Goal: Transaction & Acquisition: Purchase product/service

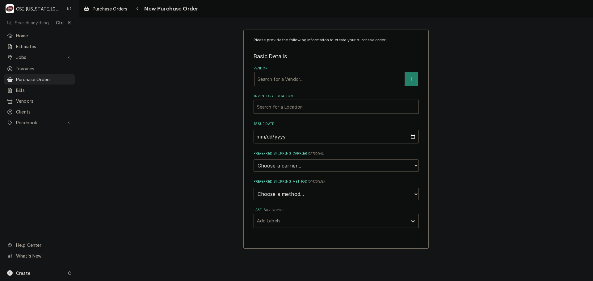
click at [280, 82] on div "Vendor" at bounding box center [330, 79] width 144 height 11
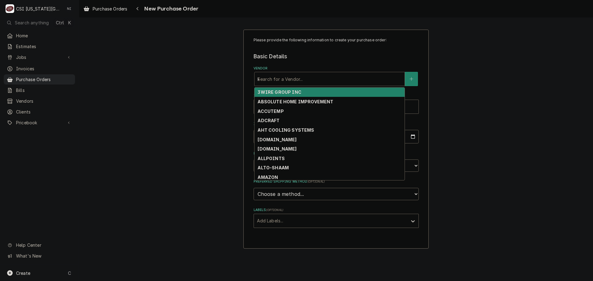
type input "key"
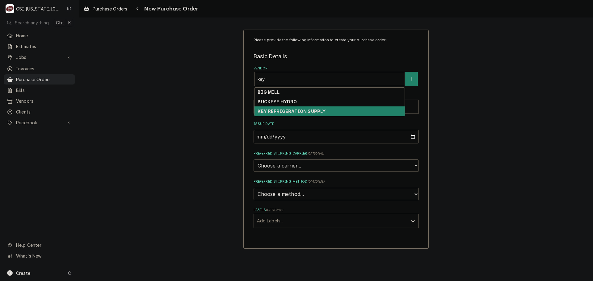
click at [284, 110] on strong "KEY REFRIGERATION SUPPLY" at bounding box center [292, 111] width 68 height 5
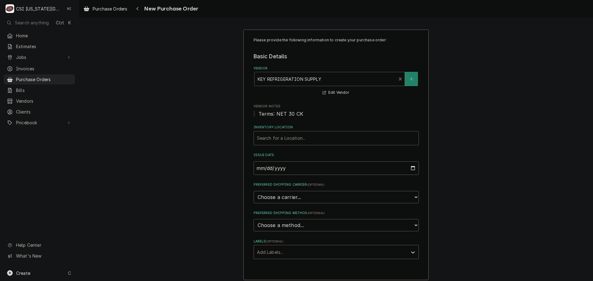
click at [286, 137] on div "Inventory Location" at bounding box center [336, 138] width 158 height 11
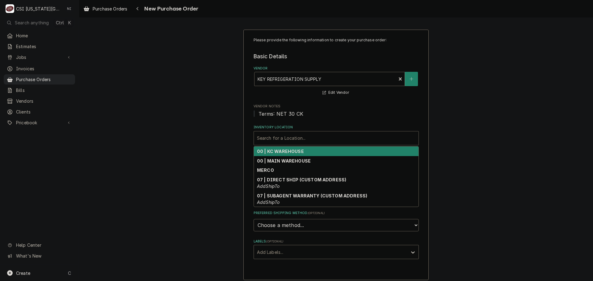
click at [284, 152] on strong "00 | KC WAREHOUSE" at bounding box center [280, 151] width 47 height 5
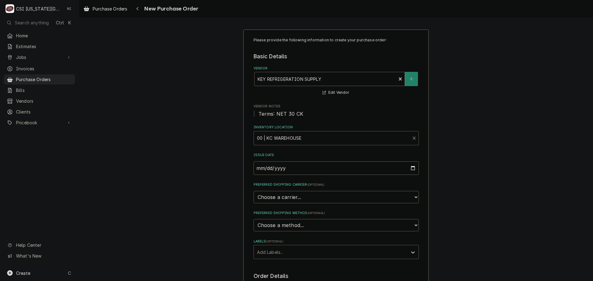
click at [282, 254] on div "Labels" at bounding box center [330, 252] width 147 height 11
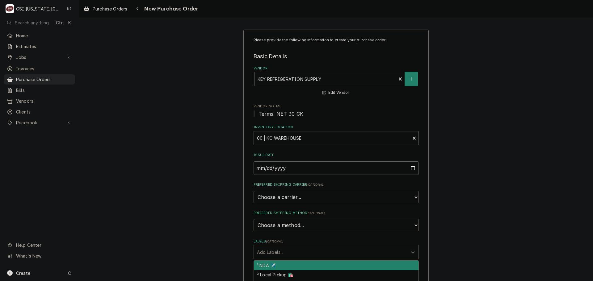
click at [490, 213] on div "Please provide the following information to create your purchase order: Basic D…" at bounding box center [336, 244] width 514 height 441
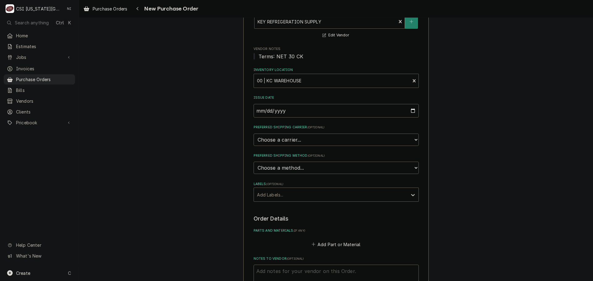
scroll to position [183, 0]
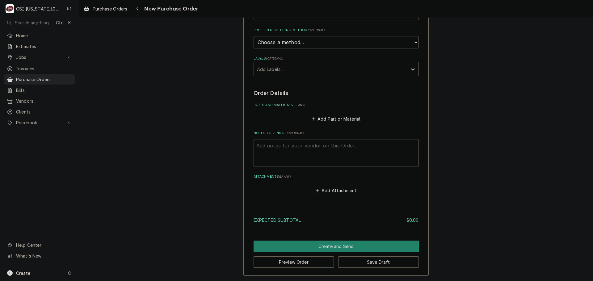
click at [274, 147] on textarea "Notes to Vendor ( optional )" at bounding box center [336, 153] width 165 height 28
type textarea "x"
type textarea "c"
type textarea "x"
type textarea "co"
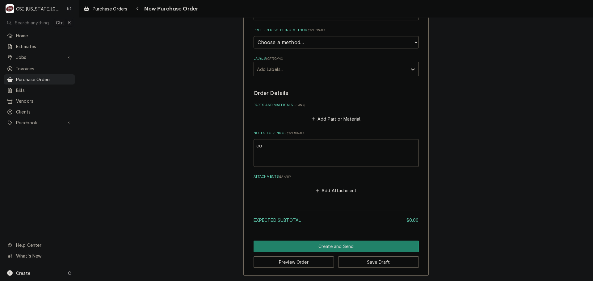
type textarea "x"
type textarea "cody"
type textarea "x"
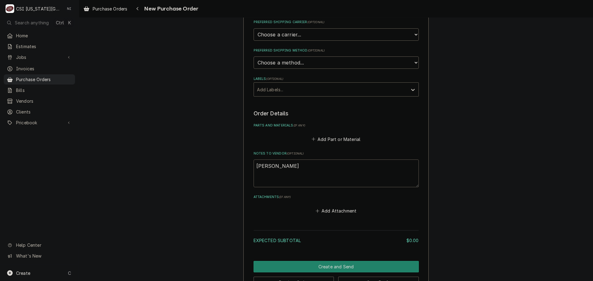
scroll to position [152, 0]
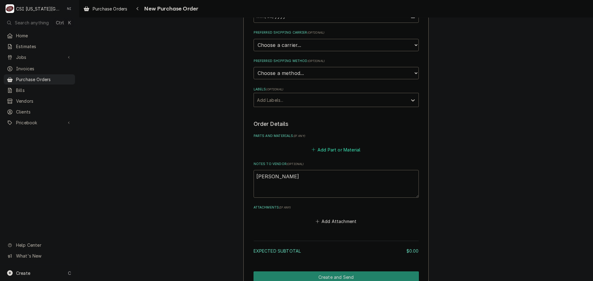
click at [345, 150] on button "Add Part or Material" at bounding box center [335, 150] width 51 height 9
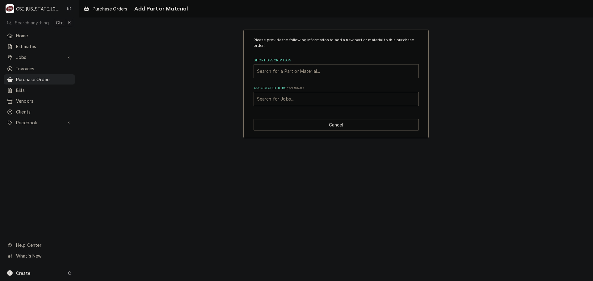
click at [295, 97] on div "Associated Jobs" at bounding box center [336, 99] width 158 height 11
type input "32002"
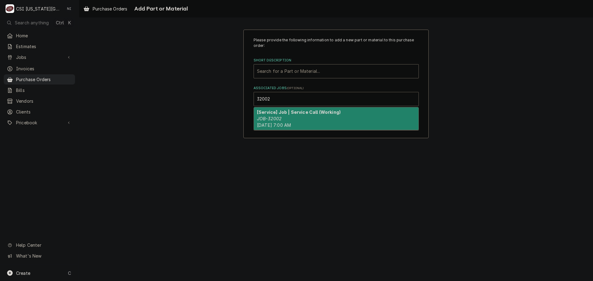
click at [289, 111] on strong "[Service] Job | Service Call (Working)" at bounding box center [299, 112] width 84 height 5
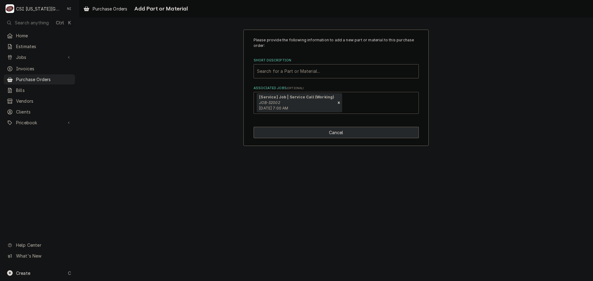
click at [325, 132] on button "Cancel" at bounding box center [336, 132] width 165 height 11
type textarea "x"
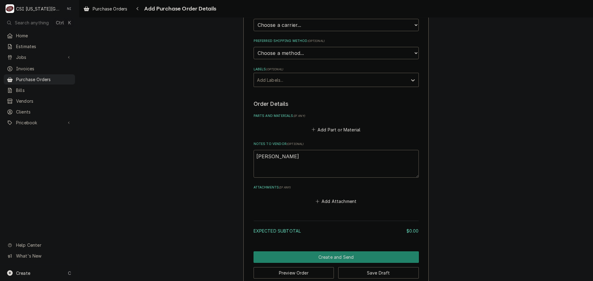
scroll to position [183, 0]
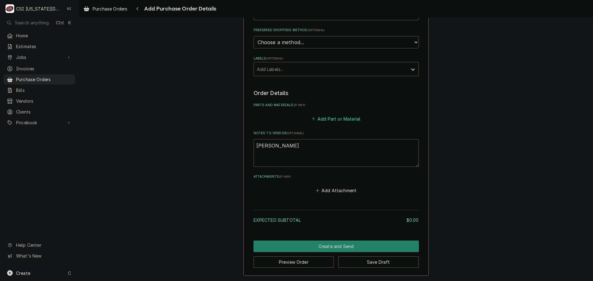
click at [339, 121] on button "Add Part or Material" at bounding box center [335, 119] width 51 height 9
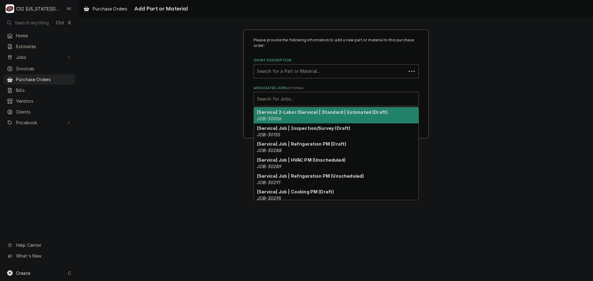
click at [311, 103] on div "Associated Jobs" at bounding box center [336, 99] width 158 height 11
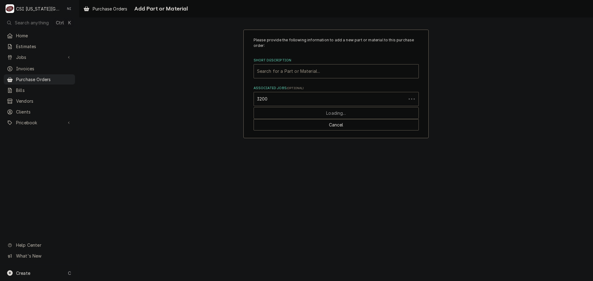
type input "32002"
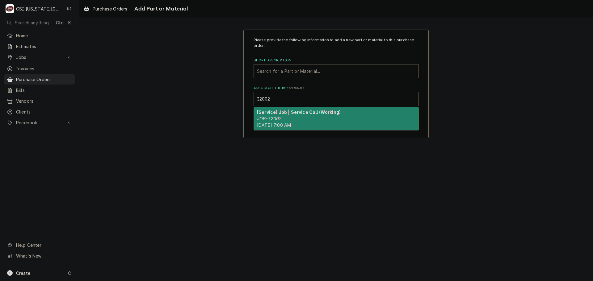
click at [313, 114] on strong "[Service] Job | Service Call (Working)" at bounding box center [299, 112] width 84 height 5
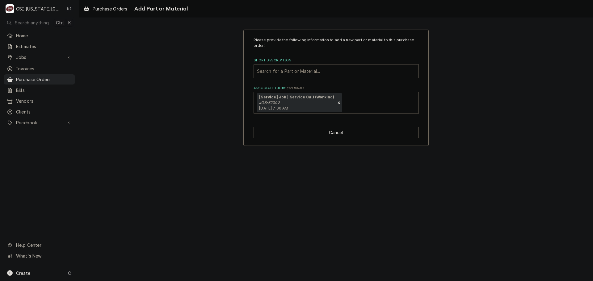
click at [323, 73] on div "Short Description" at bounding box center [336, 71] width 158 height 11
type input "misc serv"
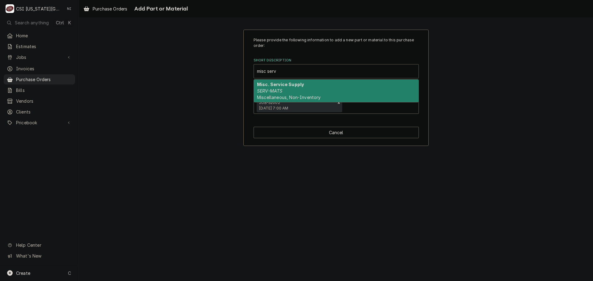
click at [305, 89] on div "Misc. Service Supply SERV-MATS Miscellaneous, Non-Inventory" at bounding box center [336, 91] width 165 height 23
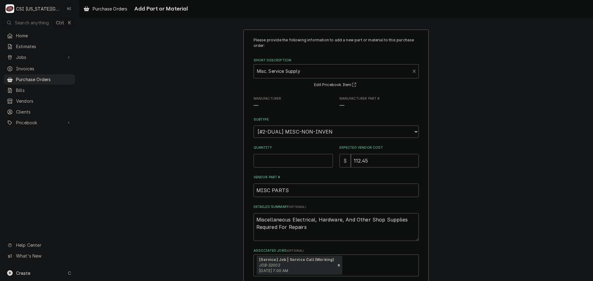
click at [282, 160] on input "Quantity" at bounding box center [293, 161] width 79 height 14
type textarea "x"
type input "1"
type textarea "x"
type input "0"
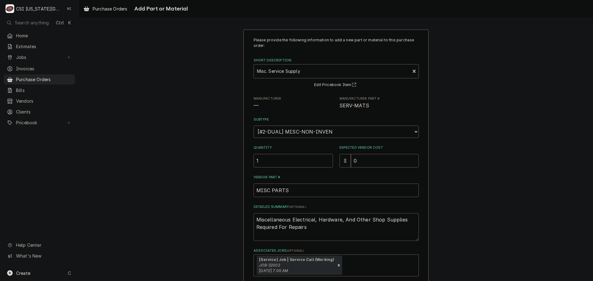
drag, startPoint x: 308, startPoint y: 229, endPoint x: 179, endPoint y: 201, distance: 132.3
click at [179, 202] on div "Please provide the following information to add a new part or material to this …" at bounding box center [336, 169] width 514 height 290
type textarea "x"
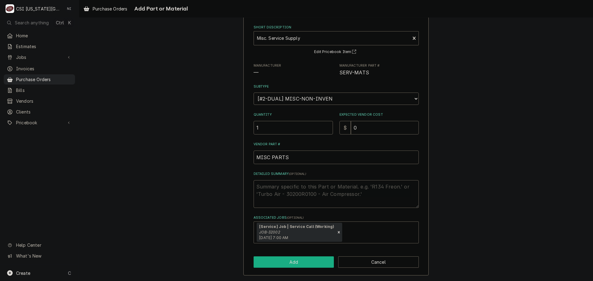
click at [297, 266] on button "Add" at bounding box center [294, 262] width 81 height 11
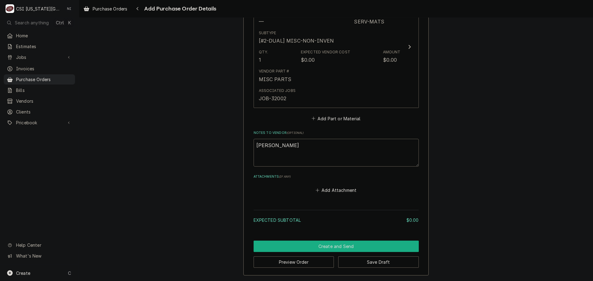
click at [337, 248] on button "Create and Send" at bounding box center [336, 246] width 165 height 11
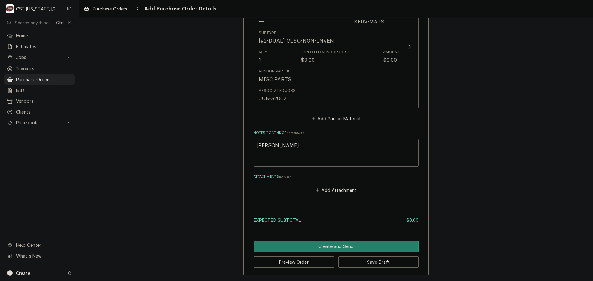
scroll to position [305, 0]
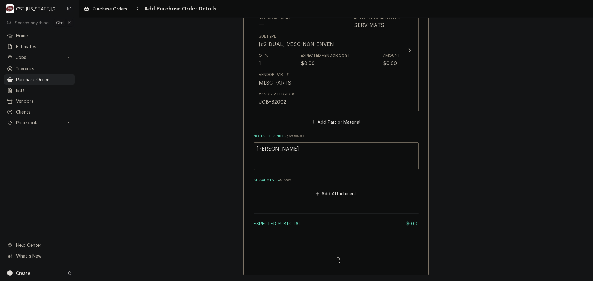
type textarea "x"
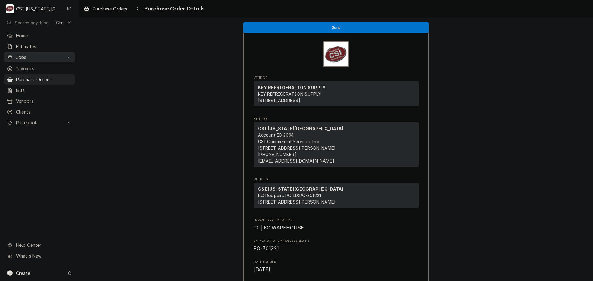
click at [41, 58] on span "Jobs" at bounding box center [39, 57] width 47 height 6
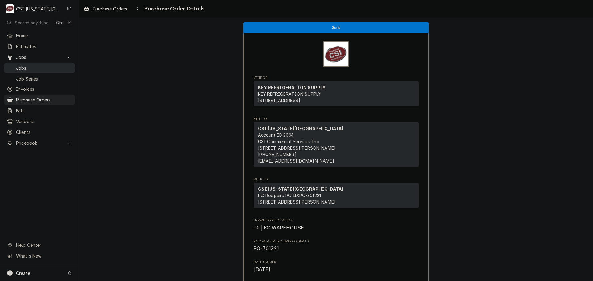
click at [39, 65] on span "Jobs" at bounding box center [44, 68] width 56 height 6
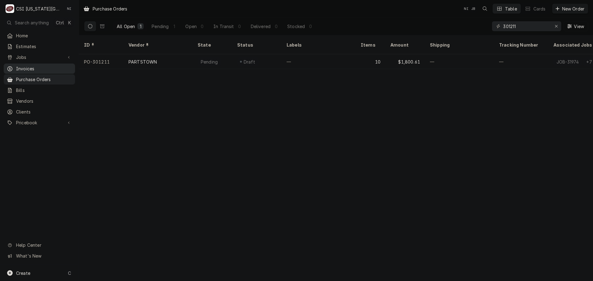
click at [33, 62] on div "Home Estimates Jobs Jobs Job Series Invoices Purchase Orders Bills Vendors Clie…" at bounding box center [39, 80] width 79 height 98
click at [33, 65] on span "Invoices" at bounding box center [44, 68] width 56 height 6
click at [43, 78] on span "Purchase Orders" at bounding box center [44, 79] width 56 height 6
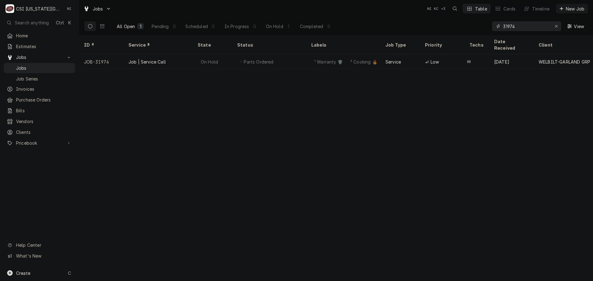
drag, startPoint x: 509, startPoint y: 26, endPoint x: 449, endPoint y: 30, distance: 60.1
click at [458, 27] on div "All Open 1 Pending 0 Scheduled 0 In Progress 0 On Hold 1 Completed 0 31974 View" at bounding box center [336, 26] width 504 height 17
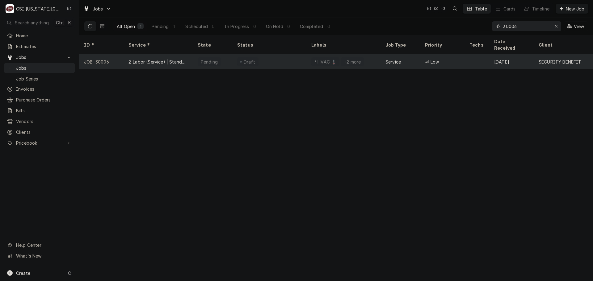
type input "30006"
click at [293, 54] on div "Draft" at bounding box center [269, 61] width 74 height 15
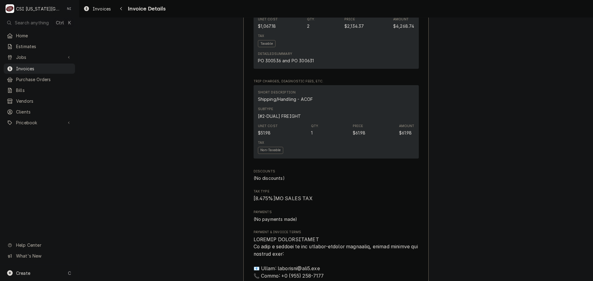
scroll to position [402, 0]
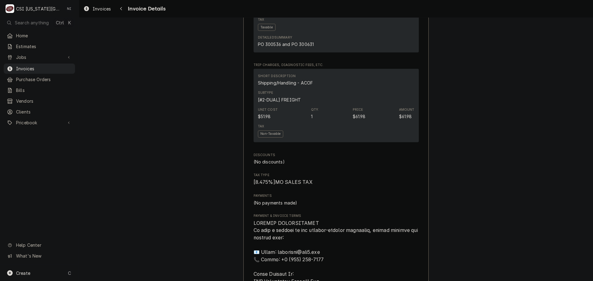
drag, startPoint x: 504, startPoint y: 149, endPoint x: 578, endPoint y: 133, distance: 76.3
click at [504, 147] on div "Overdue Sender CSI Kansas City CSI Commercial Services Inc 1021 NE Jib Ct Unit …" at bounding box center [336, 156] width 514 height 1080
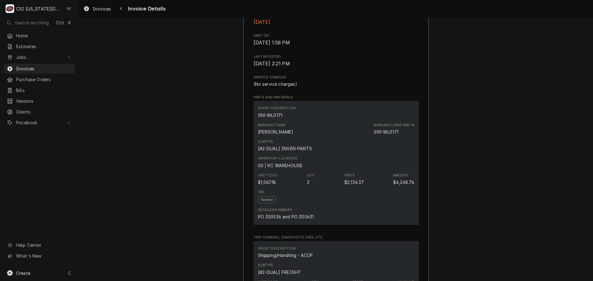
scroll to position [216, 0]
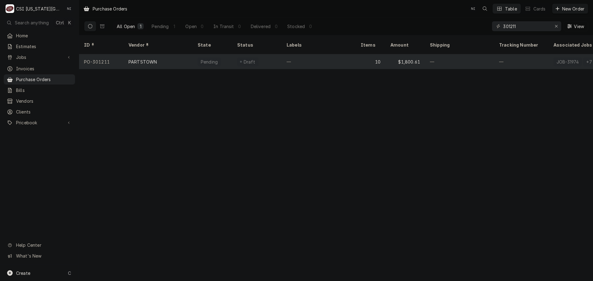
click at [343, 54] on div "—" at bounding box center [319, 61] width 74 height 15
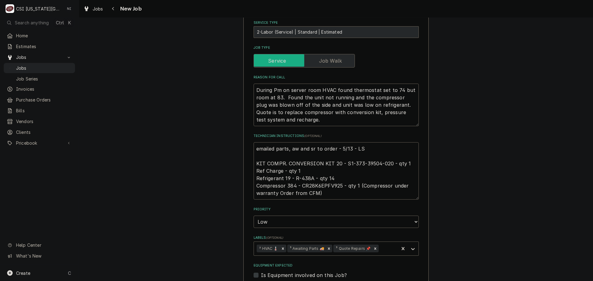
scroll to position [216, 0]
click at [22, 100] on span "Purchase Orders" at bounding box center [44, 100] width 56 height 6
drag, startPoint x: 342, startPoint y: 162, endPoint x: 388, endPoint y: 163, distance: 45.4
click at [388, 163] on textarea "emailed parts, aw and sr to order - 5/13 - LS KIT COMPR. CONVERSION KIT 20 - S1…" at bounding box center [336, 169] width 165 height 57
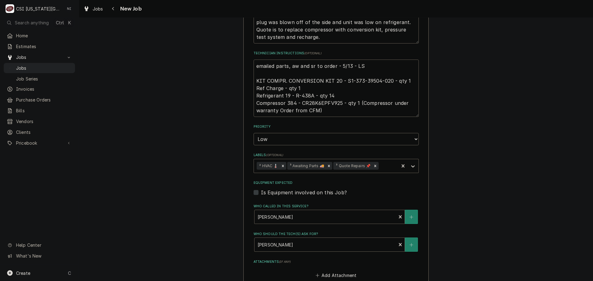
scroll to position [453, 0]
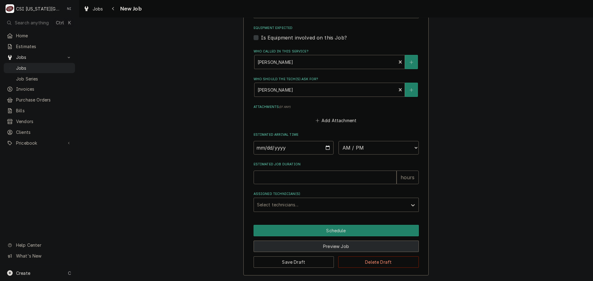
click at [328, 245] on button "Preview Job" at bounding box center [336, 246] width 165 height 11
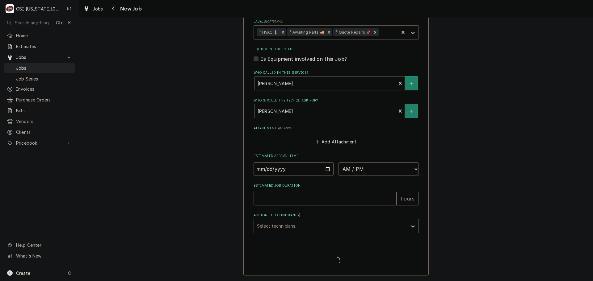
type textarea "x"
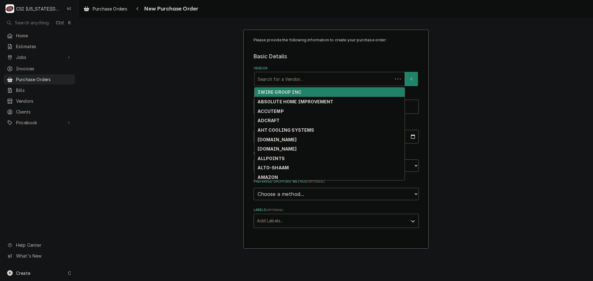
click at [289, 78] on div "Vendor" at bounding box center [324, 79] width 132 height 11
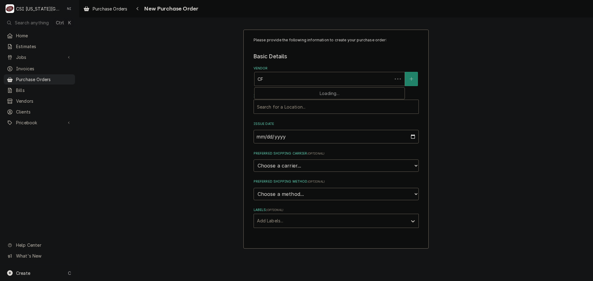
type input "CFM"
click at [268, 93] on strong "CFM DISTRIBUTORS" at bounding box center [282, 92] width 48 height 5
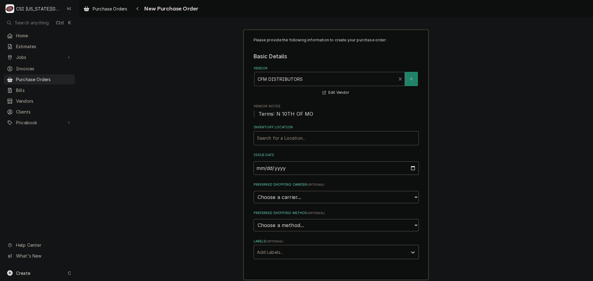
click at [281, 140] on div "Inventory Location" at bounding box center [336, 138] width 158 height 11
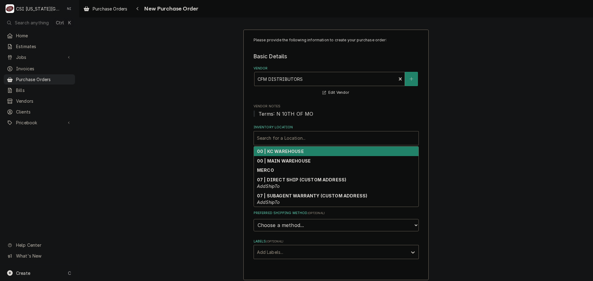
click at [288, 152] on strong "00 | KC WAREHOUSE" at bounding box center [280, 151] width 47 height 5
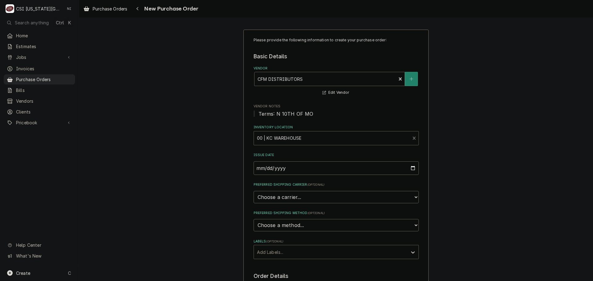
click at [299, 254] on div "Labels" at bounding box center [330, 252] width 147 height 11
click at [289, 275] on div "² Local Pickup 🛍️" at bounding box center [336, 276] width 165 height 10
type textarea "x"
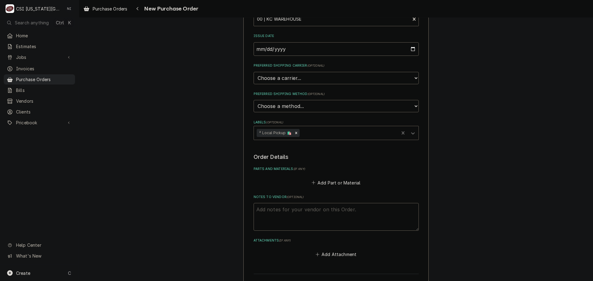
scroll to position [124, 0]
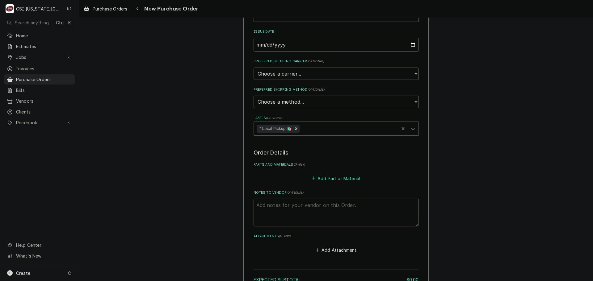
drag, startPoint x: 326, startPoint y: 179, endPoint x: 320, endPoint y: 175, distance: 7.1
click at [325, 179] on button "Add Part or Material" at bounding box center [335, 178] width 51 height 9
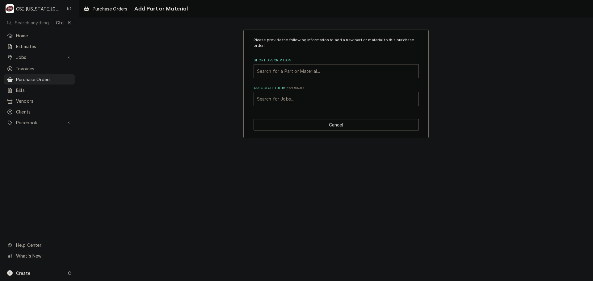
click at [300, 99] on div "Associated Jobs" at bounding box center [336, 99] width 158 height 11
type input "30006"
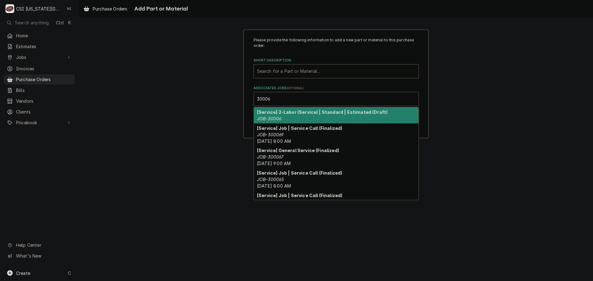
click at [293, 113] on strong "[Service] 2-Labor (Service) | Standard | Estimated (Draft)" at bounding box center [322, 112] width 131 height 5
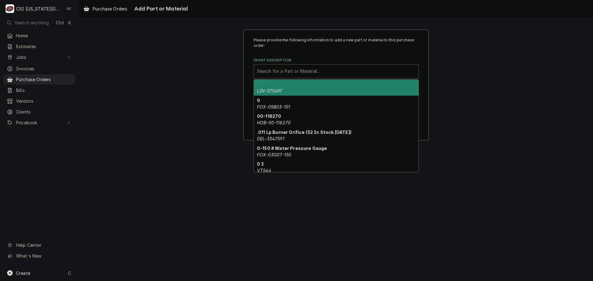
click at [294, 72] on div "Short Description" at bounding box center [336, 71] width 158 height 11
paste input "S1-373-39504-020"
type input "S1-373-39504-020"
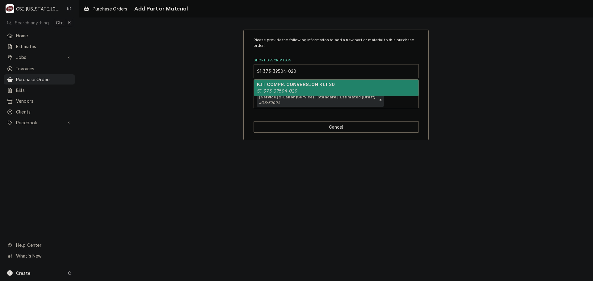
click at [292, 88] on div "KIT COMPR. CONVERSION KIT 20 S1-373-39504-020" at bounding box center [336, 88] width 165 height 16
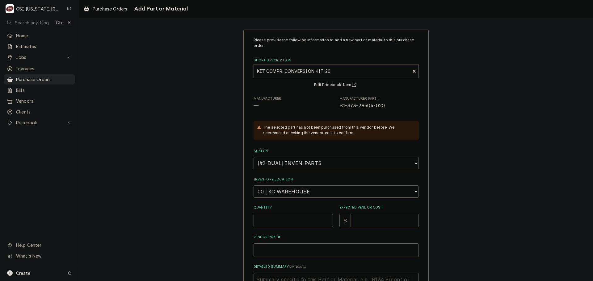
type textarea "x"
click at [293, 189] on select "Choose a location... 00 | KC WAREHOUSE 00 | MAIN WAREHOUSE 01 | BRIAN BREAZIER …" at bounding box center [336, 192] width 165 height 12
select select "2818"
click at [254, 186] on select "Choose a location... 00 | KC WAREHOUSE 00 | MAIN WAREHOUSE 01 | BRIAN BREAZIER …" at bounding box center [336, 192] width 165 height 12
drag, startPoint x: 277, startPoint y: 218, endPoint x: 276, endPoint y: 215, distance: 3.2
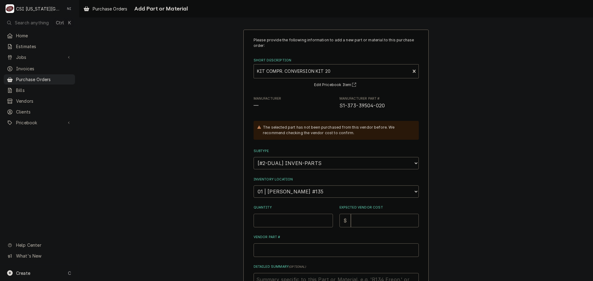
click at [276, 217] on input "Quantity" at bounding box center [293, 221] width 79 height 14
type textarea "x"
type input "1"
click at [268, 250] on input "Vendor Part #" at bounding box center [336, 251] width 165 height 14
paste input "S1-373-39504-020"
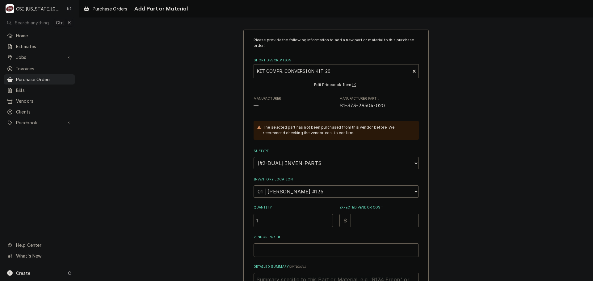
type textarea "x"
type input "S1-373-39504-020"
click at [370, 222] on input "Expected Vendor Cost" at bounding box center [385, 221] width 68 height 14
type textarea "x"
type input "2"
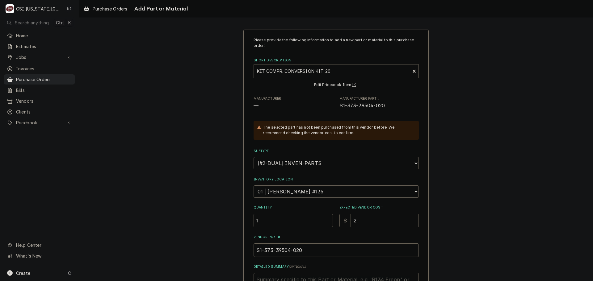
type textarea "x"
type input "21"
type textarea "x"
type input "219"
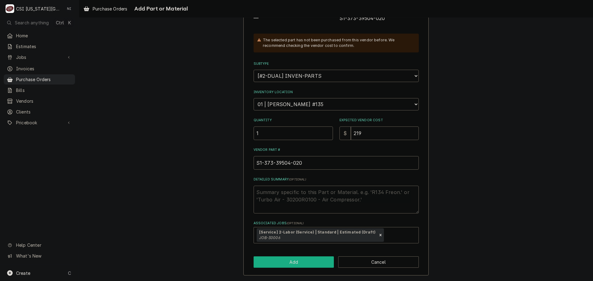
click at [290, 268] on button "Add" at bounding box center [294, 262] width 81 height 11
type textarea "x"
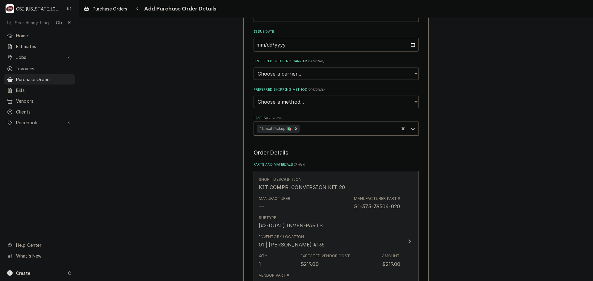
scroll to position [328, 0]
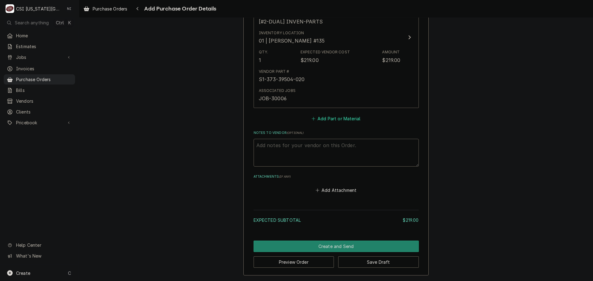
click at [327, 117] on button "Add Part or Material" at bounding box center [335, 118] width 51 height 9
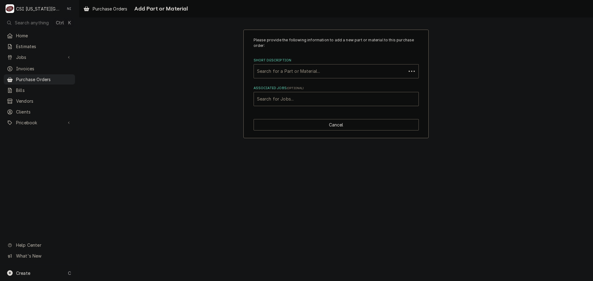
click at [290, 74] on div "Short Description" at bounding box center [330, 71] width 146 height 11
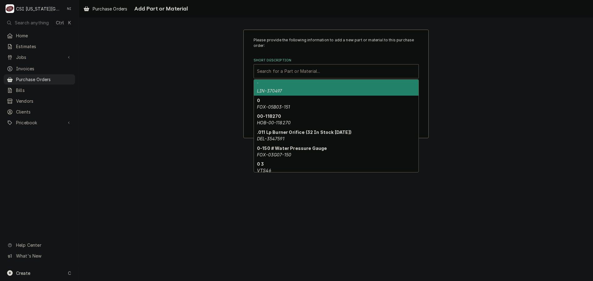
paste input "CR28K6EPFV925"
type input "CR28K6EPFV925"
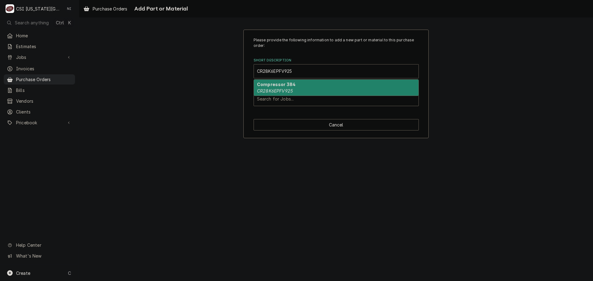
click at [287, 89] on em "CR28K6EPFV925" at bounding box center [275, 90] width 36 height 5
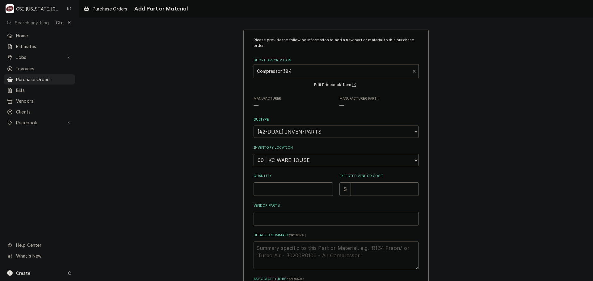
type textarea "x"
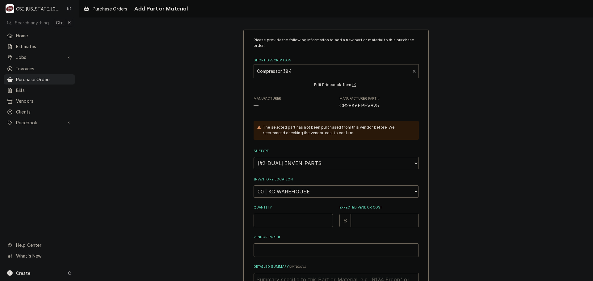
drag, startPoint x: 278, startPoint y: 189, endPoint x: 279, endPoint y: 193, distance: 3.8
click at [278, 189] on select "Choose a location... 00 | KC WAREHOUSE 00 | MAIN WAREHOUSE 01 | BRIAN BREAZIER …" at bounding box center [336, 192] width 165 height 12
select select "2818"
click at [254, 186] on select "Choose a location... 00 | KC WAREHOUSE 00 | MAIN WAREHOUSE 01 | BRIAN BREAZIER …" at bounding box center [336, 192] width 165 height 12
click at [284, 221] on input "Quantity" at bounding box center [293, 221] width 79 height 14
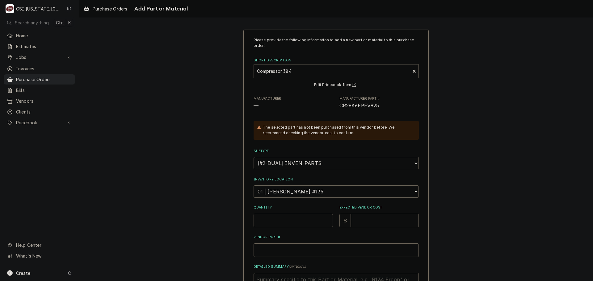
type textarea "x"
type input "1"
type textarea "x"
type input "8"
type textarea "x"
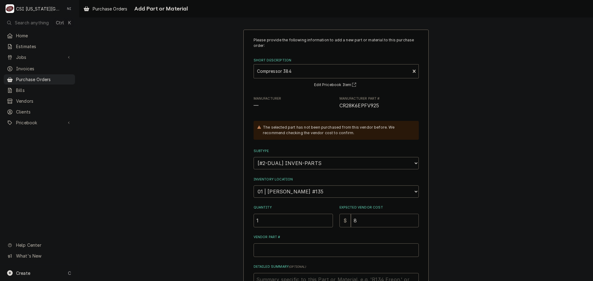
type input "87"
type textarea "x"
type input "873"
click at [262, 252] on input "Vendor Part #" at bounding box center [336, 251] width 165 height 14
paste input "CR28K6EPFV925"
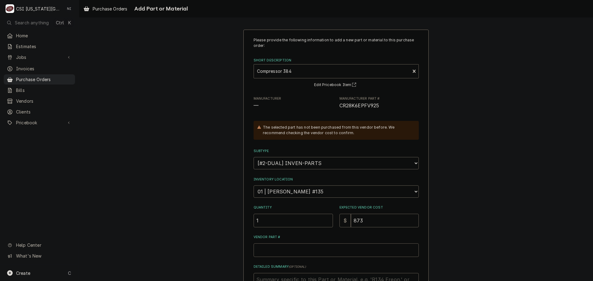
type textarea "x"
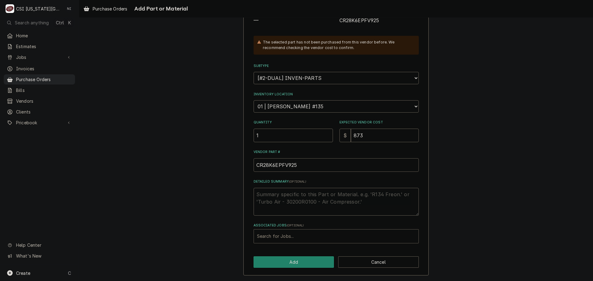
type input "CR28K6EPFV925"
click at [292, 236] on div "Associated Jobs" at bounding box center [336, 236] width 158 height 11
type input "30006"
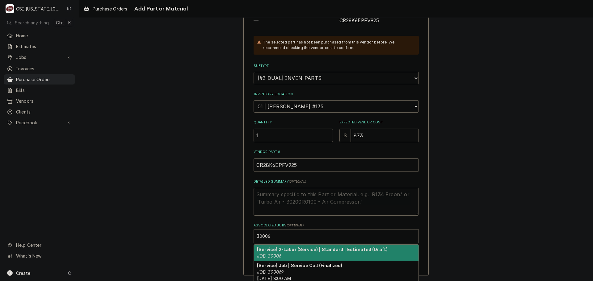
click at [286, 251] on strong "[Service] 2-Labor (Service) | Standard | Estimated (Draft)" at bounding box center [322, 249] width 131 height 5
type textarea "x"
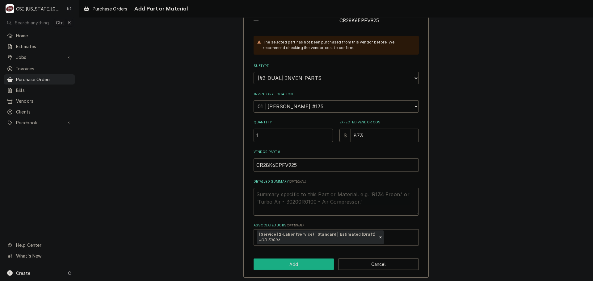
click at [283, 263] on button "Add" at bounding box center [294, 264] width 81 height 11
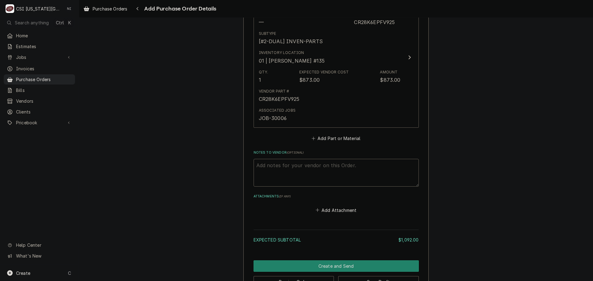
scroll to position [472, 0]
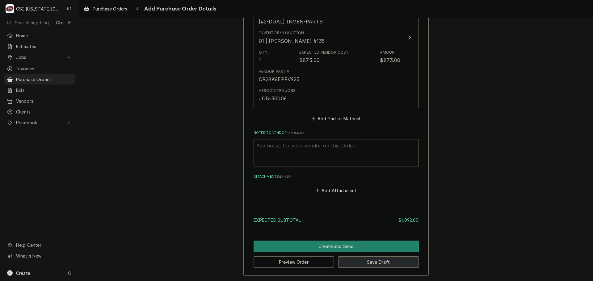
click at [396, 262] on button "Save Draft" at bounding box center [378, 262] width 81 height 11
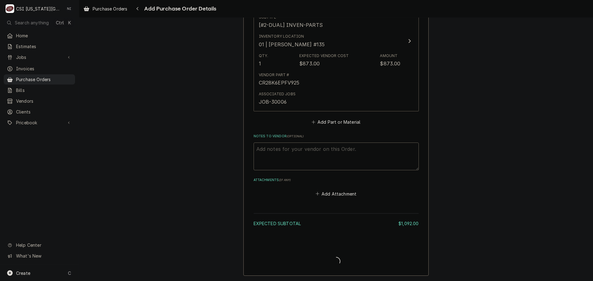
type textarea "x"
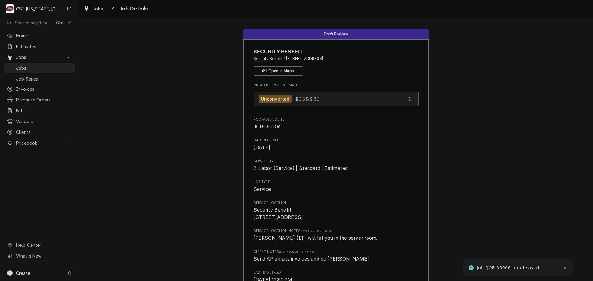
click at [318, 105] on link "Unconverted $3,283.83" at bounding box center [336, 99] width 165 height 15
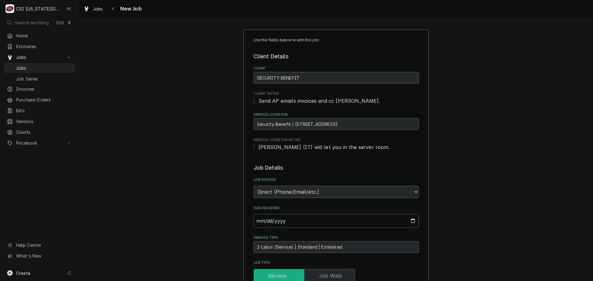
type textarea "x"
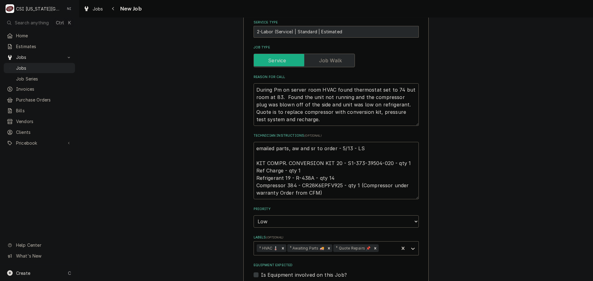
scroll to position [216, 0]
drag, startPoint x: 255, startPoint y: 150, endPoint x: 262, endPoint y: 151, distance: 7.3
click at [255, 150] on textarea "emailed parts, aw and sr to order - 5/13 - LS KIT COMPR. CONVERSION KIT 20 - S1…" at bounding box center [336, 169] width 165 height 57
type textarea "emailed parts, aw and sr to order - 5/13 - LS KIT COMPR. CONVERSION KIT 20 - S1…"
type textarea "x"
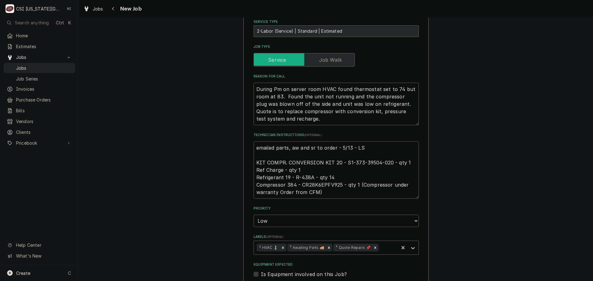
type textarea "emailed parts, aw and sr to order - 5/13 - LS KIT COMPR. CONVERSION KIT 20 - S1…"
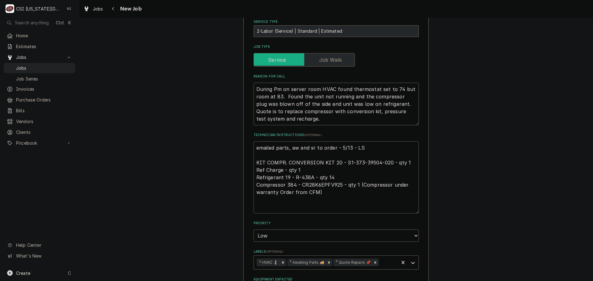
type textarea "x"
type textarea "p emailed parts, aw and sr to order - 5/13 - LS KIT COMPR. CONVERSION KIT 20 - …"
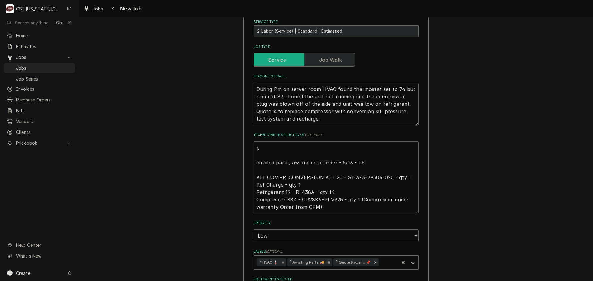
type textarea "x"
type textarea "pA emailed parts, aw and sr to order - 5/13 - LS KIT COMPR. CONVERSION KIT 20 -…"
type textarea "x"
type textarea "p emailed parts, aw and sr to order - 5/13 - LS KIT COMPR. CONVERSION KIT 20 - …"
type textarea "x"
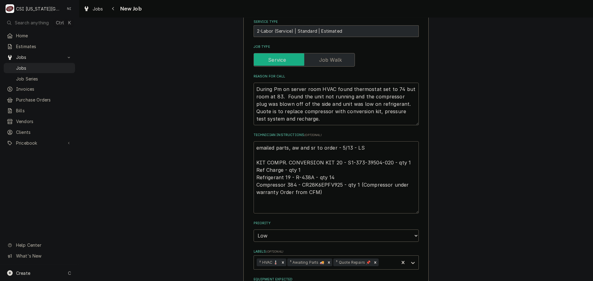
type textarea "P emailed parts, aw and sr to order - 5/13 - LS KIT COMPR. CONVERSION KIT 20 - …"
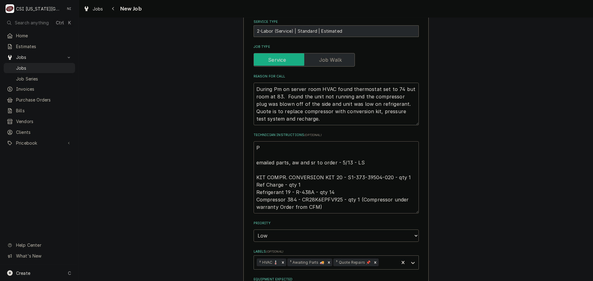
type textarea "x"
type textarea "Pa emailed parts, aw and sr to order - 5/13 - LS KIT COMPR. CONVERSION KIT 20 -…"
type textarea "x"
type textarea "Par emailed parts, aw and sr to order - 5/13 - LS KIT COMPR. CONVERSION KIT 20 …"
type textarea "x"
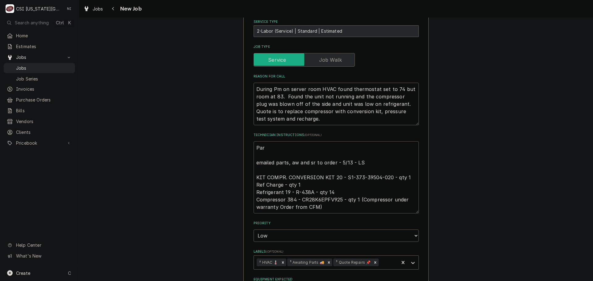
type textarea "Part emailed parts, aw and sr to order - 5/13 - LS KIT COMPR. CONVERSION KIT 20…"
type textarea "x"
type textarea "Parts emailed parts, aw and sr to order - 5/13 - LS KIT COMPR. CONVERSION KIT 2…"
type textarea "x"
type textarea "Parts o emailed parts, aw and sr to order - 5/13 - LS KIT COMPR. CONVERSION KIT…"
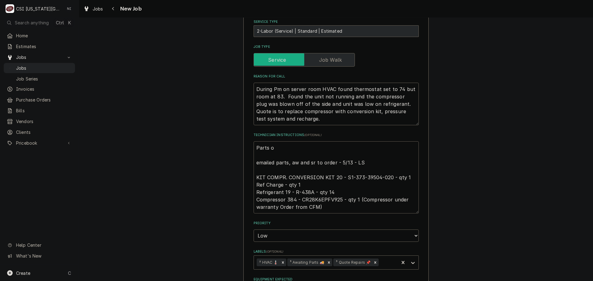
type textarea "x"
type textarea "Parts or emailed parts, aw and sr to order - 5/13 - LS KIT COMPR. CONVERSION KI…"
type textarea "x"
type textarea "Parts ord emailed parts, aw and sr to order - 5/13 - LS KIT COMPR. CONVERSION K…"
type textarea "x"
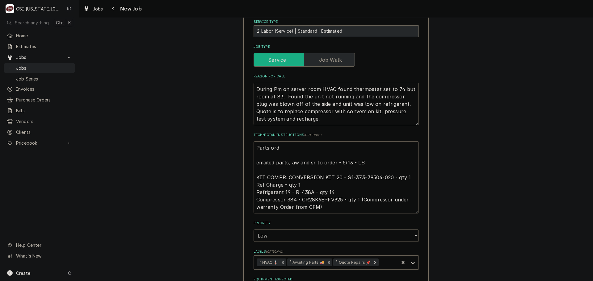
type textarea "Parts ordr emailed parts, aw and sr to order - 5/13 - LS KIT COMPR. CONVERSION …"
type textarea "x"
type textarea "Parts ordre emailed parts, aw and sr to order - 5/13 - LS KIT COMPR. CONVERSION…"
type textarea "x"
type textarea "Parts ordred emailed parts, aw and sr to order - 5/13 - LS KIT COMPR. CONVERSIO…"
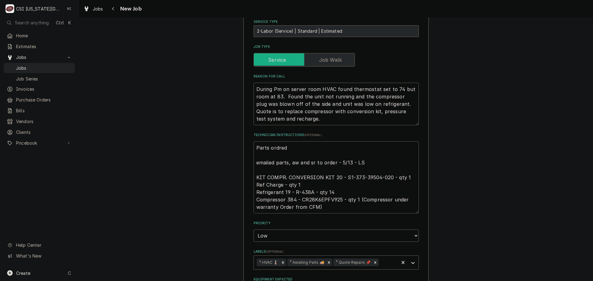
type textarea "x"
type textarea "Parts ordre emailed parts, aw and sr to order - 5/13 - LS KIT COMPR. CONVERSION…"
type textarea "x"
type textarea "Parts ordr emailed parts, aw and sr to order - 5/13 - LS KIT COMPR. CONVERSION …"
type textarea "x"
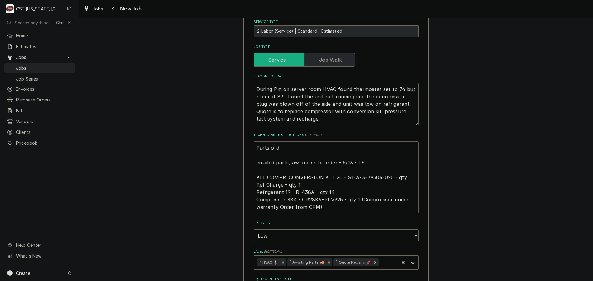
type textarea "Parts ord emailed parts, aw and sr to order - 5/13 - LS KIT COMPR. CONVERSION K…"
type textarea "x"
type textarea "Parts orde emailed parts, aw and sr to order - 5/13 - LS KIT COMPR. CONVERSION …"
type textarea "x"
type textarea "Parts order emailed parts, aw and sr to order - 5/13 - LS KIT COMPR. CONVERSION…"
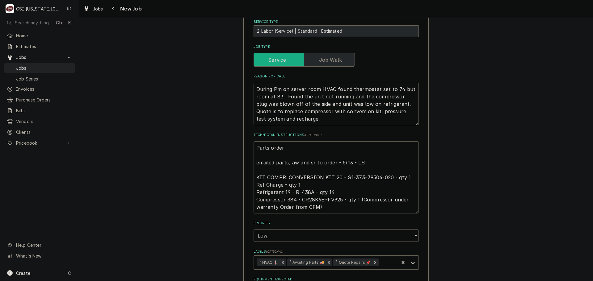
type textarea "x"
type textarea "Parts orderd emailed parts, aw and sr to order - 5/13 - LS KIT COMPR. CONVERSIO…"
type textarea "x"
type textarea "Parts orderd emailed parts, aw and sr to order - 5/13 - LS KIT COMPR. CONVERSIO…"
type textarea "x"
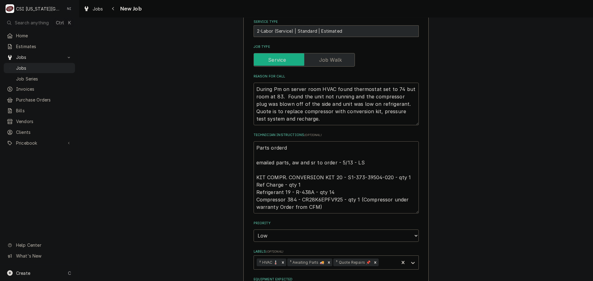
type textarea "Parts orderd emailed parts, aw and sr to order - 5/13 - LS KIT COMPR. CONVERSIO…"
type textarea "x"
type textarea "Parts order emailed parts, aw and sr to order - 5/13 - LS KIT COMPR. CONVERSION…"
type textarea "x"
type textarea "Parts ordere emailed parts, aw and sr to order - 5/13 - LS KIT COMPR. CONVERSIO…"
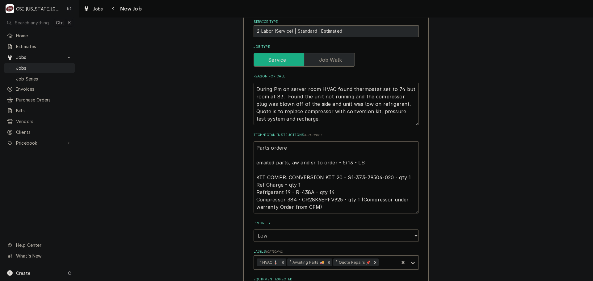
type textarea "x"
type textarea "Parts ordered emailed parts, aw and sr to order - 5/13 - LS KIT COMPR. CONVERSI…"
type textarea "x"
type textarea "Parts ordered o emailed parts, aw and sr to order - 5/13 - LS KIT COMPR. CONVER…"
type textarea "x"
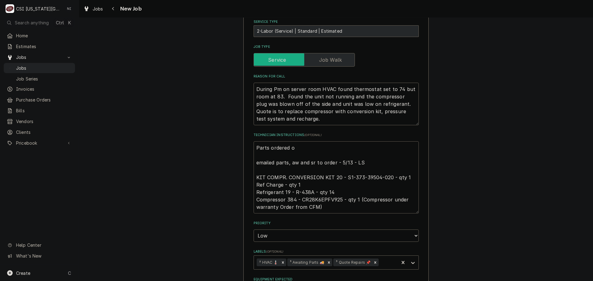
type textarea "Parts ordered on emailed parts, aw and sr to order - 5/13 - LS KIT COMPR. CONVE…"
type textarea "x"
type textarea "Parts ordered on emailed parts, aw and sr to order - 5/13 - LS KIT COMPR. CONVE…"
type textarea "x"
type textarea "Parts ordered on P emailed parts, aw and sr to order - 5/13 - LS KIT COMPR. CON…"
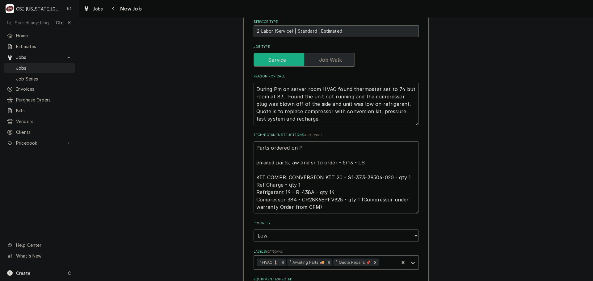
type textarea "x"
type textarea "Parts ordered on PO emailed parts, aw and sr to order - 5/13 - LS KIT COMPR. CO…"
type textarea "x"
type textarea "Parts ordered on PO emailed parts, aw and sr to order - 5/13 - LS KIT COMPR. CO…"
type textarea "x"
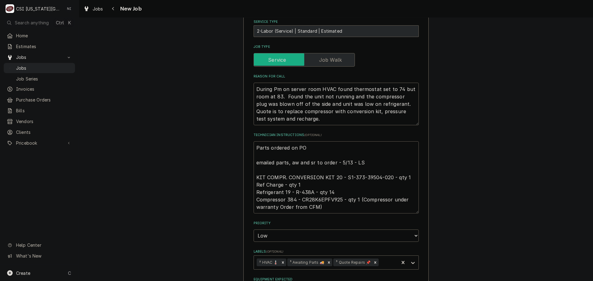
type textarea "Parts ordered on PO emailed parts, aw and sr to order - 5/13 - LS KIT COMPR. CO…"
click at [328, 200] on textarea "Parts ordered on PO emailed parts, aw and sr to order - 5/13 - LS KIT COMPR. CO…" at bounding box center [336, 177] width 165 height 72
click at [33, 65] on span "Jobs" at bounding box center [44, 68] width 56 height 6
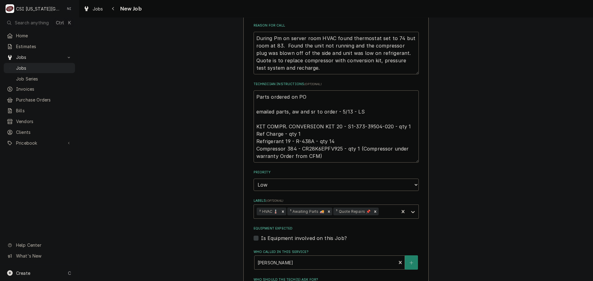
scroll to position [283, 0]
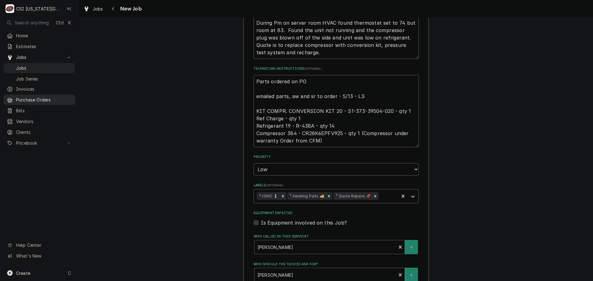
click at [53, 99] on span "Purchase Orders" at bounding box center [44, 100] width 56 height 6
drag, startPoint x: 389, startPoint y: 111, endPoint x: 343, endPoint y: 111, distance: 45.7
click at [343, 111] on textarea "Parts ordered on PO emailed parts, aw and sr to order - 5/13 - LS KIT COMPR. CO…" at bounding box center [336, 111] width 165 height 72
click at [327, 135] on textarea "Parts ordered on PO emailed parts, aw and sr to order - 5/13 - LS KIT COMPR. CO…" at bounding box center [336, 111] width 165 height 72
click at [327, 134] on textarea "Parts ordered on PO emailed parts, aw and sr to order - 5/13 - LS KIT COMPR. CO…" at bounding box center [336, 111] width 165 height 72
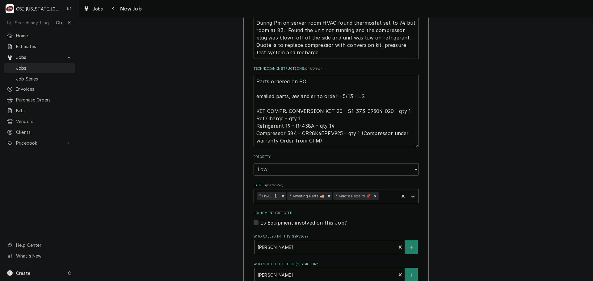
click at [307, 82] on textarea "Parts ordered on PO emailed parts, aw and sr to order - 5/13 - LS KIT COMPR. CO…" at bounding box center [336, 111] width 165 height 72
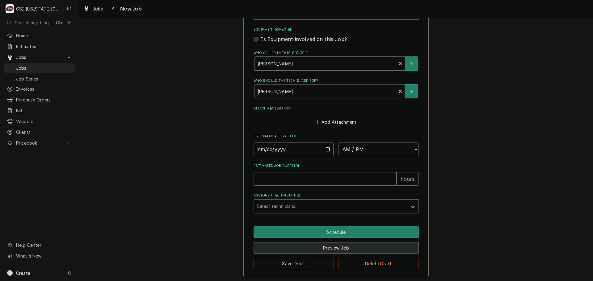
scroll to position [468, 0]
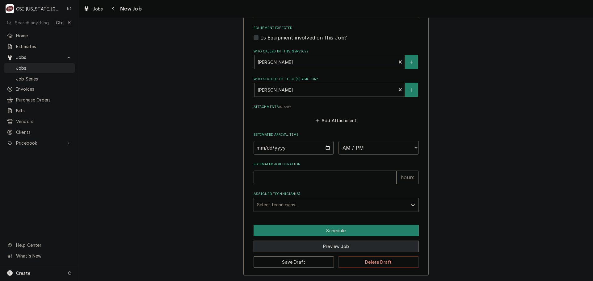
click at [352, 245] on button "Preview Job" at bounding box center [336, 246] width 165 height 11
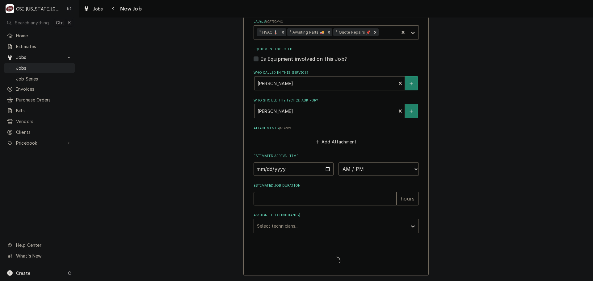
type textarea "x"
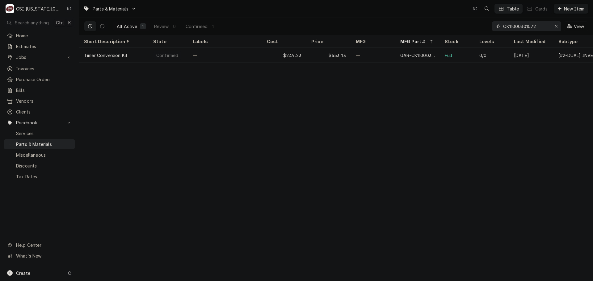
click at [556, 25] on icon "Erase input" at bounding box center [556, 26] width 3 height 4
drag, startPoint x: 534, startPoint y: 27, endPoint x: 531, endPoint y: 28, distance: 3.2
click at [534, 27] on input "Dynamic Content Wrapper" at bounding box center [532, 26] width 58 height 10
paste input "S1-373-39504-020"
type input "S1-373-39504-020"
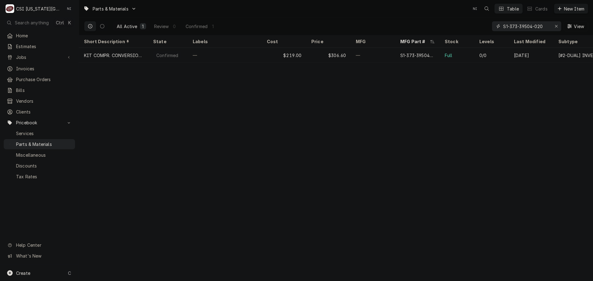
click at [554, 25] on div "Erase input" at bounding box center [556, 26] width 6 height 6
click at [542, 27] on input "Dynamic Content Wrapper" at bounding box center [532, 26] width 58 height 10
paste input "CR28K6EPFV925"
type input "CR28K6EPFV925"
click at [558, 25] on div "Erase input" at bounding box center [556, 26] width 6 height 6
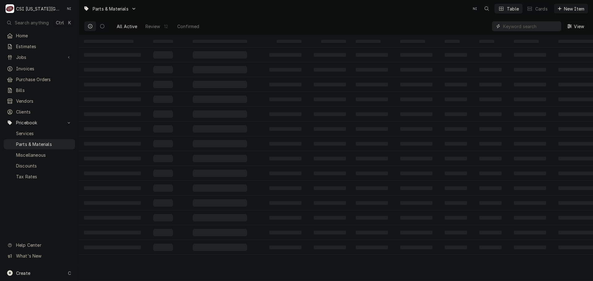
paste input "B6660001-C"
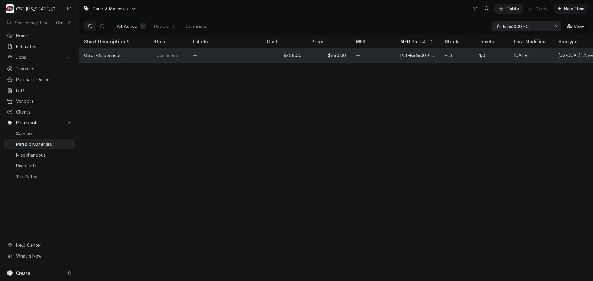
type input "B6660001-C"
click at [254, 51] on div "—" at bounding box center [225, 55] width 74 height 15
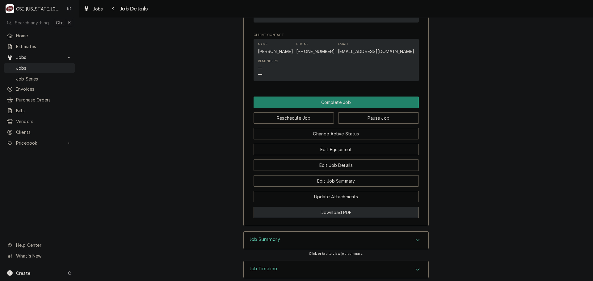
scroll to position [1022, 0]
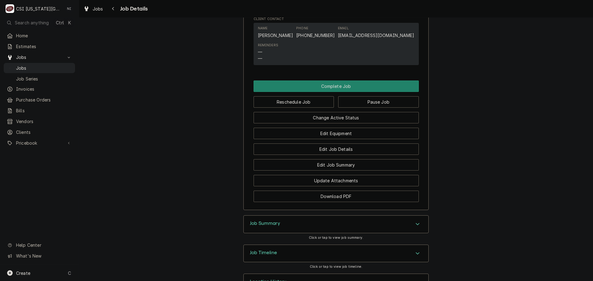
click at [400, 245] on div "Job Timeline" at bounding box center [336, 253] width 185 height 17
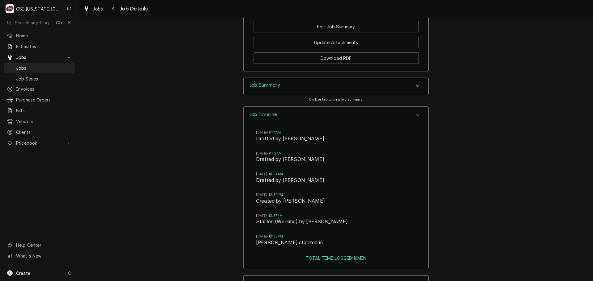
scroll to position [1162, 0]
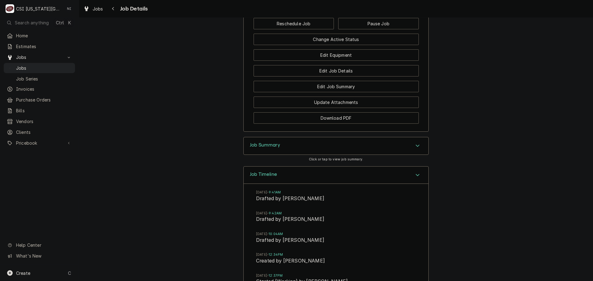
click at [418, 142] on div "Accordion Header" at bounding box center [417, 145] width 9 height 7
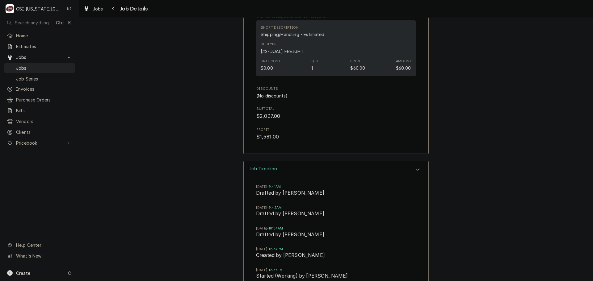
scroll to position [2103, 0]
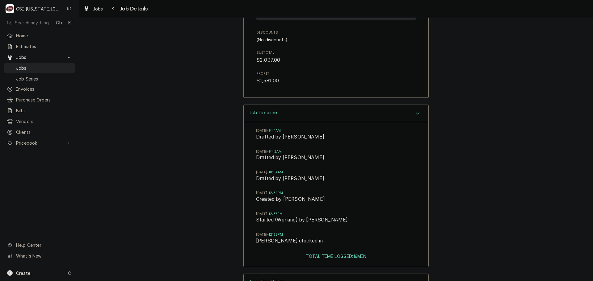
click at [413, 279] on div "Accordion Header" at bounding box center [417, 282] width 9 height 7
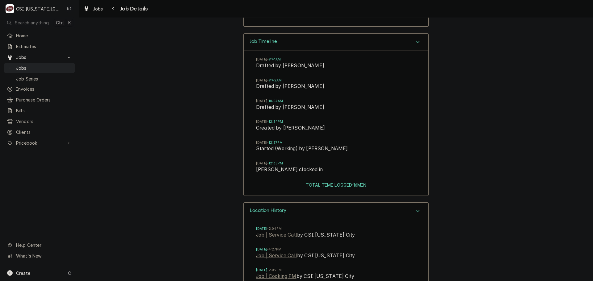
scroll to position [2208, 0]
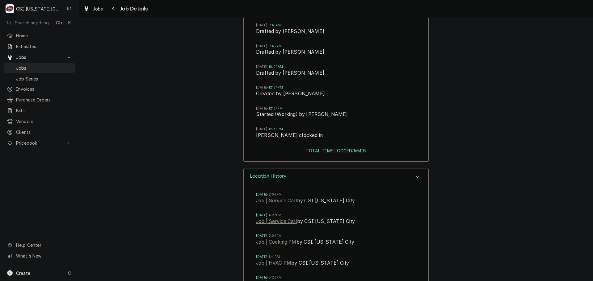
click at [416, 175] on icon "Accordion Header" at bounding box center [418, 177] width 4 height 5
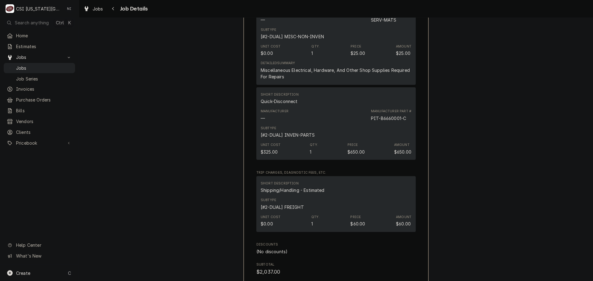
scroll to position [1886, 0]
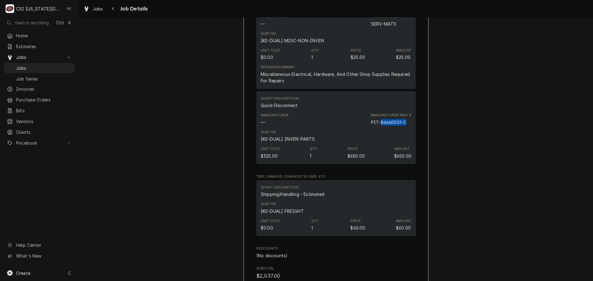
drag, startPoint x: 406, startPoint y: 100, endPoint x: 378, endPoint y: 103, distance: 27.3
click at [378, 113] on div "Manufacturer Part # PIT-B6660001-C" at bounding box center [391, 119] width 40 height 12
copy div "B6660001-C"
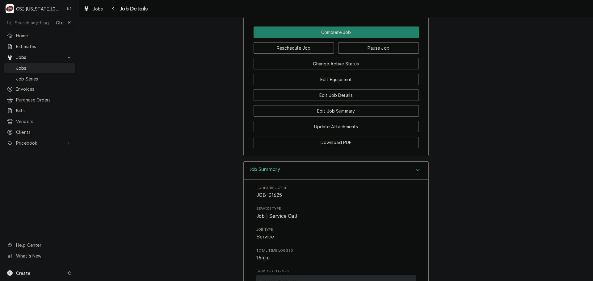
scroll to position [1145, 0]
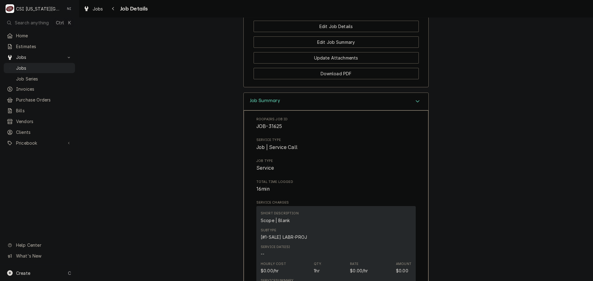
click at [419, 98] on div "Accordion Header" at bounding box center [417, 101] width 9 height 7
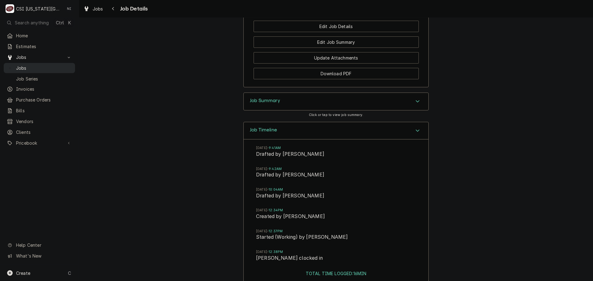
click at [36, 65] on span "Jobs" at bounding box center [44, 68] width 56 height 6
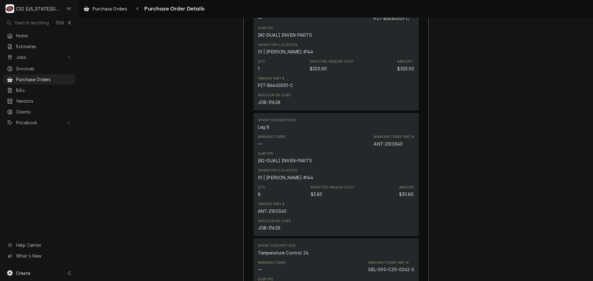
scroll to position [587, 0]
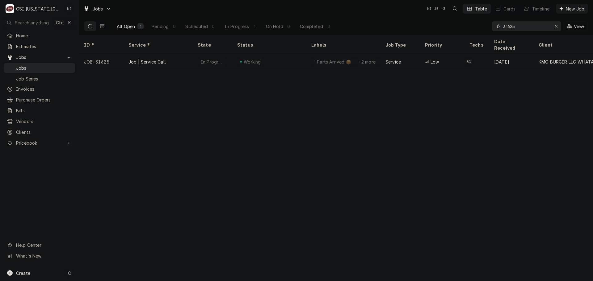
click at [522, 27] on input "31625" at bounding box center [526, 26] width 46 height 10
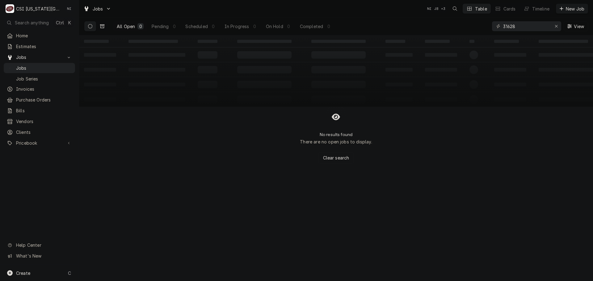
click at [102, 29] on button "Dynamic Content Wrapper" at bounding box center [102, 26] width 12 height 10
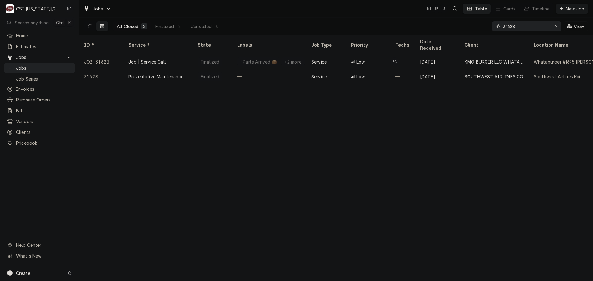
click at [519, 25] on input "31628" at bounding box center [526, 26] width 46 height 10
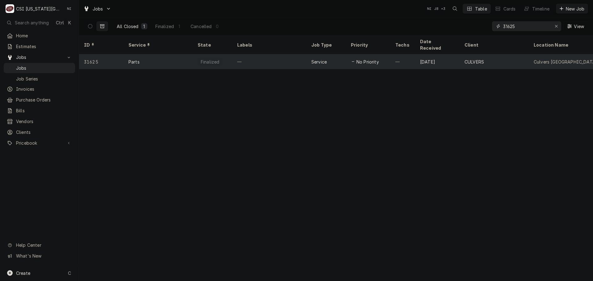
type input "31625"
click at [275, 56] on div "—" at bounding box center [269, 61] width 74 height 15
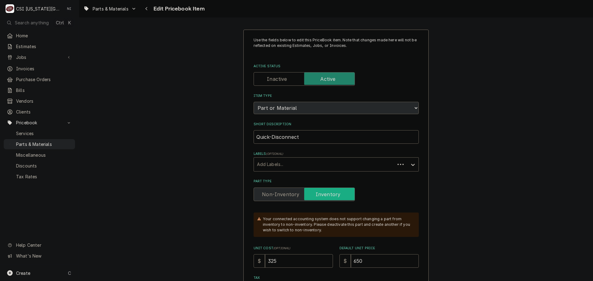
type textarea "x"
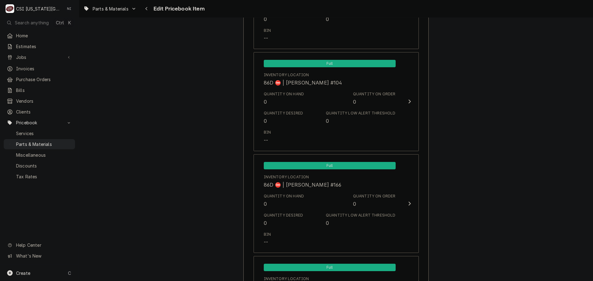
scroll to position [5937, 0]
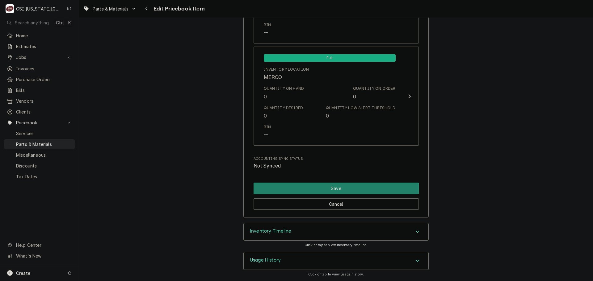
click at [413, 231] on div "Accordion Header" at bounding box center [417, 232] width 9 height 7
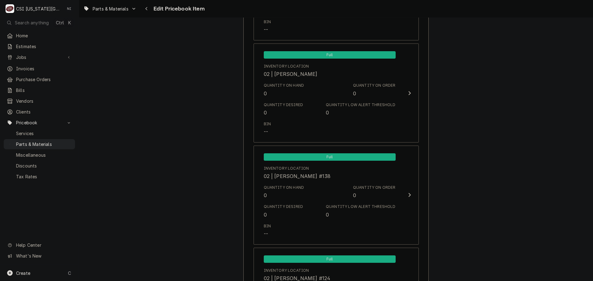
scroll to position [289, 0]
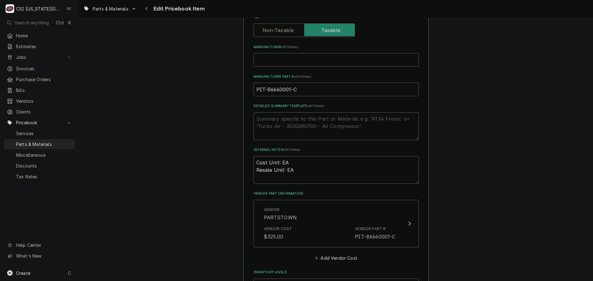
drag, startPoint x: 301, startPoint y: 89, endPoint x: 213, endPoint y: 88, distance: 87.7
click at [37, 142] on span "Parts & Materials" at bounding box center [44, 144] width 56 height 6
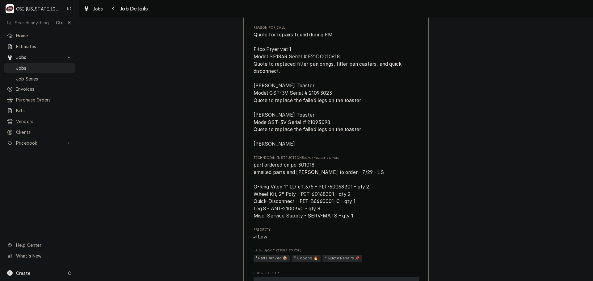
scroll to position [649, 0]
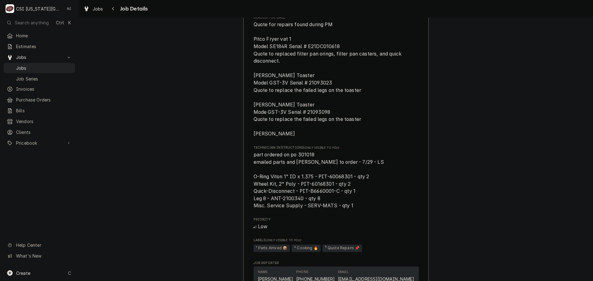
drag, startPoint x: 588, startPoint y: 207, endPoint x: 538, endPoint y: 218, distance: 51.6
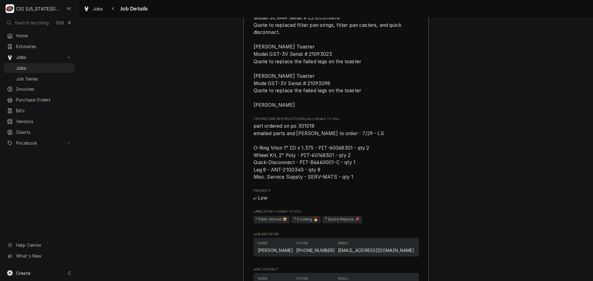
scroll to position [684, 0]
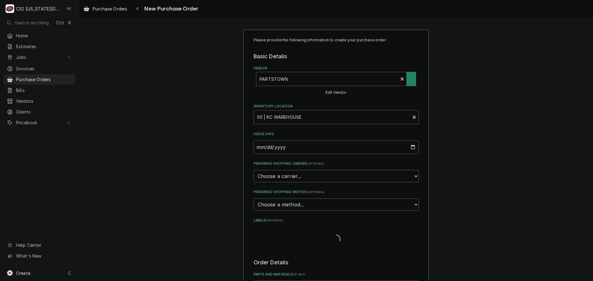
type textarea "x"
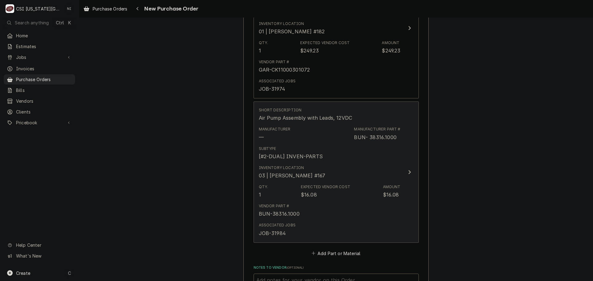
scroll to position [1632, 0]
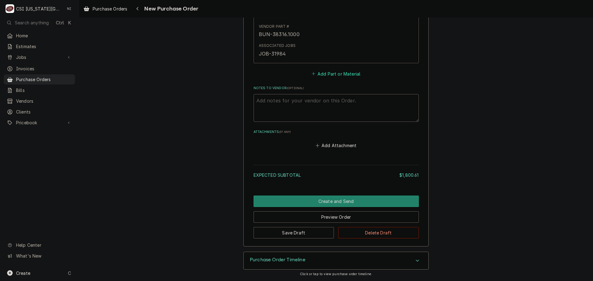
click at [333, 74] on button "Add Part or Material" at bounding box center [335, 74] width 51 height 9
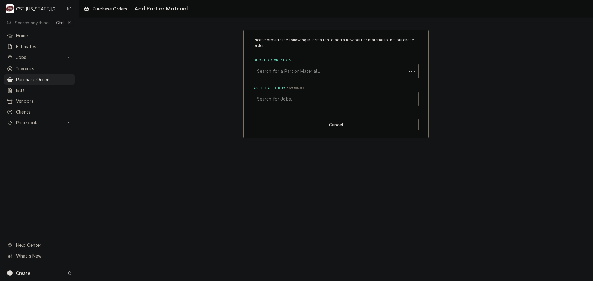
click at [304, 99] on div "Associated Jobs" at bounding box center [336, 99] width 158 height 11
type input "31625"
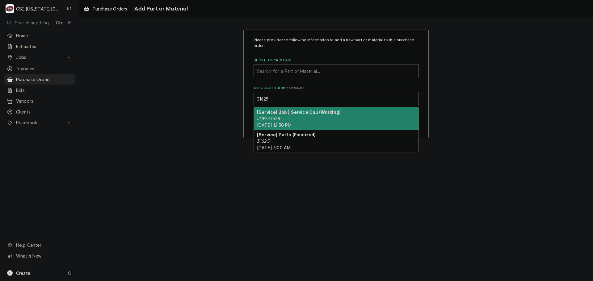
click at [283, 116] on div "[Service] Job | Service Call (Working) JOB-31625 Thu, Aug 14th, 2025 - 12:30 PM" at bounding box center [336, 119] width 165 height 23
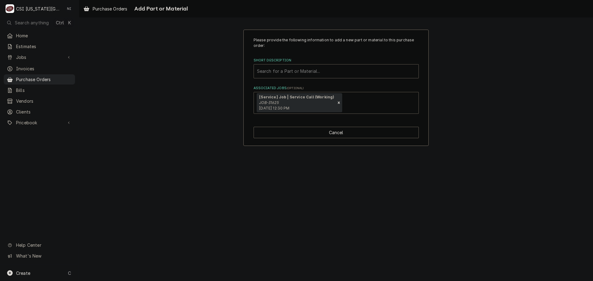
click at [285, 75] on div "Short Description" at bounding box center [336, 71] width 158 height 11
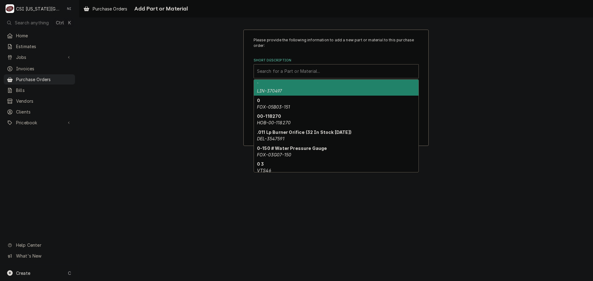
paste input "PIT-B6660001-C"
type input "PIT-B6660001-C"
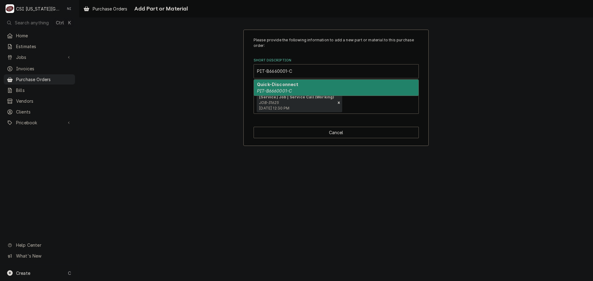
click at [297, 88] on div "Quick-Disconnect PIT-B6660001-C" at bounding box center [336, 88] width 165 height 16
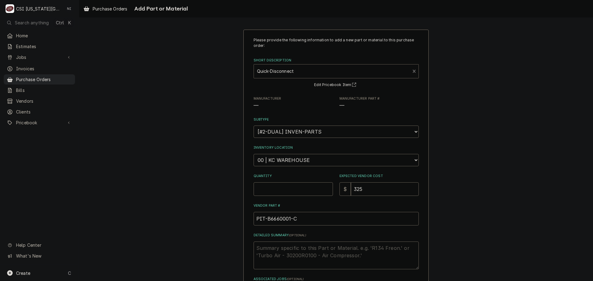
type textarea "x"
click at [311, 162] on select "Choose a location... 00 | KC WAREHOUSE 00 | MAIN WAREHOUSE 01 | BRIAN BREAZIER …" at bounding box center [336, 160] width 165 height 12
select select "2803"
click at [254, 154] on select "Choose a location... 00 | KC WAREHOUSE 00 | MAIN WAREHOUSE 01 | BRIAN BREAZIER …" at bounding box center [336, 160] width 165 height 12
click at [286, 191] on input "Quantity" at bounding box center [293, 190] width 79 height 14
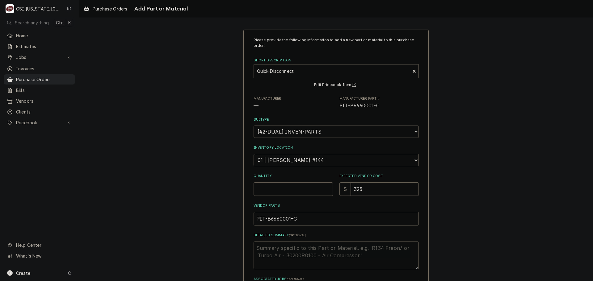
type textarea "x"
type input "1"
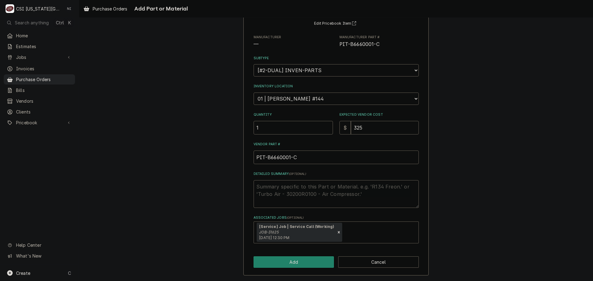
click at [285, 269] on div "Please provide the following information to add a new part or material to this …" at bounding box center [335, 122] width 185 height 308
click at [292, 262] on button "Add" at bounding box center [294, 262] width 81 height 11
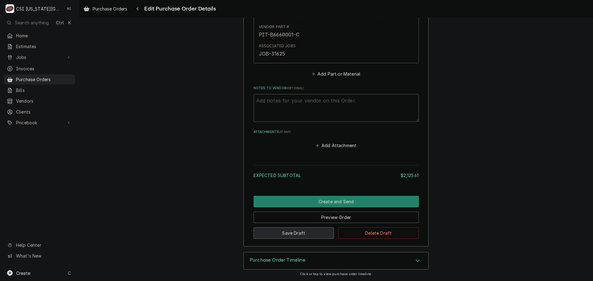
click at [297, 234] on button "Save Draft" at bounding box center [294, 233] width 81 height 11
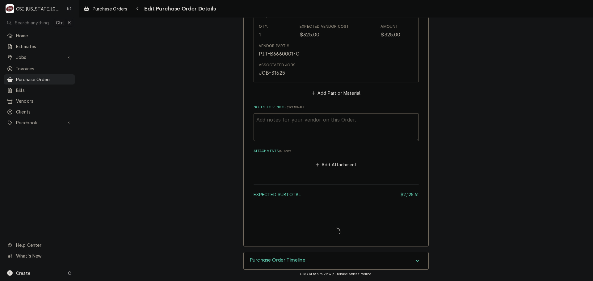
type textarea "x"
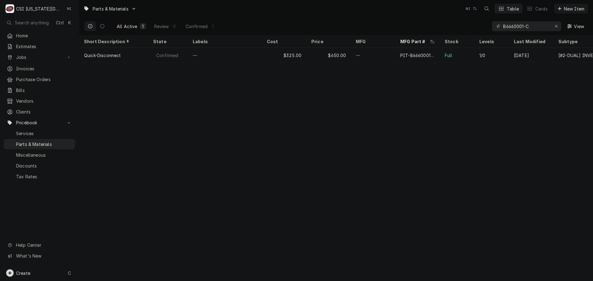
click at [61, 271] on div "Create C" at bounding box center [39, 273] width 79 height 16
drag, startPoint x: 114, startPoint y: 271, endPoint x: 124, endPoint y: 271, distance: 9.6
click at [115, 271] on div "Pricebook Item" at bounding box center [113, 274] width 36 height 6
drag, startPoint x: 157, startPoint y: 238, endPoint x: 164, endPoint y: 238, distance: 7.7
click at [157, 238] on div "Part or Material" at bounding box center [163, 238] width 43 height 8
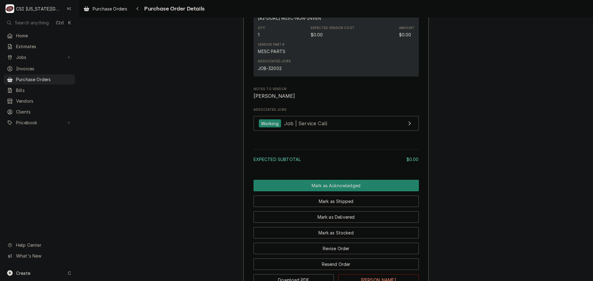
scroll to position [467, 0]
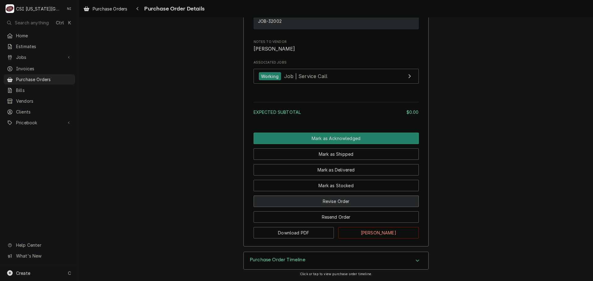
drag, startPoint x: 348, startPoint y: 199, endPoint x: 352, endPoint y: 199, distance: 4.0
click at [348, 200] on button "Revise Order" at bounding box center [336, 201] width 165 height 11
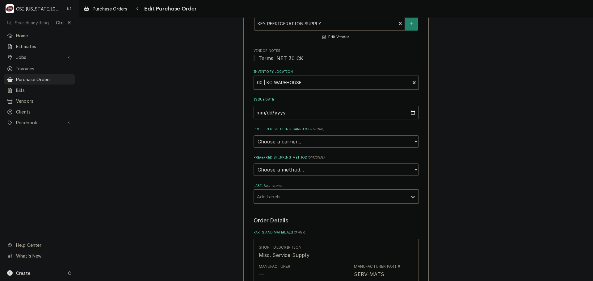
scroll to position [185, 0]
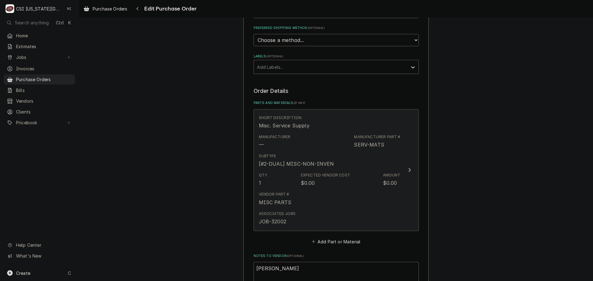
click at [327, 161] on div "[#2-DUAL] MISC-NON-INVEN" at bounding box center [296, 163] width 75 height 7
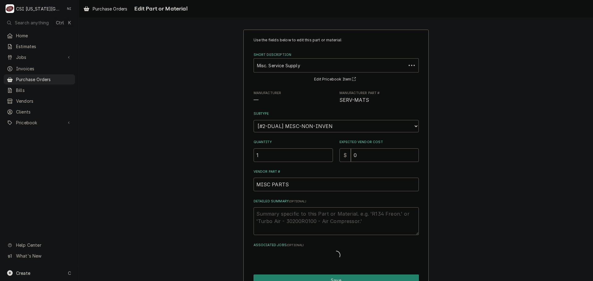
type textarea "x"
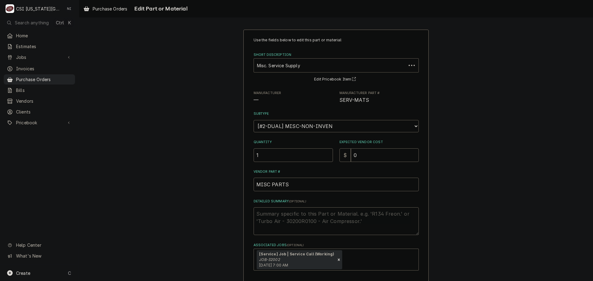
click at [292, 65] on div "Short Description" at bounding box center [330, 65] width 146 height 11
type input "p70ab2"
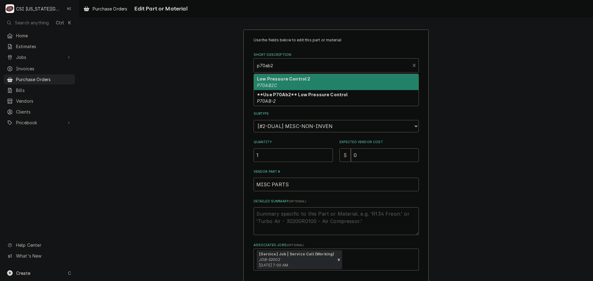
click at [297, 78] on strong "Low Pressure Control 2" at bounding box center [283, 78] width 53 height 5
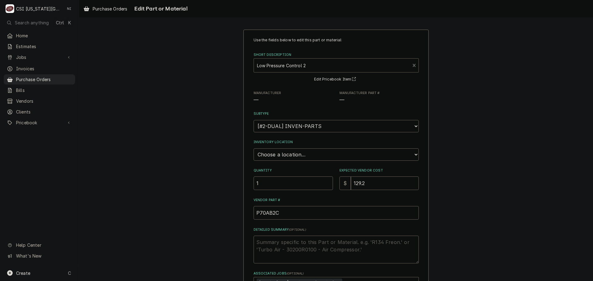
type textarea "x"
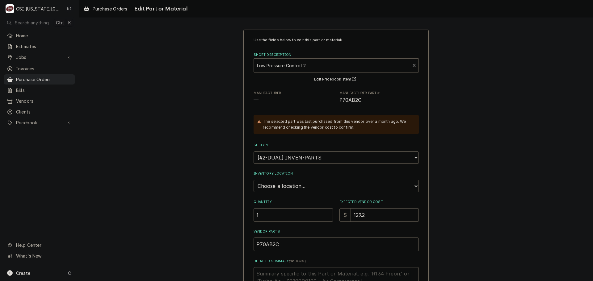
click at [314, 184] on select "Choose a location... 00 | KC WAREHOUSE 00 | MAIN WAREHOUSE 01 | [PERSON_NAME] #…" at bounding box center [336, 186] width 165 height 12
select select "2818"
click at [254, 180] on select "Choose a location... 00 | KC WAREHOUSE 00 | MAIN WAREHOUSE 01 | BRIAN BREAZIER …" at bounding box center [336, 186] width 165 height 12
drag, startPoint x: 369, startPoint y: 213, endPoint x: 261, endPoint y: 215, distance: 108.1
click at [328, 214] on div "Quantity 1 Expected Vendor Cost $ 129.2" at bounding box center [336, 211] width 165 height 22
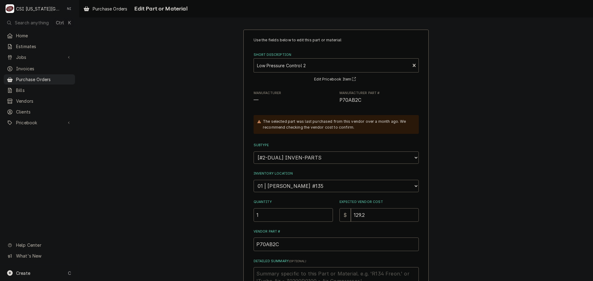
type textarea "x"
type input "1"
type textarea "x"
type input "13"
type textarea "x"
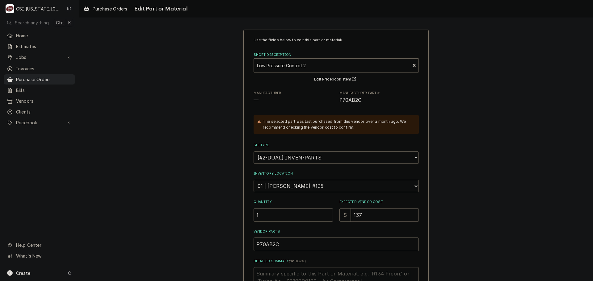
type input "137"
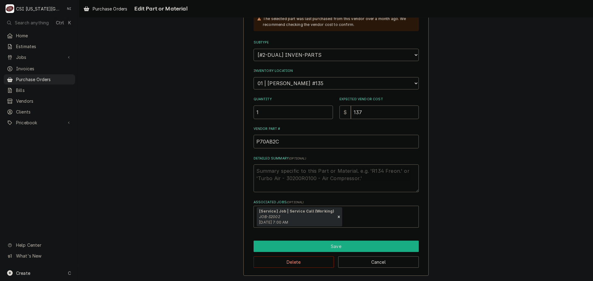
click at [296, 244] on button "Save" at bounding box center [336, 246] width 165 height 11
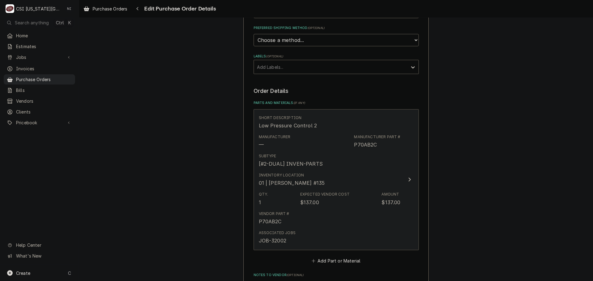
click at [370, 184] on div "Inventory Location 01 | CODY DAVIS #135" at bounding box center [330, 179] width 142 height 19
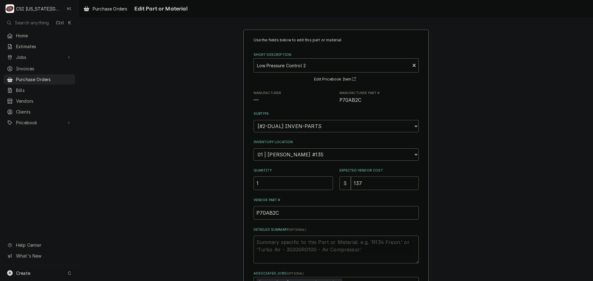
click at [368, 187] on input "137" at bounding box center [385, 184] width 68 height 14
type textarea "x"
type input "137.7"
type textarea "x"
type input "137.70"
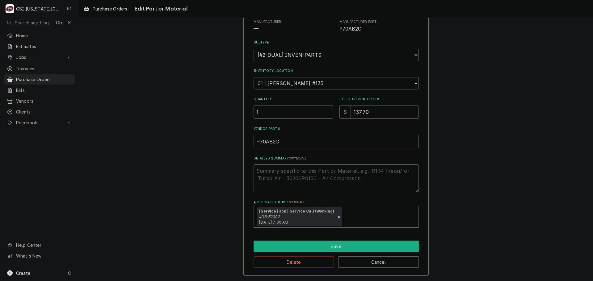
click at [300, 246] on button "Save" at bounding box center [336, 246] width 165 height 11
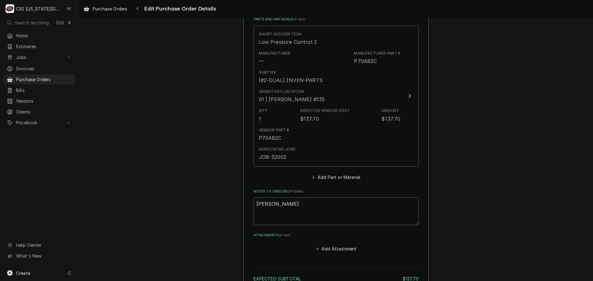
scroll to position [341, 0]
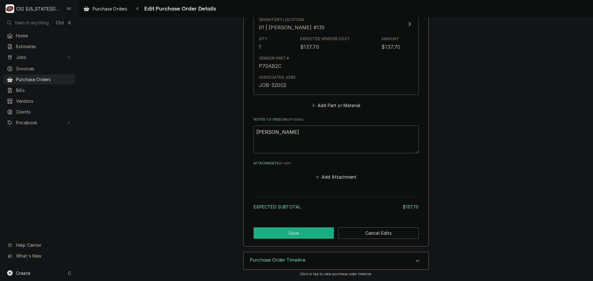
click at [310, 229] on button "Save" at bounding box center [294, 233] width 81 height 11
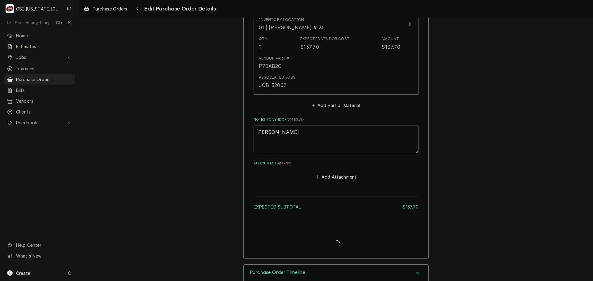
type textarea "x"
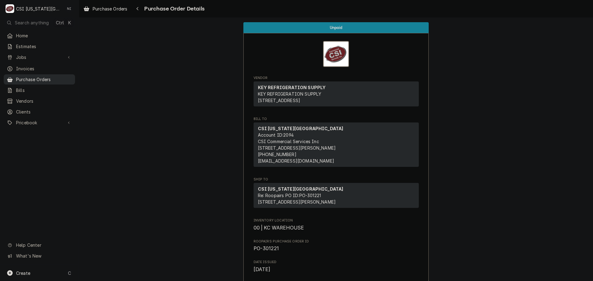
click at [43, 79] on span "Purchase Orders" at bounding box center [44, 79] width 56 height 6
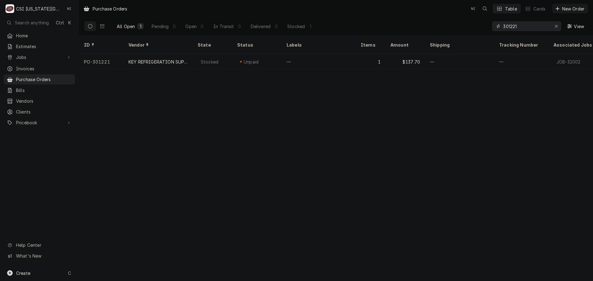
drag, startPoint x: 524, startPoint y: 29, endPoint x: 447, endPoint y: 19, distance: 77.6
click at [460, 20] on div "All Open 1 Pending 0 Open 0 In Transit 0 Delivered 0 Stocked 1 301221 View" at bounding box center [336, 26] width 504 height 17
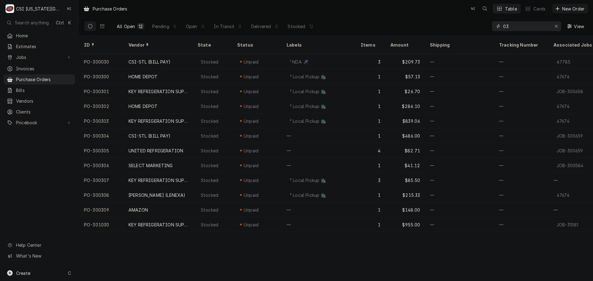
type input "0"
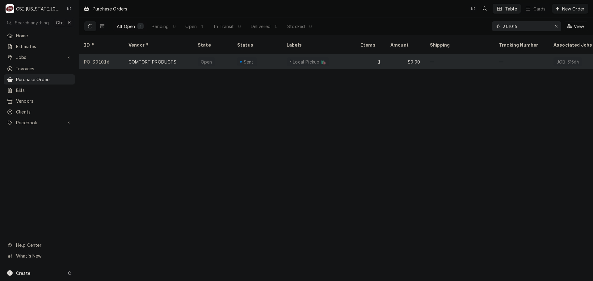
type input "301016"
click at [343, 57] on div "² Local Pickup 🛍️" at bounding box center [319, 61] width 74 height 15
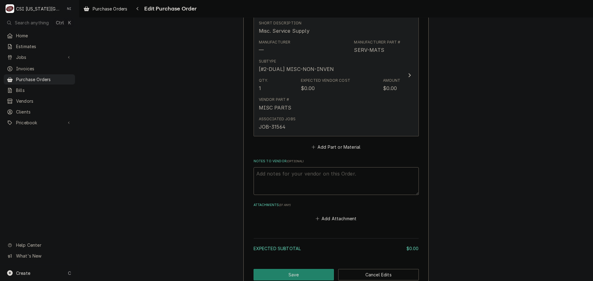
scroll to position [177, 0]
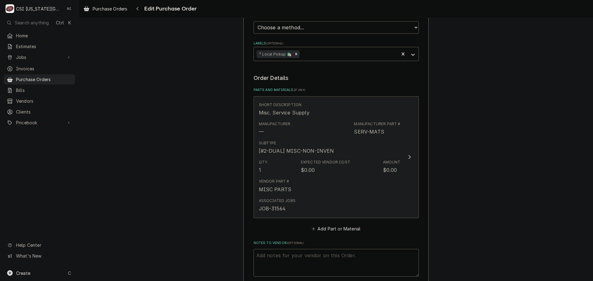
click at [378, 141] on div "Subtype [#2-DUAL] MISC-NON-INVEN" at bounding box center [330, 147] width 142 height 19
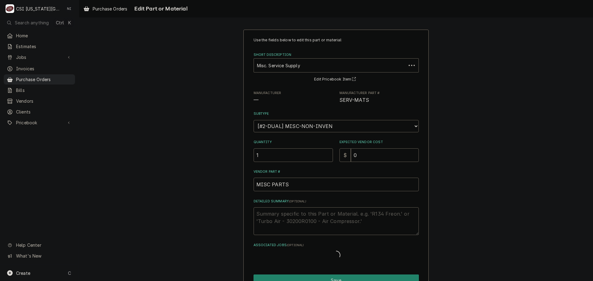
type textarea "x"
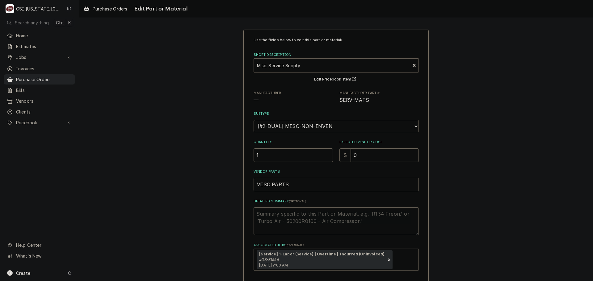
click at [310, 63] on div "Short Description" at bounding box center [332, 65] width 150 height 11
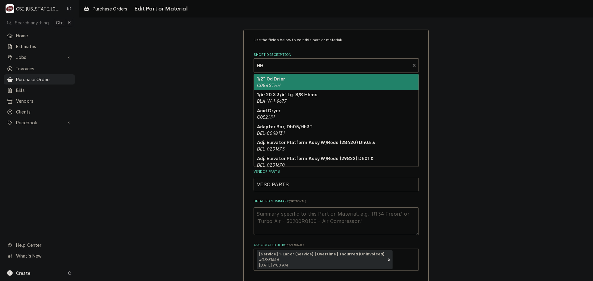
type input "HH"
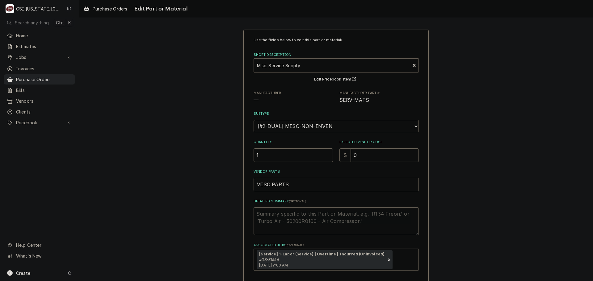
click at [295, 68] on div "Short Description" at bounding box center [332, 65] width 150 height 11
type input "HH63AW"
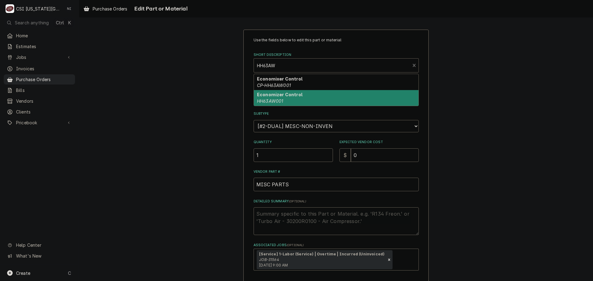
click at [297, 105] on div "Economizer Control HH63AW001" at bounding box center [336, 98] width 165 height 16
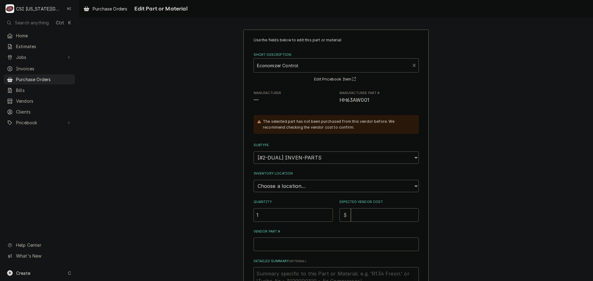
click at [298, 214] on input "1" at bounding box center [293, 216] width 79 height 14
click at [366, 214] on input "Expected Vendor Cost" at bounding box center [385, 216] width 68 height 14
type textarea "x"
type input "3"
type textarea "x"
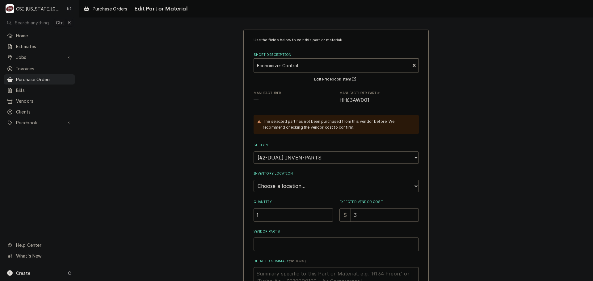
type input "39"
type textarea "x"
type input "394"
type textarea "x"
type input "394.6"
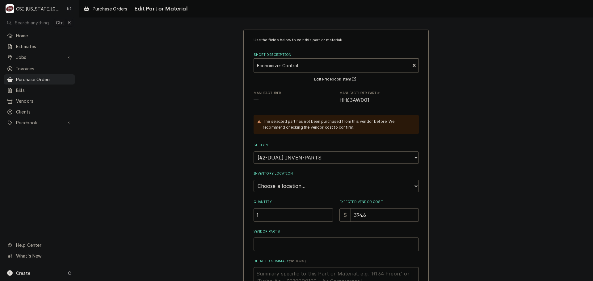
type textarea "x"
type input "394.60"
drag, startPoint x: 373, startPoint y: 99, endPoint x: 314, endPoint y: 100, distance: 59.0
click at [316, 100] on div "Manufacturer — Manufacturer Part # HH63AW001" at bounding box center [336, 97] width 165 height 13
copy div "— Manufacturer Part # HH63AW001"
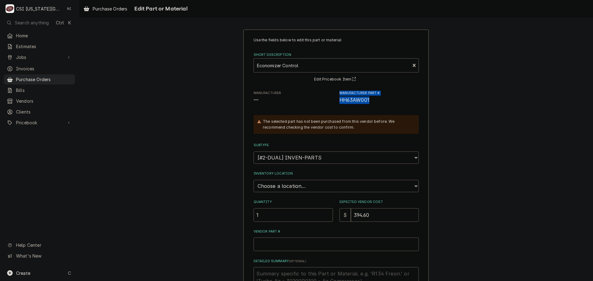
click at [376, 102] on span "HH63AW001" at bounding box center [379, 100] width 79 height 7
click at [375, 102] on span "HH63AW001" at bounding box center [379, 100] width 79 height 7
click at [349, 100] on span "HH63AW001" at bounding box center [355, 100] width 30 height 6
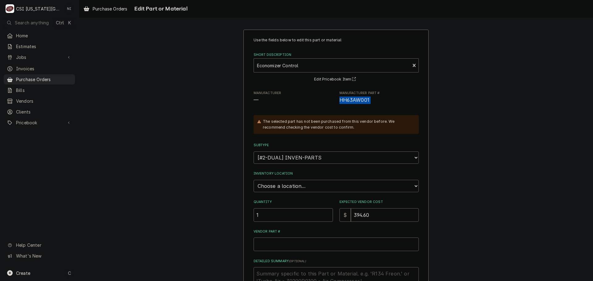
copy div "HH63AW001"
click at [303, 239] on input "Vendor Part #" at bounding box center [336, 245] width 165 height 14
type input "V"
type textarea "x"
paste input "HH63AW001"
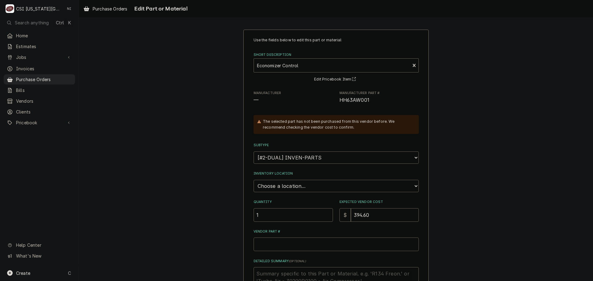
type textarea "x"
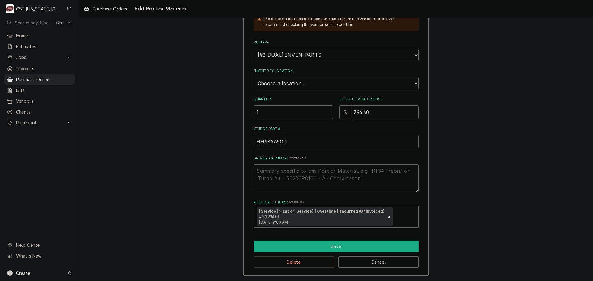
type input "HH63AW001"
click at [306, 247] on button "Save" at bounding box center [336, 246] width 165 height 11
type textarea "x"
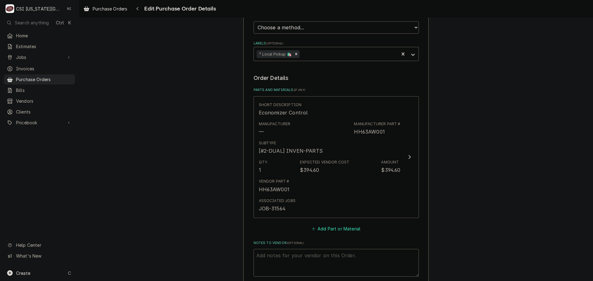
click at [339, 228] on button "Add Part or Material" at bounding box center [335, 229] width 51 height 9
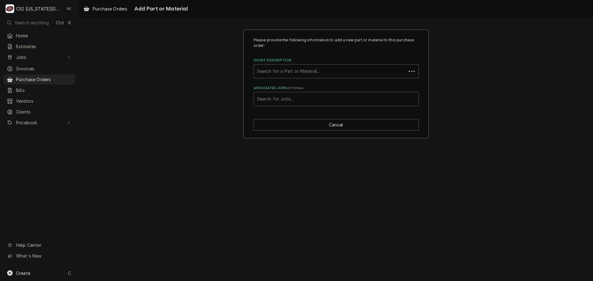
click at [294, 100] on div "Associated Jobs" at bounding box center [336, 99] width 158 height 11
type input "31564"
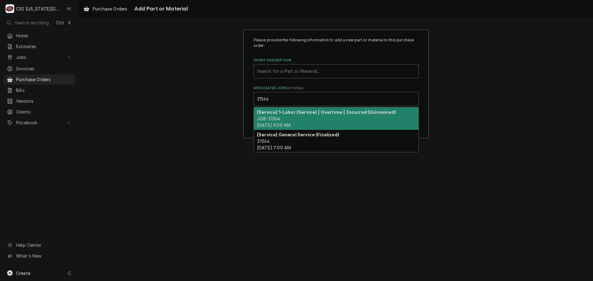
click at [291, 127] on span "Thu, Aug 14th, 2025 - 9:00 AM" at bounding box center [274, 125] width 34 height 5
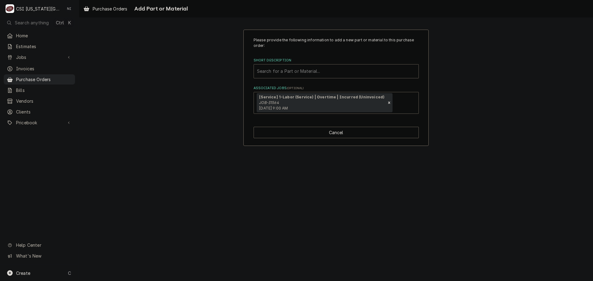
click at [291, 71] on div "Short Description" at bounding box center [336, 71] width 158 height 11
type input "HH58AC080"
drag, startPoint x: 257, startPoint y: 70, endPoint x: 252, endPoint y: 70, distance: 5.3
click at [252, 70] on div "Please provide the following information to add a new part or material to this …" at bounding box center [335, 88] width 185 height 117
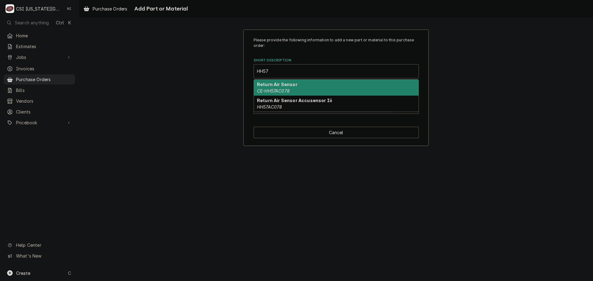
type input "HH57"
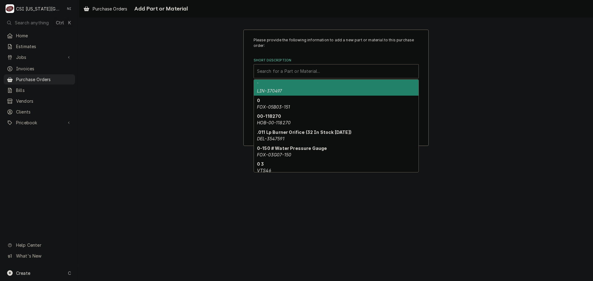
click at [337, 71] on div "Short Description" at bounding box center [336, 71] width 158 height 11
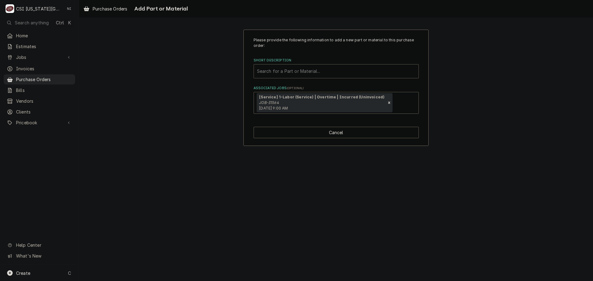
click at [337, 71] on div "Short Description" at bounding box center [336, 71] width 158 height 11
paste input "HH57AC080"
type input "HH57AC080"
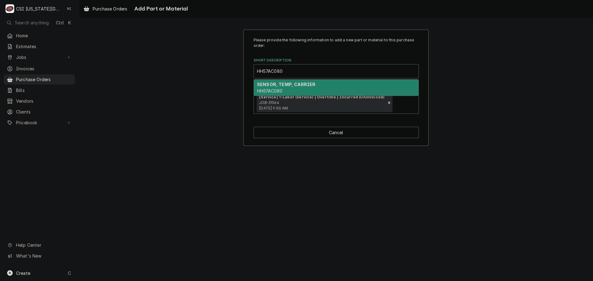
click at [322, 89] on div "SENSOR, TEMP, CARRIER HH57AC080" at bounding box center [336, 88] width 165 height 16
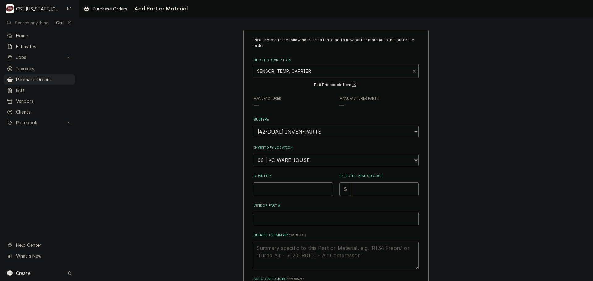
type textarea "x"
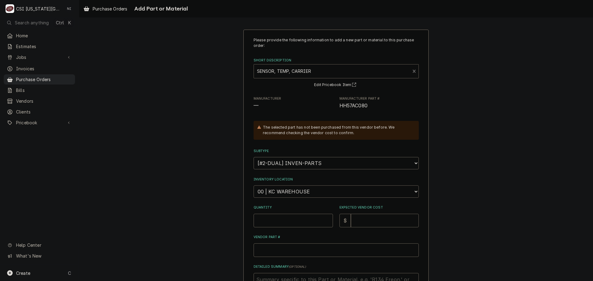
click at [295, 191] on select "Choose a location... 00 | KC WAREHOUSE 00 | MAIN WAREHOUSE 01 | BRIAN BREAZIER …" at bounding box center [336, 192] width 165 height 12
select select "2790"
click at [254, 186] on select "Choose a location... 00 | KC WAREHOUSE 00 | MAIN WAREHOUSE 01 | BRIAN BREAZIER …" at bounding box center [336, 192] width 165 height 12
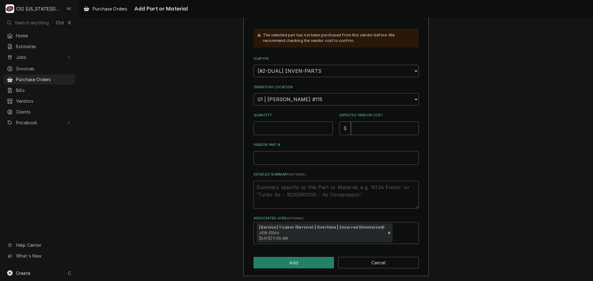
scroll to position [93, 0]
click at [289, 129] on input "Quantity" at bounding box center [293, 128] width 79 height 14
type textarea "x"
type input "1"
type textarea "x"
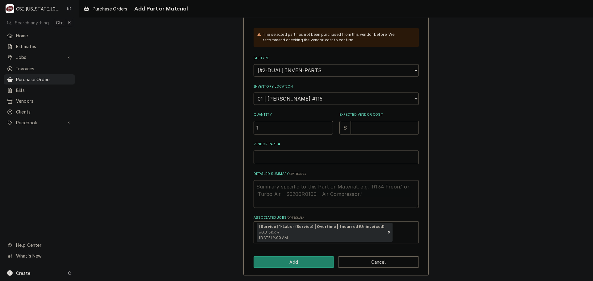
type input "6"
type textarea "x"
type input "603"
type textarea "x"
type input "603.60"
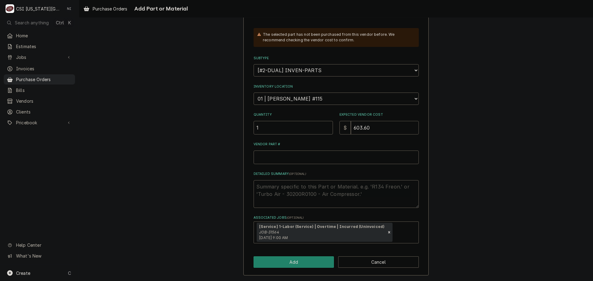
type textarea "x"
type input "603.6"
type textarea "x"
type input "603"
type textarea "x"
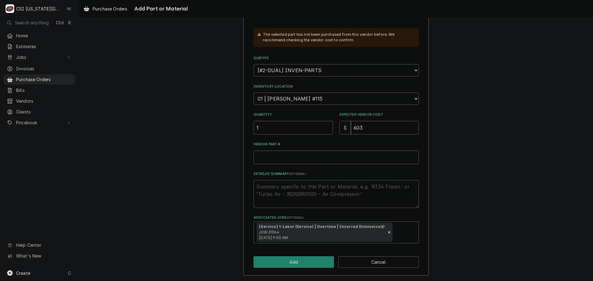
type input "60"
type textarea "x"
type input "60.6"
type textarea "x"
type input "60.60"
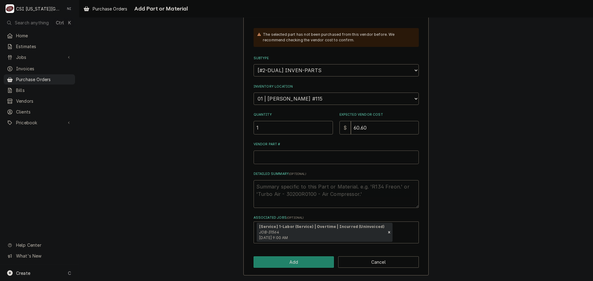
paste input "HH57AC080"
type textarea "x"
type input "HH57AC080"
click at [309, 266] on button "Add" at bounding box center [294, 262] width 81 height 11
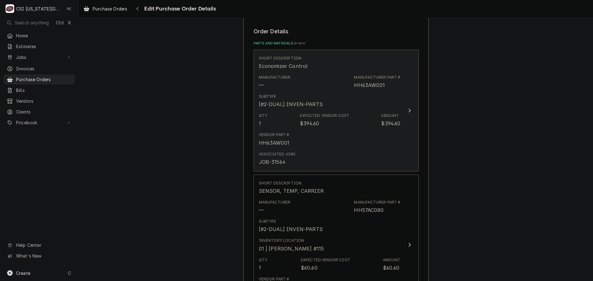
scroll to position [239, 0]
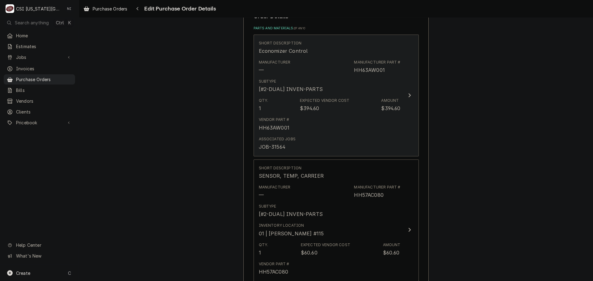
click at [368, 132] on div "Vendor Part # HH63AW001" at bounding box center [330, 124] width 142 height 19
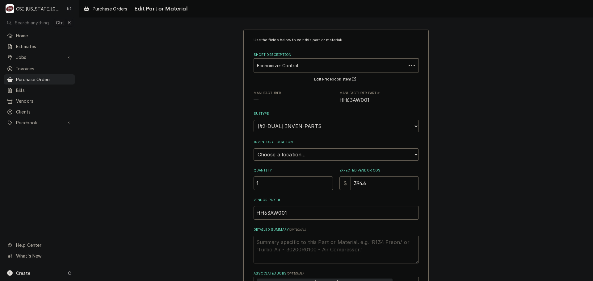
type textarea "x"
click at [322, 152] on select "Choose a location... 00 | KC WAREHOUSE 00 | MAIN WAREHOUSE 01 | BRIAN BREAZIER …" at bounding box center [336, 155] width 165 height 12
select select "2790"
click at [254, 149] on select "Choose a location... 00 | KC WAREHOUSE 00 | MAIN WAREHOUSE 01 | BRIAN BREAZIER …" at bounding box center [336, 155] width 165 height 12
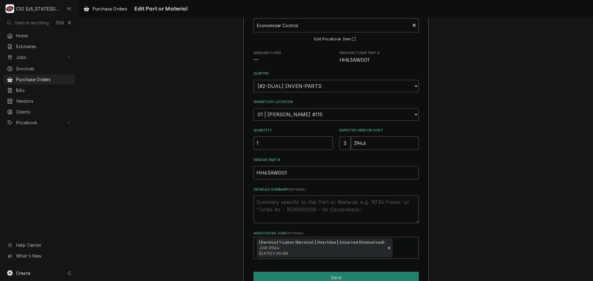
scroll to position [71, 0]
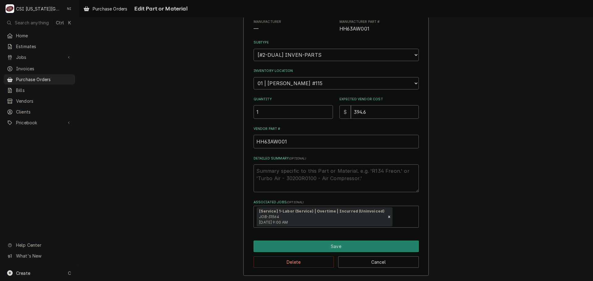
click at [318, 239] on div "Use the fields below to edit this part or material: Short Description Economize…" at bounding box center [335, 117] width 185 height 318
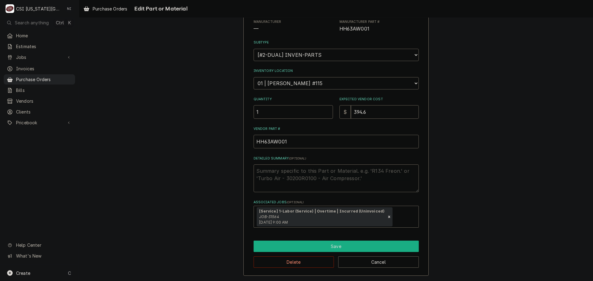
click at [319, 244] on button "Save" at bounding box center [336, 246] width 165 height 11
type textarea "x"
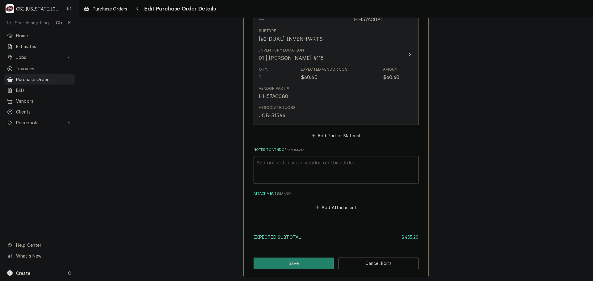
scroll to position [433, 0]
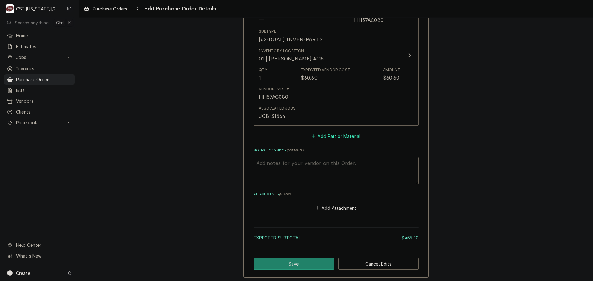
click at [327, 137] on button "Add Part or Material" at bounding box center [335, 136] width 51 height 9
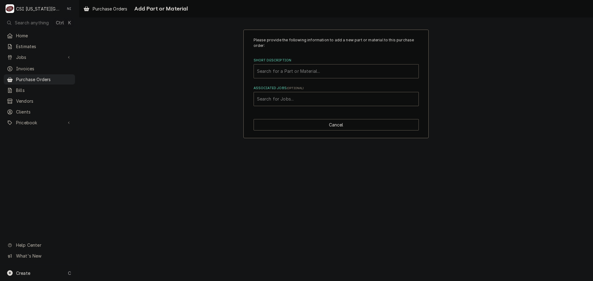
click at [298, 72] on div "Short Description" at bounding box center [336, 71] width 158 height 11
type input "0"
type input "16X25X2"
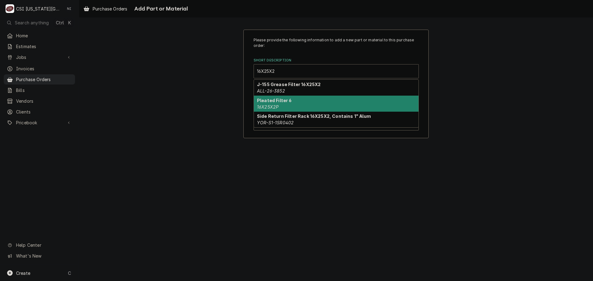
click at [295, 100] on div "Pleated Filter 6 16X25X2P" at bounding box center [336, 104] width 165 height 16
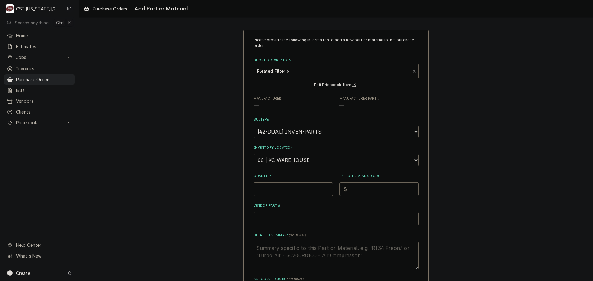
type textarea "x"
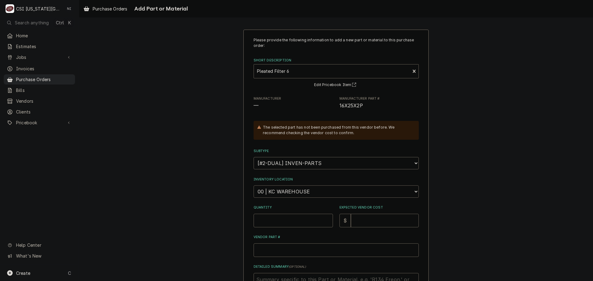
drag, startPoint x: 294, startPoint y: 190, endPoint x: 295, endPoint y: 186, distance: 4.4
click at [294, 191] on select "Choose a location... 00 | KC WAREHOUSE 00 | MAIN WAREHOUSE 01 | BRIAN BREAZIER …" at bounding box center [336, 192] width 165 height 12
select select "2818"
click at [254, 186] on select "Choose a location... 00 | KC WAREHOUSE 00 | MAIN WAREHOUSE 01 | BRIAN BREAZIER …" at bounding box center [336, 192] width 165 height 12
type textarea "x"
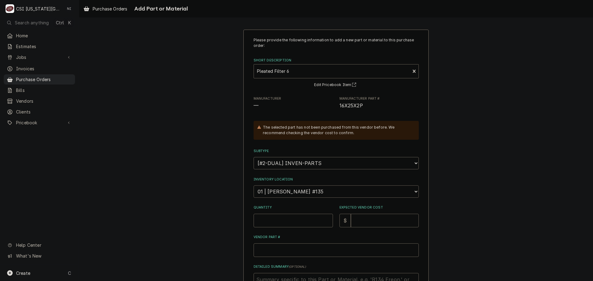
click at [306, 193] on select "Choose a location... 00 | KC WAREHOUSE 00 | MAIN WAREHOUSE 01 | [PERSON_NAME] #…" at bounding box center [336, 192] width 165 height 12
select select "2790"
click at [254, 186] on select "Choose a location... 00 | KC WAREHOUSE 00 | MAIN WAREHOUSE 01 | [PERSON_NAME] #…" at bounding box center [336, 192] width 165 height 12
click at [289, 221] on input "Quantity" at bounding box center [293, 221] width 79 height 14
type textarea "x"
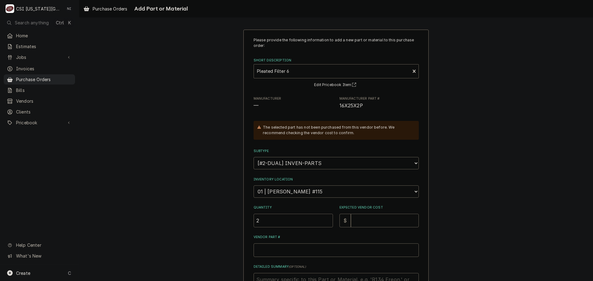
type input "2"
type textarea "x"
type input "4"
type textarea "x"
type input "4.7"
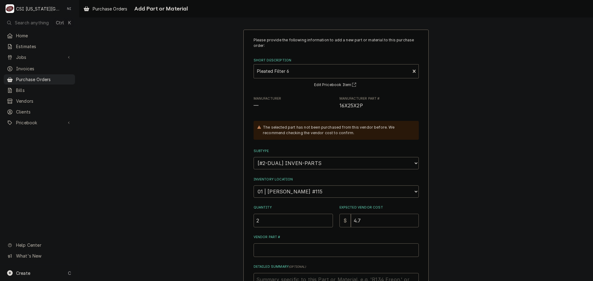
type textarea "x"
type input "4.70"
paste input "57080"
type textarea "x"
type input "4.7057080"
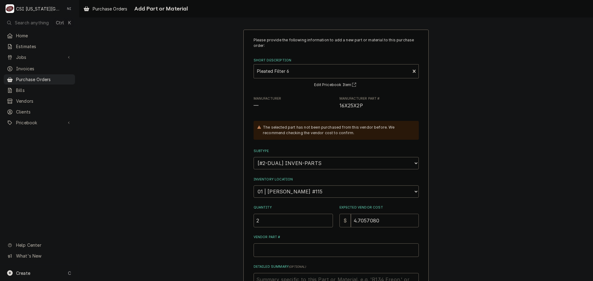
type textarea "x"
type input "4.705708"
type textarea "x"
type input "4.70570"
type textarea "x"
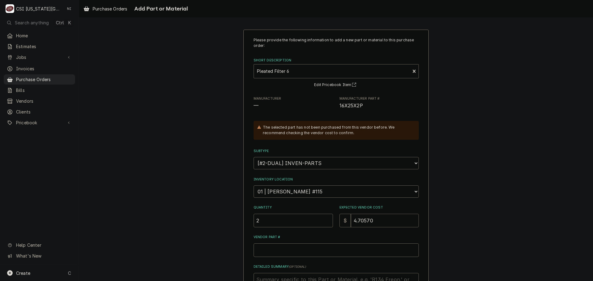
type input "4.7057"
type textarea "x"
type input "4.705"
type textarea "x"
type input "4.70"
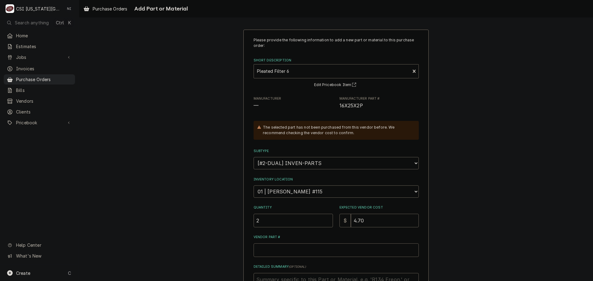
click at [277, 252] on input "Vendor Part #" at bounding box center [336, 251] width 165 height 14
type textarea "x"
type input "1"
type textarea "x"
type input "16"
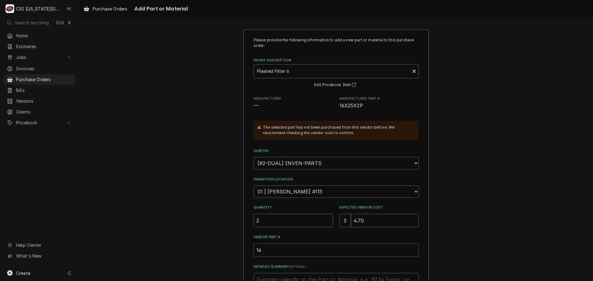
type textarea "x"
type input "16X"
type textarea "x"
type input "16X2"
type textarea "x"
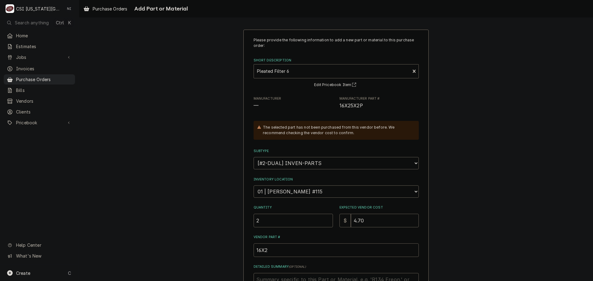
type input "16X25"
type textarea "x"
type input "16X25X"
type textarea "x"
type input "16X25X2"
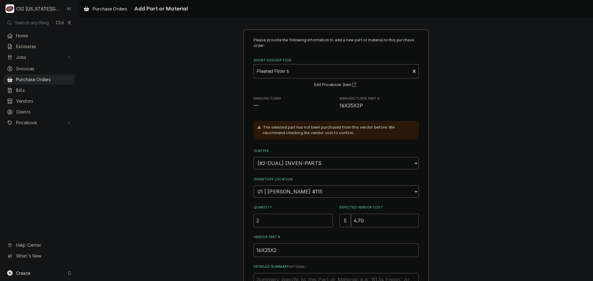
type textarea "x"
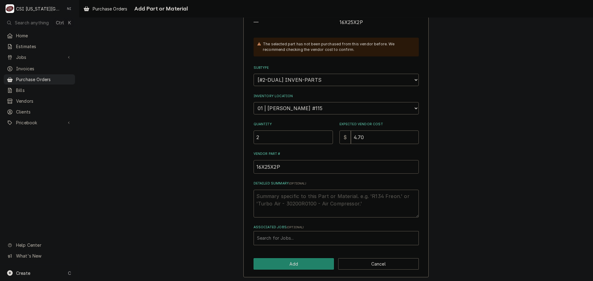
scroll to position [85, 0]
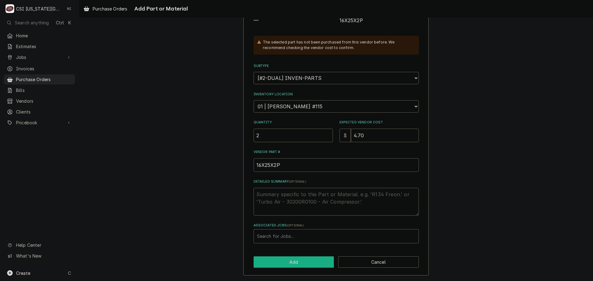
type input "16X25X2P"
click at [287, 259] on button "Add" at bounding box center [294, 262] width 81 height 11
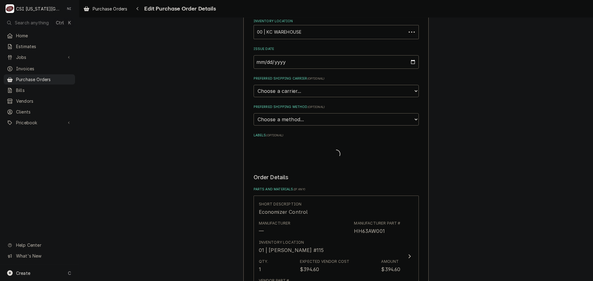
scroll to position [465, 0]
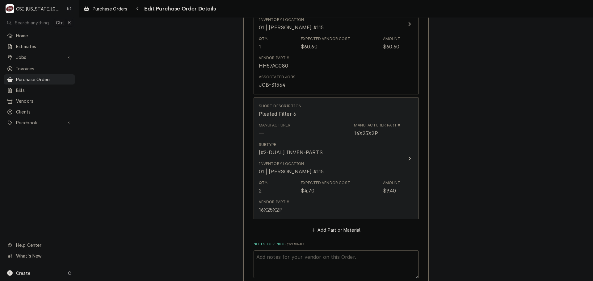
click at [333, 195] on div "Qty. 2 Expected Vendor Cost $4.70 Amount $9.40" at bounding box center [330, 187] width 142 height 19
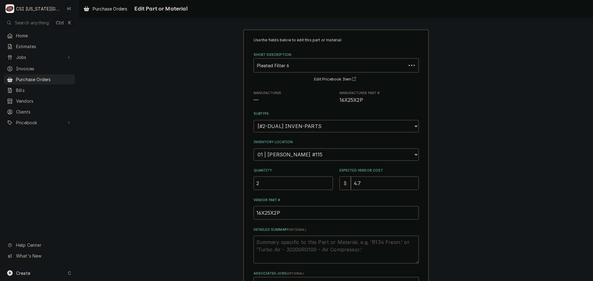
type textarea "x"
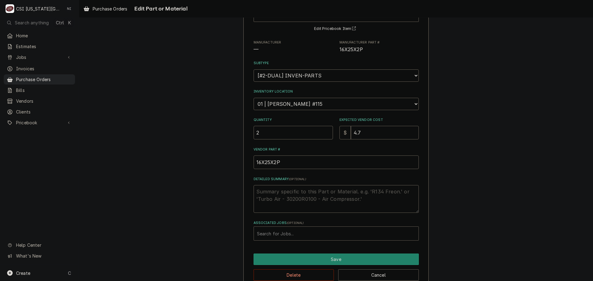
scroll to position [64, 0]
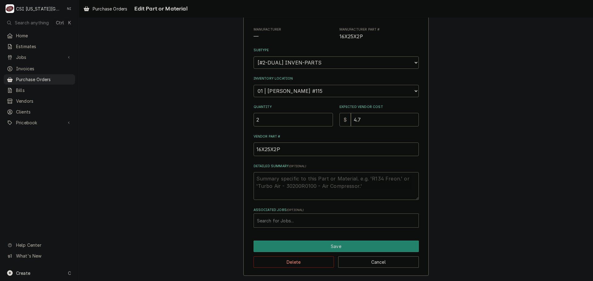
click at [288, 217] on div "Associated Jobs" at bounding box center [336, 220] width 158 height 11
type input "31564"
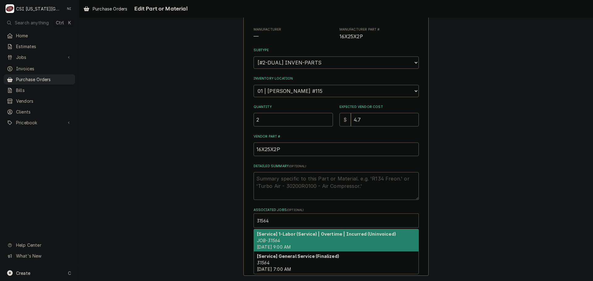
click at [307, 242] on div "[Service] 1-Labor (Service) | Overtime | Incurred (Uninvoiced) JOB-31564 Thu, A…" at bounding box center [336, 241] width 165 height 23
type textarea "x"
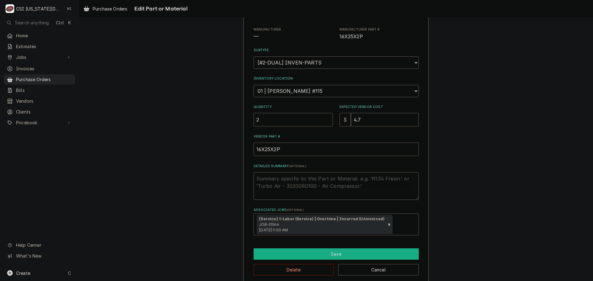
click at [307, 252] on button "Save" at bounding box center [336, 254] width 165 height 11
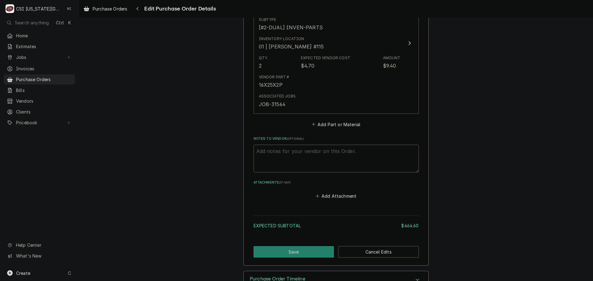
scroll to position [609, 0]
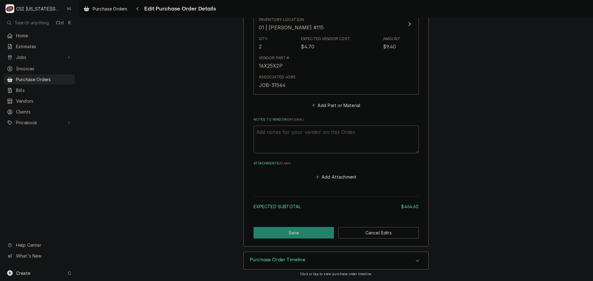
click at [291, 134] on textarea "Notes to Vendor ( optional )" at bounding box center [336, 140] width 165 height 28
type textarea "x"
type textarea "c"
type textarea "x"
type textarea "co"
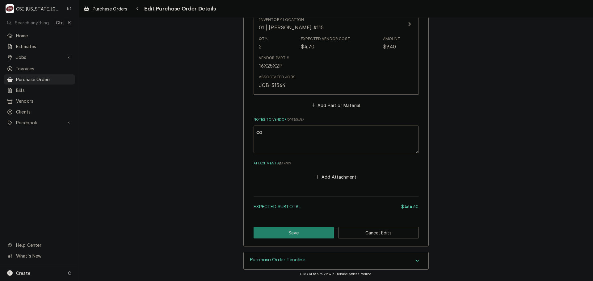
type textarea "x"
type textarea "cof"
type textarea "x"
type textarea "cof"
type textarea "x"
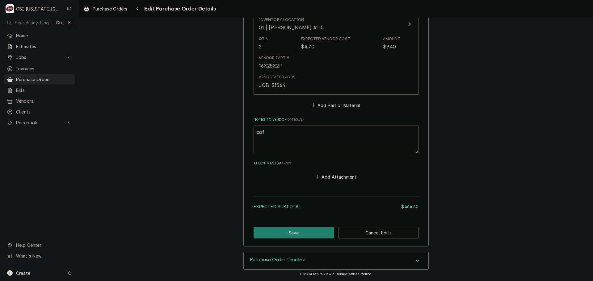
type textarea "cof"
type textarea "x"
type textarea "co"
type textarea "x"
type textarea "c"
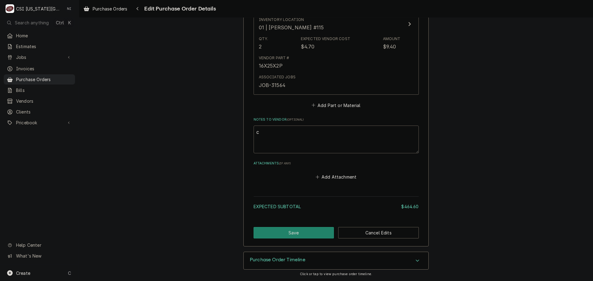
type textarea "x"
type textarea "a"
type textarea "x"
type textarea "c"
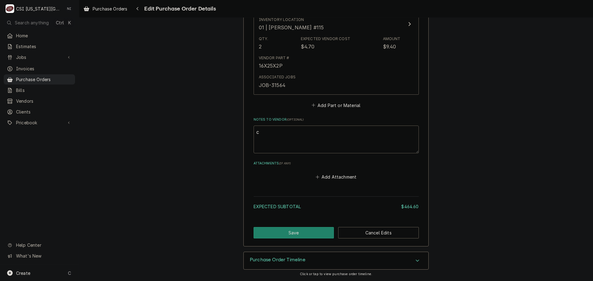
type textarea "x"
type textarea "co"
type textarea "x"
type textarea "cof"
type textarea "x"
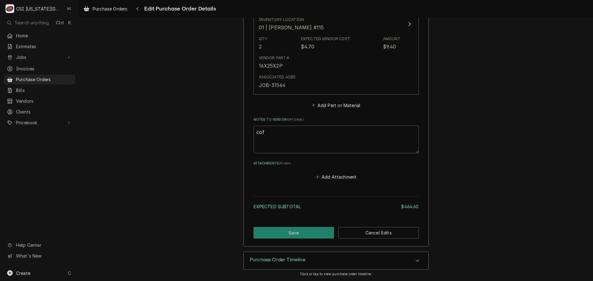
type textarea "cof"
type textarea "x"
type textarea "cof"
type textarea "x"
type textarea "co"
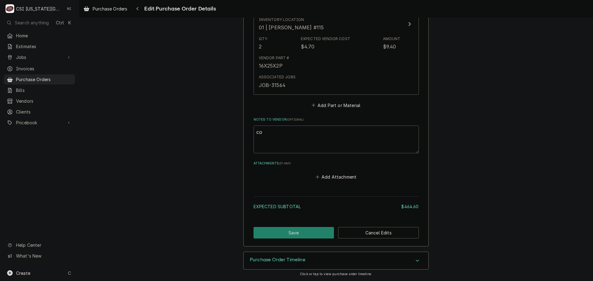
type textarea "x"
type textarea "c"
type textarea "x"
type textarea "A"
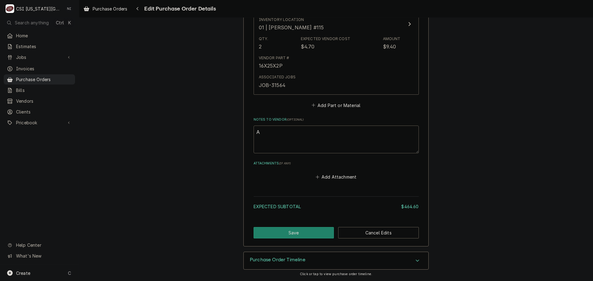
type textarea "x"
type textarea "AC"
type textarea "x"
type textarea "ACO"
type textarea "x"
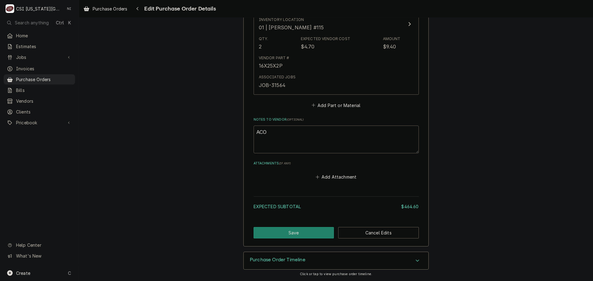
type textarea "ACOF"
type textarea "x"
type textarea "ACOF"
type textarea "x"
type textarea "ACOF $"
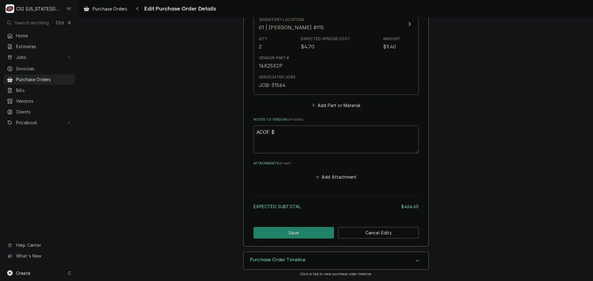
type textarea "x"
type textarea "ACOF $1"
type textarea "x"
type textarea "ACOF $18"
type textarea "x"
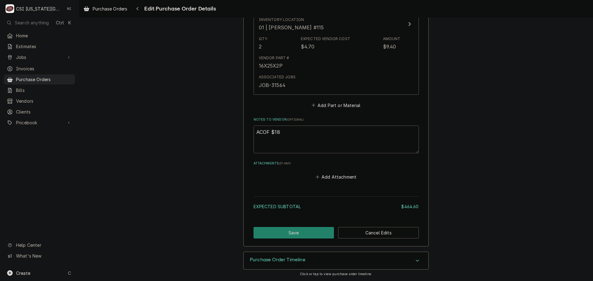
type textarea "ACOF $18."
type textarea "x"
type textarea "ACOF $18.0"
type textarea "x"
type textarea "ACOF $18.00"
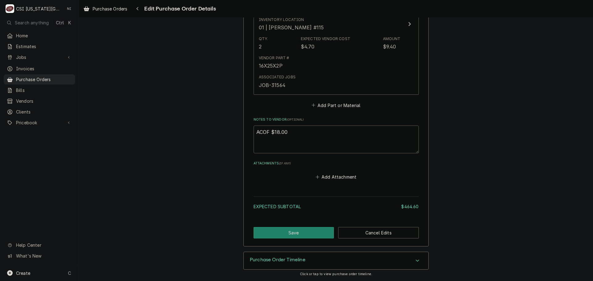
type textarea "x"
type textarea "ACOF $18.00"
type textarea "x"
type textarea "ACOF $18.00 O"
type textarea "x"
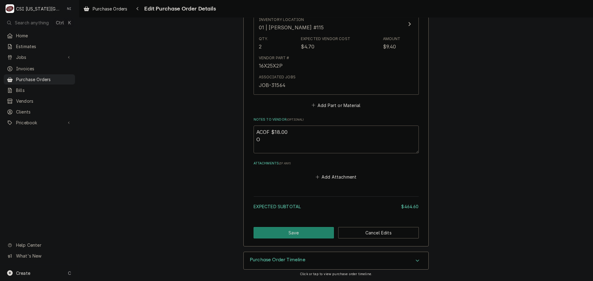
type textarea "ACOF $18.00 OF"
type textarea "x"
type textarea "ACOF $18.00 OFF"
type textarea "x"
type textarea "ACOF $18.00 OFFL"
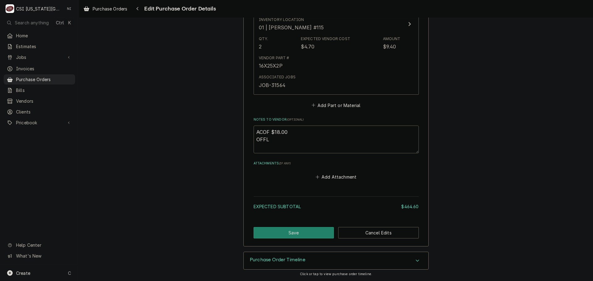
type textarea "x"
type textarea "ACOF $18.00 OFFLI"
type textarea "x"
type textarea "ACOF $18.00 OFFLIN"
type textarea "x"
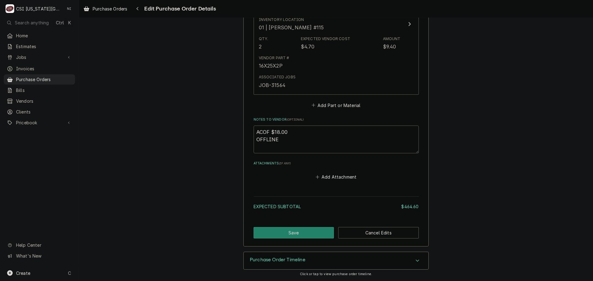
type textarea "ACOF $18.00 OFFLINE"
type textarea "x"
type textarea "ACOF $18.00 OFFLINE P"
type textarea "x"
type textarea "ACOF $18.00 OFFLINE PR"
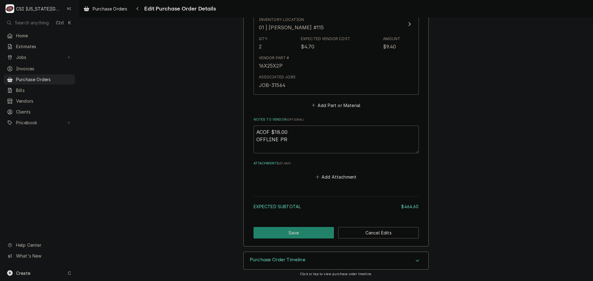
type textarea "x"
type textarea "ACOF $18.00 OFFLINE PRO"
type textarea "x"
type textarea "ACOF $18.00 OFFLINE PROC"
type textarea "x"
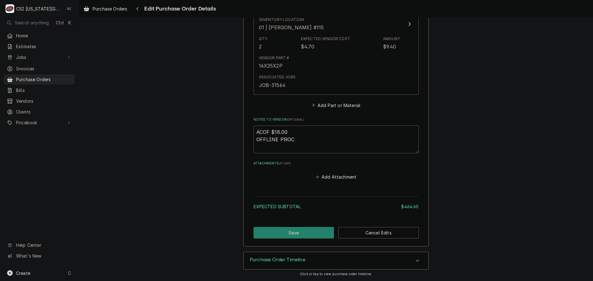
type textarea "ACOF $18.00 OFFLINE PROCC"
type textarea "x"
type textarea "ACOF $18.00 OFFLINE PROCCE"
type textarea "x"
type textarea "ACOF $18.00 OFFLINE PROCCES"
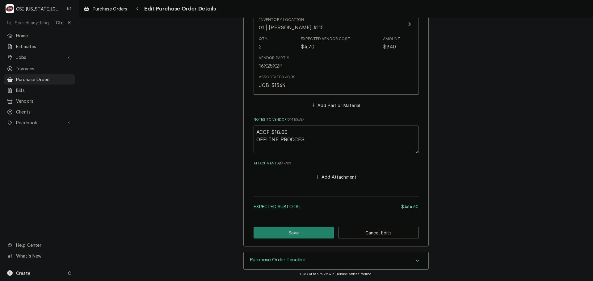
type textarea "x"
type textarea "ACOF $18.00 OFFLINE PROCCESS"
type textarea "x"
type textarea "ACOF $18.00 OFFLINE PROCCES"
type textarea "x"
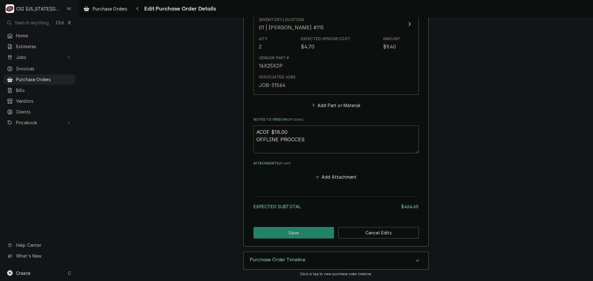
type textarea "ACOF $18.00 OFFLINE PROCCE"
type textarea "x"
type textarea "ACOF $18.00 OFFLINE PROCC"
type textarea "x"
type textarea "ACOF $18.00 OFFLINE PROC"
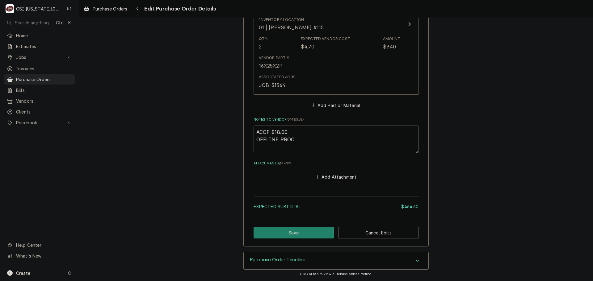
type textarea "x"
type textarea "ACOF $18.00 OFFLINE PROCE"
type textarea "x"
type textarea "ACOF $18.00 OFFLINE PROCES"
type textarea "x"
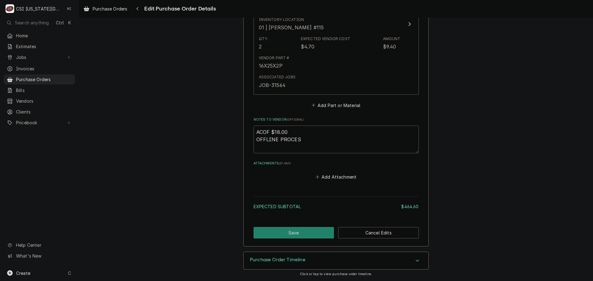
type textarea "ACOF $18.00 OFFLINE PROCESS"
click at [306, 229] on button "Save" at bounding box center [294, 232] width 81 height 11
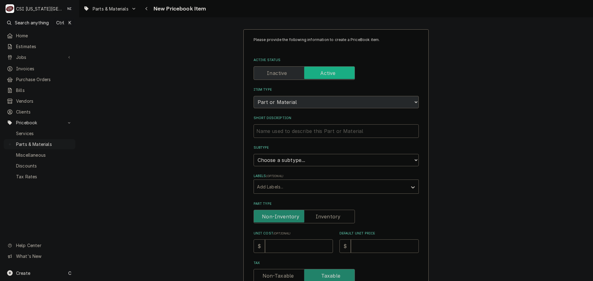
click at [292, 135] on input "Short Description" at bounding box center [336, 131] width 165 height 14
type textarea "x"
type input "C"
type textarea "x"
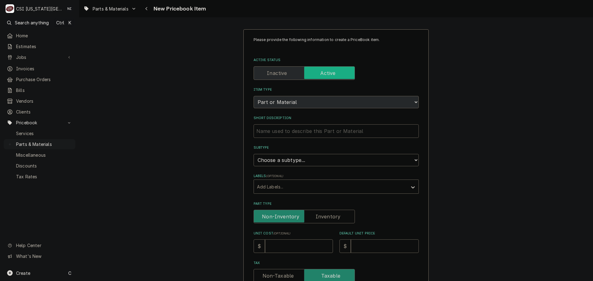
type input "S"
type textarea "x"
type input "SE"
type textarea "x"
type input "SEN"
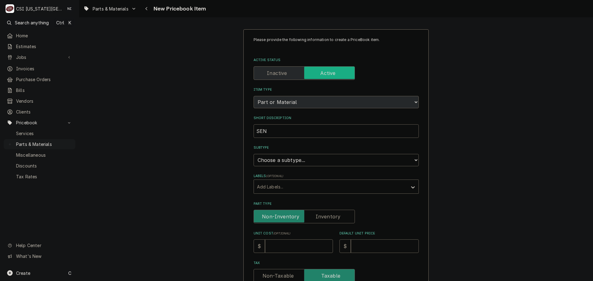
type textarea "x"
type input "SENS"
type textarea "x"
type input "SENSO"
type textarea "x"
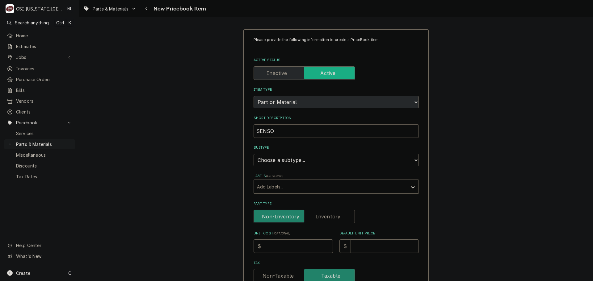
type input "SENSOR"
type textarea "x"
type input "SENSOR,"
type textarea "x"
type input "SENSOR,"
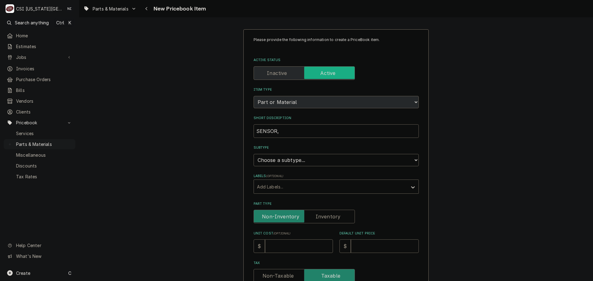
type textarea "x"
type input "SENSOR, T"
type textarea "x"
type input "SENSOR, TE"
type textarea "x"
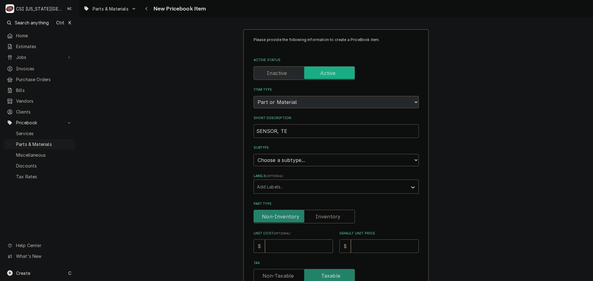
type input "SENSOR, TEM"
type textarea "x"
type input "SENSOR, TEMP"
type textarea "x"
type input "SENSOR, TEMP,"
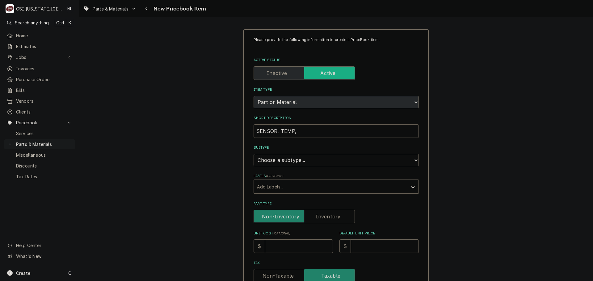
type textarea "x"
type input "SENSOR, TEMP,"
type textarea "x"
type input "SENSOR, TEMP, C"
type textarea "x"
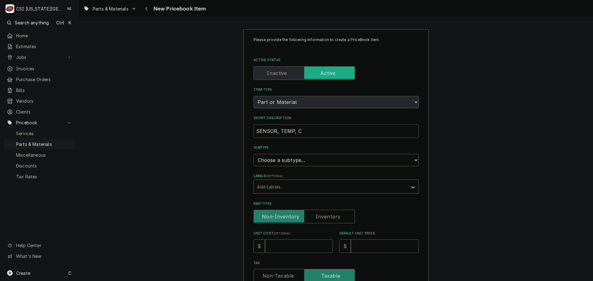
type input "SENSOR, TEMP, CA"
type textarea "x"
type input "SENSOR, TEMP, CAR"
type textarea "x"
type input "SENSOR, TEMP, CARR"
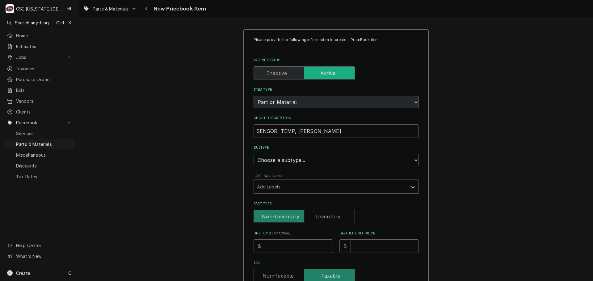
type textarea "x"
type input "SENSOR, TEMP, CARRI"
type textarea "x"
type input "SENSOR, TEMP, CARRIE"
type textarea "x"
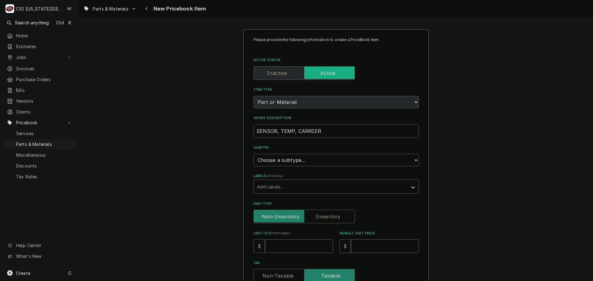
type input "SENSOR, TEMP, CARRIER"
click at [322, 164] on select "Choose a subtype... [#2-DUAL] AFTERHRS-WH-CHG-2 [#2-DUAL] BEV-EQUIP [#2-DUAL] B…" at bounding box center [336, 160] width 165 height 12
select select "45"
click at [254, 154] on select "Choose a subtype... [#2-DUAL] AFTERHRS-WH-CHG-2 [#2-DUAL] BEV-EQUIP [#2-DUAL] B…" at bounding box center [336, 160] width 165 height 12
type textarea "x"
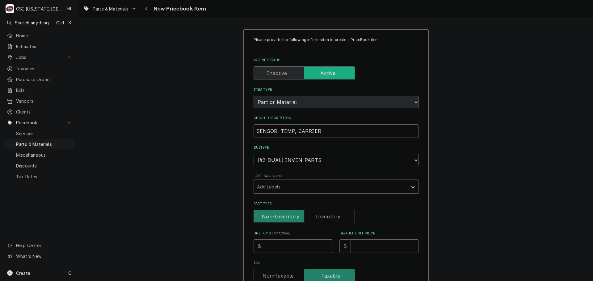
click at [321, 217] on label "Part Type" at bounding box center [304, 217] width 101 height 14
click at [321, 217] on input "Part Type" at bounding box center [304, 217] width 96 height 14
checkbox input "true"
click at [298, 248] on input "Unit Cost ( optional )" at bounding box center [299, 247] width 68 height 14
type textarea "x"
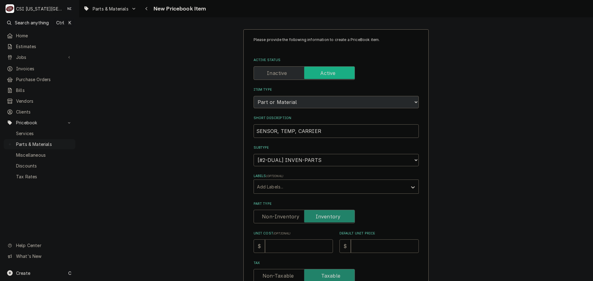
type input "6"
type textarea "x"
type input "60"
type textarea "x"
type input "60.6"
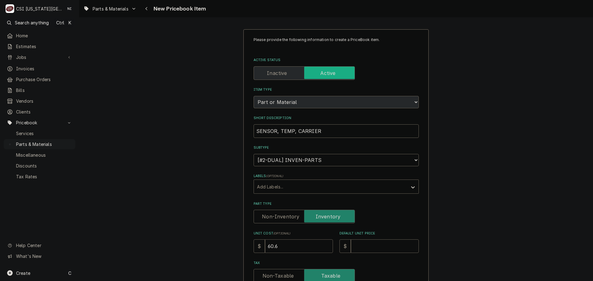
type textarea "x"
type input "60.60"
click at [382, 247] on input "Default Unit Price" at bounding box center [385, 247] width 68 height 14
type textarea "x"
type input "1"
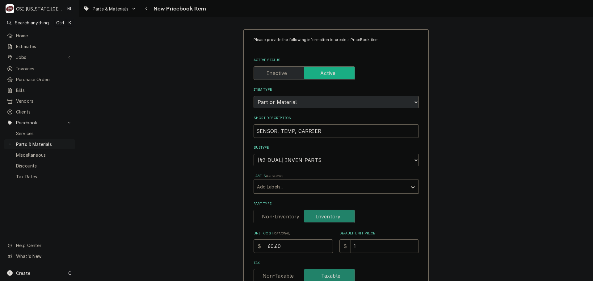
type textarea "x"
type input "12"
type textarea "x"
type input "121"
type textarea "x"
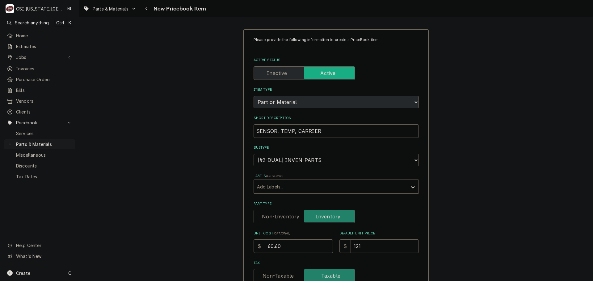
type input "121.2"
type textarea "x"
type input "121.20"
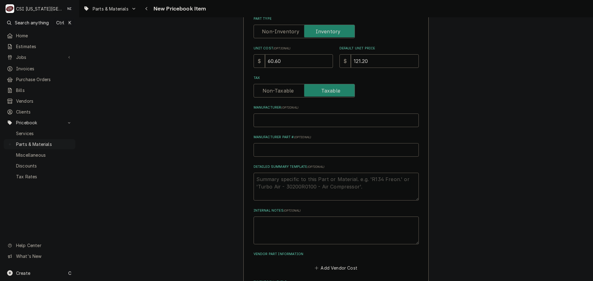
click at [302, 154] on input "Manufacturer Part # ( optional )" at bounding box center [336, 150] width 165 height 14
type textarea "x"
type input "H"
type textarea "x"
type input "HH"
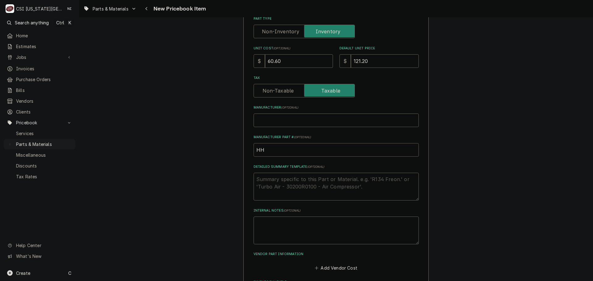
type textarea "x"
type input "HH5"
type textarea "x"
type input "HH57"
type textarea "x"
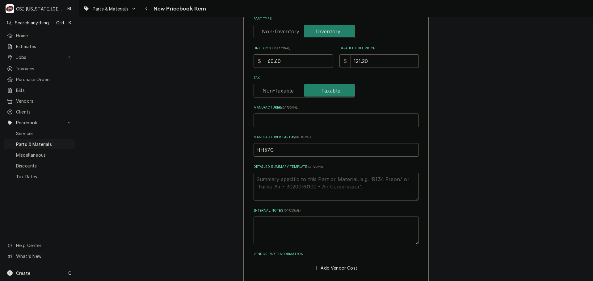
type input "HH57CA"
type textarea "x"
type input "HH57C"
type textarea "x"
type input "HH57"
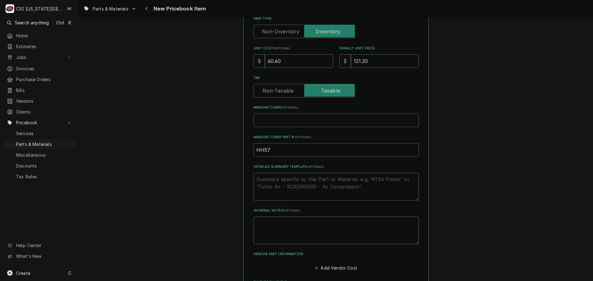
type textarea "x"
type input "HH57A"
type textarea "x"
type input "HH57AC"
type textarea "x"
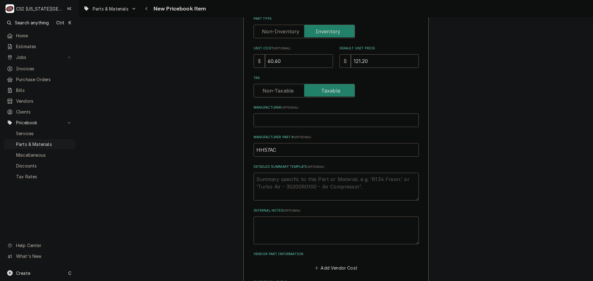
type input "HH57AC0"
type textarea "x"
type input "HH57AC08"
type textarea "x"
type input "HH57AC080"
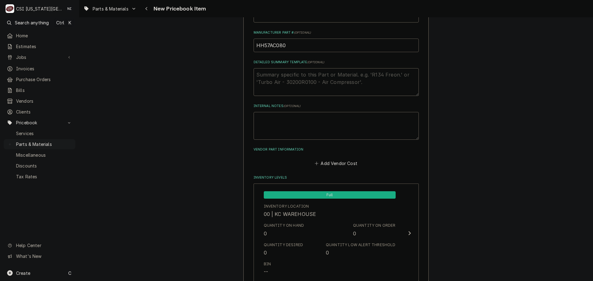
scroll to position [217, 0]
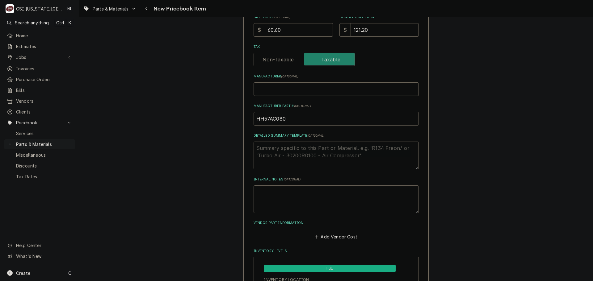
drag, startPoint x: 310, startPoint y: 121, endPoint x: 230, endPoint y: 120, distance: 79.4
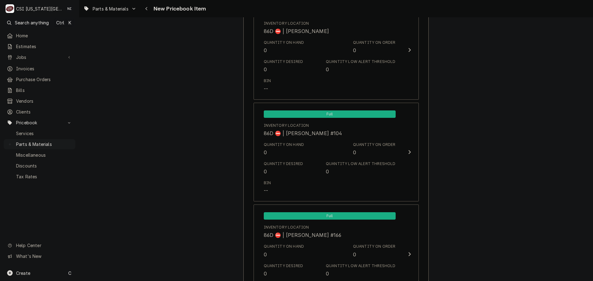
scroll to position [5748, 0]
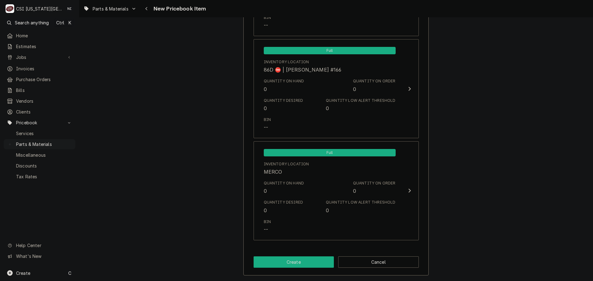
click at [303, 258] on button "Create" at bounding box center [294, 262] width 81 height 11
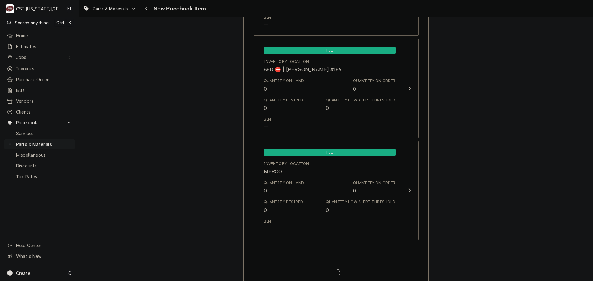
type textarea "x"
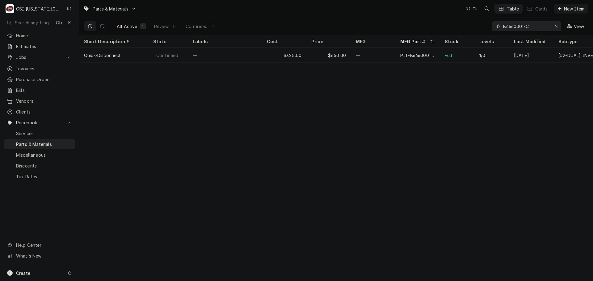
drag, startPoint x: 514, startPoint y: 28, endPoint x: 484, endPoint y: 28, distance: 29.7
click at [484, 28] on div "All Active 1 Review 0 Confirmed 1 B6660001-C View" at bounding box center [336, 26] width 504 height 17
paste input "S1-373-39504-020"
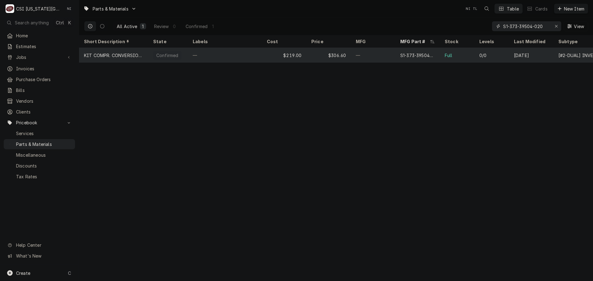
type input "S1-373-39504-020"
click at [270, 55] on div "$219.00" at bounding box center [284, 55] width 44 height 15
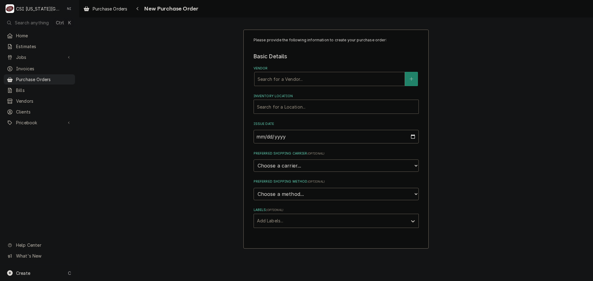
click at [281, 82] on div "Vendor" at bounding box center [330, 79] width 144 height 11
type input "CFM"
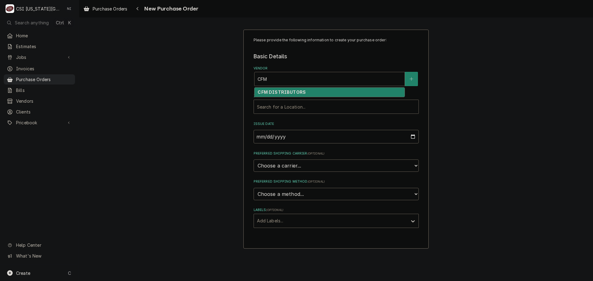
click at [290, 91] on strong "CFM DISTRIBUTORS" at bounding box center [282, 92] width 48 height 5
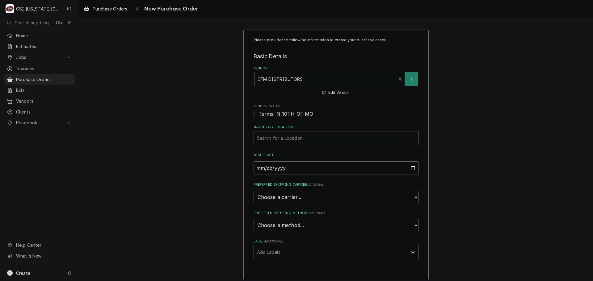
click at [289, 138] on div "Inventory Location" at bounding box center [336, 138] width 158 height 11
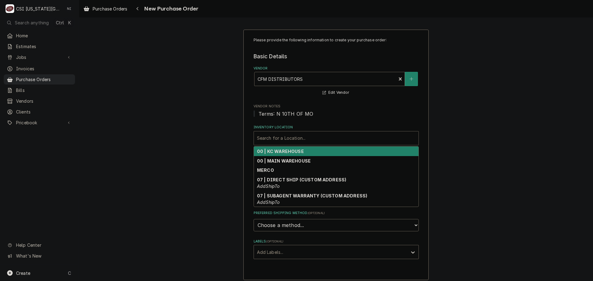
click at [286, 153] on strong "00 | KC WAREHOUSE" at bounding box center [280, 151] width 47 height 5
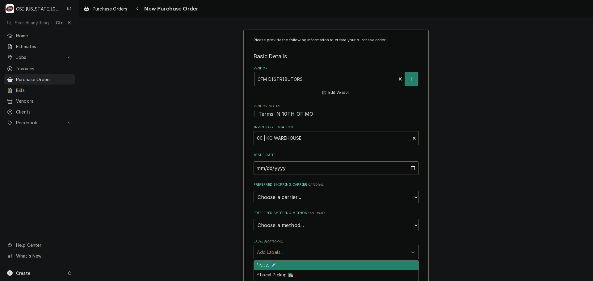
drag, startPoint x: 287, startPoint y: 252, endPoint x: 283, endPoint y: 257, distance: 6.3
click at [286, 252] on div "Labels" at bounding box center [330, 252] width 147 height 11
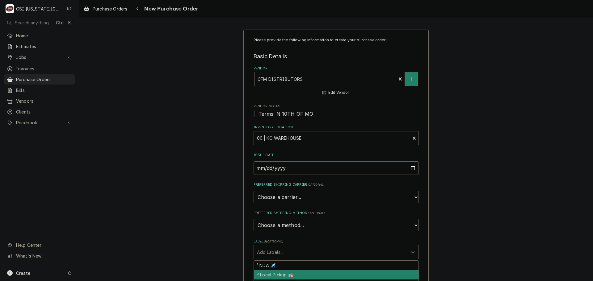
click at [281, 274] on div "² Local Pickup 🛍️" at bounding box center [336, 276] width 165 height 10
type textarea "x"
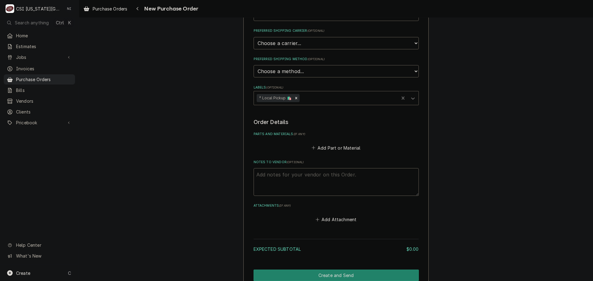
scroll to position [154, 0]
click at [335, 150] on button "Add Part or Material" at bounding box center [335, 147] width 51 height 9
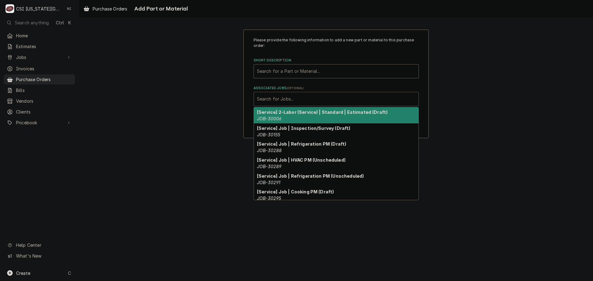
click at [277, 99] on div "Associated Jobs" at bounding box center [336, 99] width 158 height 11
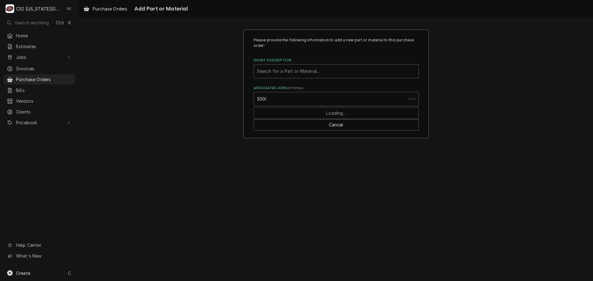
type input "30006"
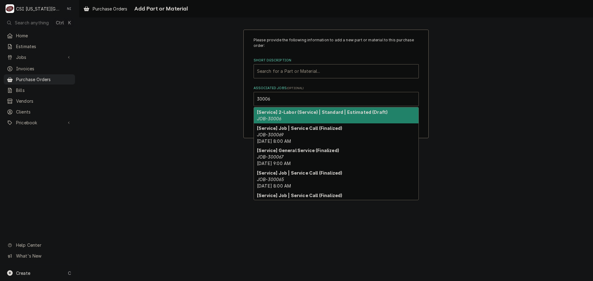
drag, startPoint x: 271, startPoint y: 117, endPoint x: 285, endPoint y: 81, distance: 39.0
click at [271, 116] on em "JOB-30006" at bounding box center [269, 118] width 24 height 5
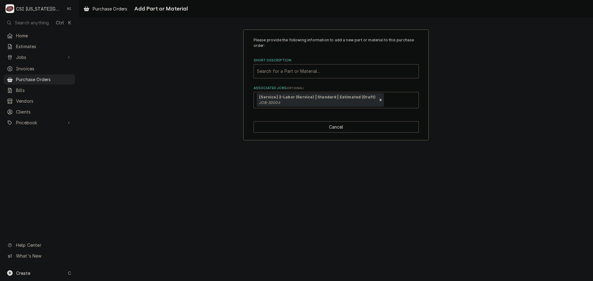
click at [289, 72] on div "Short Description" at bounding box center [336, 71] width 158 height 11
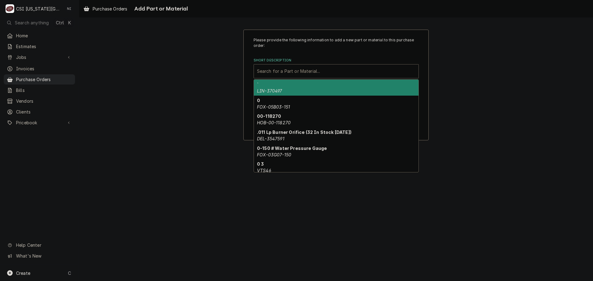
paste input "S1-373-39504-020"
type input "S1-373-39504-020"
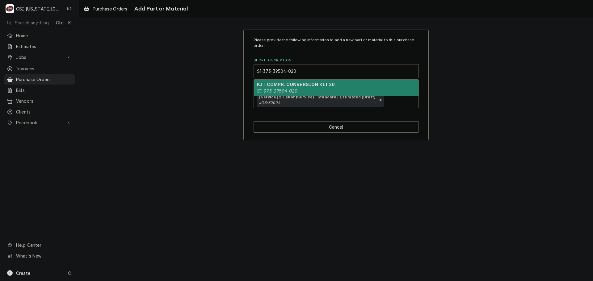
click at [280, 85] on strong "KIT COMPR. CONVERSION KIT 20" at bounding box center [296, 84] width 78 height 5
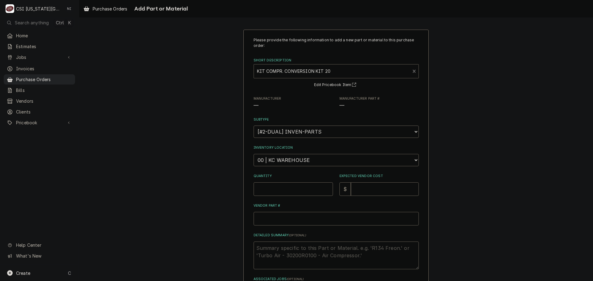
type textarea "x"
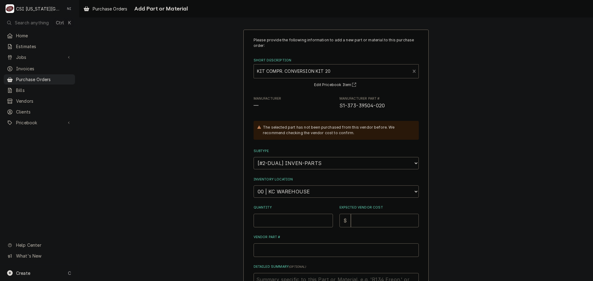
click at [293, 193] on select "Choose a location... 00 | KC WAREHOUSE 00 | MAIN WAREHOUSE 01 | [PERSON_NAME] #…" at bounding box center [336, 192] width 165 height 12
select select "2818"
click at [254, 186] on select "Choose a location... 00 | KC WAREHOUSE 00 | MAIN WAREHOUSE 01 | [PERSON_NAME] #…" at bounding box center [336, 192] width 165 height 12
click at [293, 224] on input "Quantity" at bounding box center [293, 221] width 79 height 14
type textarea "x"
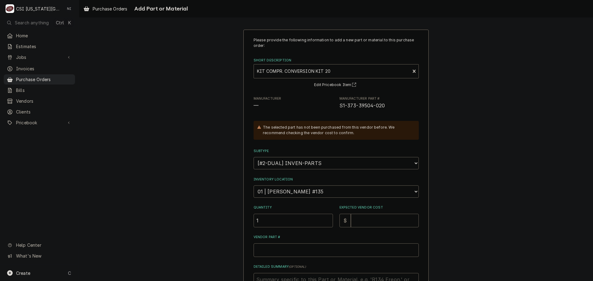
type input "1"
click at [292, 253] on input "Vendor Part #" at bounding box center [336, 251] width 165 height 14
paste input "S1-373-39504-020"
type textarea "x"
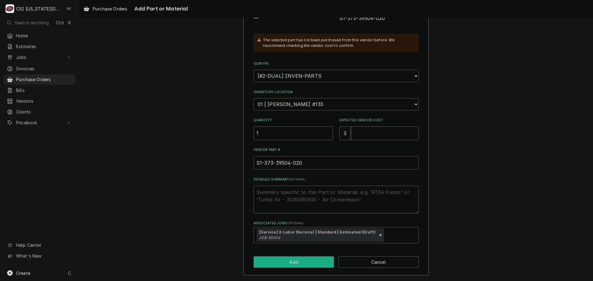
type input "S1-373-39504-020"
click at [300, 261] on button "Add" at bounding box center [294, 262] width 81 height 11
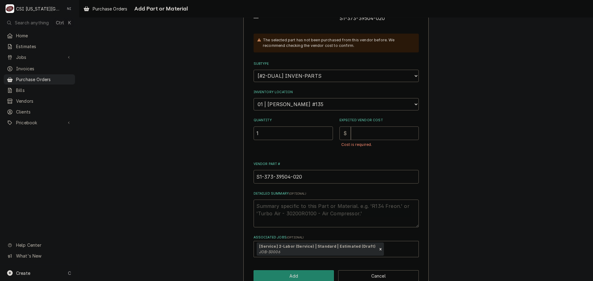
click at [370, 131] on input "Expected Vendor Cost" at bounding box center [385, 134] width 68 height 14
type textarea "x"
type input "2"
type textarea "x"
type input "21"
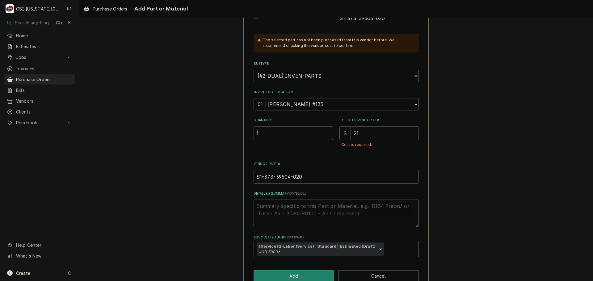
type textarea "x"
type input "219"
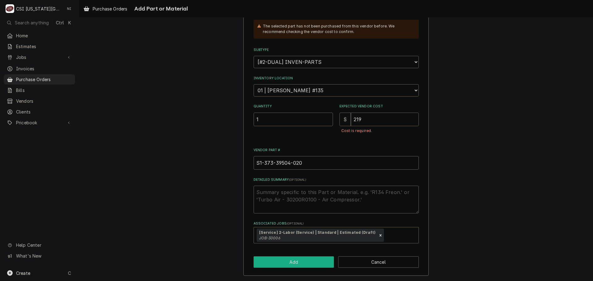
click at [317, 264] on button "Add" at bounding box center [294, 262] width 81 height 11
type textarea "x"
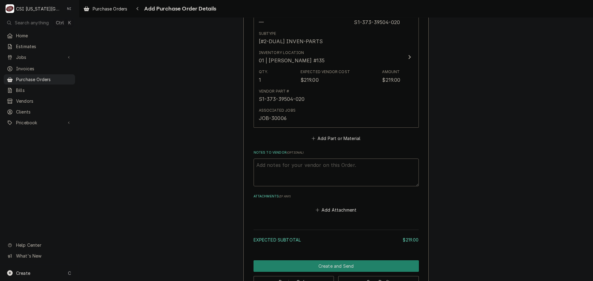
scroll to position [309, 0]
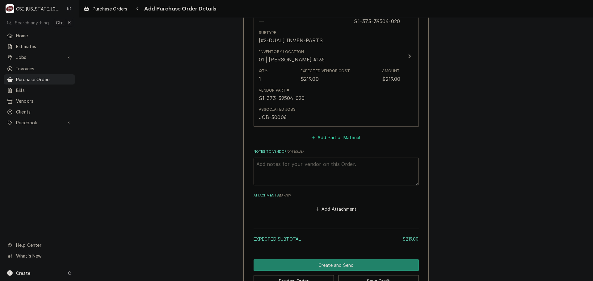
click at [326, 139] on button "Add Part or Material" at bounding box center [335, 137] width 51 height 9
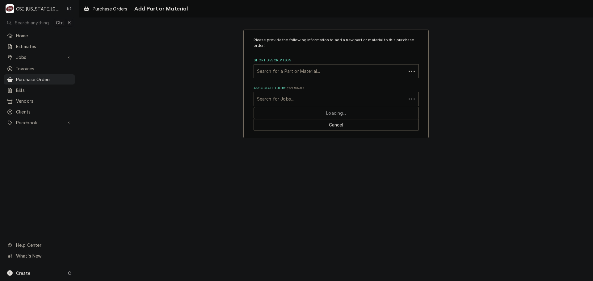
click at [304, 100] on div "Associated Jobs" at bounding box center [330, 99] width 146 height 11
type input "30006"
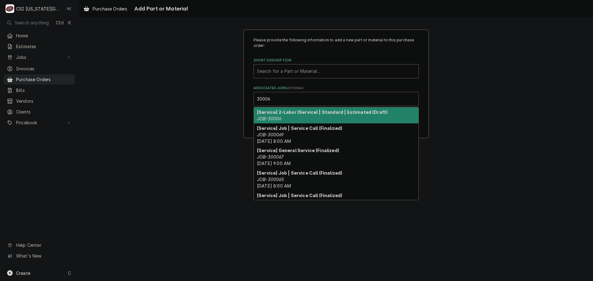
click at [297, 114] on strong "[Service] 2-Labor (Service) | Standard | Estimated (Draft)" at bounding box center [322, 112] width 131 height 5
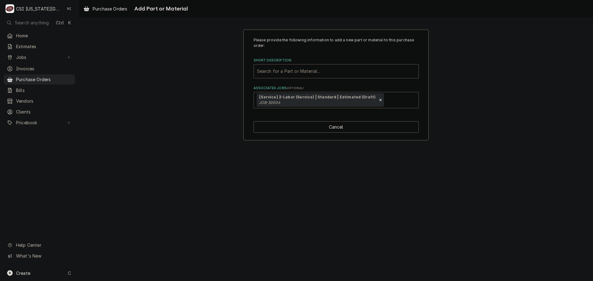
click at [294, 70] on div "Short Description" at bounding box center [336, 71] width 158 height 11
paste input "CR28K6EPFV925"
type input "CR28K6EPFV925"
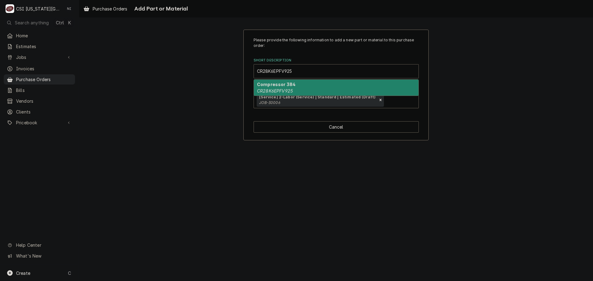
click at [284, 84] on strong "Compressor 384" at bounding box center [276, 84] width 39 height 5
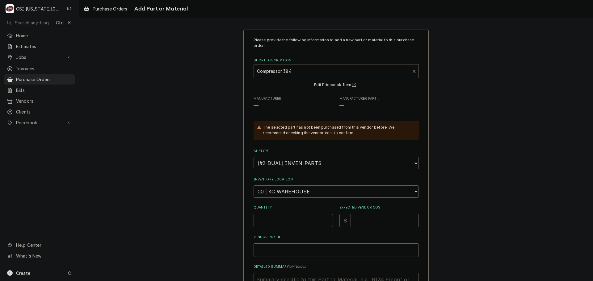
type textarea "x"
click at [298, 196] on select "Choose a location... 00 | KC WAREHOUSE 00 | MAIN WAREHOUSE 01 | BRIAN BREAZIER …" at bounding box center [336, 192] width 165 height 12
select select "2818"
click at [254, 186] on select "Choose a location... 00 | KC WAREHOUSE 00 | MAIN WAREHOUSE 01 | BRIAN BREAZIER …" at bounding box center [336, 192] width 165 height 12
click at [274, 217] on input "Quantity" at bounding box center [293, 221] width 79 height 14
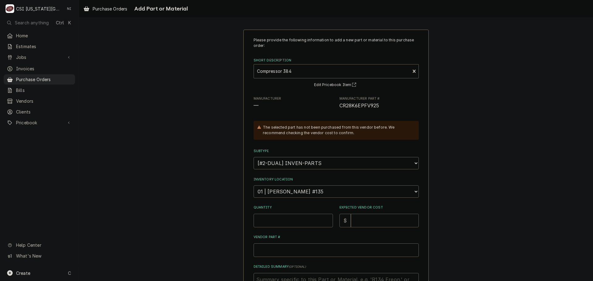
type textarea "x"
type input "1"
click at [359, 221] on input "Expected Vendor Cost" at bounding box center [385, 221] width 68 height 14
type textarea "x"
type input "8"
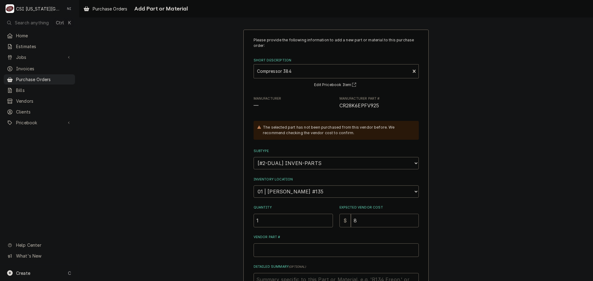
type textarea "x"
type input "87"
type textarea "x"
type input "873"
click at [309, 253] on input "Vendor Part #" at bounding box center [336, 251] width 165 height 14
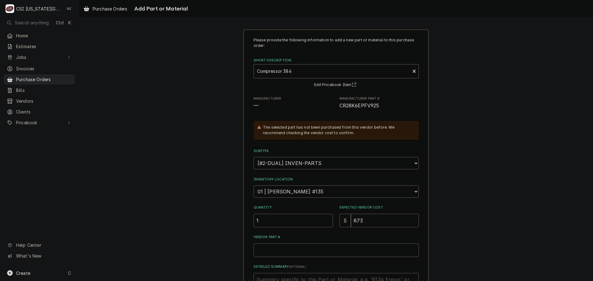
paste input "CR28K6EPFV925"
type textarea "x"
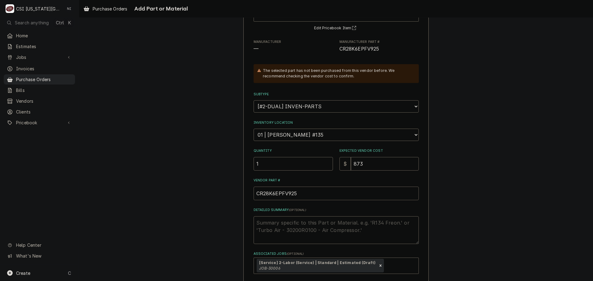
scroll to position [87, 0]
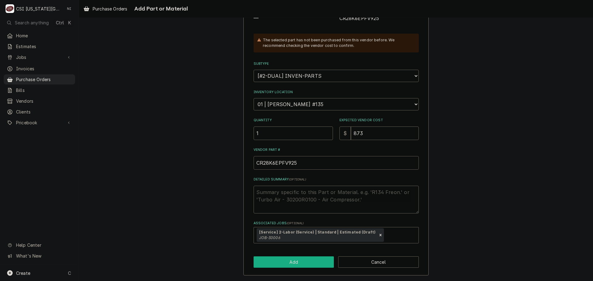
type input "CR28K6EPFV925"
click at [323, 265] on button "Add" at bounding box center [294, 262] width 81 height 11
type textarea "x"
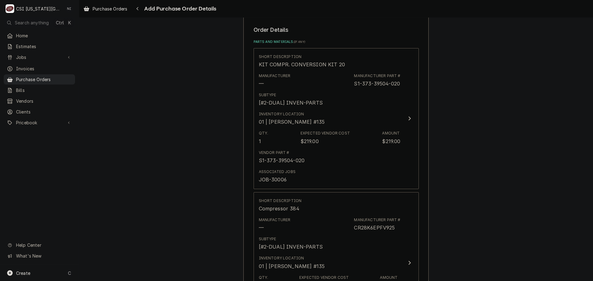
scroll to position [225, 0]
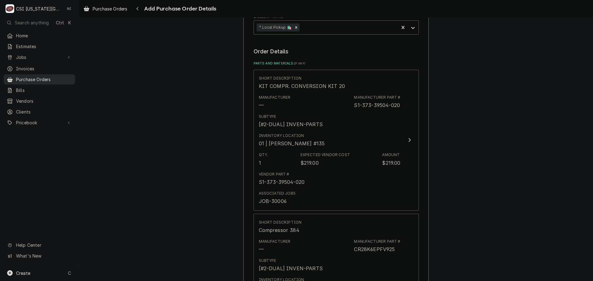
drag, startPoint x: 57, startPoint y: 79, endPoint x: 70, endPoint y: 80, distance: 12.7
click at [57, 79] on span "Purchase Orders" at bounding box center [44, 79] width 56 height 6
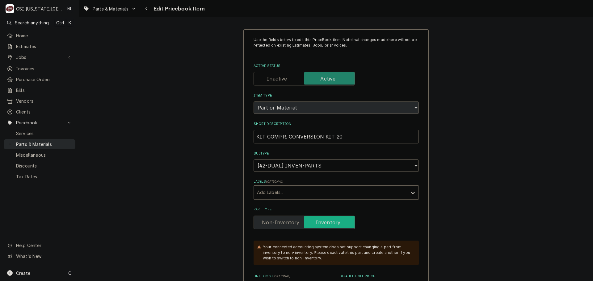
click at [36, 141] on span "Parts & Materials" at bounding box center [44, 144] width 56 height 6
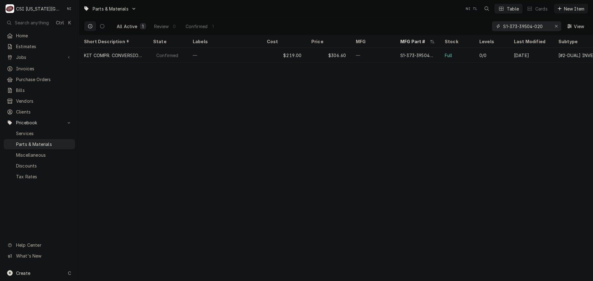
drag, startPoint x: 504, startPoint y: 26, endPoint x: 415, endPoint y: 26, distance: 88.4
click at [426, 26] on div "All Active 1 Review 0 Confirmed 1 S1-373-39504-020 View" at bounding box center [336, 26] width 504 height 17
paste input "CR28K6EPFV925"
drag, startPoint x: 542, startPoint y: 25, endPoint x: 457, endPoint y: 23, distance: 85.3
click at [457, 23] on div "All Active 1 Review 0 Confirmed 1 CR28K6EPFV925 View" at bounding box center [336, 26] width 504 height 17
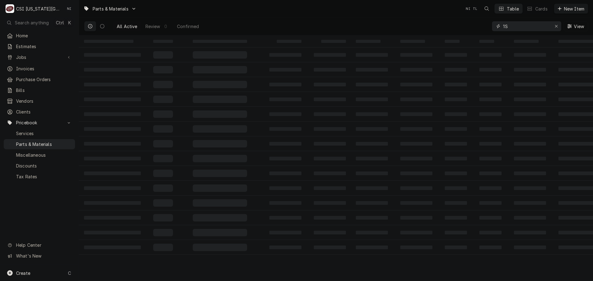
type input "1"
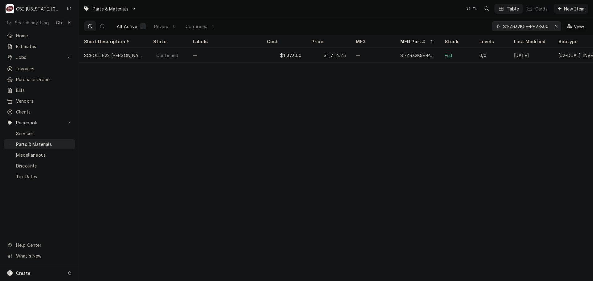
scroll to position [0, 1]
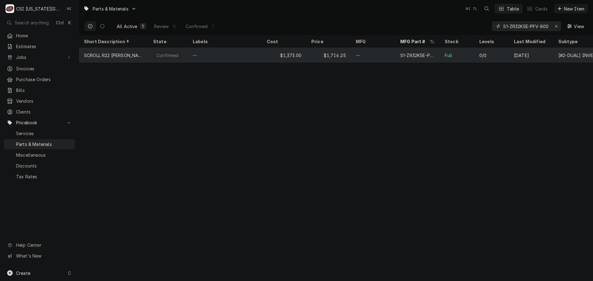
type input "S1-ZR32K5E-PFV-800"
click at [428, 51] on div "S1-ZR32K5E-PFV-800" at bounding box center [417, 55] width 44 height 15
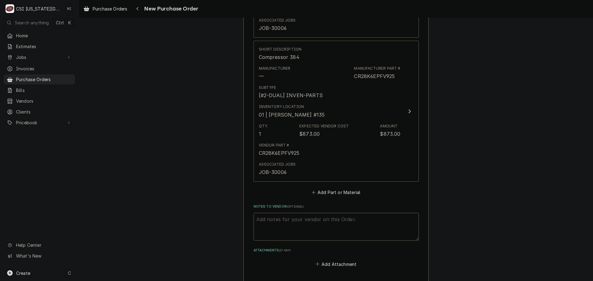
scroll to position [393, 0]
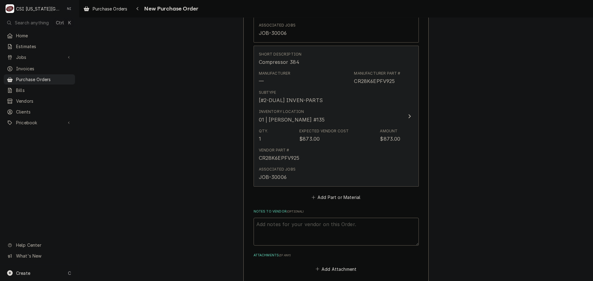
click at [334, 131] on div "Expected Vendor Cost" at bounding box center [323, 132] width 49 height 6
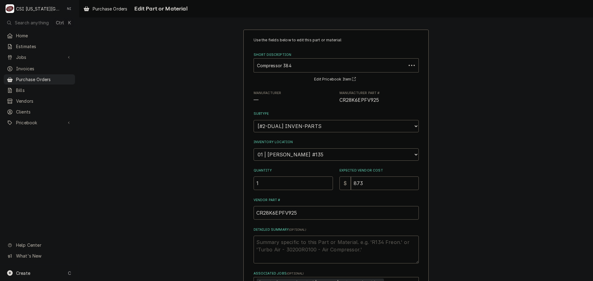
scroll to position [66, 0]
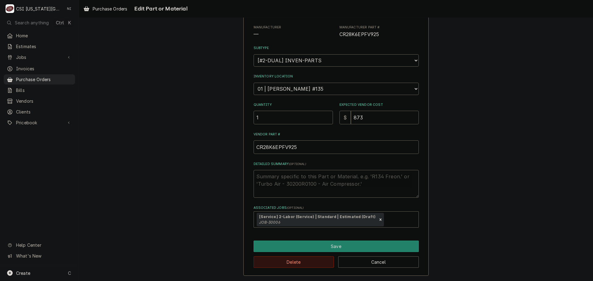
click at [308, 260] on button "Delete" at bounding box center [294, 262] width 81 height 11
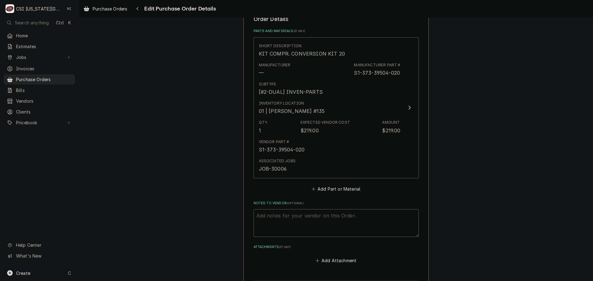
scroll to position [248, 0]
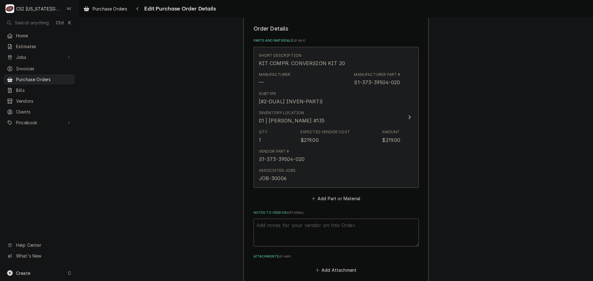
click at [319, 101] on div "Subtype [#2-DUAL] INVEN-PARTS" at bounding box center [330, 98] width 142 height 19
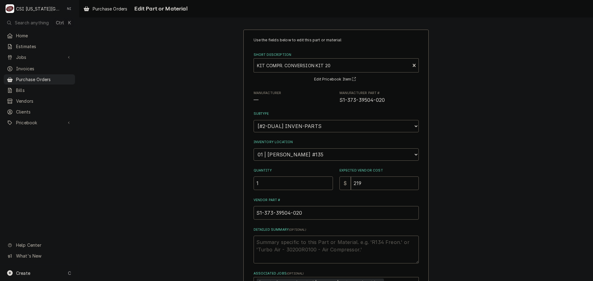
type textarea "x"
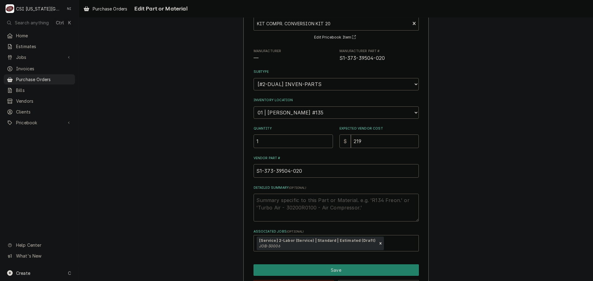
scroll to position [31, 0]
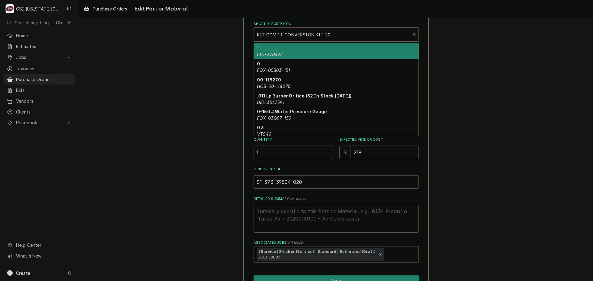
click at [335, 34] on div "Short Description" at bounding box center [332, 34] width 150 height 11
paste input "S1-ZR32K5E-PFV-800"
type input "S1-ZR32K5E-PFV-800"
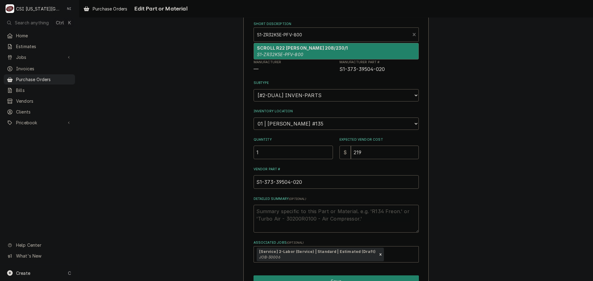
click at [323, 59] on div "SCROLL R22 [PERSON_NAME] 208/230/1 S1-ZR32K5E-PFV-800" at bounding box center [336, 51] width 165 height 16
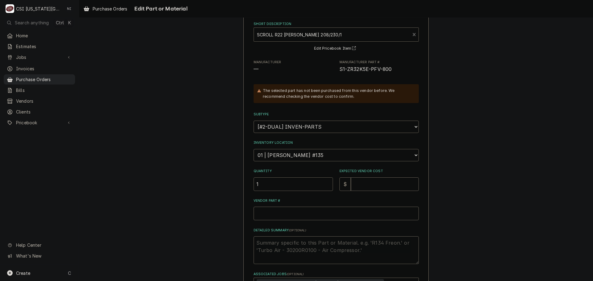
click at [282, 186] on input "1" at bounding box center [293, 185] width 79 height 14
click at [373, 183] on input "Expected Vendor Cost" at bounding box center [385, 185] width 68 height 14
type textarea "x"
type input "1"
type textarea "x"
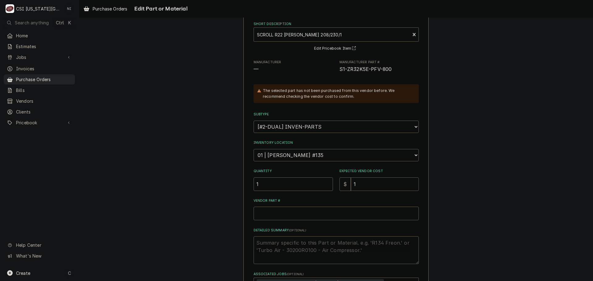
type input "14"
type textarea "x"
type input "142"
type textarea "x"
type input "1421"
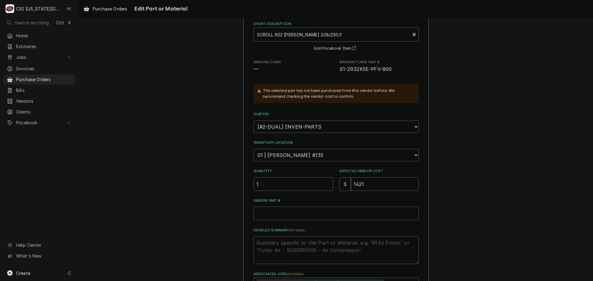
click at [326, 213] on input "Vendor Part #" at bounding box center [336, 214] width 165 height 14
paste input "S1-ZR32K5E-PFV-800"
type textarea "x"
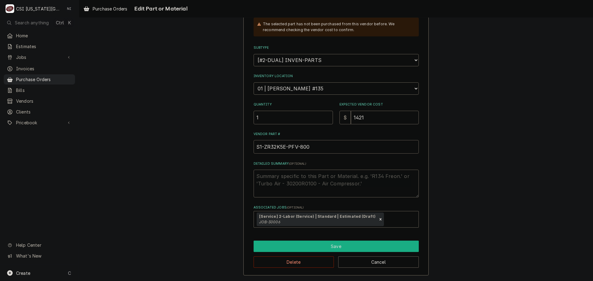
type input "S1-ZR32K5E-PFV-800"
click at [324, 251] on button "Save" at bounding box center [336, 246] width 165 height 11
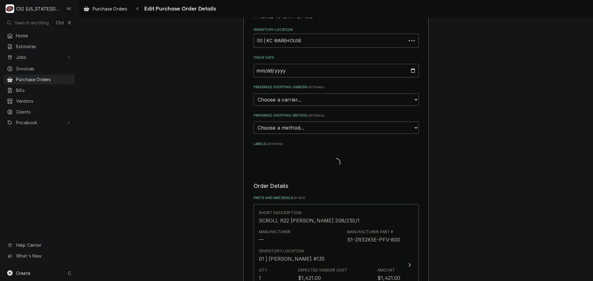
scroll to position [248, 0]
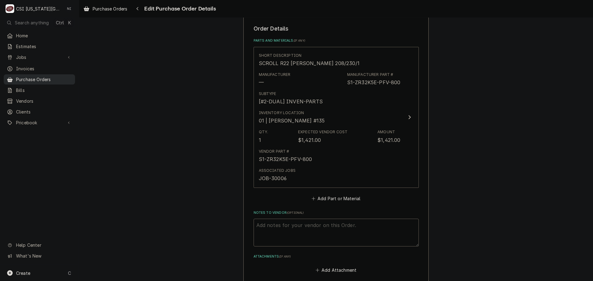
click at [50, 77] on span "Purchase Orders" at bounding box center [44, 79] width 56 height 6
type textarea "x"
click at [333, 200] on button "Add Part or Material" at bounding box center [335, 198] width 51 height 9
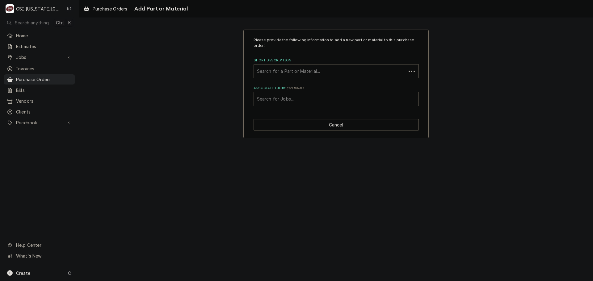
click at [306, 99] on div "Associated Jobs" at bounding box center [336, 99] width 158 height 11
type input "30006"
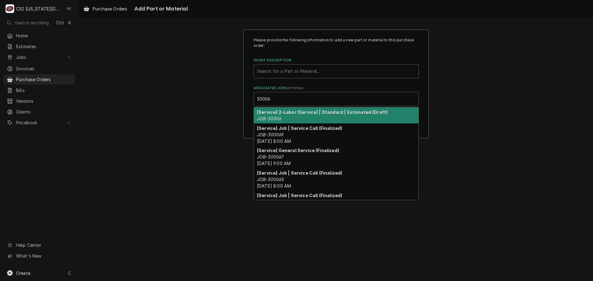
click at [310, 117] on div "[Service] 2-Labor (Service) | Standard | Estimated (Draft) JOB-30006" at bounding box center [336, 116] width 165 height 16
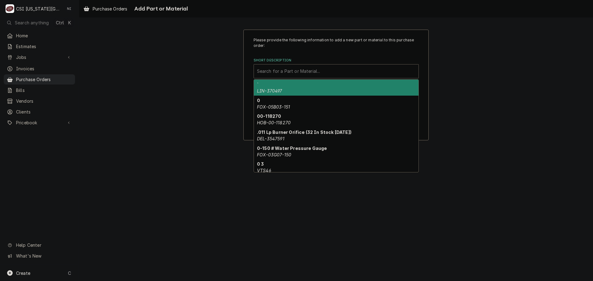
click at [298, 70] on div "Short Description" at bounding box center [336, 71] width 158 height 11
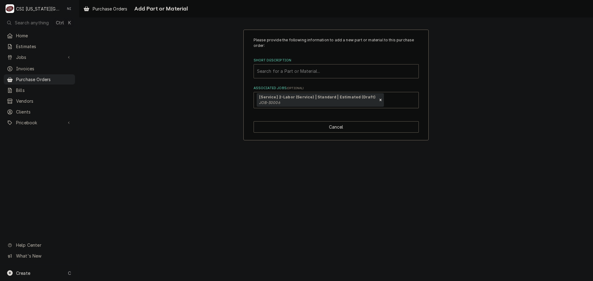
click at [289, 70] on div "Short Description" at bounding box center [336, 71] width 158 height 11
paste input "S1-373-39504020"
type input "S1-373-39504020"
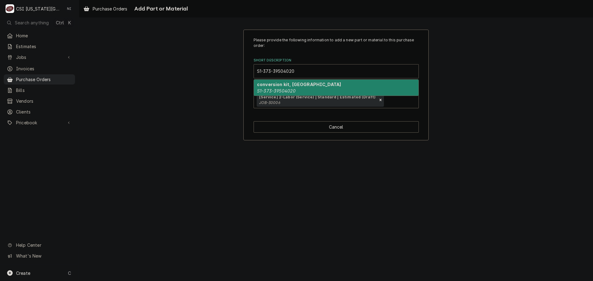
click at [296, 89] on div "conversion kit, york S1-373-39504020" at bounding box center [336, 88] width 165 height 16
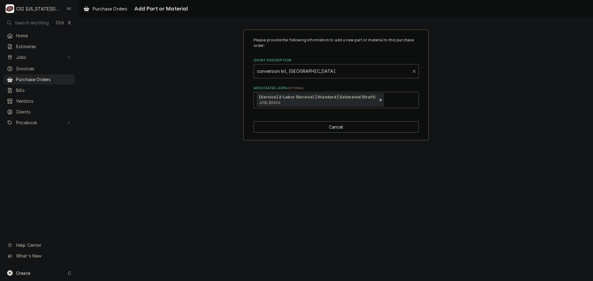
type textarea "x"
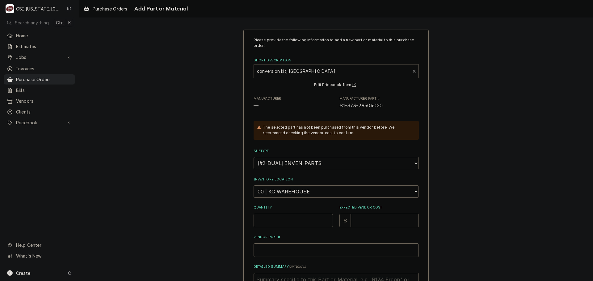
click at [305, 191] on select "Choose a location... 00 | KC WAREHOUSE 00 | MAIN WAREHOUSE 01 | BRIAN BREAZIER …" at bounding box center [336, 192] width 165 height 12
select select "2818"
click at [254, 186] on select "Choose a location... 00 | KC WAREHOUSE 00 | MAIN WAREHOUSE 01 | BRIAN BREAZIER …" at bounding box center [336, 192] width 165 height 12
click at [290, 224] on input "Quantity" at bounding box center [293, 221] width 79 height 14
type textarea "x"
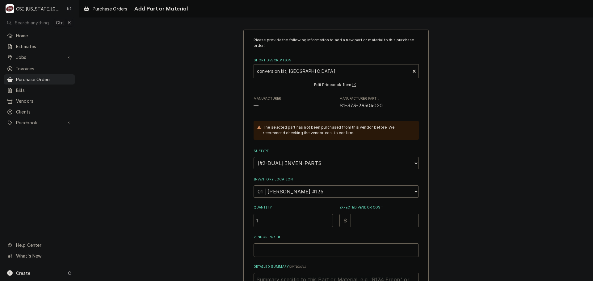
type input "1"
type textarea "x"
type input "2"
type textarea "x"
type input "21"
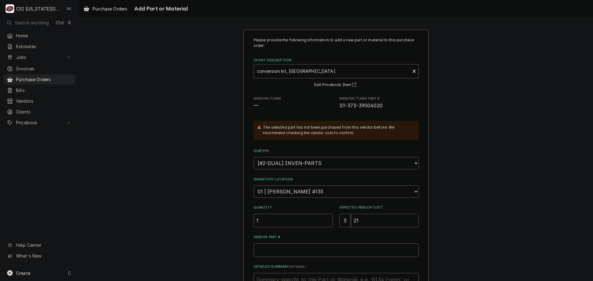
type textarea "x"
type input "219"
click at [299, 250] on input "Vendor Part #" at bounding box center [336, 251] width 165 height 14
paste input "S1-373-39504020"
type textarea "x"
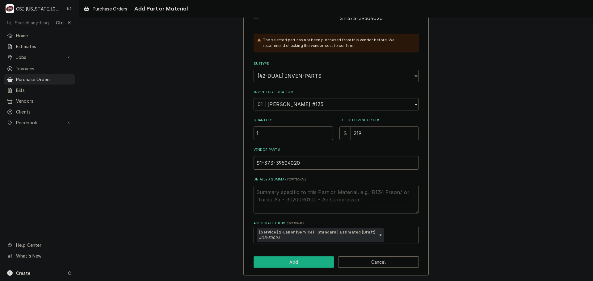
type input "S1-373-39504020"
click at [305, 264] on button "Add" at bounding box center [294, 262] width 81 height 11
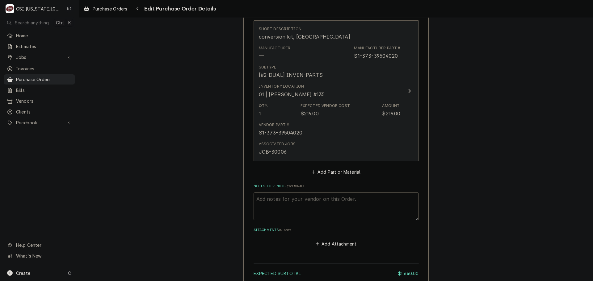
scroll to position [517, 0]
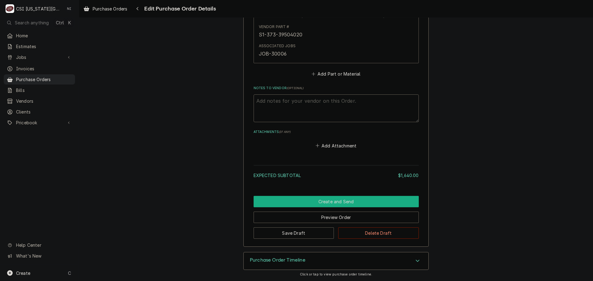
click at [330, 200] on button "Create and Send" at bounding box center [336, 201] width 165 height 11
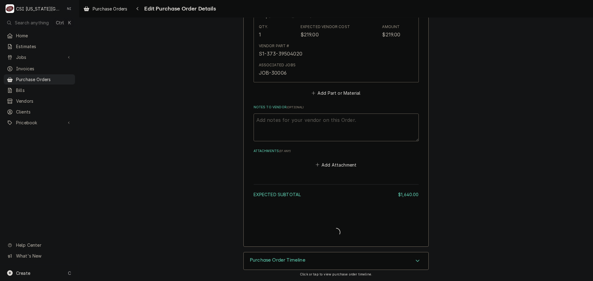
type textarea "x"
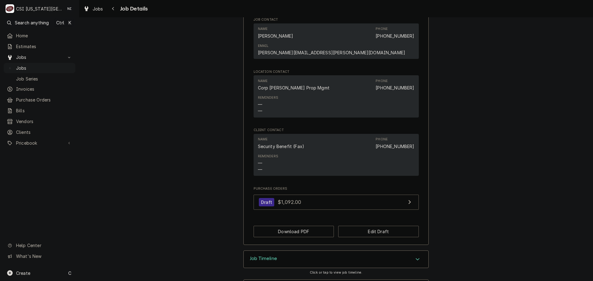
scroll to position [493, 0]
drag, startPoint x: 401, startPoint y: 266, endPoint x: 410, endPoint y: 263, distance: 9.5
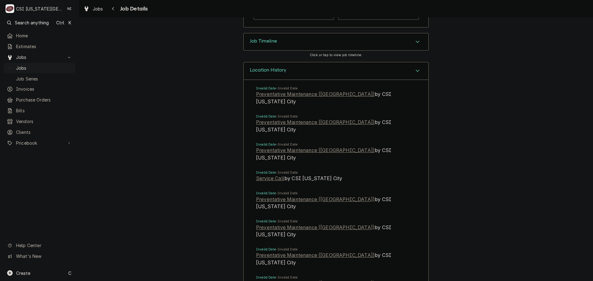
click at [409, 62] on div "Location History" at bounding box center [336, 71] width 185 height 18
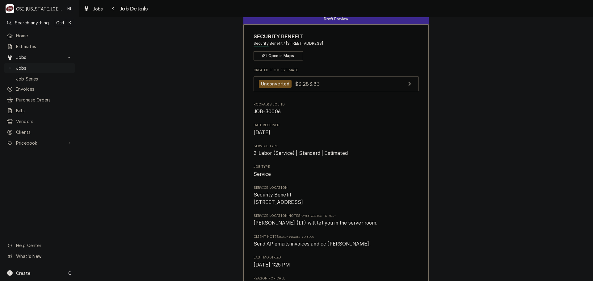
scroll to position [0, 0]
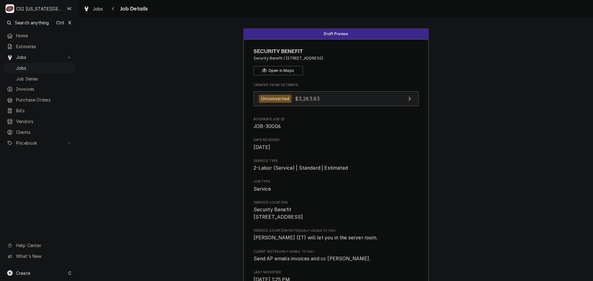
click at [348, 97] on link "Unconverted $3,283.83" at bounding box center [336, 98] width 165 height 15
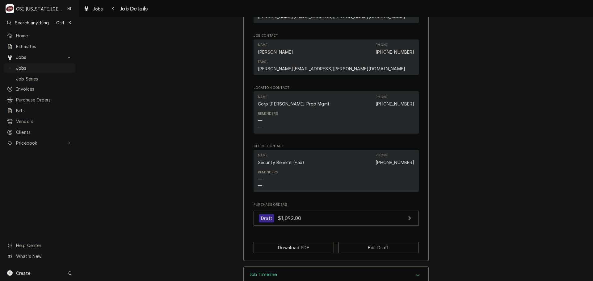
scroll to position [493, 0]
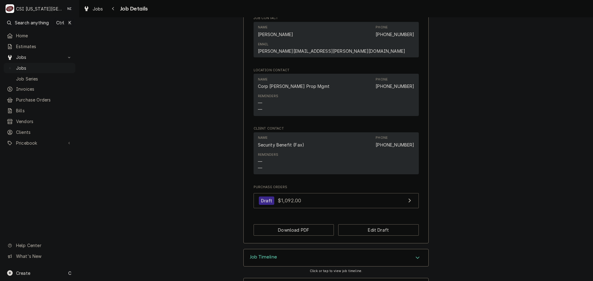
click at [399, 250] on div "Job Timeline" at bounding box center [336, 258] width 185 height 17
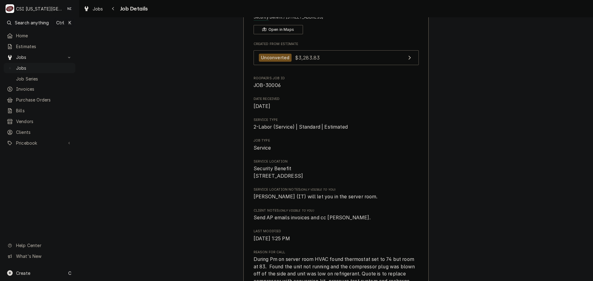
scroll to position [7, 0]
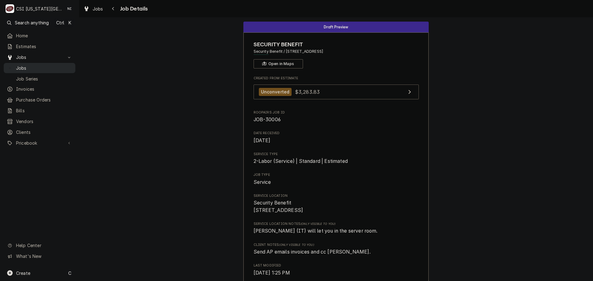
click at [42, 65] on span "Jobs" at bounding box center [44, 68] width 56 height 6
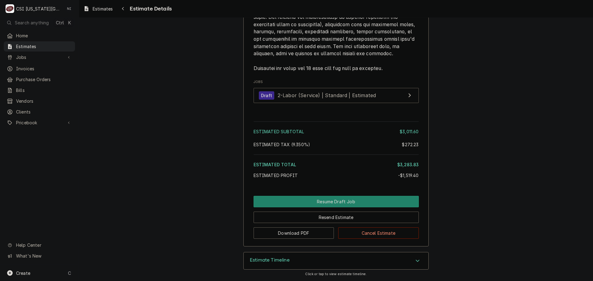
scroll to position [1527, 0]
click at [411, 267] on div "Estimate Timeline" at bounding box center [336, 261] width 185 height 17
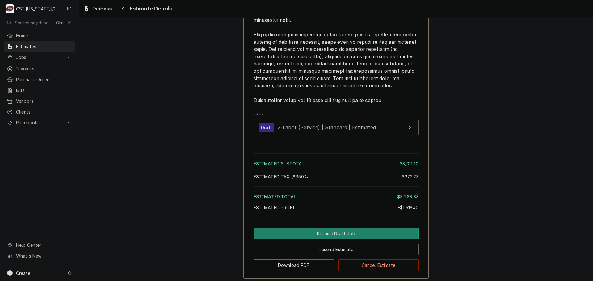
scroll to position [1635, 0]
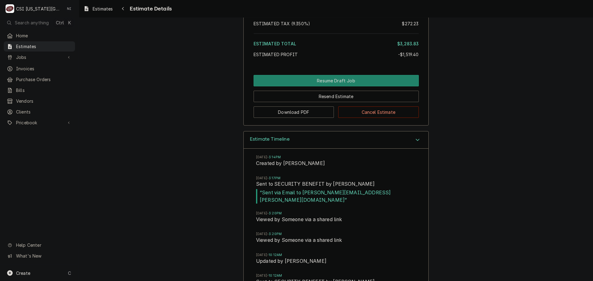
click at [413, 144] on div "Accordion Header" at bounding box center [417, 140] width 9 height 7
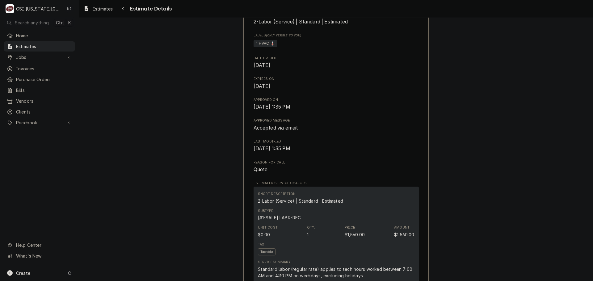
scroll to position [44, 0]
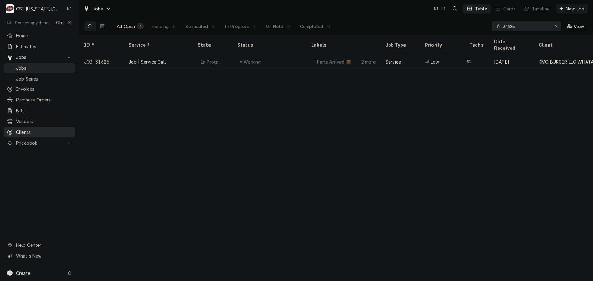
click at [38, 129] on span "Clients" at bounding box center [44, 132] width 56 height 6
click at [500, 27] on div "31625" at bounding box center [526, 26] width 69 height 10
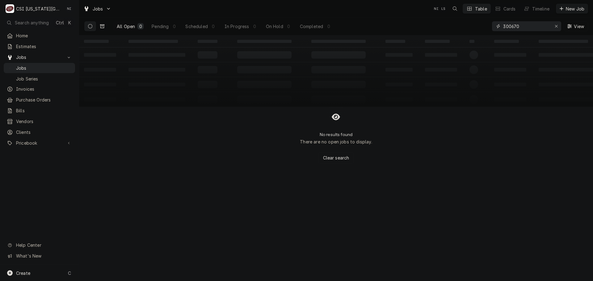
type input "300670"
click at [100, 27] on icon "Dynamic Content Wrapper" at bounding box center [102, 26] width 4 height 4
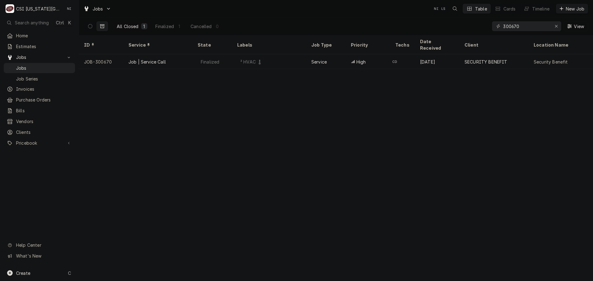
click at [171, 54] on div "Job | Service Call" at bounding box center [158, 61] width 69 height 15
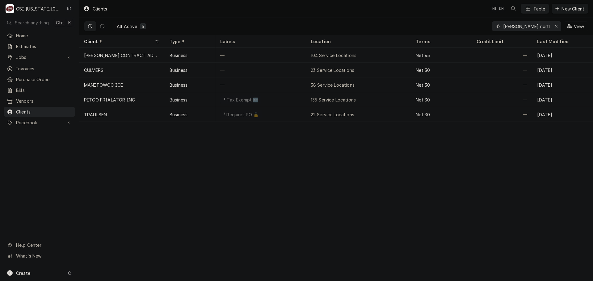
drag, startPoint x: 539, startPoint y: 25, endPoint x: 463, endPoint y: 26, distance: 76.6
click at [463, 26] on div "All Active 5 culver north oak View" at bounding box center [336, 26] width 504 height 17
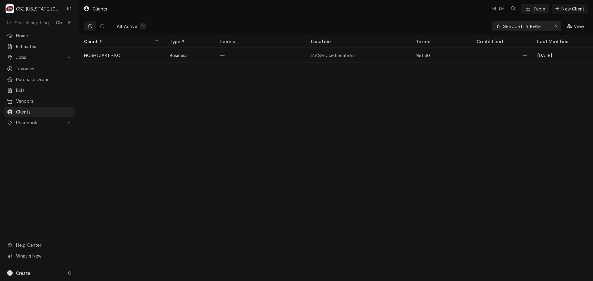
type input "SERCURITY BENE"
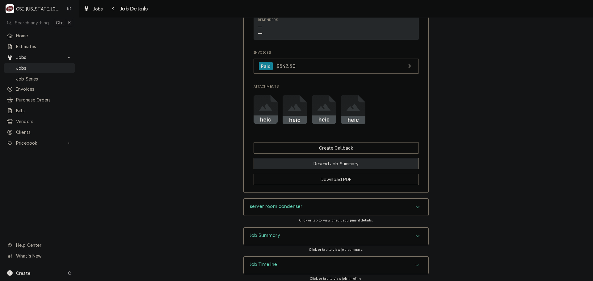
scroll to position [605, 0]
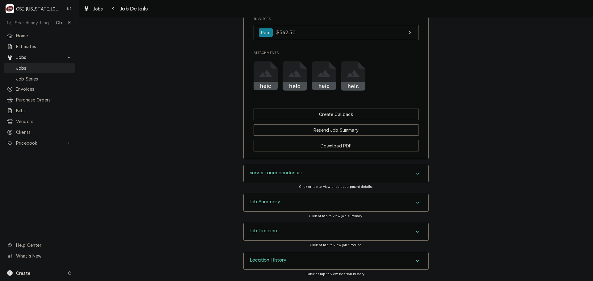
click at [420, 176] on div "server room condenser" at bounding box center [336, 173] width 185 height 17
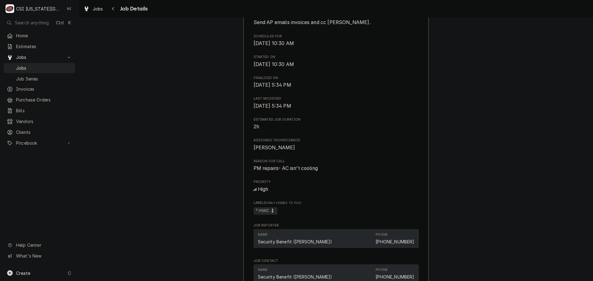
scroll to position [0, 0]
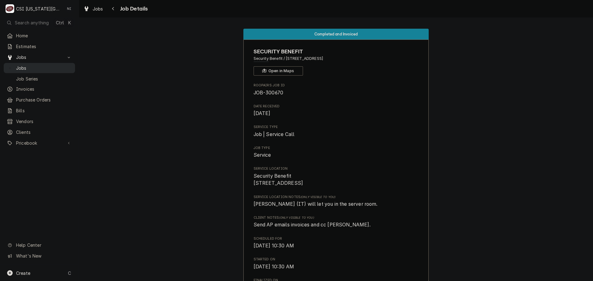
drag, startPoint x: 32, startPoint y: 68, endPoint x: 61, endPoint y: 66, distance: 29.4
click at [32, 68] on span "Jobs" at bounding box center [44, 68] width 56 height 6
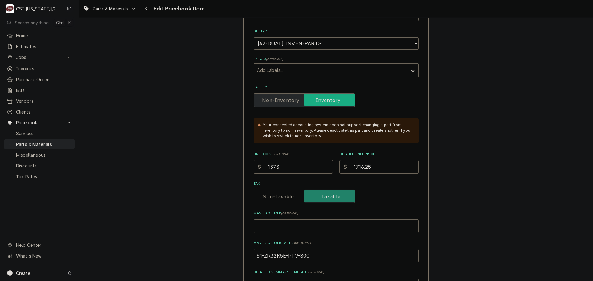
scroll to position [124, 0]
drag, startPoint x: 286, startPoint y: 167, endPoint x: 228, endPoint y: 166, distance: 58.4
type textarea "x"
type input "1"
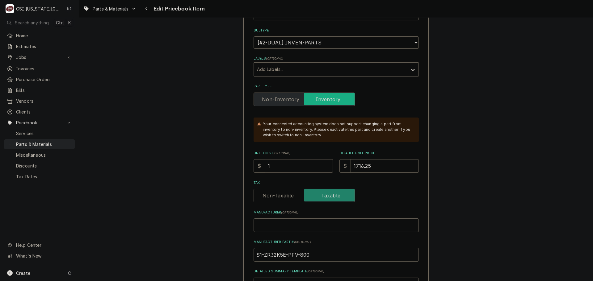
type textarea "x"
type input "14"
type textarea "x"
type input "142"
type textarea "x"
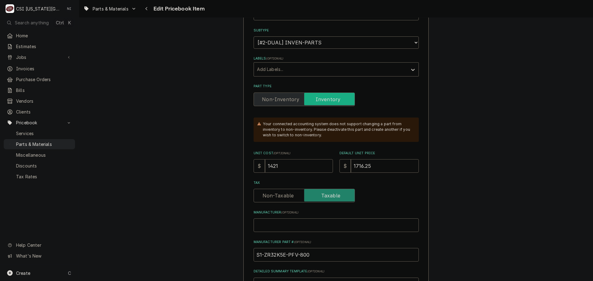
type input "1421"
drag, startPoint x: 378, startPoint y: 163, endPoint x: 378, endPoint y: 168, distance: 4.9
click at [378, 163] on input "1716.25" at bounding box center [385, 166] width 68 height 14
drag, startPoint x: 378, startPoint y: 169, endPoint x: 351, endPoint y: 168, distance: 26.9
click at [351, 168] on input "1716.25" at bounding box center [385, 166] width 68 height 14
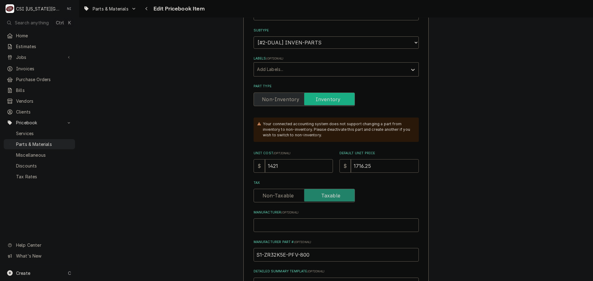
type textarea "x"
type input "18"
type textarea "x"
type input "189"
type textarea "x"
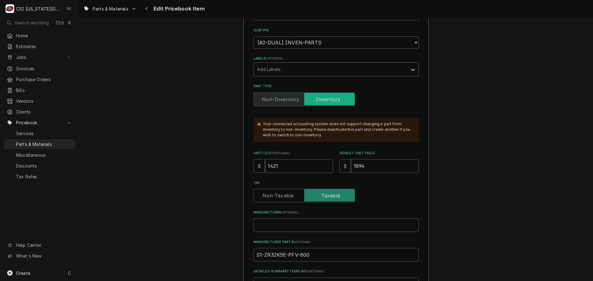
type input "18943"
type textarea "x"
type input "18943.6"
type textarea "x"
type input "18943.67"
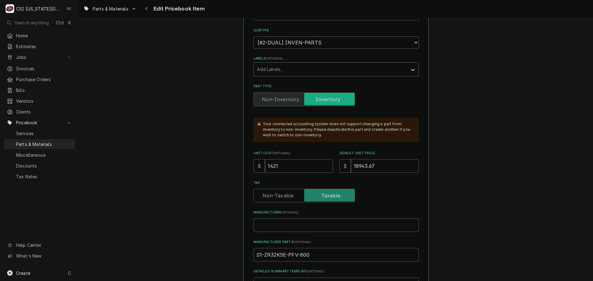
type textarea "x"
type input "18943.6"
type textarea "x"
type input "18943"
type textarea "x"
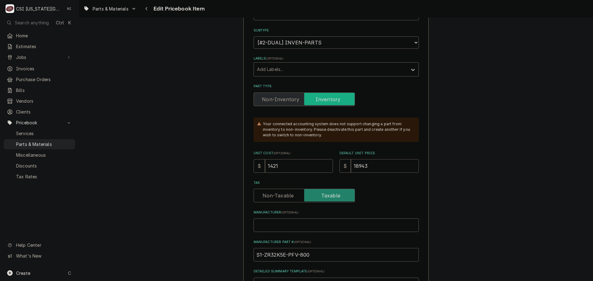
type input "1894"
type textarea "x"
type input "189"
type textarea "x"
type input "18"
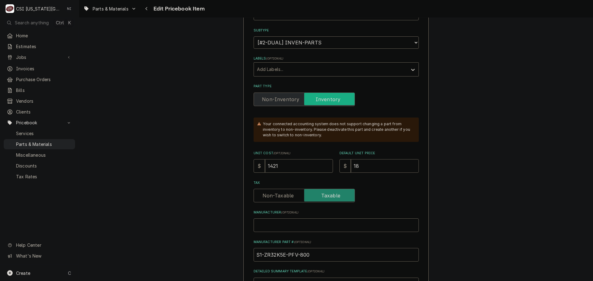
type textarea "x"
type input "1"
type textarea "x"
type input "1"
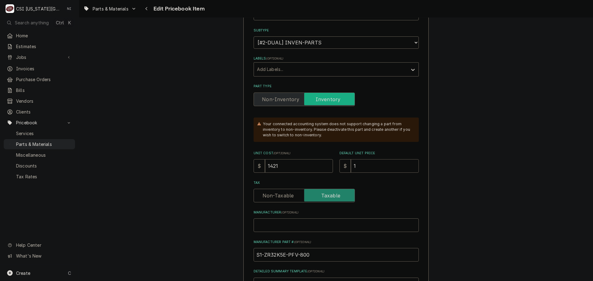
type textarea "x"
type input "18"
type textarea "x"
type input "189"
type textarea "x"
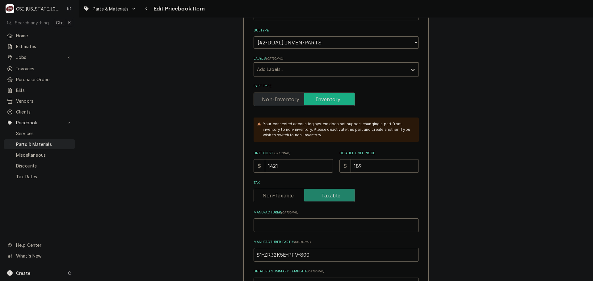
type input "1897"
type textarea "x"
type input "189"
type textarea "x"
type input "1894"
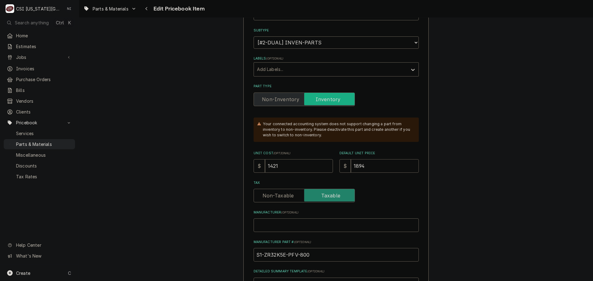
type textarea "x"
type input "1894.6"
type textarea "x"
type input "1894.667"
type textarea "x"
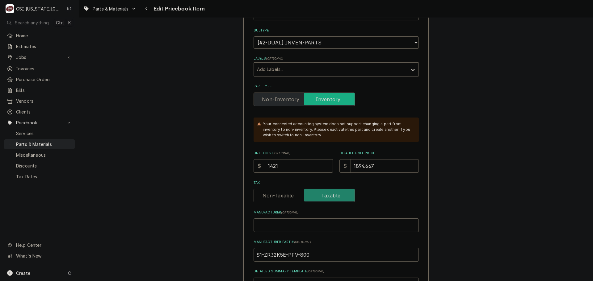
type input "1894.66"
type textarea "x"
type input "1894.6"
type textarea "x"
type input "1894.67"
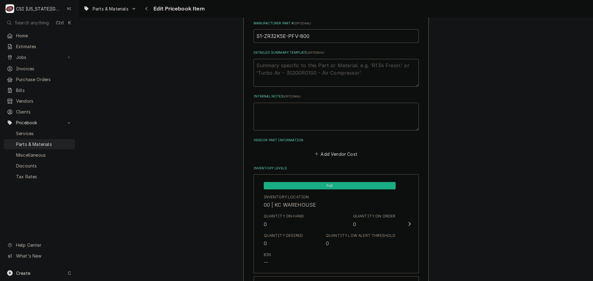
scroll to position [309, 0]
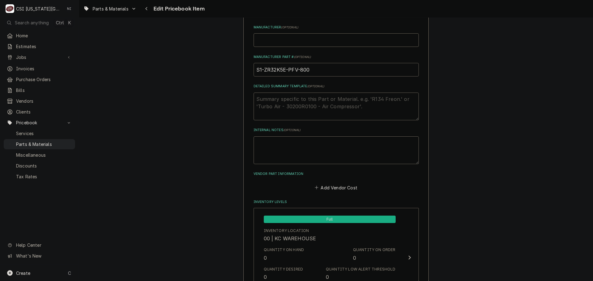
drag, startPoint x: 317, startPoint y: 69, endPoint x: 236, endPoint y: 67, distance: 81.6
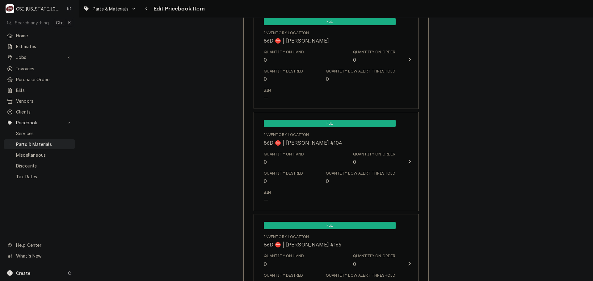
scroll to position [5886, 0]
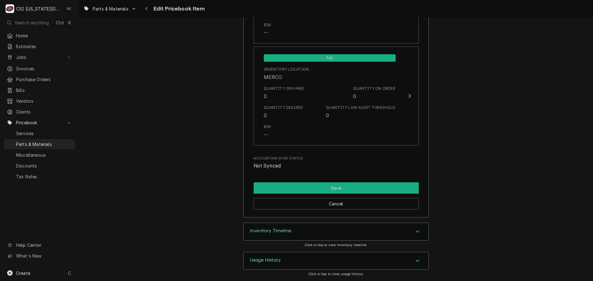
click at [353, 191] on button "Save" at bounding box center [336, 188] width 165 height 11
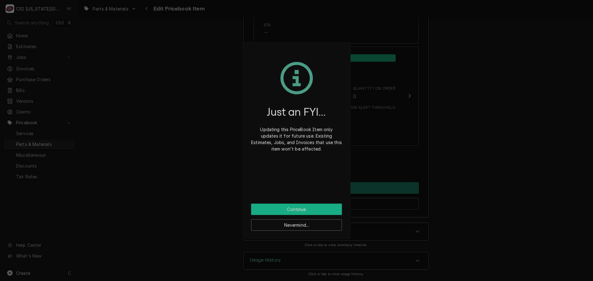
drag, startPoint x: 320, startPoint y: 205, endPoint x: 280, endPoint y: 92, distance: 120.1
click at [319, 205] on button "Continue" at bounding box center [296, 209] width 91 height 11
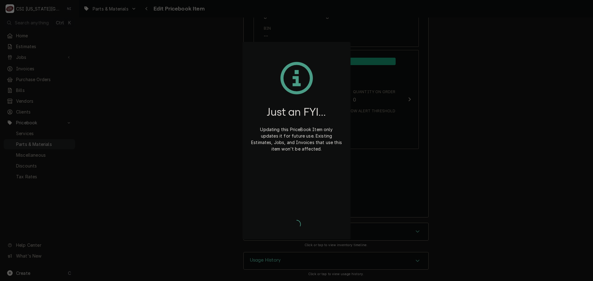
scroll to position [5883, 0]
type textarea "x"
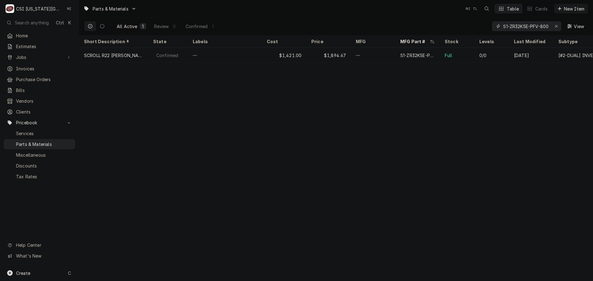
click at [557, 27] on icon "Erase input" at bounding box center [556, 26] width 3 height 4
click at [542, 25] on input "Dynamic Content Wrapper" at bounding box center [532, 26] width 58 height 10
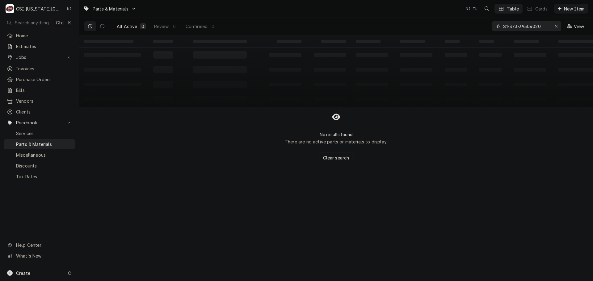
drag, startPoint x: 530, startPoint y: 22, endPoint x: 503, endPoint y: 18, distance: 27.2
click at [525, 22] on input "S1-373-39504020" at bounding box center [526, 26] width 46 height 10
type input "S1-373-39504020"
click at [555, 24] on icon "Erase input" at bounding box center [556, 26] width 3 height 4
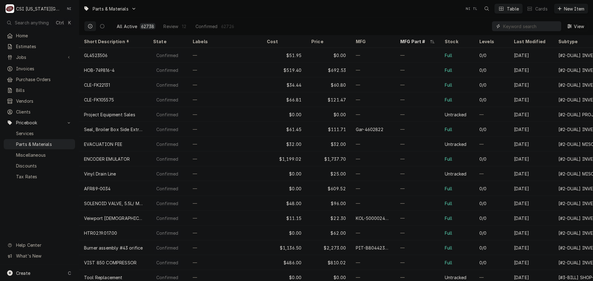
click at [523, 26] on input "Dynamic Content Wrapper" at bounding box center [530, 26] width 55 height 10
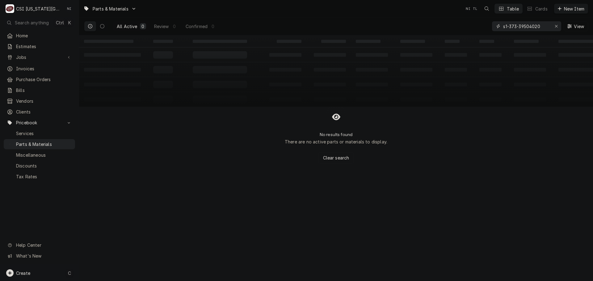
type input "s1-373-39504020"
click at [58, 272] on div "Create C" at bounding box center [39, 273] width 79 height 16
click at [165, 240] on div "Part or Material" at bounding box center [163, 238] width 43 height 8
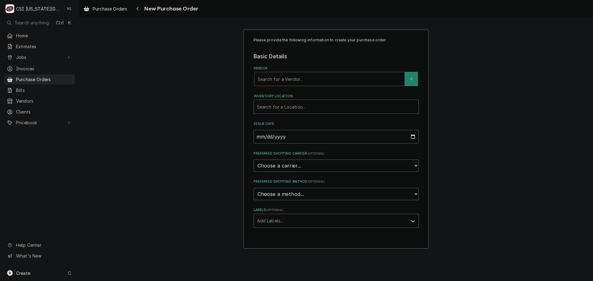
click at [282, 80] on div "Vendor" at bounding box center [330, 79] width 144 height 11
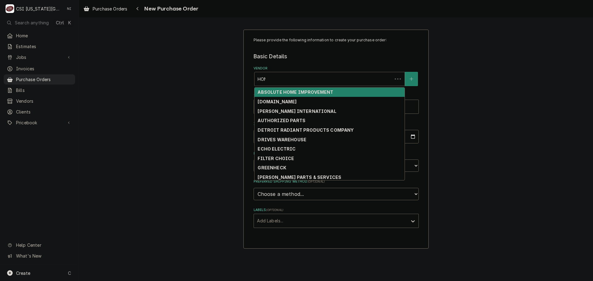
type input "HOME"
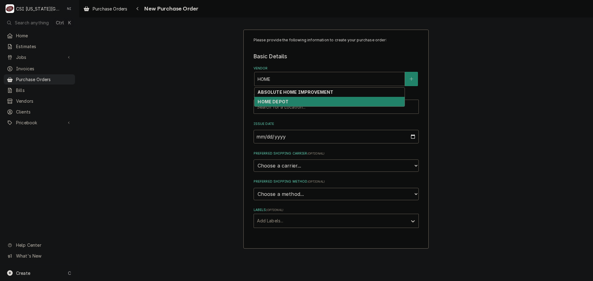
click at [304, 98] on div "HOME DEPOT" at bounding box center [330, 102] width 150 height 10
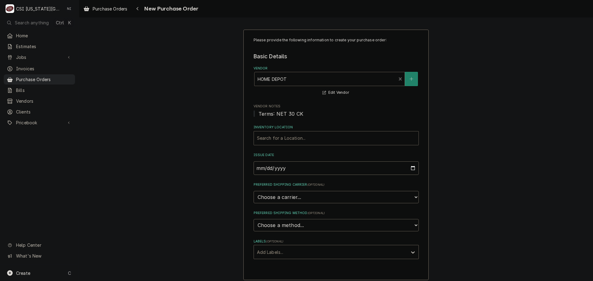
click at [285, 134] on div "Inventory Location" at bounding box center [336, 138] width 158 height 11
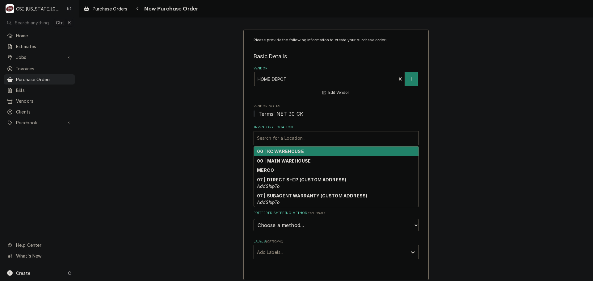
click at [284, 150] on strong "00 | KC WAREHOUSE" at bounding box center [280, 151] width 47 height 5
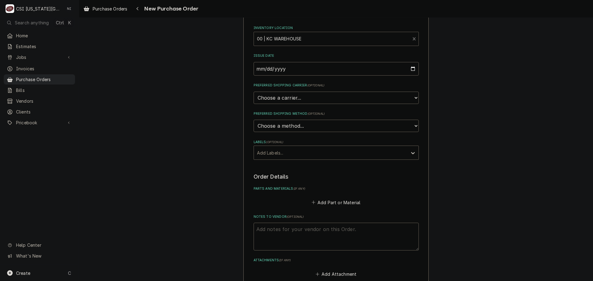
scroll to position [124, 0]
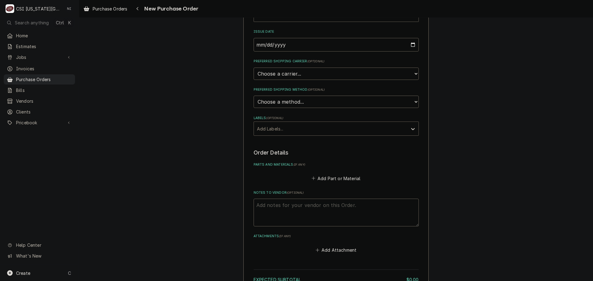
click at [319, 128] on div "Labels" at bounding box center [330, 128] width 147 height 11
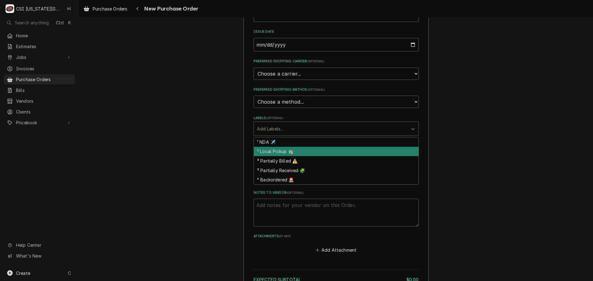
click at [281, 150] on div "² Local Pickup 🛍️" at bounding box center [336, 152] width 165 height 10
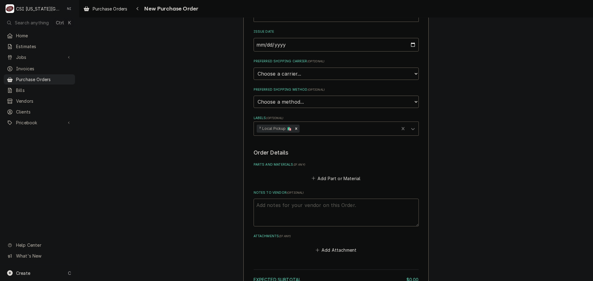
click at [275, 209] on textarea "Notes to Vendor ( optional )" at bounding box center [336, 213] width 165 height 28
type textarea "x"
type textarea "W"
type textarea "x"
type textarea "WI"
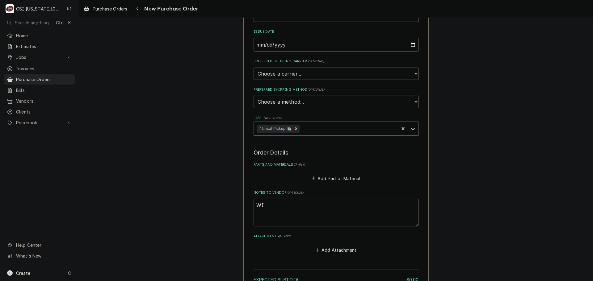
type textarea "x"
type textarea "WILS"
type textarea "x"
type textarea "WILSO"
type textarea "x"
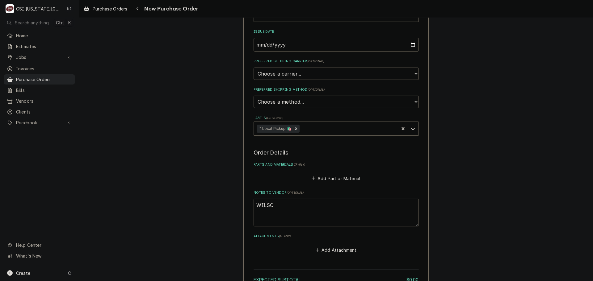
type textarea "WILSON"
type textarea "x"
type textarea "WILSO"
type textarea "x"
type textarea "WILS"
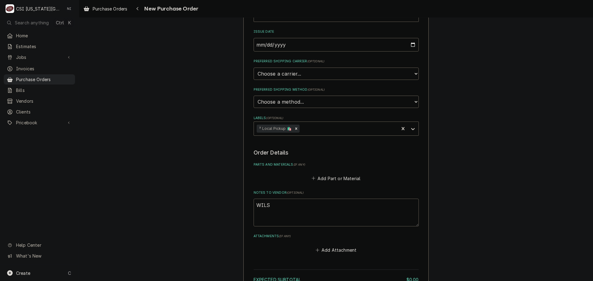
type textarea "x"
type textarea "WIL"
type textarea "x"
type textarea "WI"
type textarea "x"
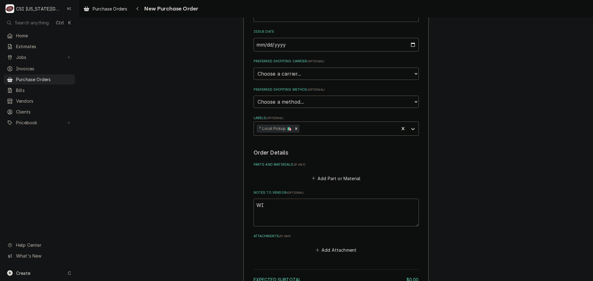
type textarea "W"
type textarea "x"
type textarea "t"
type textarea "x"
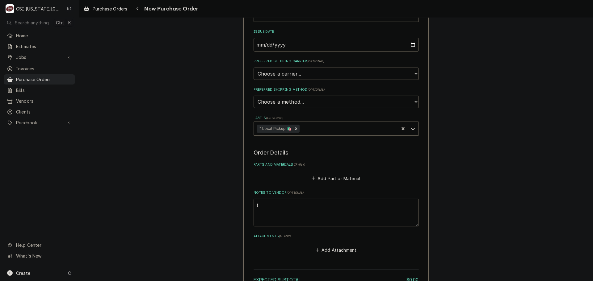
type textarea "ty"
type textarea "x"
type textarea "tyl"
type textarea "x"
type textarea "tyle"
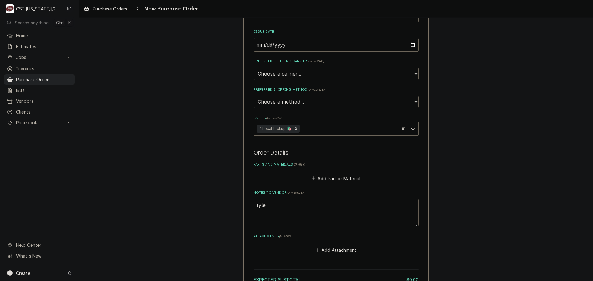
type textarea "x"
type textarea "tyler"
click at [340, 180] on button "Add Part or Material" at bounding box center [335, 178] width 51 height 9
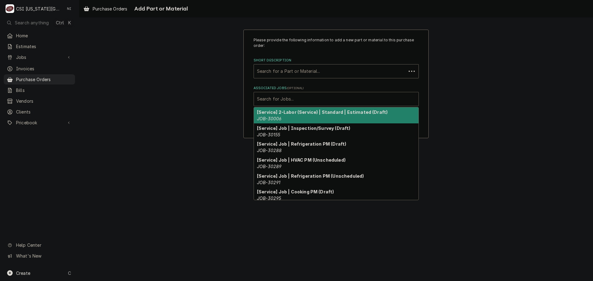
click at [278, 98] on div "Associated Jobs" at bounding box center [336, 99] width 158 height 11
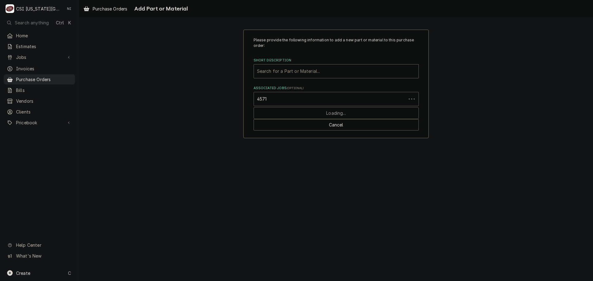
type input "45713"
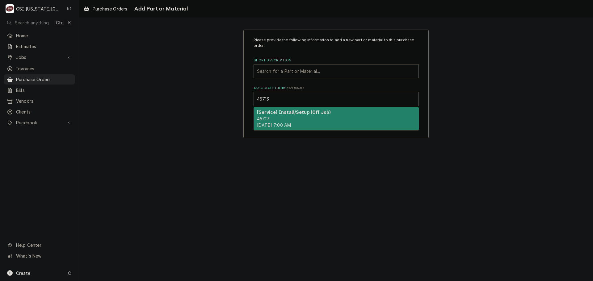
click at [285, 121] on div "[Service] Install/Setup (Off Job) 45713 Tue, Aug 12th, 2025 - 7:00 AM" at bounding box center [336, 119] width 165 height 23
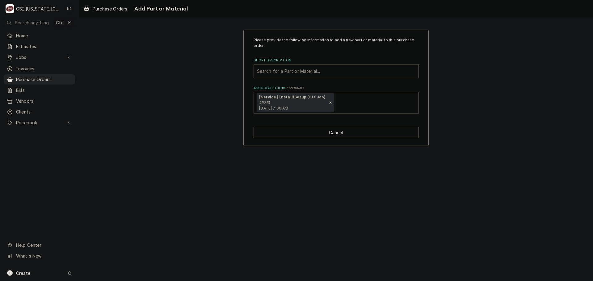
click at [287, 71] on div "Short Description" at bounding box center [336, 71] width 158 height 11
type input "misc pro"
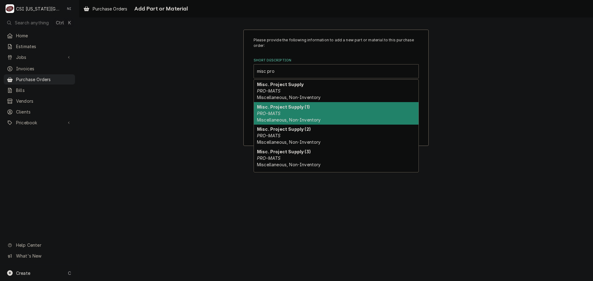
click at [297, 107] on strong "Misc. Project Supply (1)" at bounding box center [283, 106] width 53 height 5
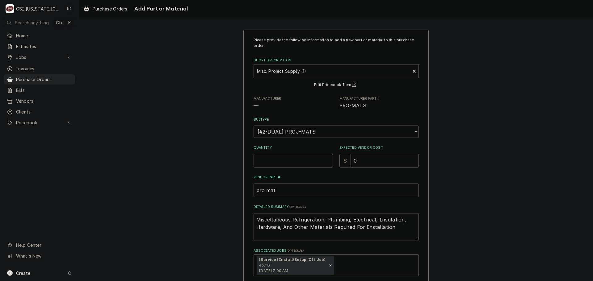
click at [289, 166] on input "Quantity" at bounding box center [293, 161] width 79 height 14
type textarea "x"
type input "1"
drag, startPoint x: 401, startPoint y: 223, endPoint x: 120, endPoint y: 177, distance: 284.9
click at [121, 177] on div "Please provide the following information to add a new part or material to this …" at bounding box center [336, 169] width 514 height 290
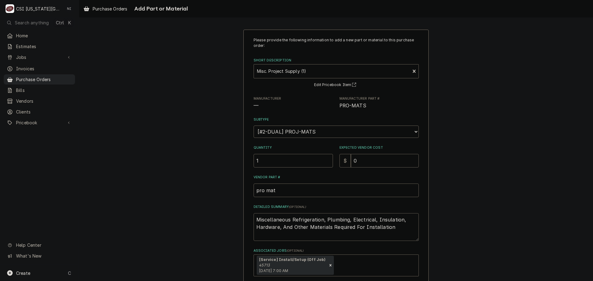
type textarea "x"
type textarea "Hardware, And Other Materials Required For Installation"
drag, startPoint x: 389, startPoint y: 221, endPoint x: 160, endPoint y: 211, distance: 229.4
click at [161, 211] on div "Please provide the following information to add a new part or material to this …" at bounding box center [336, 169] width 514 height 290
type textarea "x"
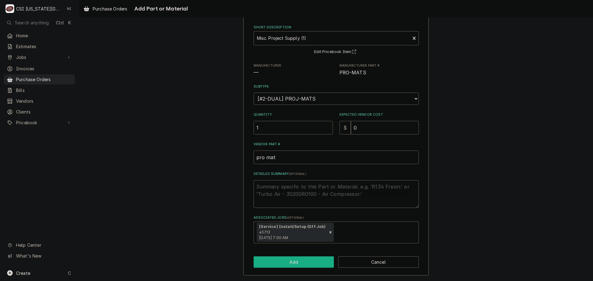
click at [308, 263] on button "Add" at bounding box center [294, 262] width 81 height 11
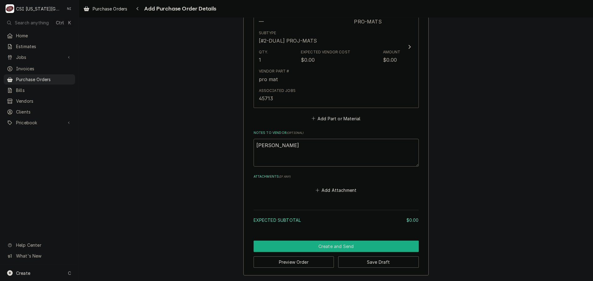
drag, startPoint x: 338, startPoint y: 243, endPoint x: 584, endPoint y: 200, distance: 249.6
click at [339, 243] on button "Create and Send" at bounding box center [336, 246] width 165 height 11
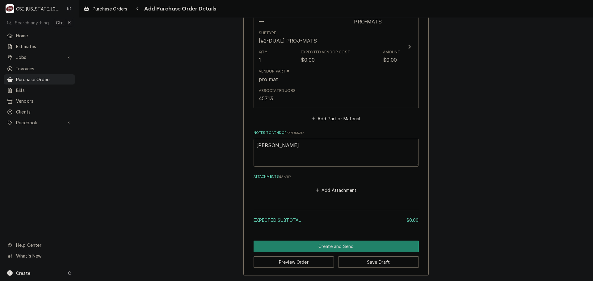
scroll to position [305, 0]
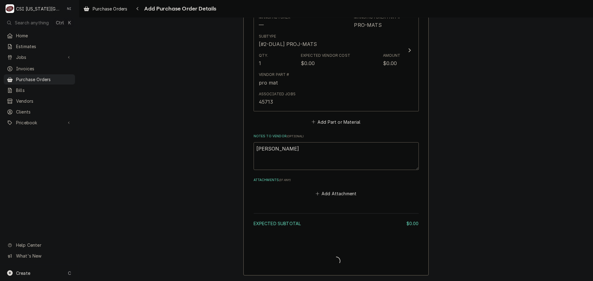
type textarea "x"
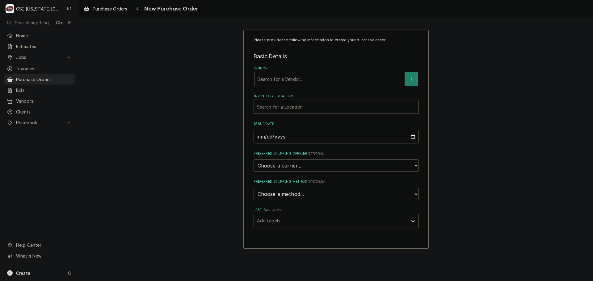
click at [284, 81] on div "Vendor" at bounding box center [330, 79] width 144 height 11
type input "key"
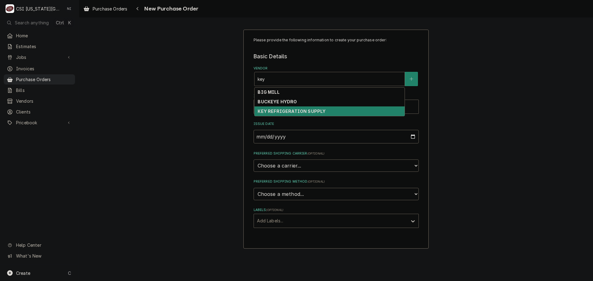
click at [289, 110] on strong "KEY REFRIGERATION SUPPLY" at bounding box center [292, 111] width 68 height 5
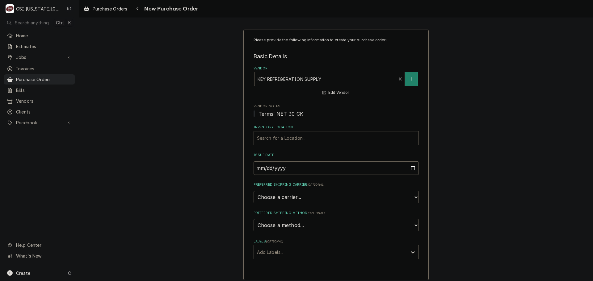
click at [297, 136] on div "Inventory Location" at bounding box center [336, 138] width 158 height 11
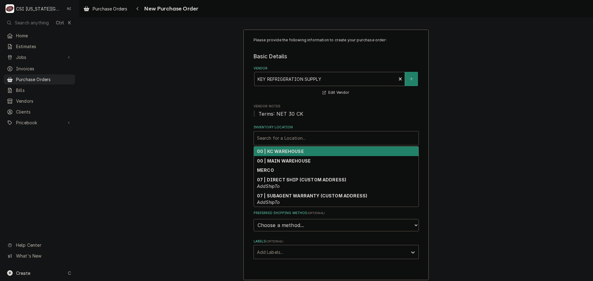
click at [301, 149] on div "00 | KC WAREHOUSE" at bounding box center [336, 152] width 165 height 10
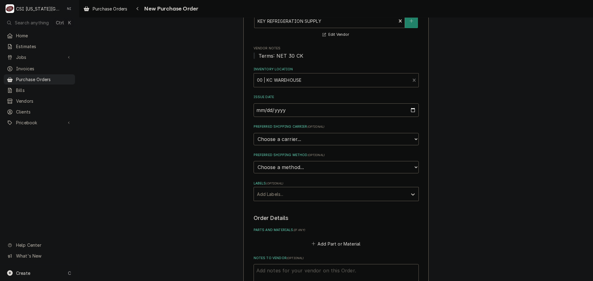
scroll to position [183, 0]
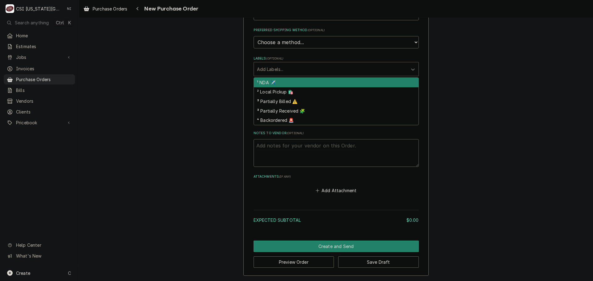
click at [280, 69] on div "Labels" at bounding box center [330, 69] width 147 height 11
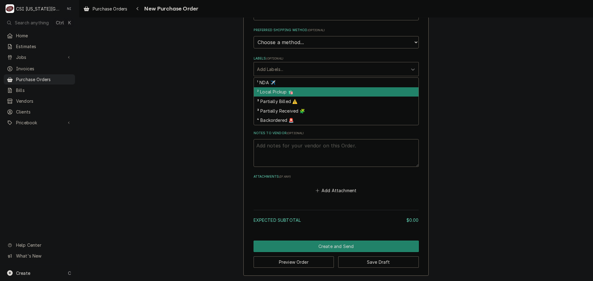
click at [283, 93] on div "² Local Pickup 🛍️" at bounding box center [336, 92] width 165 height 10
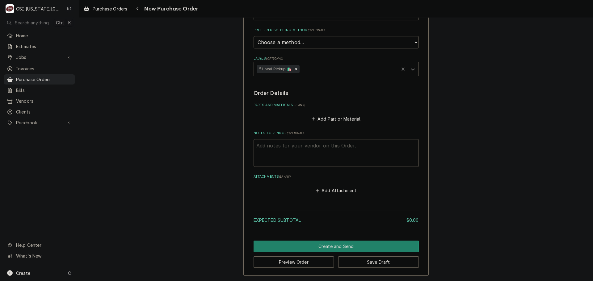
click at [279, 150] on textarea "Notes to Vendor ( optional )" at bounding box center [336, 153] width 165 height 28
type textarea "x"
type textarea "ma"
type textarea "x"
type textarea "mas"
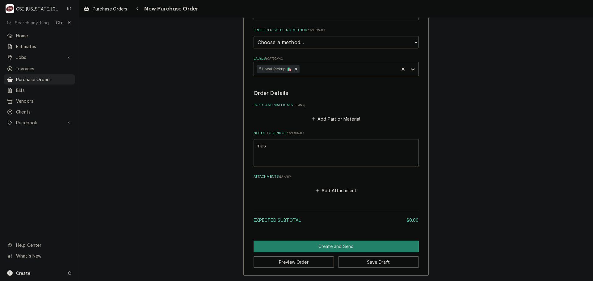
type textarea "x"
type textarea "masr"
type textarea "x"
type textarea "mas"
type textarea "x"
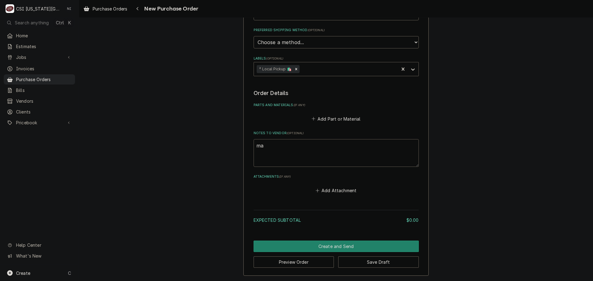
type textarea "mar"
type textarea "x"
type textarea "mars"
type textarea "x"
type textarea "[PERSON_NAME]"
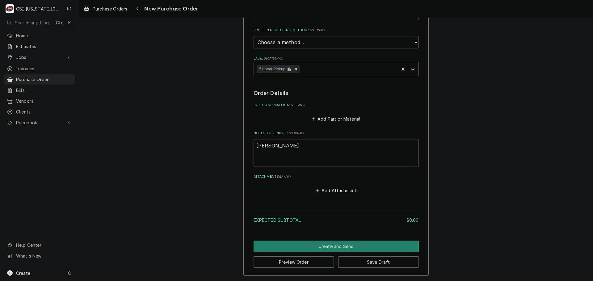
type textarea "x"
type textarea "[PERSON_NAME]"
type textarea "x"
type textarea "marshal"
type textarea "x"
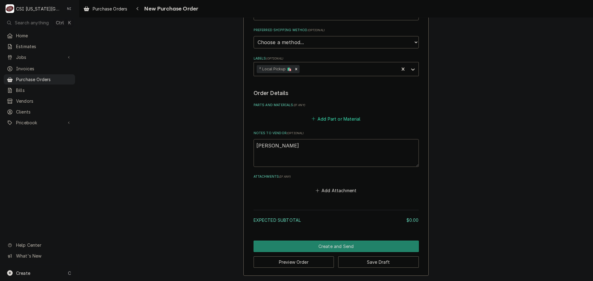
type textarea "[PERSON_NAME]"
click at [327, 118] on button "Add Part or Material" at bounding box center [335, 119] width 51 height 9
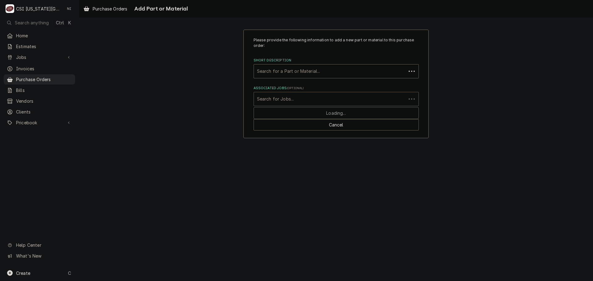
click at [276, 101] on div "Associated Jobs" at bounding box center [330, 99] width 146 height 11
type input "31826"
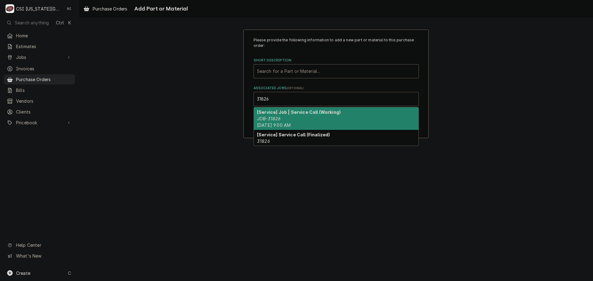
click at [304, 120] on div "[Service] Job | Service Call (Working) JOB-31826 [DATE] 9:00 AM" at bounding box center [336, 119] width 165 height 23
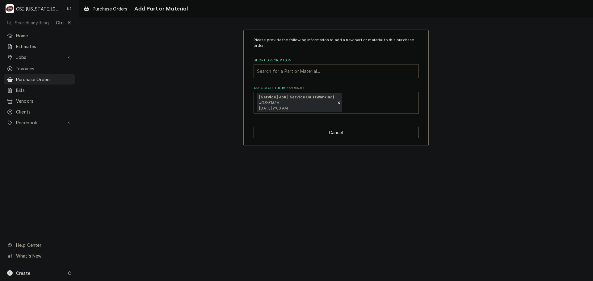
click at [300, 70] on div "Short Description" at bounding box center [336, 71] width 158 height 11
type input "misc serv"
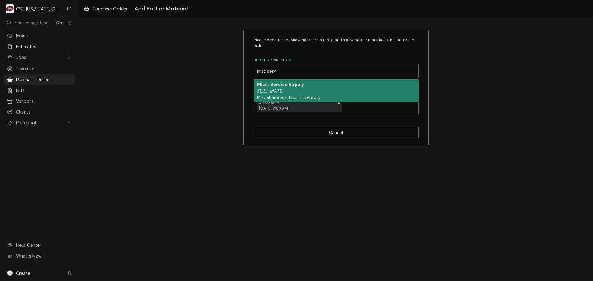
click at [301, 86] on strong "Misc. Service Supply" at bounding box center [280, 84] width 47 height 5
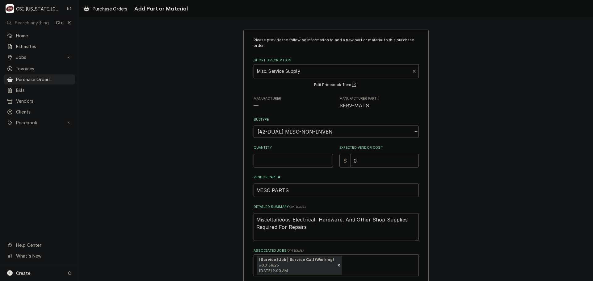
click at [287, 159] on input "Quantity" at bounding box center [293, 161] width 79 height 14
type textarea "x"
type input "1"
drag, startPoint x: 308, startPoint y: 229, endPoint x: 243, endPoint y: 215, distance: 65.7
click at [243, 215] on div "Please provide the following information to add a new part or material to this …" at bounding box center [335, 170] width 185 height 280
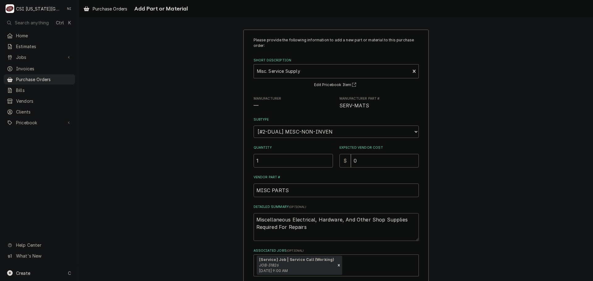
type textarea "x"
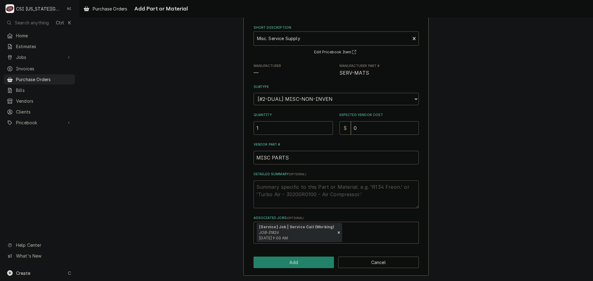
scroll to position [33, 0]
click at [297, 258] on button "Add" at bounding box center [294, 262] width 81 height 11
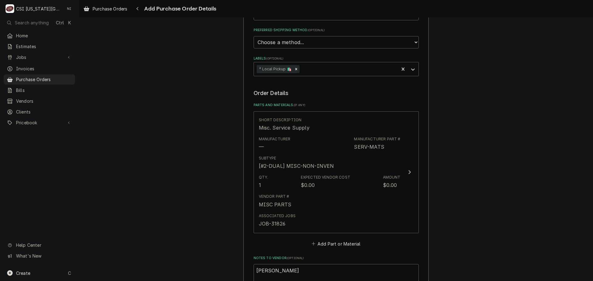
scroll to position [309, 0]
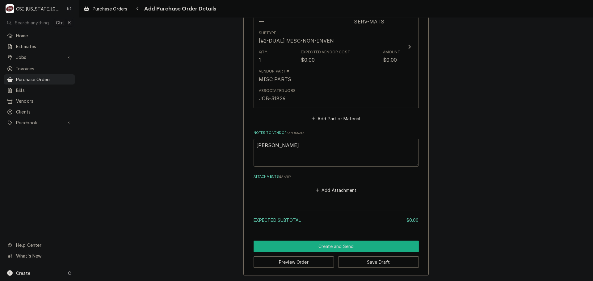
click at [362, 244] on button "Create and Send" at bounding box center [336, 246] width 165 height 11
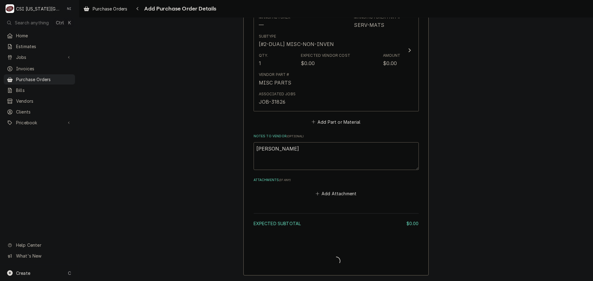
scroll to position [305, 0]
type textarea "x"
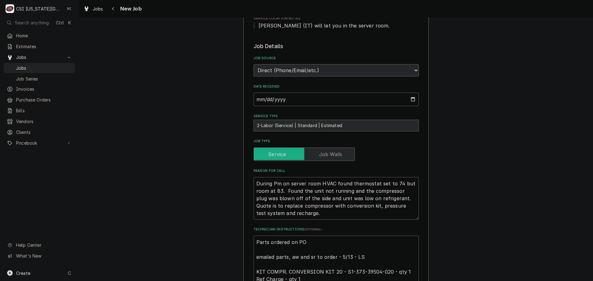
scroll to position [216, 0]
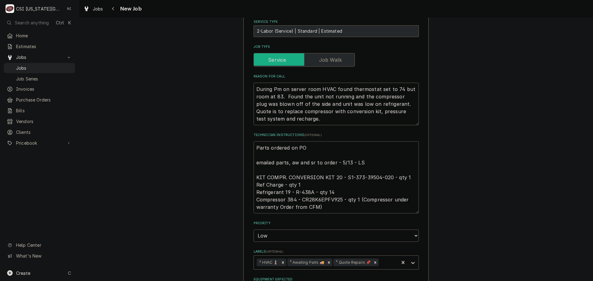
click at [312, 151] on textarea "Parts ordered on PO emailed parts, aw and sr to order - 5/13 - LS KIT COMPR. CO…" at bounding box center [336, 177] width 165 height 72
type textarea "x"
type textarea "Parts ordered on PO 30 emailed parts, aw and sr to order - 5/13 - LS KIT COMPR.…"
type textarea "x"
type textarea "Parts ordered on PO 301 emailed parts, aw and sr to order - 5/13 - LS KIT COMPR…"
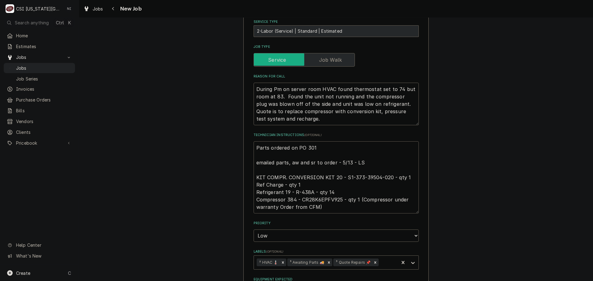
type textarea "x"
type textarea "Parts ordered on PO 3012 emailed parts, aw and sr to order - 5/13 - LS KIT COMP…"
type textarea "x"
type textarea "Parts ordered on PO 30122 emailed parts, aw and sr to order - 5/13 - LS KIT COM…"
type textarea "x"
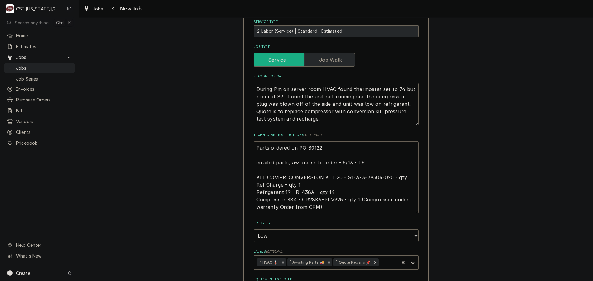
type textarea "Parts ordered on PO 301222 emailed parts, aw and sr to order - 5/13 - LS KIT CO…"
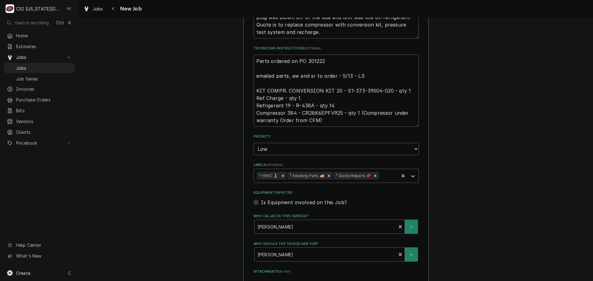
scroll to position [309, 0]
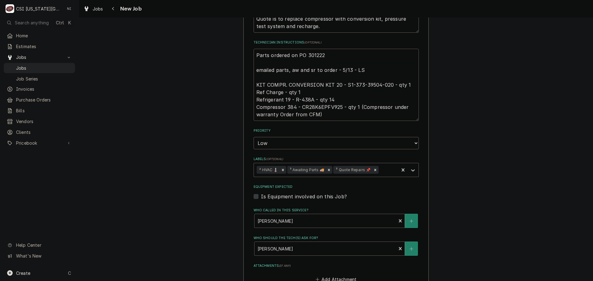
type textarea "x"
type textarea "Parts ordered on PO 301222. emailed parts, aw and sr to order - 5/13 - LS KIT C…"
type textarea "x"
type textarea "Parts ordered on PO 301222. emailed parts, aw and sr to order - 5/13 - LS KIT C…"
type textarea "x"
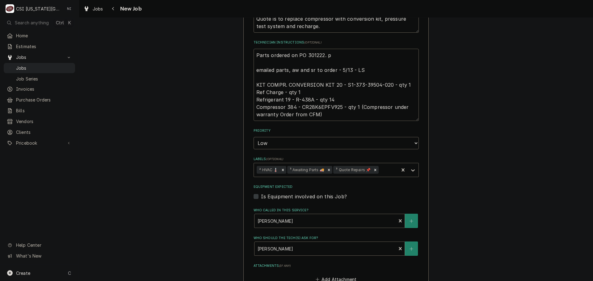
type textarea "Parts ordered on PO 301222. pa emailed parts, aw and sr to order - 5/13 - LS KI…"
type textarea "x"
type textarea "Parts ordered on PO 301222. par emailed parts, aw and sr to order - 5/13 - LS K…"
type textarea "x"
type textarea "Parts ordered on PO 301222. pars emailed parts, aw and sr to order - 5/13 - LS …"
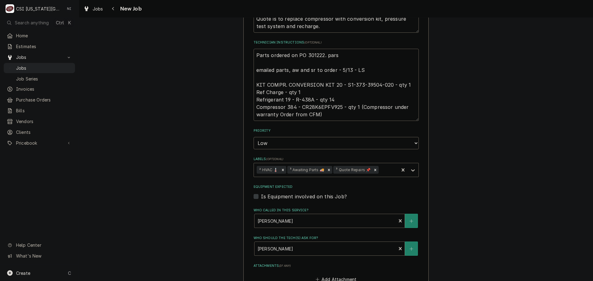
type textarea "x"
type textarea "Parts ordered on PO 301222. par emailed parts, aw and sr to order - 5/13 - LS K…"
type textarea "x"
type textarea "Parts ordered on PO 301222. pa emailed parts, aw and sr to order - 5/13 - LS KI…"
type textarea "x"
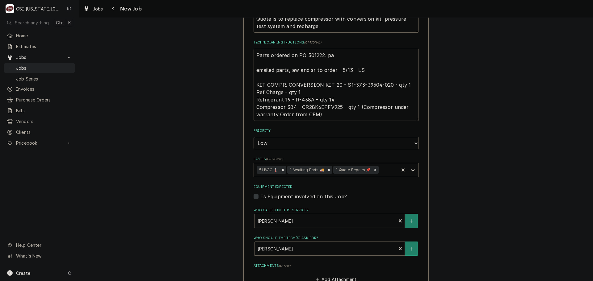
type textarea "Parts ordered on PO 301222. p emailed parts, aw and sr to order - 5/13 - LS KIT…"
type textarea "x"
type textarea "Parts ordered on PO 301222. emailed parts, aw and sr to order - 5/13 - LS KIT C…"
type textarea "x"
type textarea "Parts ordered on PO 301222. P emailed parts, aw and sr to order - 5/13 - LS KIT…"
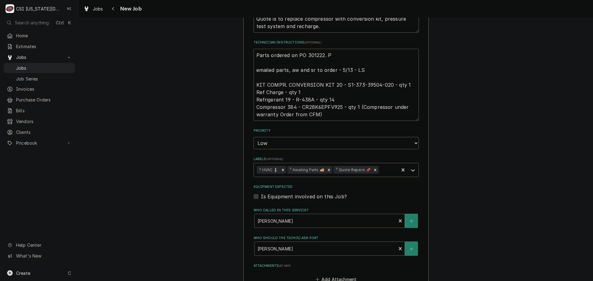
type textarea "x"
type textarea "Parts ordered on PO 301222. Pa emailed parts, aw and sr to order - 5/13 - LS KI…"
type textarea "x"
type textarea "Parts ordered on PO 301222. Par emailed parts, aw and sr to order - 5/13 - LS K…"
type textarea "x"
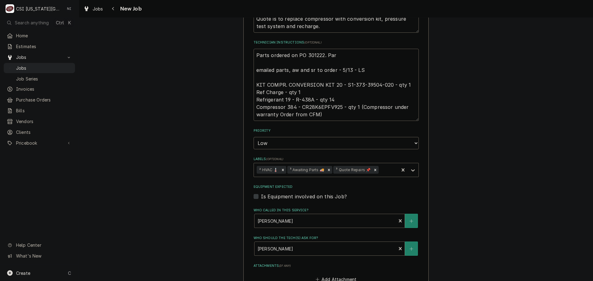
type textarea "Parts ordered on PO 301222. Pars emailed parts, aw and sr to order - 5/13 - LS …"
type textarea "x"
type textarea "Parts ordered on PO 301222. Pars emailed parts, aw and sr to order - 5/13 - LS …"
type textarea "x"
type textarea "Parts ordered on PO 301222. Pars emailed parts, aw and sr to order - 5/13 - LS …"
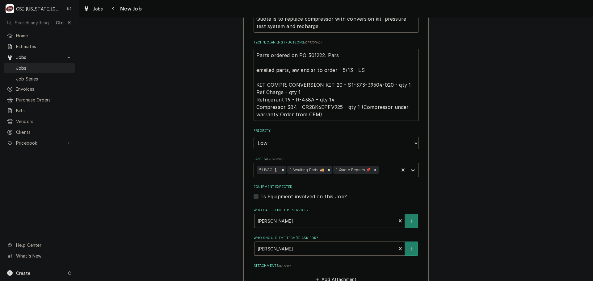
type textarea "x"
type textarea "Parts ordered on PO 301222. Par emailed parts, aw and sr to order - 5/13 - LS K…"
type textarea "x"
type textarea "Parts ordered on PO 301222. Part emailed parts, aw and sr to order - 5/13 - LS …"
type textarea "x"
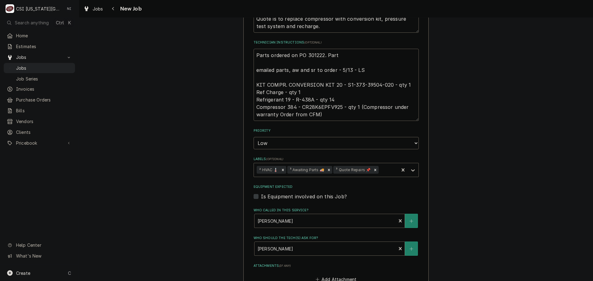
type textarea "Parts ordered on PO 301222. Part emailed parts, aw and sr to order - 5/13 - LS …"
type textarea "x"
type textarea "Parts ordered on PO 301222. Part emailed parts, aw and sr to order - 5/13 - LS …"
type textarea "x"
type textarea "Parts ordered on PO 301222. Part n emailed parts, aw and sr to order - 5/13 - L…"
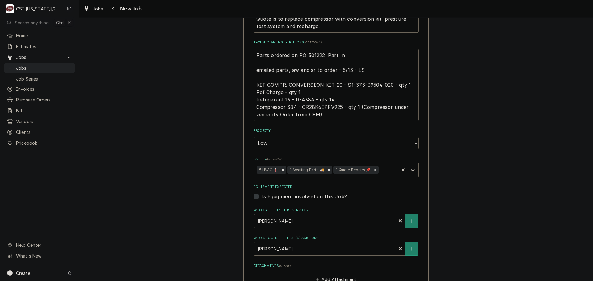
type textarea "x"
type textarea "Parts ordered on PO 301222. Part nu emailed parts, aw and sr to order - 5/13 - …"
type textarea "x"
type textarea "Parts ordered on PO 301222. Part num emailed parts, aw and sr to order - 5/13 -…"
type textarea "x"
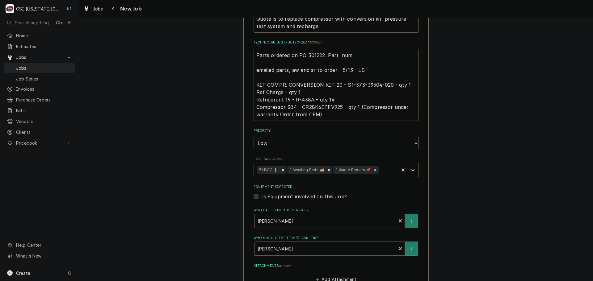
type textarea "Parts ordered on PO 301222. Part numb emailed parts, aw and sr to order - 5/13 …"
type textarea "x"
type textarea "Parts ordered on PO 301222. Part numbe emailed parts, aw and sr to order - 5/13…"
type textarea "x"
type textarea "Parts ordered on PO 301222. Part number emailed parts, aw and sr to order - 5/1…"
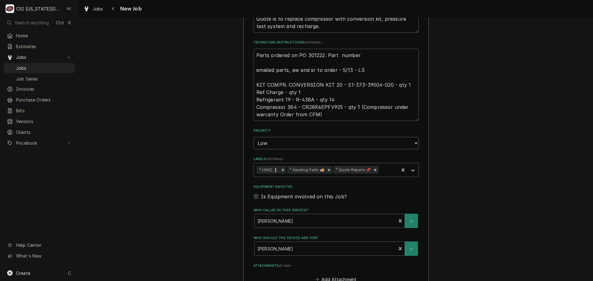
type textarea "x"
type textarea "Parts ordered on PO 301222. Part numbe emailed parts, aw and sr to order - 5/13…"
type textarea "x"
type textarea "Parts ordered on PO 301222. Part numb emailed parts, aw and sr to order - 5/13 …"
type textarea "x"
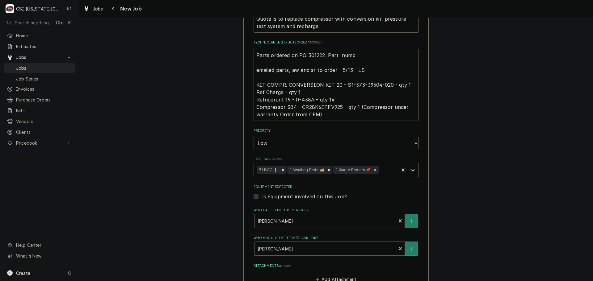
type textarea "Parts ordered on PO 301222. Part num emailed parts, aw and sr to order - 5/13 -…"
type textarea "x"
type textarea "Parts ordered on PO 301222. Part nu emailed parts, aw and sr to order - 5/13 - …"
type textarea "x"
type textarea "Parts ordered on PO 301222. Part n emailed parts, aw and sr to order - 5/13 - L…"
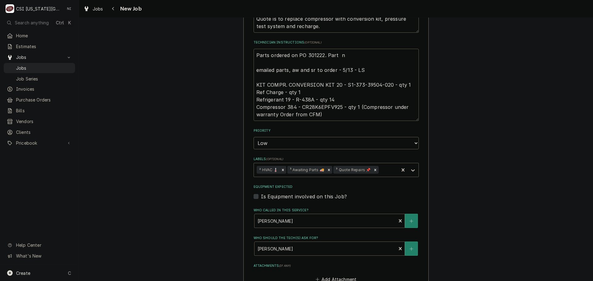
type textarea "x"
type textarea "Parts ordered on PO 301222. Part emailed parts, aw and sr to order - 5/13 - LS …"
type textarea "x"
type textarea "Parts ordered on PO 301222. Part emailed parts, aw and sr to order - 5/13 - LS …"
type textarea "x"
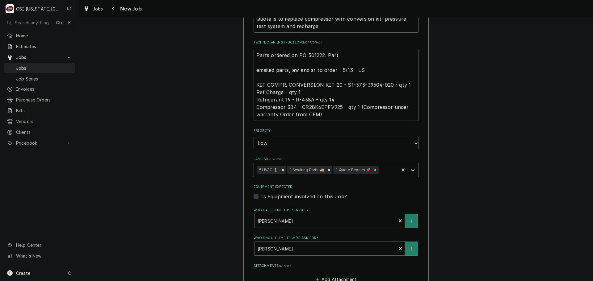
type textarea "Parts ordered on PO 301222. Part n emailed parts, aw and sr to order - 5/13 - L…"
type textarea "x"
type textarea "Parts ordered on PO 301222. Part nu emailed parts, aw and sr to order - 5/13 - …"
type textarea "x"
type textarea "Parts ordered on PO 301222. Part num emailed parts, aw and sr to order - 5/13 -…"
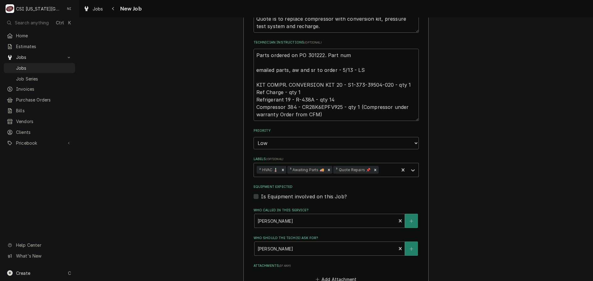
type textarea "x"
type textarea "Parts ordered on PO 301222. Part numb emailed parts, aw and sr to order - 5/13 …"
type textarea "x"
type textarea "Parts ordered on PO 301222. Part numbe emailed parts, aw and sr to order - 5/13…"
type textarea "x"
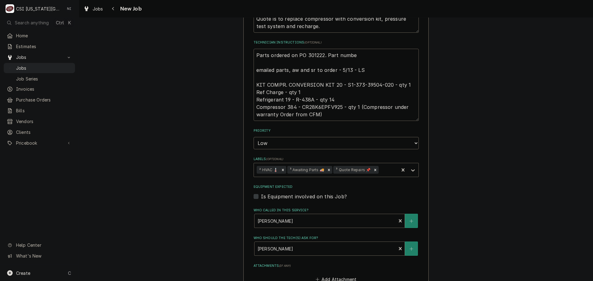
type textarea "Parts ordered on PO 301222. Part number emailed parts, aw and sr to order - 5/1…"
type textarea "x"
type textarea "Parts ordered on PO 301222. Part numbers emailed parts, aw and sr to order - 5/…"
type textarea "x"
type textarea "Parts ordered on PO 301222. Part numbers emailed parts, aw and sr to order - 5/…"
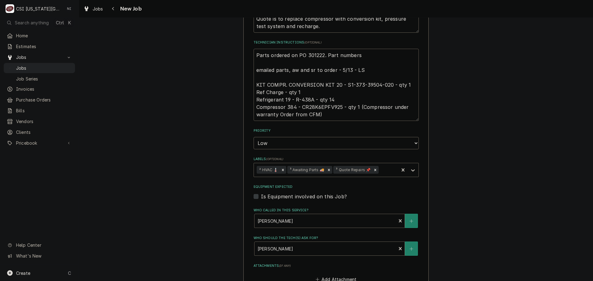
type textarea "x"
type textarea "Parts ordered on PO 301222. Part numbers h emailed parts, aw and sr to order - …"
type textarea "x"
type textarea "Parts ordered on PO 301222. Part numbers ha emailed parts, aw and sr to order -…"
type textarea "x"
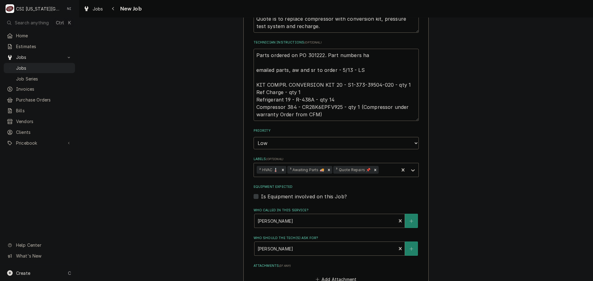
type textarea "Parts ordered on PO 301222. Part numbers hav emailed parts, aw and sr to order …"
type textarea "x"
type textarea "Parts ordered on PO 301222. Part numbers have emailed parts, aw and sr to order…"
type textarea "x"
type textarea "Parts ordered on PO 301222. Part numbers have e emailed parts, aw and sr to ord…"
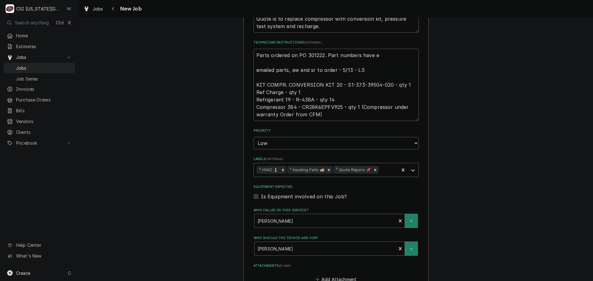
type textarea "x"
type textarea "Parts ordered on PO 301222. Part numbers have emailed parts, aw and sr to order…"
type textarea "x"
type textarea "Parts ordered on PO 301222. Part numbers have b emailed parts, aw and sr to ord…"
type textarea "x"
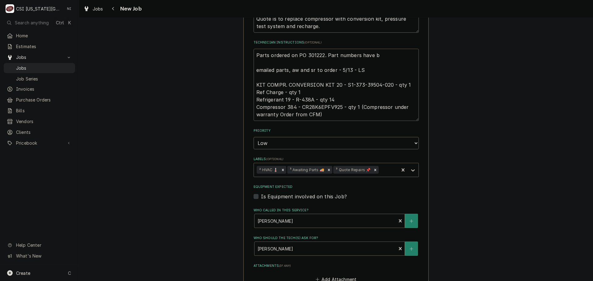
type textarea "Parts ordered on PO 301222. Part numbers have be emailed parts, aw and sr to or…"
type textarea "x"
type textarea "Parts ordered on PO 301222. Part numbers have bee emailed parts, aw and sr to o…"
type textarea "x"
type textarea "Parts ordered on PO 301222. Part numbers have been emailed parts, aw and sr to …"
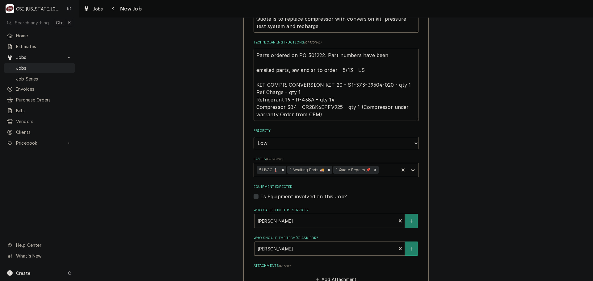
type textarea "x"
type textarea "Parts ordered on PO 301222. Part numbers have been emailed parts, aw and sr to …"
type textarea "x"
type textarea "Parts ordered on PO 301222. Part numbers have been u emailed parts, aw and sr t…"
type textarea "x"
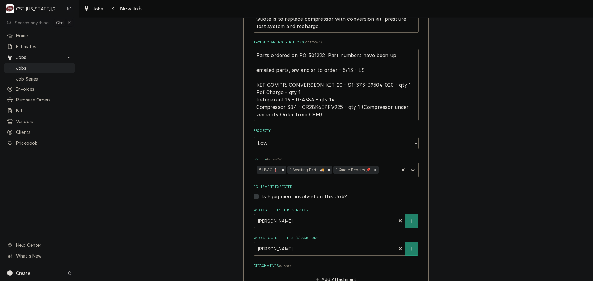
type textarea "Parts ordered on PO 301222. Part numbers have been upd emailed parts, aw and sr…"
type textarea "x"
type textarea "Parts ordered on PO 301222. Part numbers have been updat emailed parts, aw and …"
type textarea "x"
type textarea "Parts ordered on PO 301222. Part numbers have been update emailed parts, aw and…"
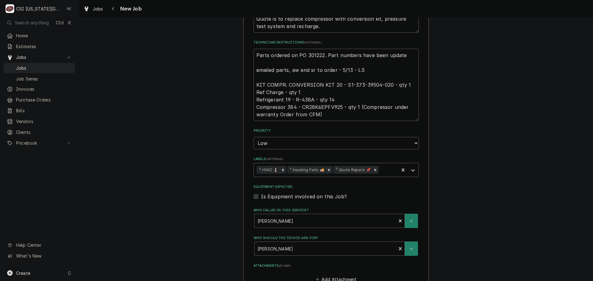
type textarea "x"
type textarea "Parts ordered on PO 301222. Part numbers have been updated. emailed parts, aw a…"
type textarea "x"
type textarea "Parts ordered on PO 301222. Part numbers have been updated. emailed parts, aw a…"
type textarea "x"
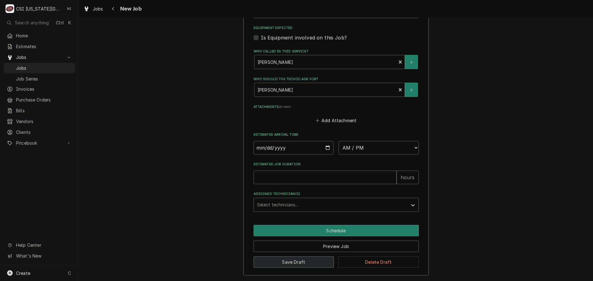
type textarea "Parts ordered on PO 301222. Part numbers have been updated. emailed parts, aw a…"
click at [294, 262] on button "Save Draft" at bounding box center [294, 262] width 81 height 11
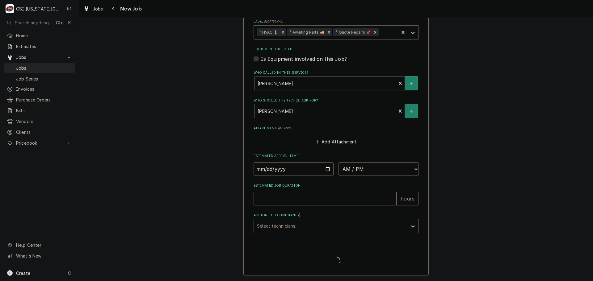
type textarea "x"
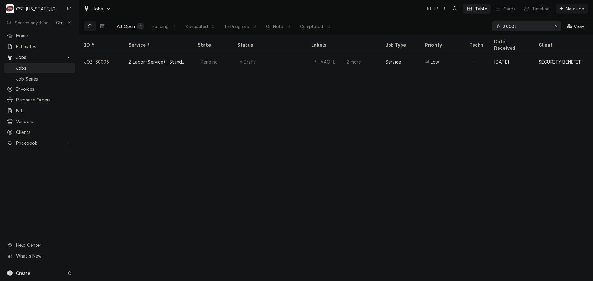
click at [415, 171] on div "ID Service State Status Labels Job Type Priority Techs Date Received Client Loc…" at bounding box center [336, 158] width 514 height 246
drag, startPoint x: 529, startPoint y: 26, endPoint x: 417, endPoint y: 21, distance: 112.3
click at [430, 24] on div "All Open 1 Pending 1 Scheduled 0 In Progress 0 On Hold 0 Completed 0 30006 View" at bounding box center [336, 26] width 504 height 17
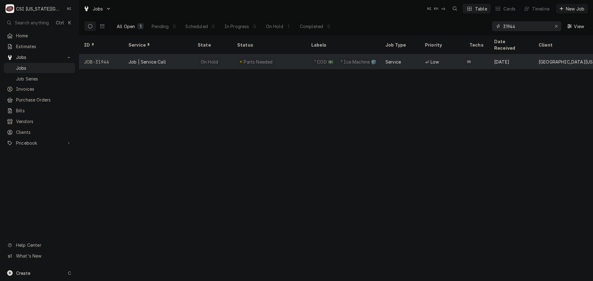
type input "31944"
click at [272, 55] on div "Parts Needed" at bounding box center [269, 61] width 74 height 15
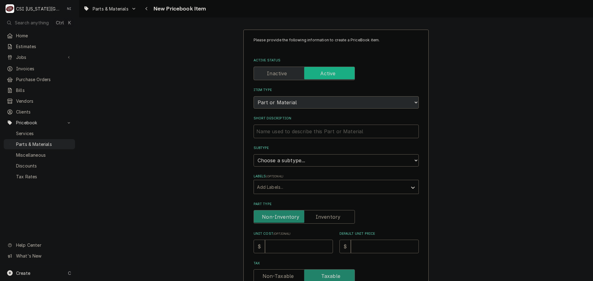
click at [288, 135] on input "Short Description" at bounding box center [336, 132] width 165 height 14
type textarea "x"
type input "c"
type textarea "x"
type input "co"
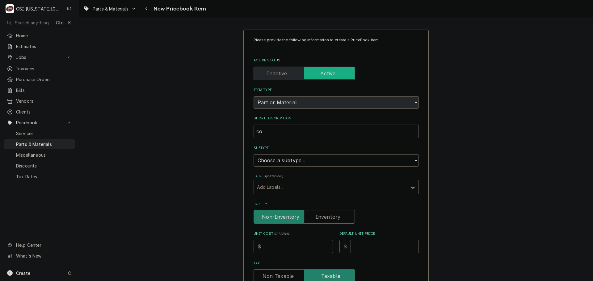
type textarea "x"
type input "con"
type textarea "x"
type input "conv"
type textarea "x"
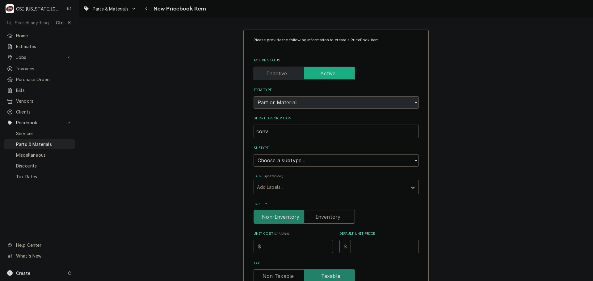
type input "conve"
type textarea "x"
type input "conver"
type textarea "x"
type input "convers"
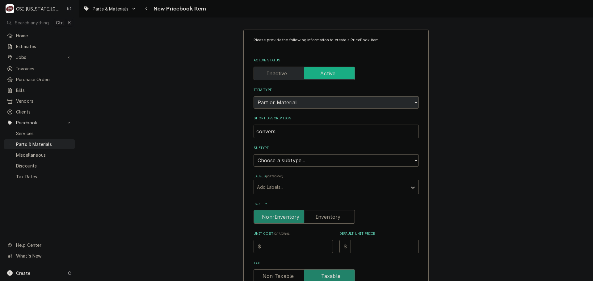
type textarea "x"
type input "conversi"
type textarea "x"
type input "conversio"
type textarea "x"
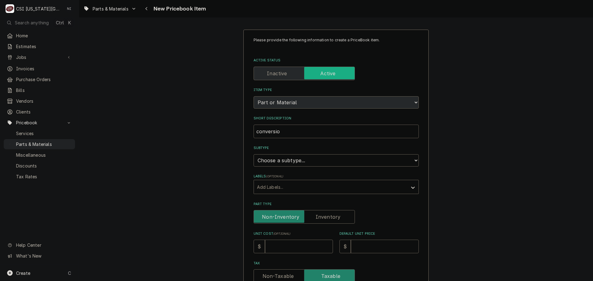
type input "conversion"
type textarea "x"
type input "conversion"
type textarea "x"
type input "conversion k"
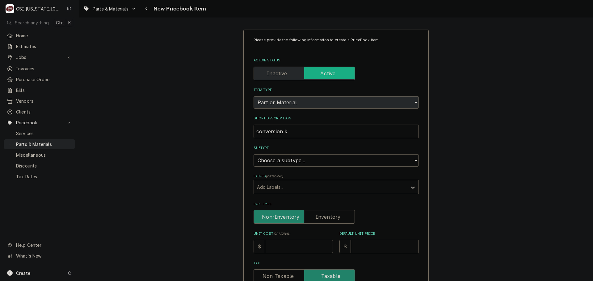
type textarea "x"
type input "conversion ki"
type textarea "x"
type input "conversion kit"
type textarea "x"
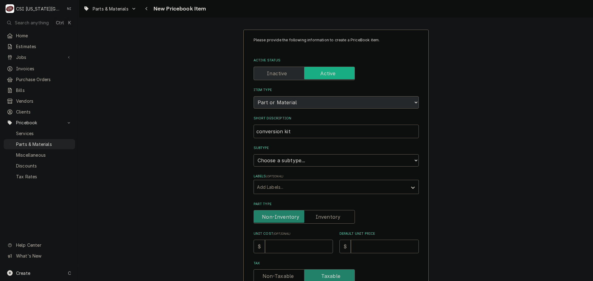
type input "conversion kit,"
type textarea "x"
type input "conversion kit,"
type textarea "x"
type input "conversion kit, c"
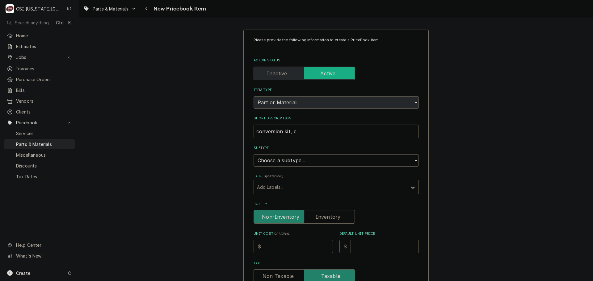
type textarea "x"
type input "conversion kit,"
type textarea "x"
type input "conversion kit, y"
type textarea "x"
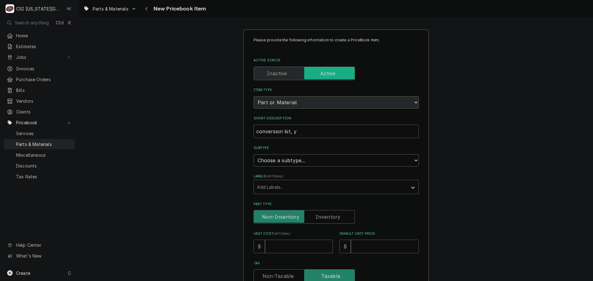
type input "conversion kit, yo"
type textarea "x"
type input "conversion kit, [GEOGRAPHIC_DATA]"
type textarea "x"
type input "conversion kit, [GEOGRAPHIC_DATA]"
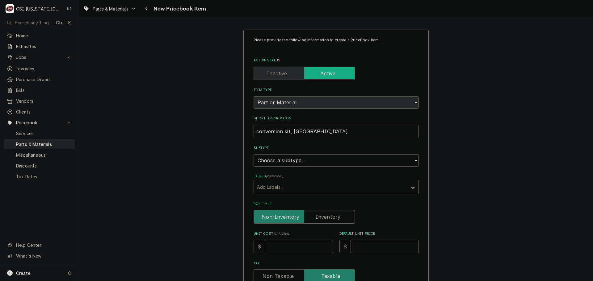
click at [313, 167] on div "Please provide the following information to create a PriceBook item. Active Sta…" at bounding box center [336, 247] width 165 height 421
click at [316, 163] on select "Choose a subtype... [#2-DUAL] AFTERHRS-WH-CHG-2 [#2-DUAL] BEV-EQUIP [#2-DUAL] B…" at bounding box center [336, 160] width 165 height 12
select select "45"
click at [254, 154] on select "Choose a subtype... [#2-DUAL] AFTERHRS-WH-CHG-2 [#2-DUAL] BEV-EQUIP [#2-DUAL] B…" at bounding box center [336, 160] width 165 height 12
type textarea "x"
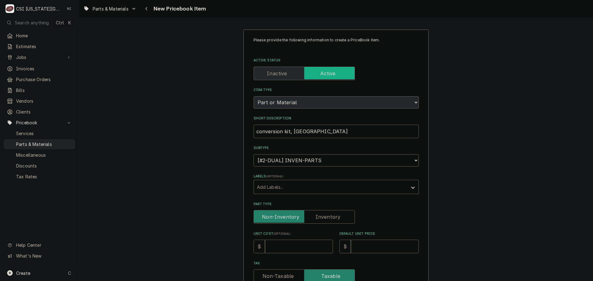
click at [315, 217] on label "Part Type" at bounding box center [304, 217] width 101 height 14
click at [315, 217] on input "Part Type" at bounding box center [304, 217] width 96 height 14
checkbox input "true"
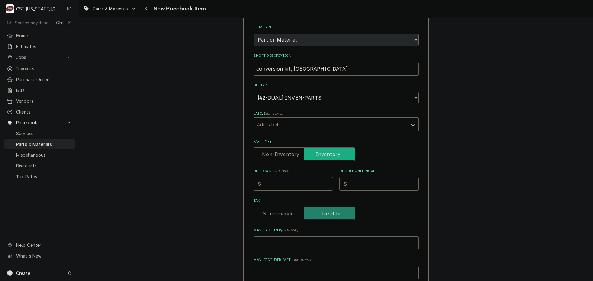
scroll to position [185, 0]
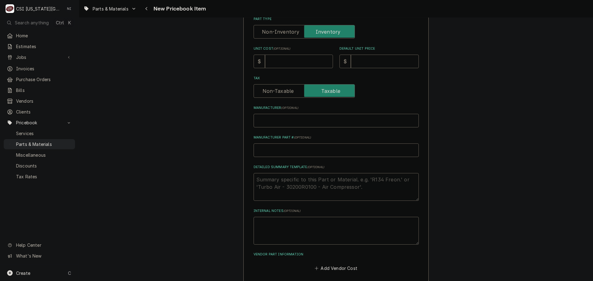
click at [289, 65] on input "Unit Cost ( optional )" at bounding box center [299, 62] width 68 height 14
type textarea "x"
type input "2"
type textarea "x"
type input "21"
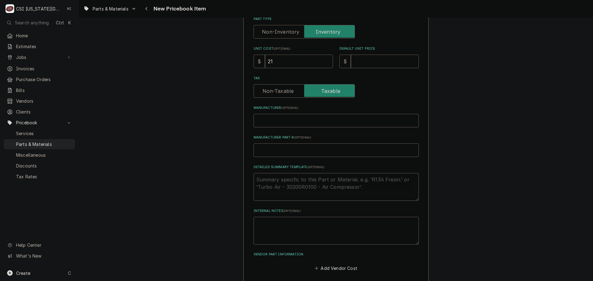
type textarea "x"
type input "219"
click at [363, 61] on input "Default Unit Price" at bounding box center [385, 62] width 68 height 14
type textarea "x"
type input "3"
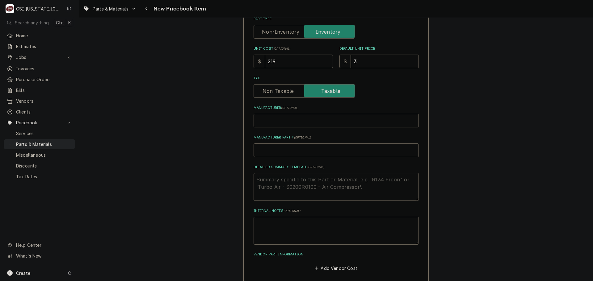
type textarea "x"
type input "36"
type textarea "x"
type input "365"
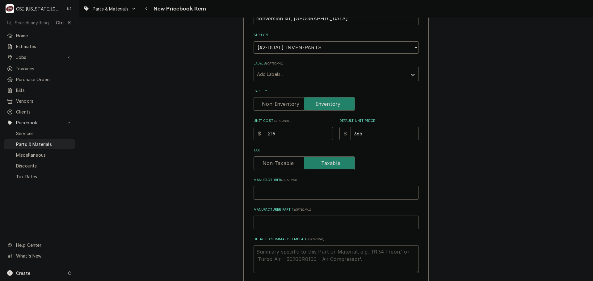
scroll to position [124, 0]
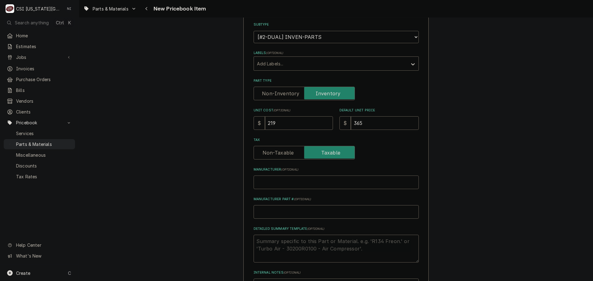
click at [281, 185] on input "Manufacturer ( optional )" at bounding box center [336, 183] width 165 height 14
click at [279, 211] on input "Manufacturer Part # ( optional )" at bounding box center [336, 212] width 165 height 14
type textarea "x"
type input "s"
type textarea "x"
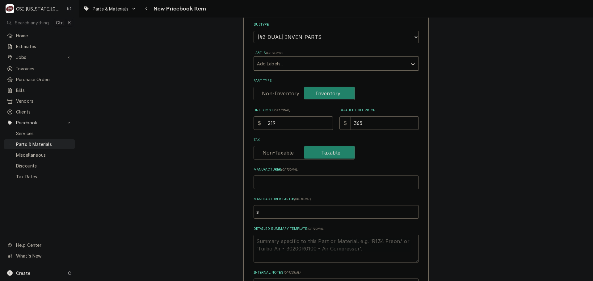
type input "si"
type textarea "x"
type input "s"
type textarea "x"
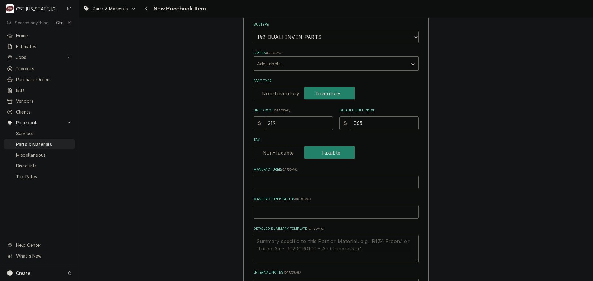
type input "S"
type textarea "x"
type input "S1"
type textarea "x"
type input "S1-"
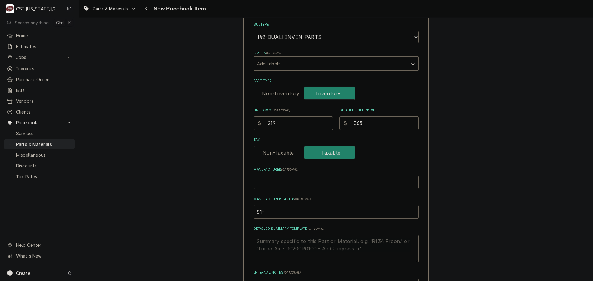
type textarea "x"
type input "S1-3"
type textarea "x"
type input "S1-37"
type textarea "x"
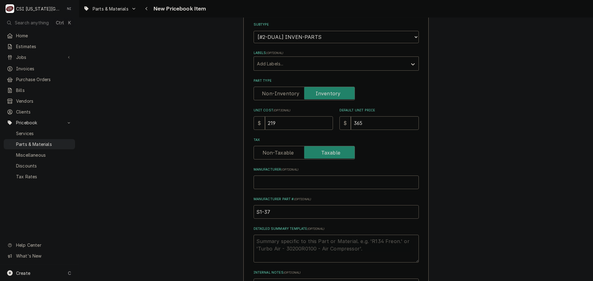
type input "S1-373"
type textarea "x"
type input "S1-373-"
type textarea "x"
type input "S1-373-3"
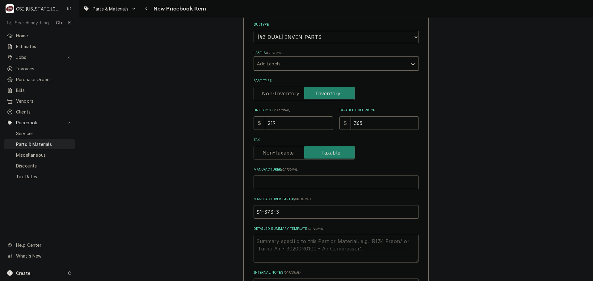
type textarea "x"
type input "S1-373-39"
type textarea "x"
type input "S1-373-395"
type textarea "x"
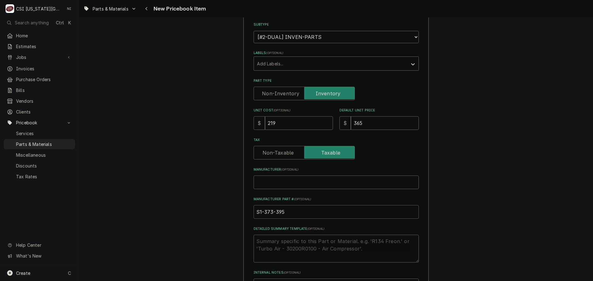
type input "S1-373-3950"
type textarea "x"
type input "S1-373-39504"
type textarea "x"
type input "S1-373-395040"
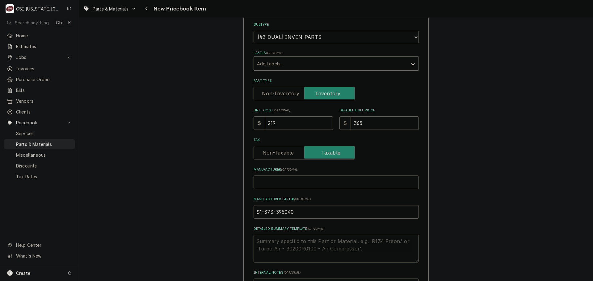
type textarea "x"
type input "S1-373-3950402"
type textarea "x"
drag, startPoint x: 272, startPoint y: 209, endPoint x: 235, endPoint y: 215, distance: 37.0
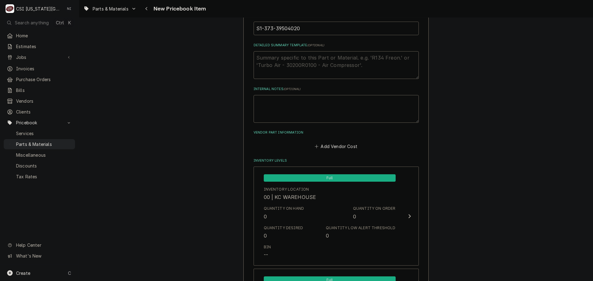
scroll to position [309, 0]
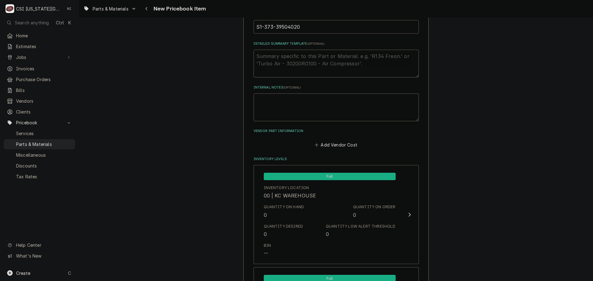
drag, startPoint x: 371, startPoint y: 22, endPoint x: 382, endPoint y: 28, distance: 12.8
click at [372, 22] on input "S1-373-39504020" at bounding box center [336, 27] width 165 height 14
type input "S1-373-39504020"
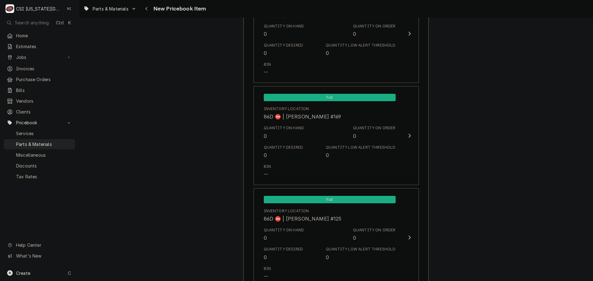
scroll to position [5748, 0]
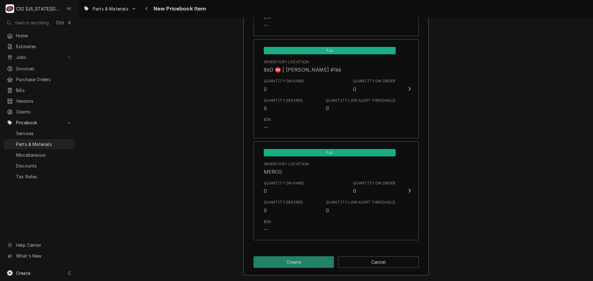
click at [297, 261] on button "Create" at bounding box center [294, 262] width 81 height 11
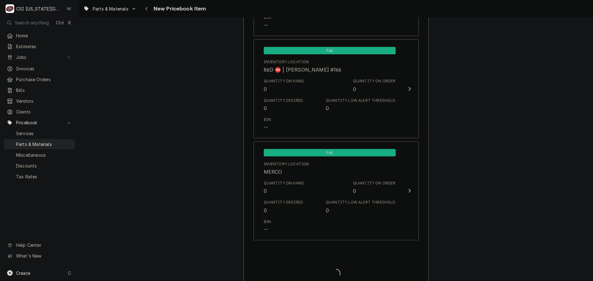
type textarea "x"
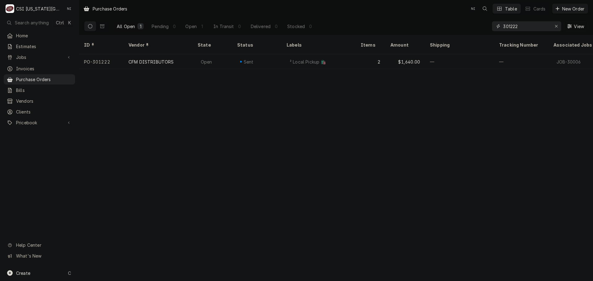
drag, startPoint x: 524, startPoint y: 25, endPoint x: 485, endPoint y: 25, distance: 38.9
click at [487, 25] on div "All Open 1 Pending 0 Open 1 In Transit 0 Delivered 0 Stocked 0 301222 View" at bounding box center [336, 26] width 504 height 17
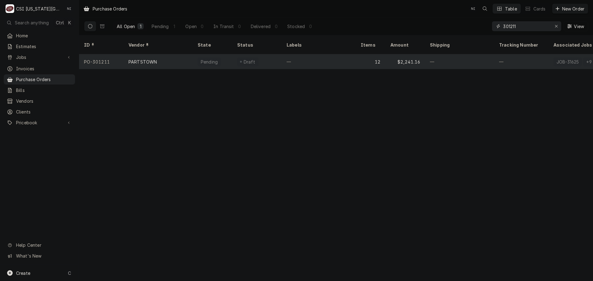
type input "301211"
click at [307, 54] on div "—" at bounding box center [319, 61] width 74 height 15
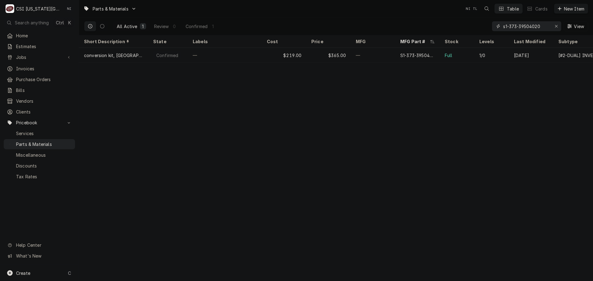
drag, startPoint x: 538, startPoint y: 27, endPoint x: 475, endPoint y: 27, distance: 63.0
click at [476, 27] on div "All Active 1 Review 0 Confirmed 1 s1-373-39504020 View" at bounding box center [336, 26] width 504 height 17
paste input "83457"
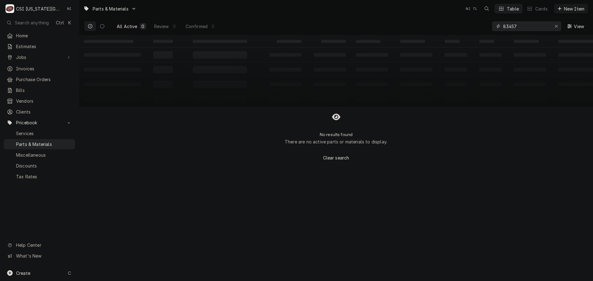
type input "83457"
drag, startPoint x: 47, startPoint y: 272, endPoint x: 69, endPoint y: 273, distance: 22.2
click at [48, 273] on div "Create C" at bounding box center [39, 273] width 79 height 16
drag, startPoint x: 118, startPoint y: 271, endPoint x: 122, endPoint y: 272, distance: 3.7
click at [119, 272] on div "Pricebook Item" at bounding box center [113, 274] width 36 height 6
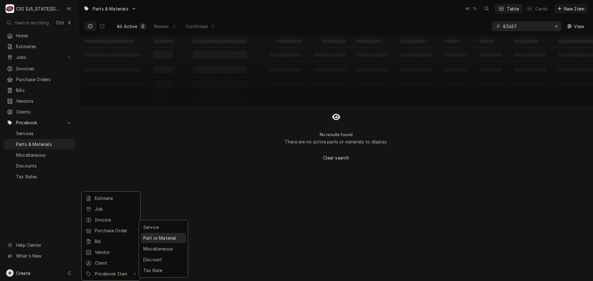
click at [161, 238] on div "Part or Material" at bounding box center [163, 238] width 43 height 8
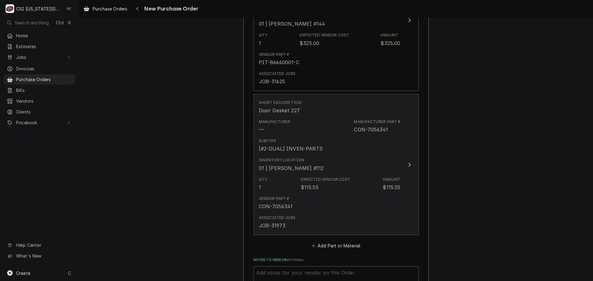
scroll to position [1884, 0]
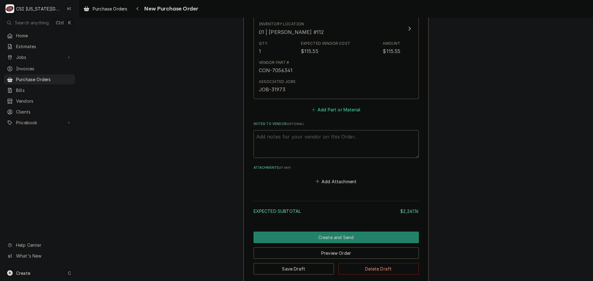
click at [344, 112] on button "Add Part or Material" at bounding box center [335, 110] width 51 height 9
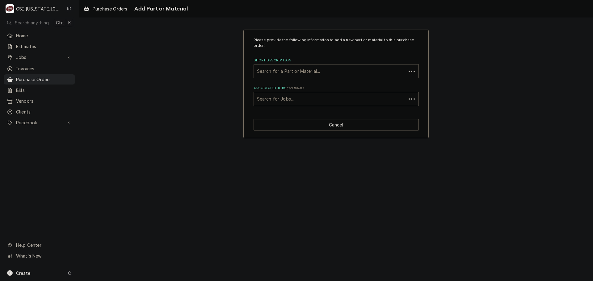
click at [310, 100] on div "Associated Jobs" at bounding box center [330, 99] width 146 height 11
type input "31944"
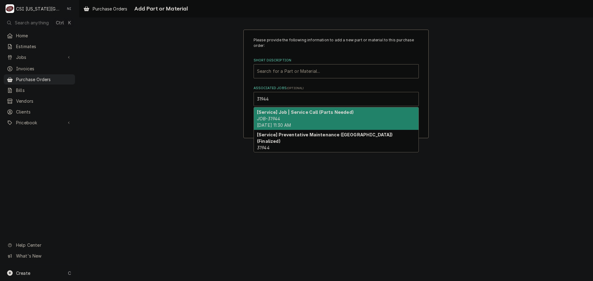
click at [267, 114] on strong "[Service] Job | Service Call (Parts Needed)" at bounding box center [305, 112] width 97 height 5
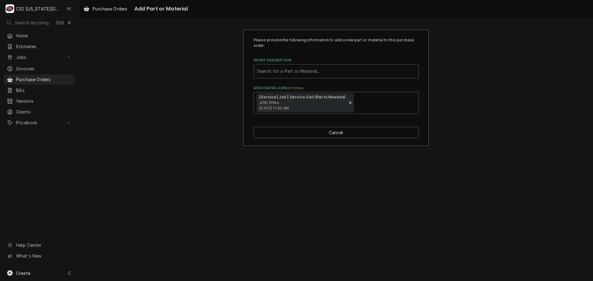
click at [274, 70] on div "Short Description" at bounding box center [336, 71] width 158 height 11
paste input "83457"
type input "83457"
click at [318, 71] on div "Short Description" at bounding box center [336, 71] width 158 height 11
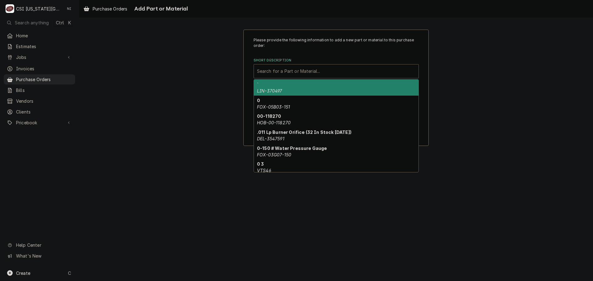
type input "v"
paste input "PER-83457"
type input "PER-83457"
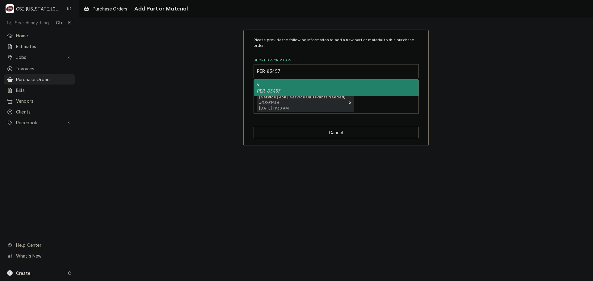
click at [287, 85] on div "v PER-83457" at bounding box center [336, 88] width 165 height 16
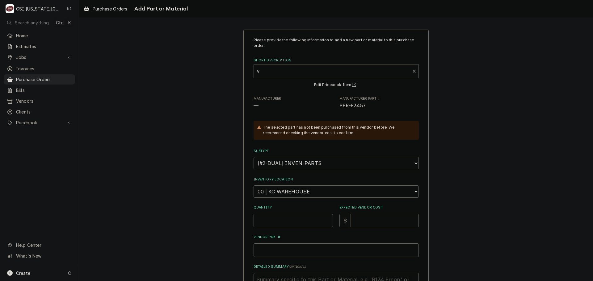
type textarea "x"
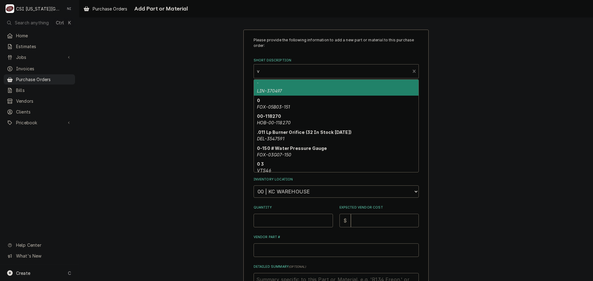
drag, startPoint x: 258, startPoint y: 69, endPoint x: 231, endPoint y: 70, distance: 26.6
click at [231, 70] on div "Please provide the following information to add a new part or material to this …" at bounding box center [336, 199] width 514 height 350
click at [261, 71] on div "Short Description" at bounding box center [332, 71] width 150 height 11
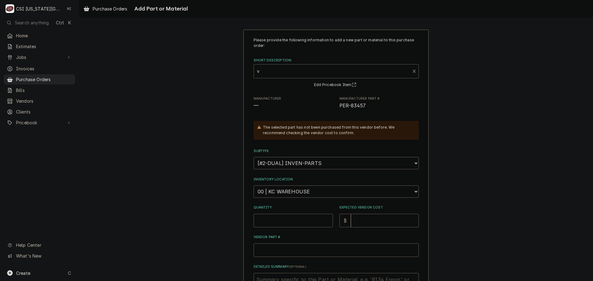
click at [261, 71] on div "Short Description" at bounding box center [332, 71] width 150 height 11
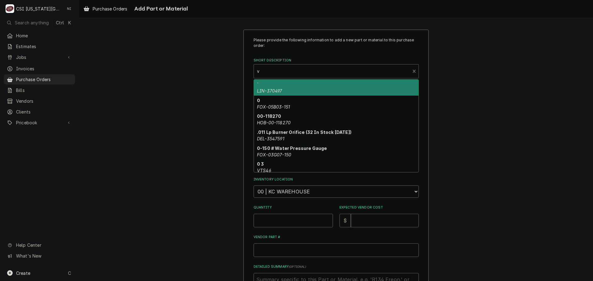
click at [261, 71] on div "Short Description" at bounding box center [332, 71] width 150 height 11
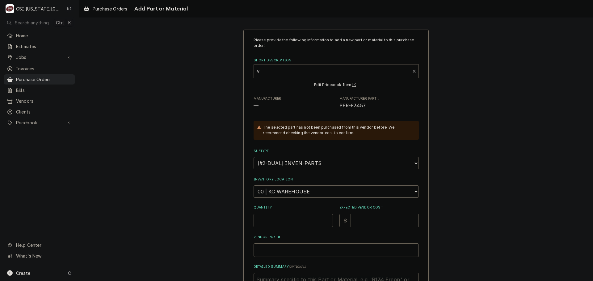
click at [261, 71] on div "Short Description" at bounding box center [332, 71] width 150 height 11
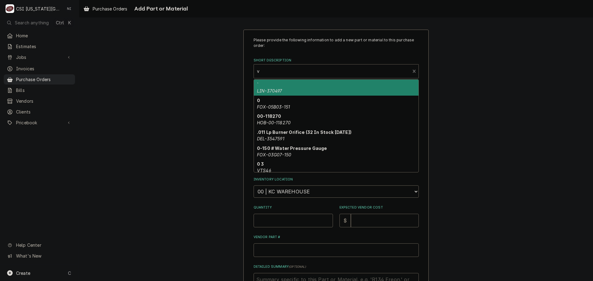
click at [261, 71] on div "Short Description" at bounding box center [332, 71] width 150 height 11
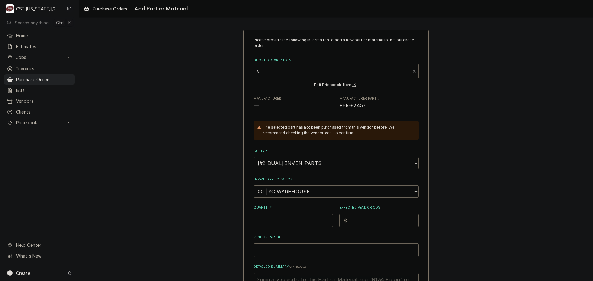
paste input "PER-83457"
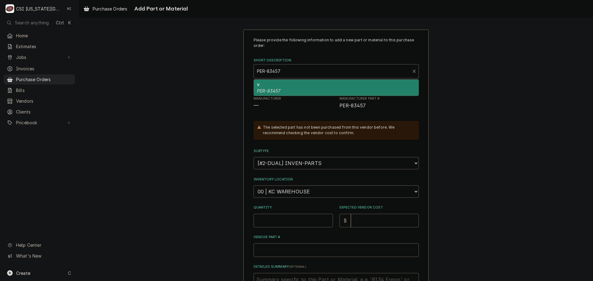
type input "PER-83457"
click at [468, 34] on div "Please provide the following information to add a new part or material to this …" at bounding box center [336, 199] width 514 height 350
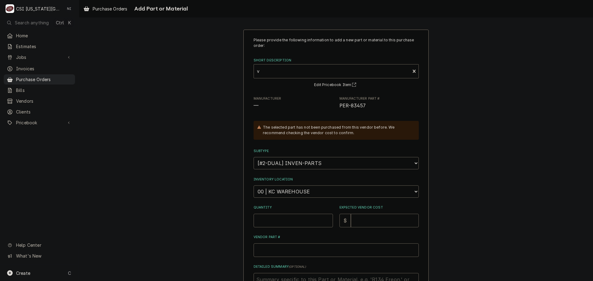
type textarea "x"
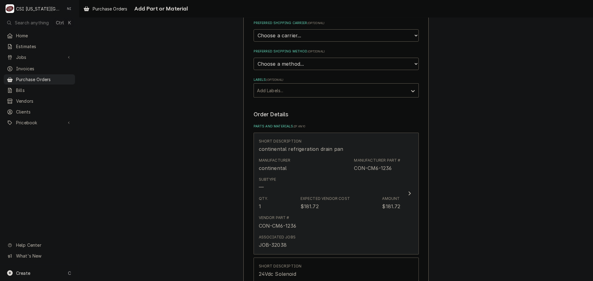
scroll to position [154, 0]
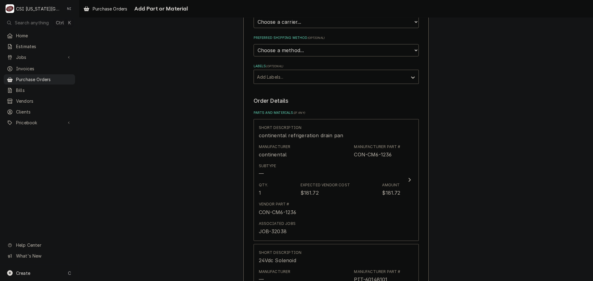
drag, startPoint x: 588, startPoint y: 55, endPoint x: 592, endPoint y: 115, distance: 60.0
click at [592, 115] on div "Please provide the following information to create your purchase order: Basic D…" at bounding box center [336, 150] width 514 height 264
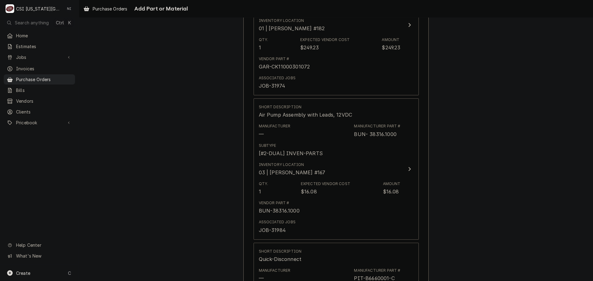
scroll to position [1920, 0]
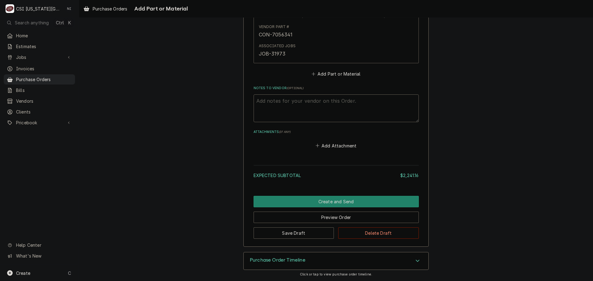
click at [333, 73] on button "Add Part or Material" at bounding box center [335, 74] width 51 height 9
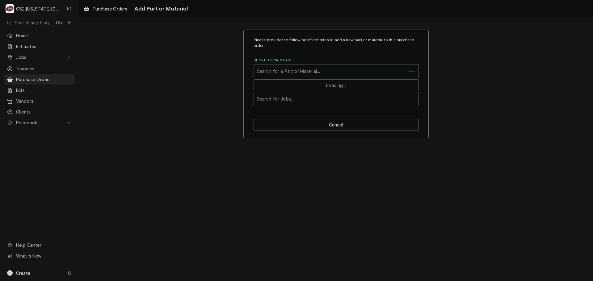
click at [317, 72] on div "Short Description" at bounding box center [330, 71] width 146 height 11
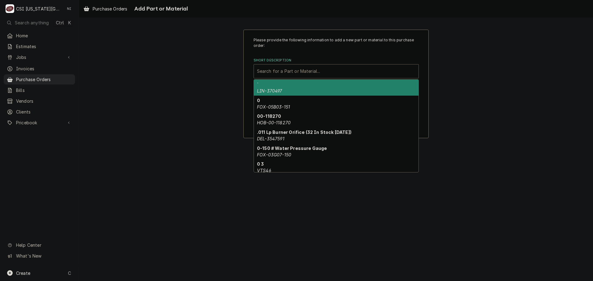
paste input "PER-83457"
type input "PER-83457"
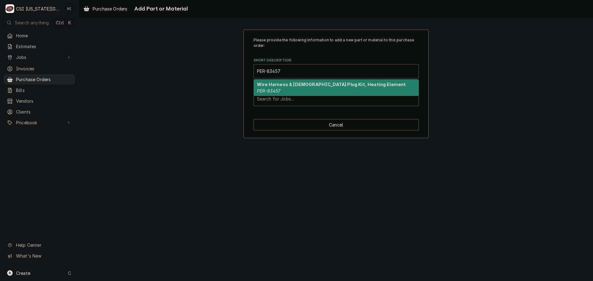
click at [304, 87] on strong "Wire Harness & Female Plug Kit, Heating Element" at bounding box center [331, 84] width 149 height 5
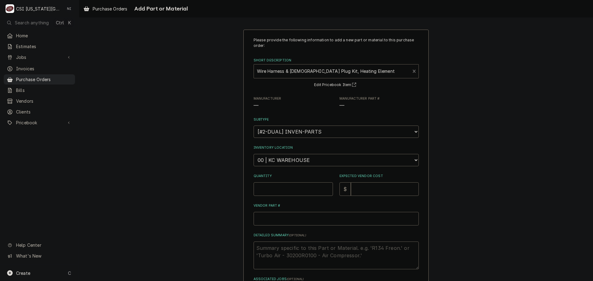
type textarea "x"
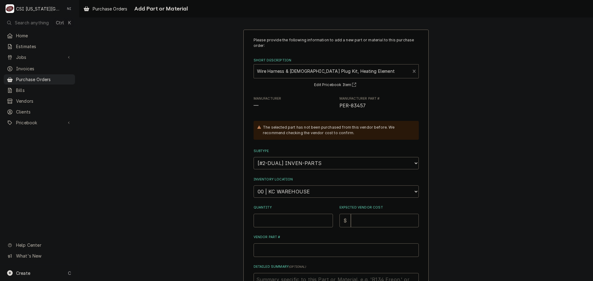
click at [296, 188] on select "Choose a location... 00 | KC WAREHOUSE 00 | MAIN WAREHOUSE 01 | BRIAN BREAZIER …" at bounding box center [336, 192] width 165 height 12
select select "2800"
click at [254, 186] on select "Choose a location... 00 | KC WAREHOUSE 00 | MAIN WAREHOUSE 01 | BRIAN BREAZIER …" at bounding box center [336, 192] width 165 height 12
click at [290, 219] on input "Quantity" at bounding box center [293, 221] width 79 height 14
type textarea "x"
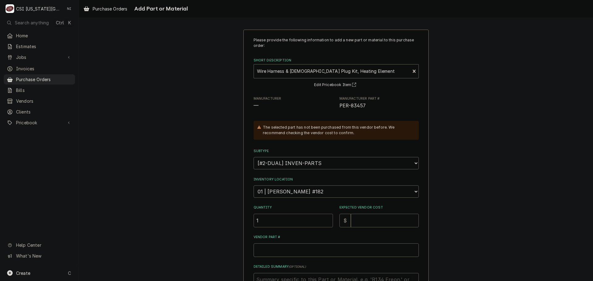
type input "1"
type textarea "x"
type input "1"
type textarea "x"
type input "12"
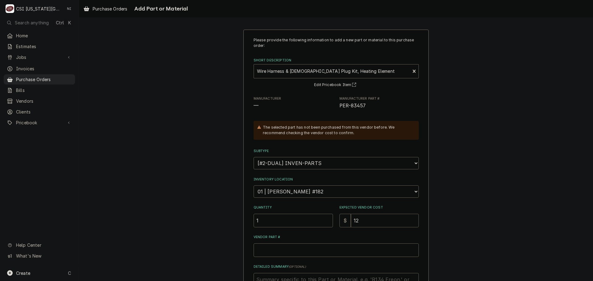
type textarea "x"
type input "126"
type textarea "x"
type input "126.8"
type textarea "x"
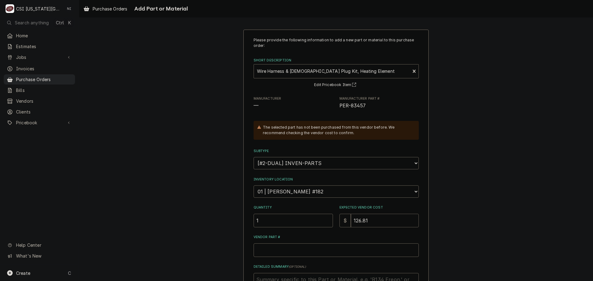
type input "126.81"
click at [298, 250] on input "Vendor Part #" at bounding box center [336, 251] width 165 height 14
paste input "PER-83457"
type textarea "x"
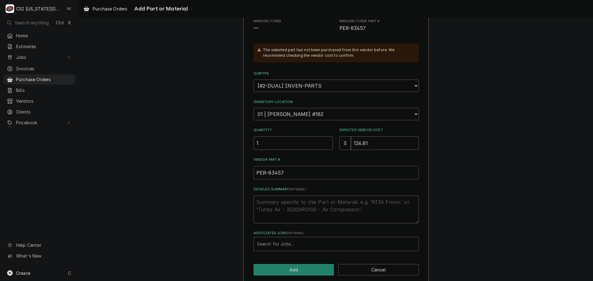
scroll to position [85, 0]
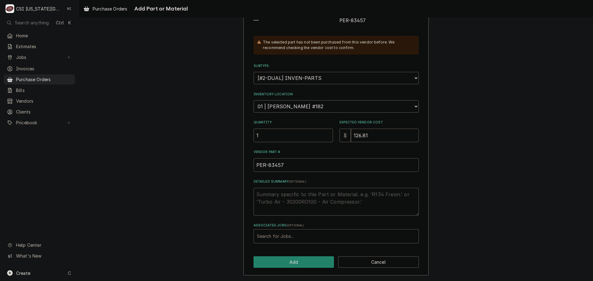
type input "PER-83457"
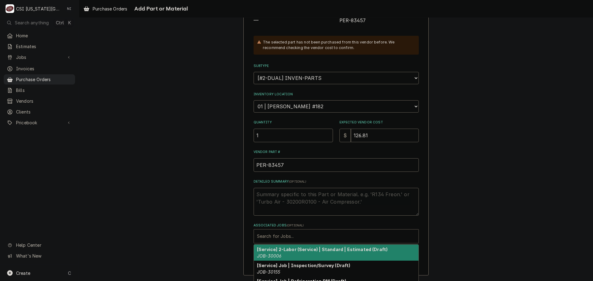
click at [307, 238] on div "Associated Jobs" at bounding box center [336, 236] width 158 height 11
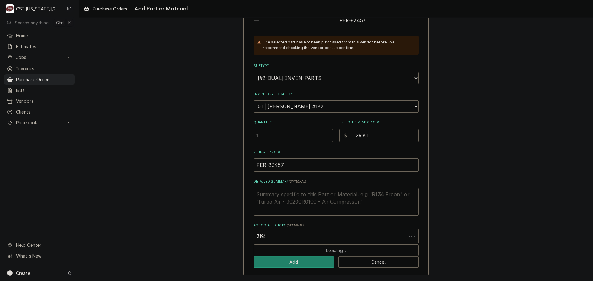
type input "31944"
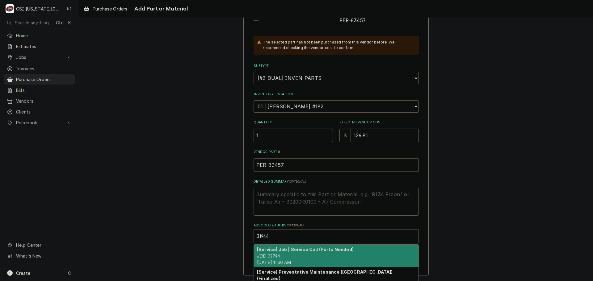
click at [307, 255] on div "[Service] Job | Service Call (Parts Needed) JOB-31944 Thu, Aug 14th, 2025 - 11:…" at bounding box center [336, 256] width 165 height 23
type textarea "x"
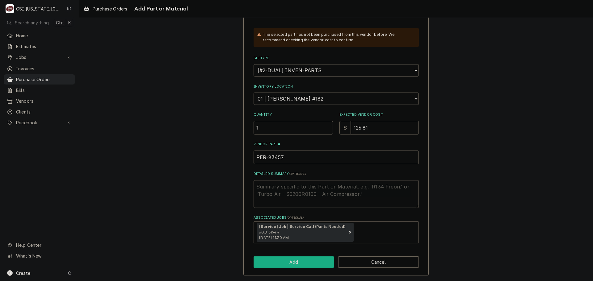
click at [295, 265] on button "Add" at bounding box center [294, 262] width 81 height 11
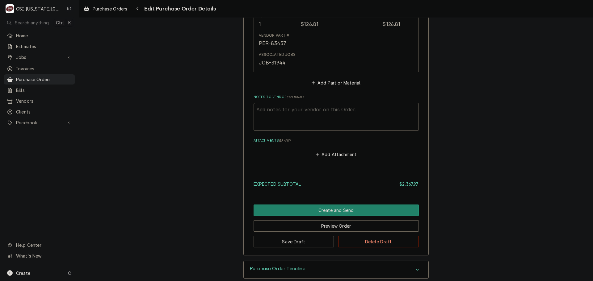
scroll to position [2065, 0]
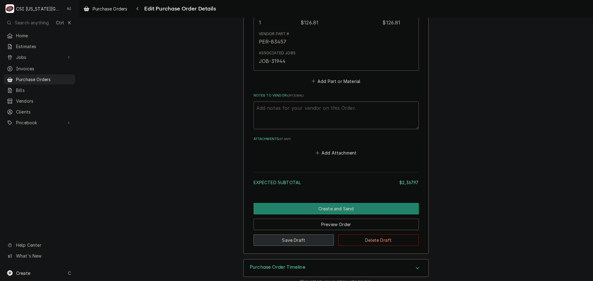
click at [313, 235] on button "Save Draft" at bounding box center [294, 240] width 81 height 11
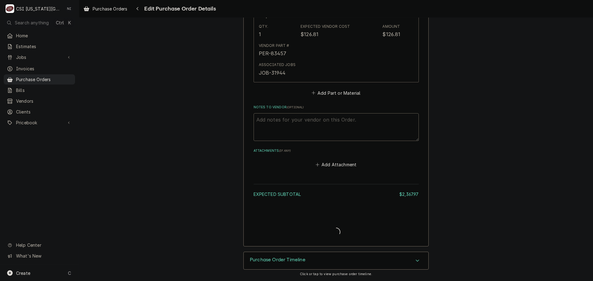
scroll to position [2046, 0]
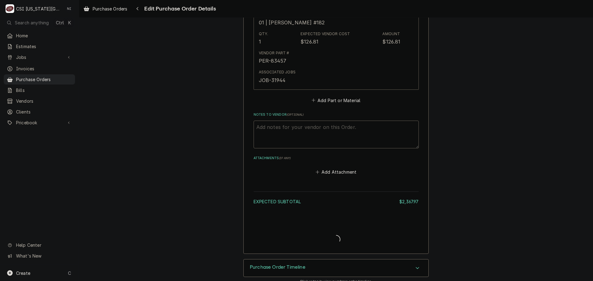
type textarea "x"
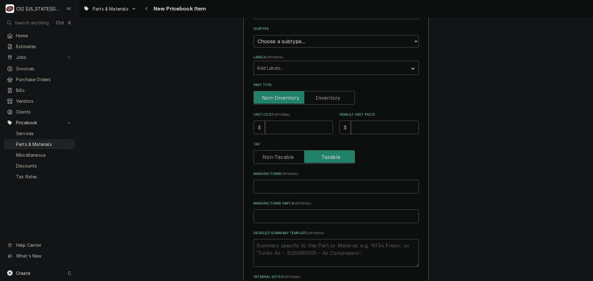
scroll to position [185, 0]
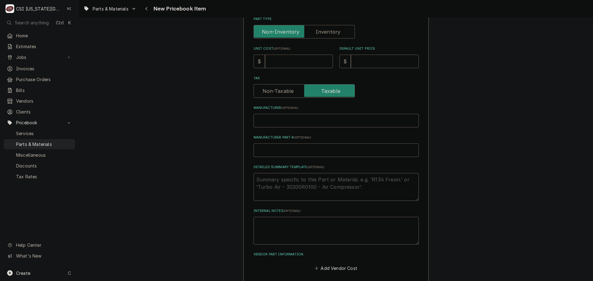
click at [283, 150] on input "Manufacturer Part # ( optional )" at bounding box center [336, 151] width 165 height 14
type textarea "x"
type input "P"
type textarea "x"
type input "PE"
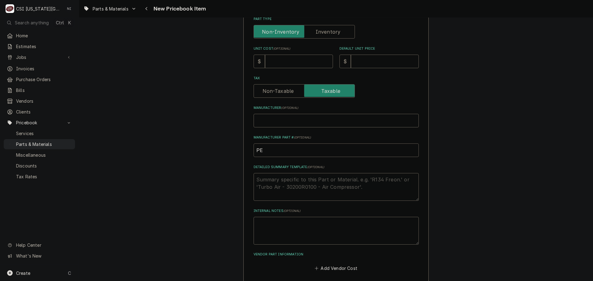
type textarea "x"
type input "PEW"
type textarea "x"
type input "PEWR"
type textarea "x"
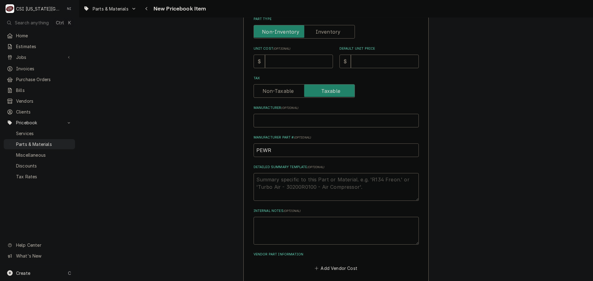
type input "PEW"
type textarea "x"
type input "PE"
type textarea "x"
type input "PER"
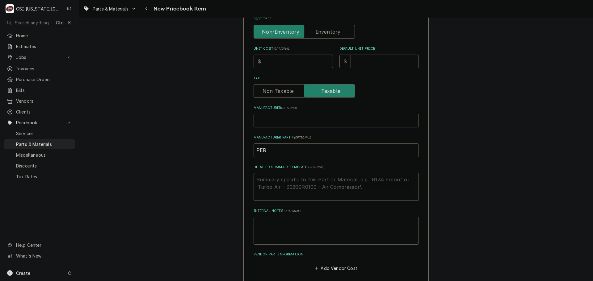
type textarea "x"
type input "PER-"
type textarea "x"
type input "PER-8"
type textarea "x"
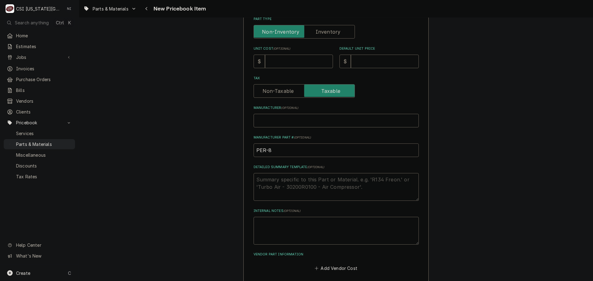
type input "PER-83"
type textarea "x"
type input "PER-834"
type textarea "x"
type input "PER-8345"
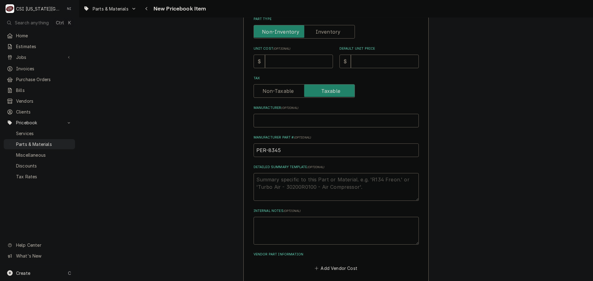
type textarea "x"
drag, startPoint x: 283, startPoint y: 150, endPoint x: 228, endPoint y: 146, distance: 55.4
click at [228, 146] on div "Please provide the following information to create a PriceBook item. Active Sta…" at bounding box center [336, 75] width 514 height 472
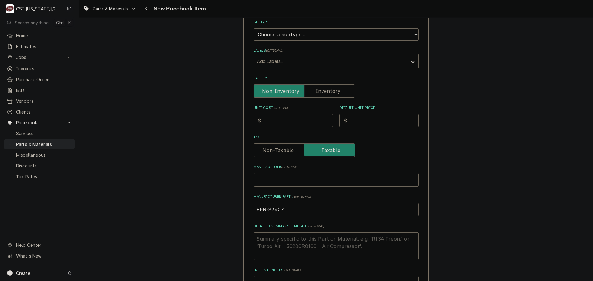
scroll to position [124, 0]
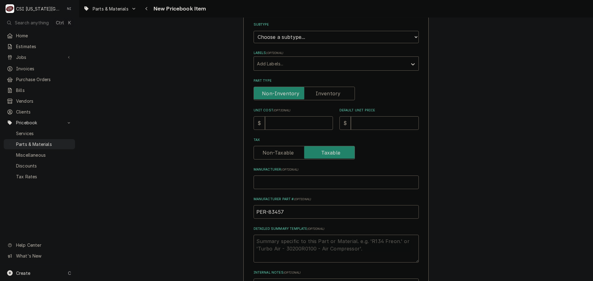
type input "PER-83457"
click at [410, 160] on div "Please provide the following information to create a PriceBook item. Active Sta…" at bounding box center [336, 124] width 165 height 421
click at [323, 92] on label "Part Type" at bounding box center [304, 94] width 101 height 14
click at [323, 92] on input "Part Type" at bounding box center [304, 94] width 96 height 14
checkbox input "true"
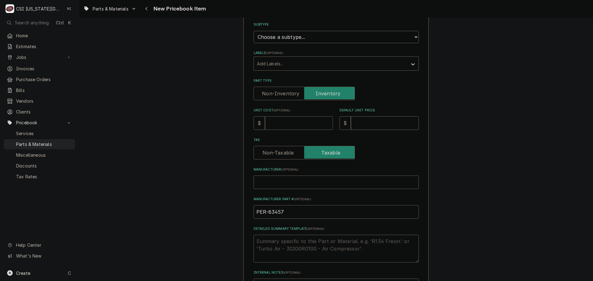
click at [284, 124] on input "Unit Cost ( optional )" at bounding box center [299, 123] width 68 height 14
type textarea "x"
type input "1"
type textarea "x"
type input "15"
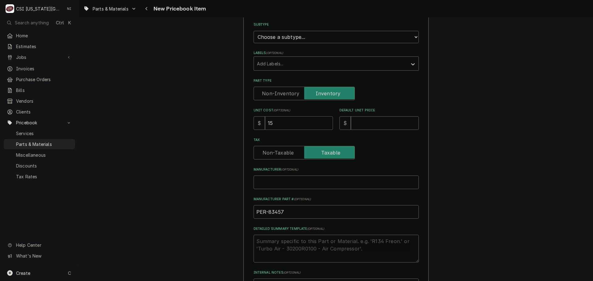
type textarea "x"
type input "1"
type textarea "x"
type input "12"
type textarea "x"
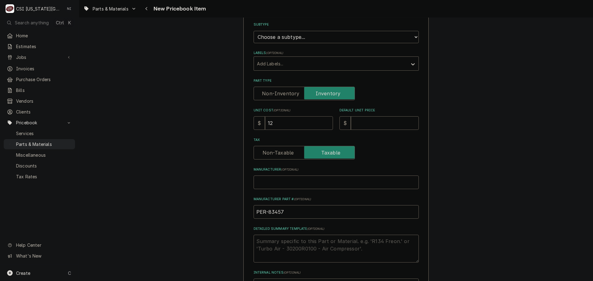
type input "126"
type textarea "x"
type input "126.8"
type textarea "x"
type input "126.81"
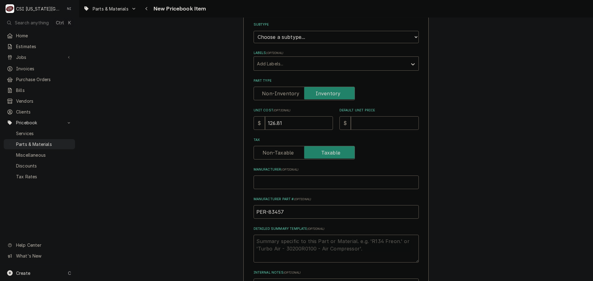
click at [389, 127] on input "Default Unit Price" at bounding box center [385, 123] width 68 height 14
type textarea "x"
type input "2"
type textarea "x"
type input "25"
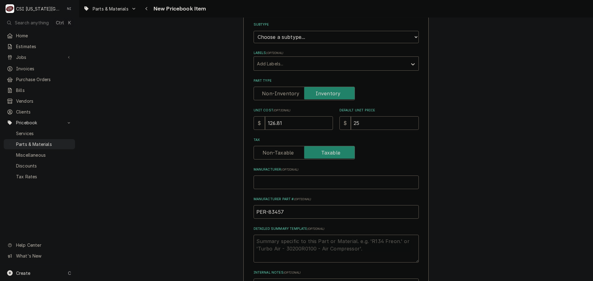
type textarea "x"
type input "253"
type textarea "x"
type input "253.6"
type textarea "x"
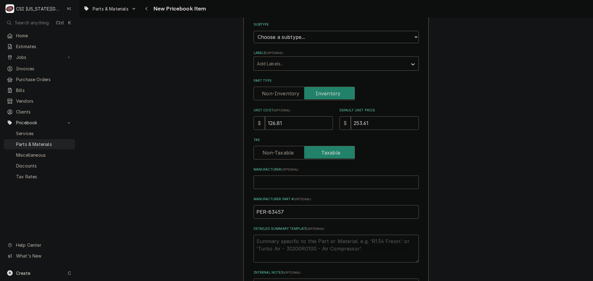
type input "253.61"
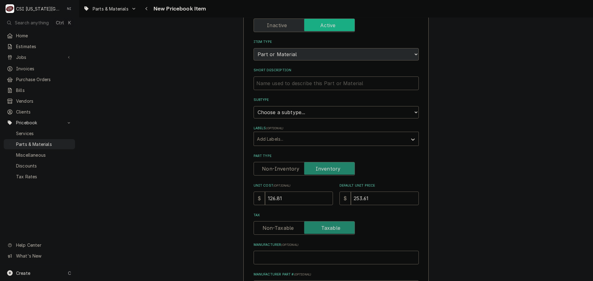
scroll to position [31, 0]
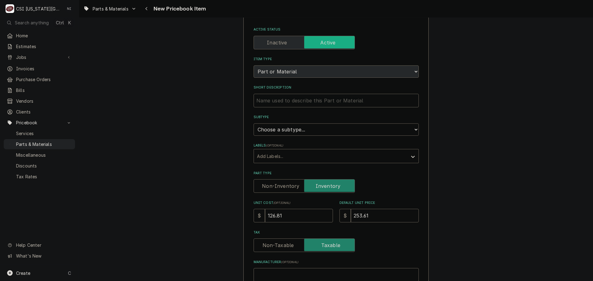
click at [296, 131] on select "Choose a subtype... [#2-DUAL] AFTERHRS-WH-CHG-2 [#2-DUAL] BEV-EQUIP [#2-DUAL] B…" at bounding box center [336, 130] width 165 height 12
select select "45"
click at [254, 124] on select "Choose a subtype... [#2-DUAL] AFTERHRS-WH-CHG-2 [#2-DUAL] BEV-EQUIP [#2-DUAL] B…" at bounding box center [336, 130] width 165 height 12
type textarea "x"
click at [335, 99] on input "Short Description" at bounding box center [336, 101] width 165 height 14
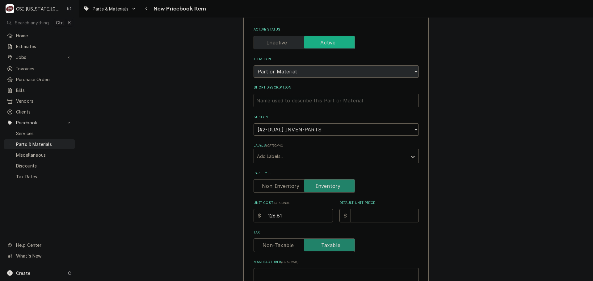
click at [335, 101] on input "Short Description" at bounding box center [336, 101] width 165 height 14
type textarea "x"
type input "v"
click at [365, 214] on input "Default Unit Price" at bounding box center [385, 216] width 68 height 14
type textarea "x"
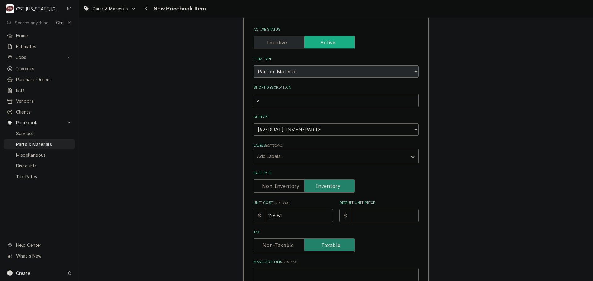
type input "2"
type textarea "x"
type input "25"
type textarea "x"
type input "253"
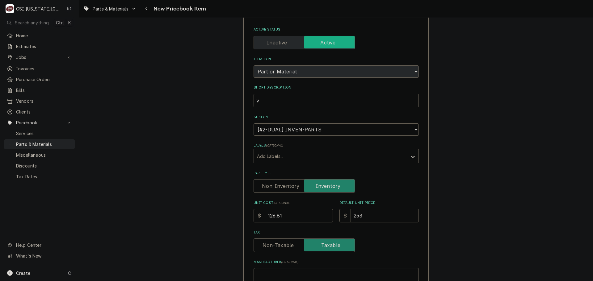
type textarea "x"
type input "253.6"
type textarea "x"
type input "253.61"
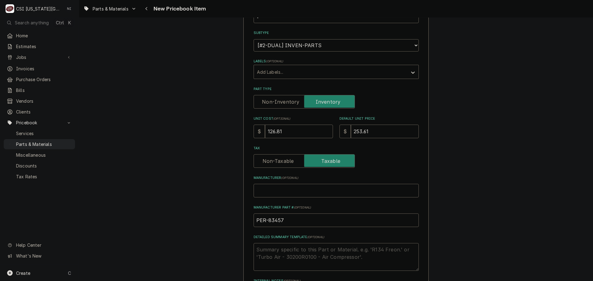
scroll to position [124, 0]
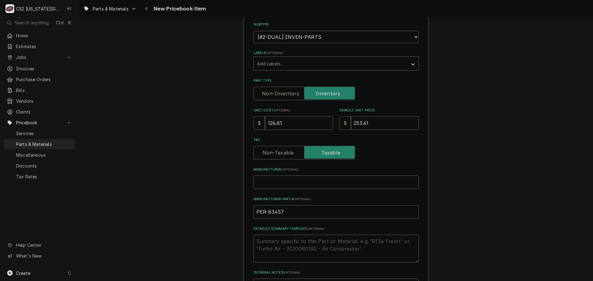
drag, startPoint x: 285, startPoint y: 210, endPoint x: 252, endPoint y: 213, distance: 33.2
click at [254, 213] on input "PER-83457" at bounding box center [336, 212] width 165 height 14
click at [411, 151] on div "Tax" at bounding box center [336, 153] width 165 height 14
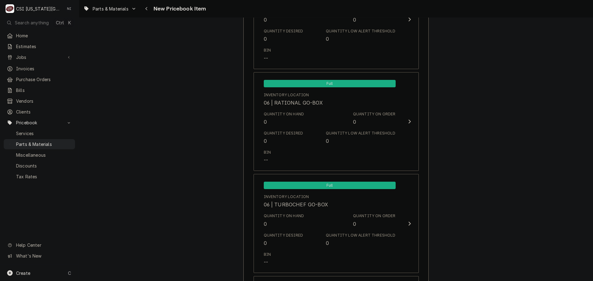
scroll to position [5748, 0]
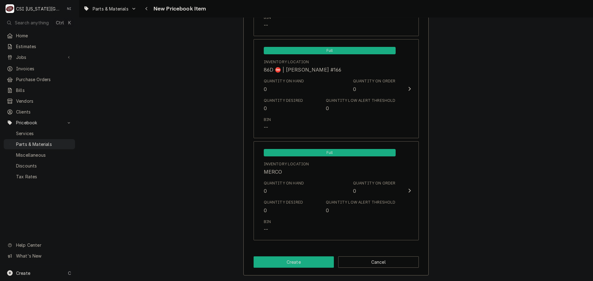
click at [319, 262] on button "Create" at bounding box center [294, 262] width 81 height 11
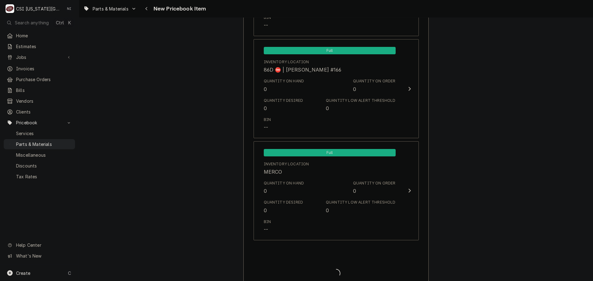
type textarea "x"
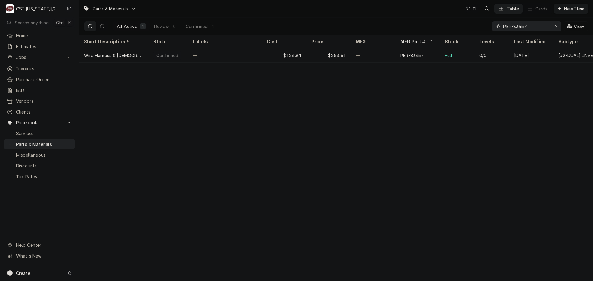
drag, startPoint x: 557, startPoint y: 25, endPoint x: 547, endPoint y: 27, distance: 9.3
click at [554, 26] on div "Erase input" at bounding box center [556, 26] width 6 height 6
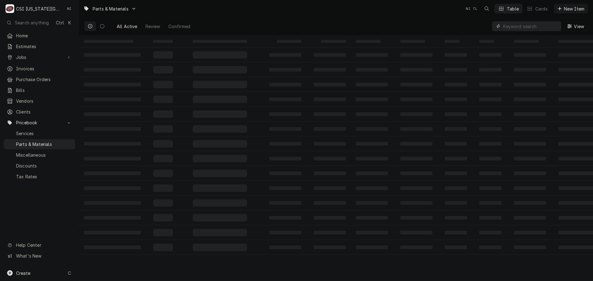
paste input "7056341"
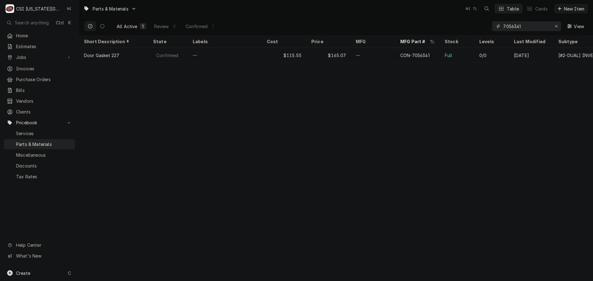
type input "7056341"
drag, startPoint x: 521, startPoint y: 26, endPoint x: 459, endPoint y: 22, distance: 62.6
click at [462, 24] on div "All Active 1 Review 0 Confirmed 1 7056341 View" at bounding box center [336, 26] width 504 height 17
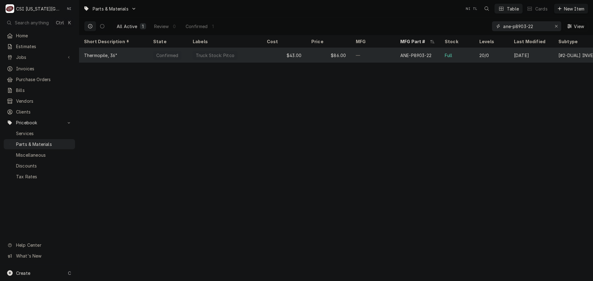
type input "ane-p8903-22"
click at [276, 57] on div "$43.00" at bounding box center [284, 55] width 44 height 15
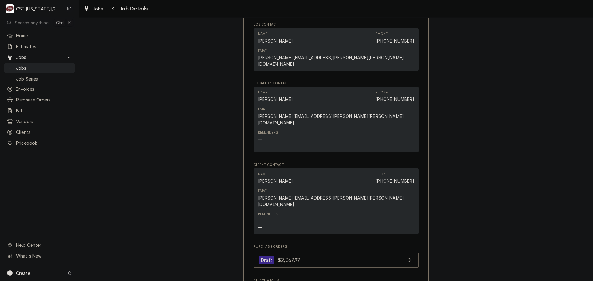
scroll to position [772, 0]
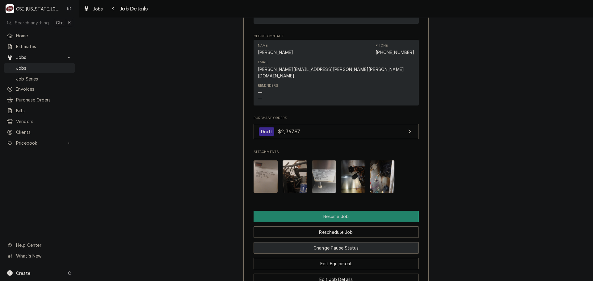
click at [364, 243] on button "Change Pause Status" at bounding box center [336, 248] width 165 height 11
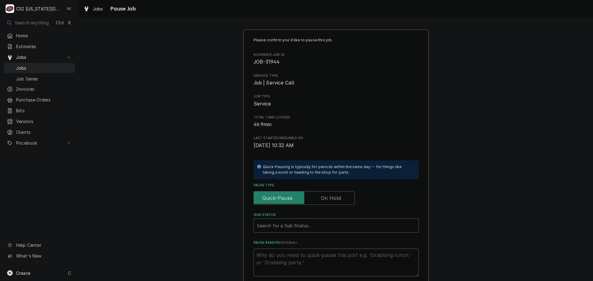
click at [330, 198] on label "Pause Type" at bounding box center [304, 199] width 101 height 14
click at [330, 198] on input "Pause Type" at bounding box center [304, 199] width 96 height 14
checkbox input "true"
click at [325, 224] on div "Sub-Status" at bounding box center [336, 225] width 158 height 11
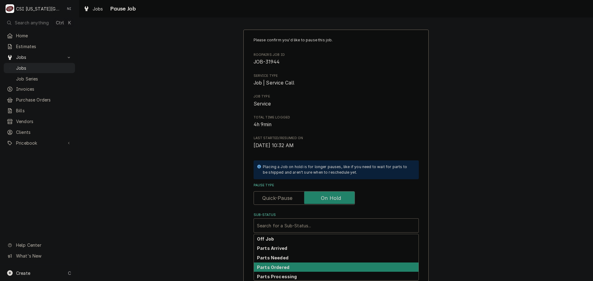
click at [285, 271] on div "Parts Ordered" at bounding box center [336, 268] width 165 height 10
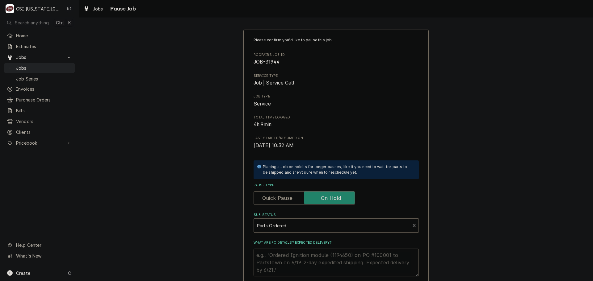
click at [287, 255] on textarea "What are PO details? Expected delivery?" at bounding box center [336, 263] width 165 height 28
type textarea "x"
type textarea "p"
type textarea "x"
type textarea "pA"
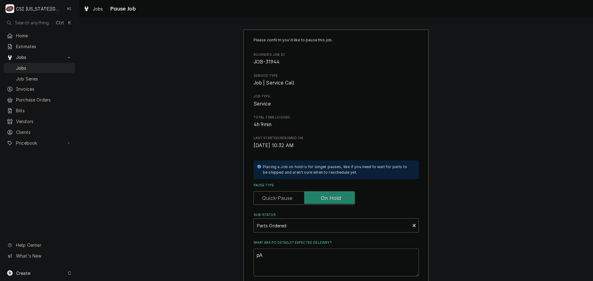
type textarea "x"
type textarea "pAR"
type textarea "x"
type textarea "pARTS"
type textarea "x"
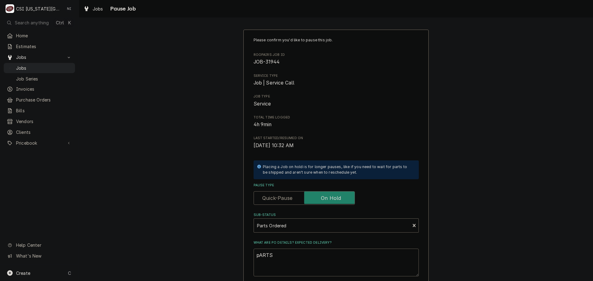
type textarea "pART"
type textarea "x"
type textarea "pAR"
type textarea "x"
type textarea "pA"
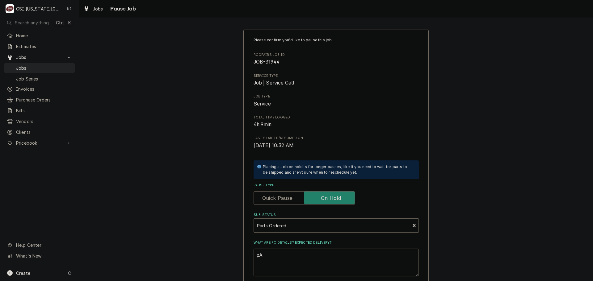
type textarea "x"
type textarea "p"
type textarea "x"
type textarea "P"
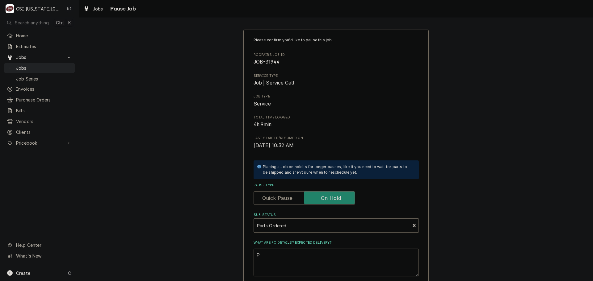
type textarea "x"
type textarea "Pa"
type textarea "x"
type textarea "Par"
type textarea "x"
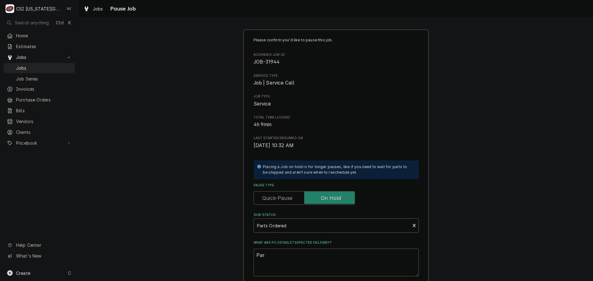
type textarea "Part"
type textarea "x"
type textarea "Parts"
type textarea "x"
type textarea "Parts"
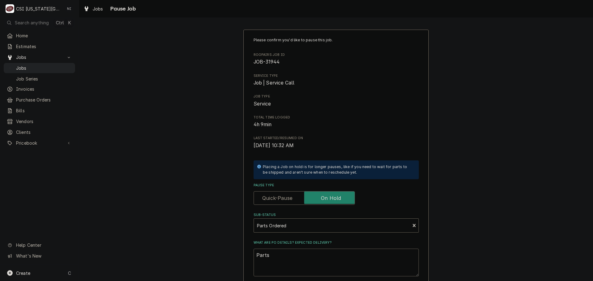
type textarea "x"
type textarea "Parts r"
type textarea "x"
type textarea "Parts ro"
type textarea "x"
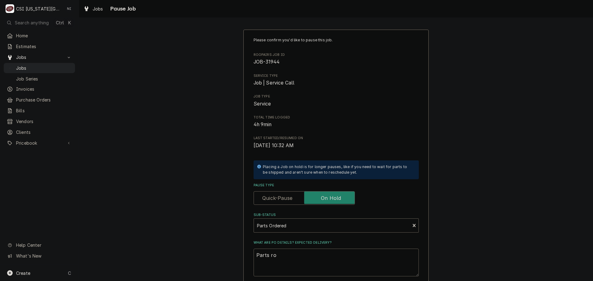
type textarea "Parts rod"
type textarea "x"
type textarea "Parts rode"
type textarea "x"
type textarea "Parts [PERSON_NAME]"
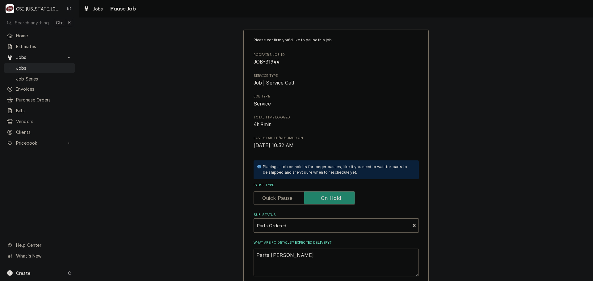
type textarea "x"
type textarea "Parts rode"
type textarea "x"
type textarea "Parts rod"
type textarea "x"
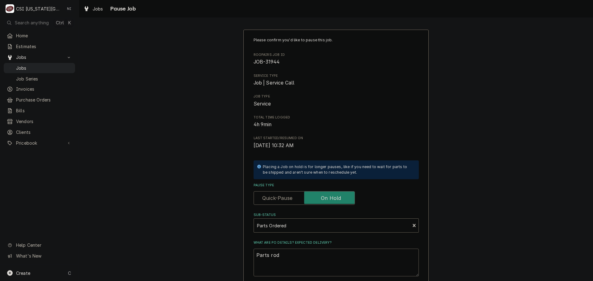
type textarea "Parts ro"
type textarea "x"
type textarea "Parts r"
type textarea "x"
type textarea "Parts rr"
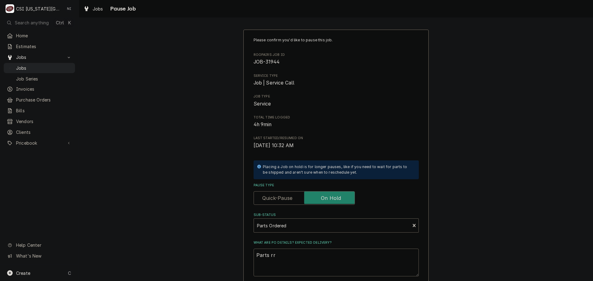
type textarea "x"
type textarea "Parts r"
type textarea "x"
type textarea "Parts"
type textarea "x"
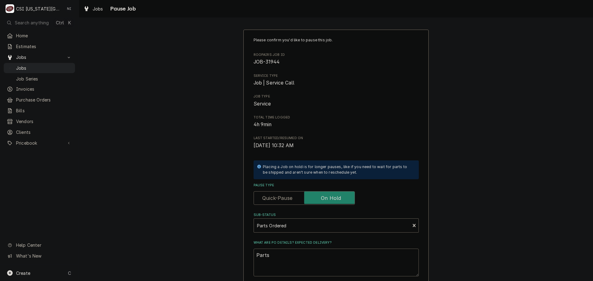
type textarea "Parts r"
type textarea "x"
type textarea "Parts"
type textarea "x"
type textarea "Parts o"
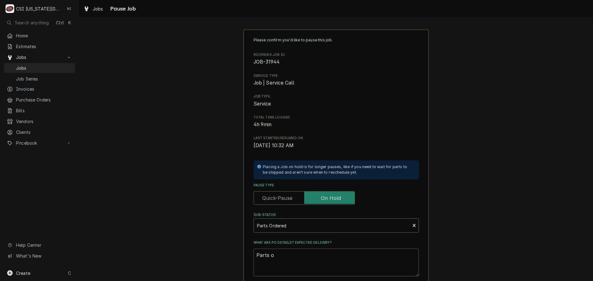
type textarea "x"
type textarea "Parts or"
type textarea "x"
type textarea "Parts ord"
type textarea "x"
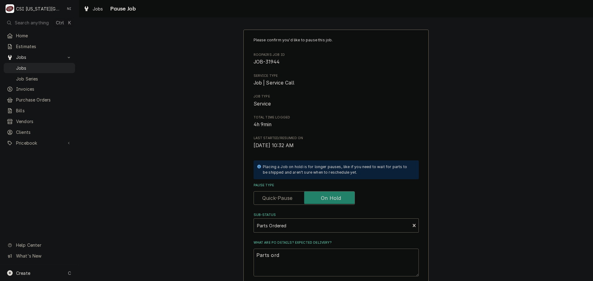
type textarea "Parts orde"
type textarea "x"
type textarea "Parts order"
type textarea "x"
type textarea "Parts ordere"
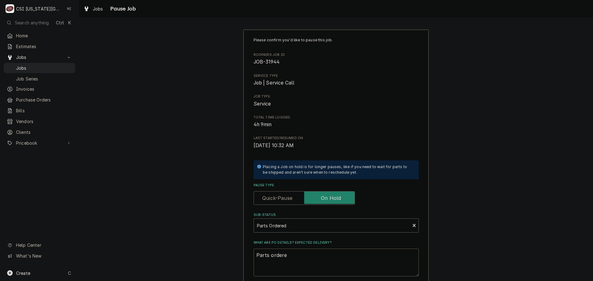
type textarea "x"
type textarea "Parts ordered"
type textarea "x"
type textarea "Parts ordered"
type textarea "x"
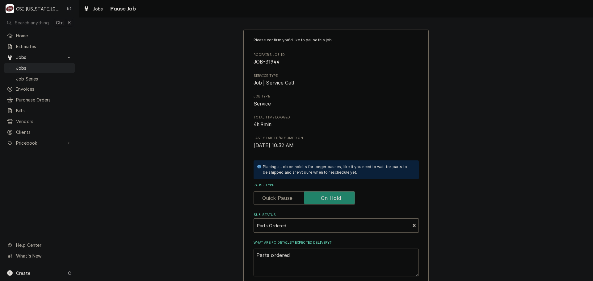
type textarea "Parts ordered o"
type textarea "x"
type textarea "Parts ordered on"
type textarea "x"
type textarea "Parts ordered on"
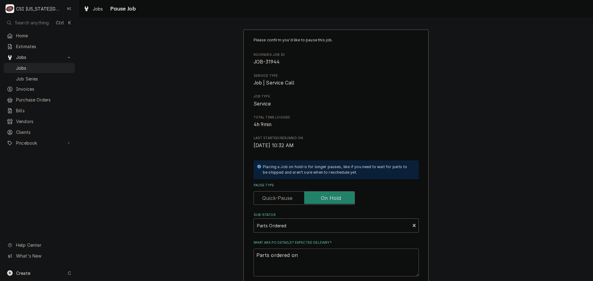
type textarea "x"
type textarea "Parts ordered on P"
type textarea "x"
type textarea "Parts ordered on Po"
type textarea "x"
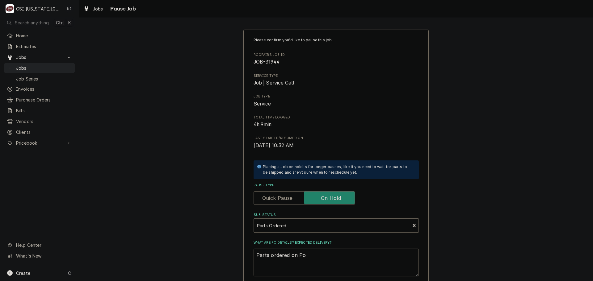
type textarea "Parts ordered on Po 3"
type textarea "x"
type textarea "Parts ordered on Po 30"
type textarea "x"
type textarea "Parts ordered on Po 301"
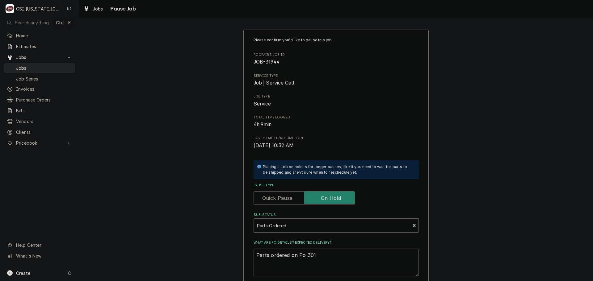
type textarea "x"
type textarea "Parts ordered on Po 3012"
type textarea "x"
type textarea "Parts ordered on Po 30121"
type textarea "x"
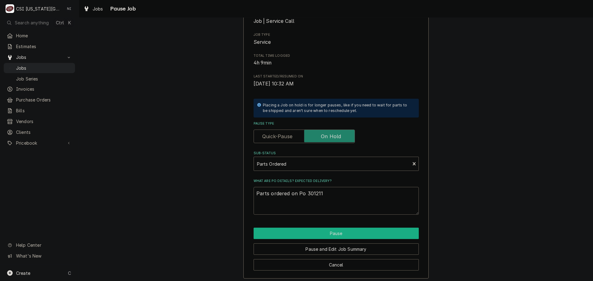
scroll to position [65, 0]
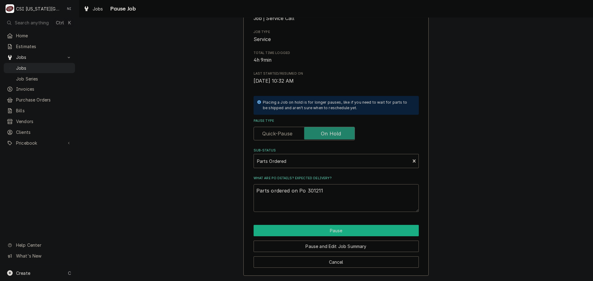
type textarea "Parts ordered on Po 301211"
click at [327, 233] on button "Pause" at bounding box center [336, 230] width 165 height 11
type textarea "x"
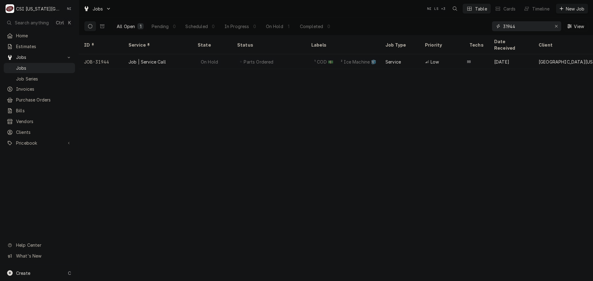
drag, startPoint x: 518, startPoint y: 25, endPoint x: 469, endPoint y: 25, distance: 49.4
click at [469, 25] on div "All Open 1 Pending 0 Scheduled 0 In Progress 0 On Hold 1 Completed 0 31944 View" at bounding box center [336, 26] width 504 height 17
type input "31973"
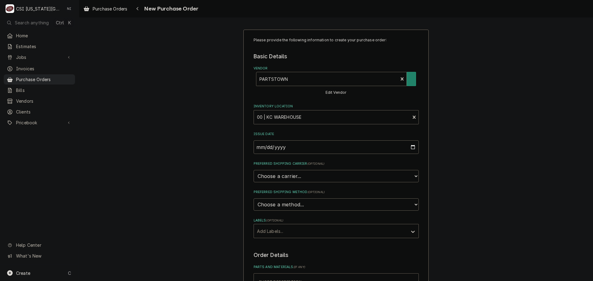
type textarea "x"
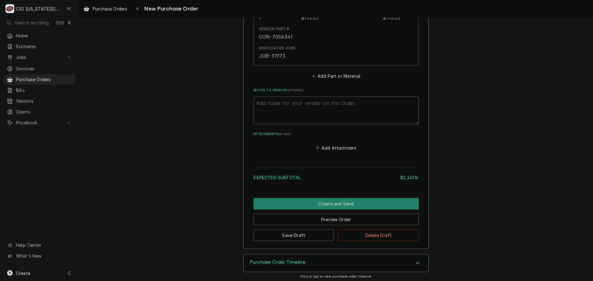
scroll to position [1918, 0]
click at [331, 75] on button "Add Part or Material" at bounding box center [335, 76] width 51 height 9
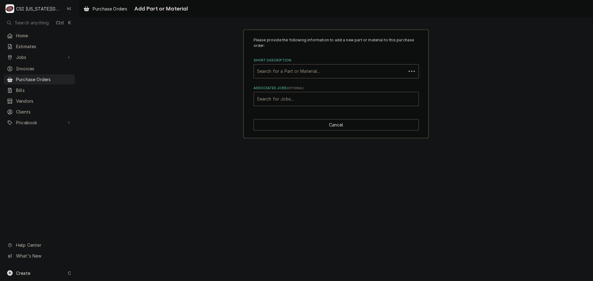
click at [308, 100] on div "Associated Jobs" at bounding box center [336, 99] width 158 height 11
type input "31973"
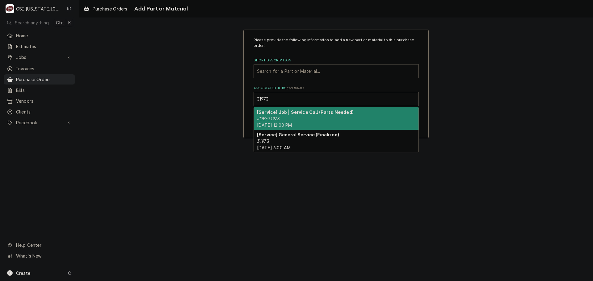
click at [294, 116] on div "[Service] Job | Service Call (Parts Needed) JOB-31973 Thu, Aug 14th, 2025 - 12:…" at bounding box center [336, 119] width 165 height 23
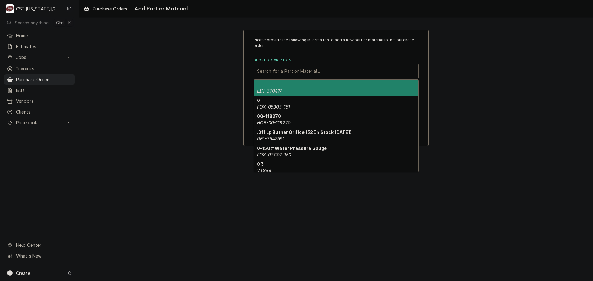
click at [290, 71] on div "Short Description" at bounding box center [336, 71] width 158 height 11
paste input "7056341"
type input "7056341"
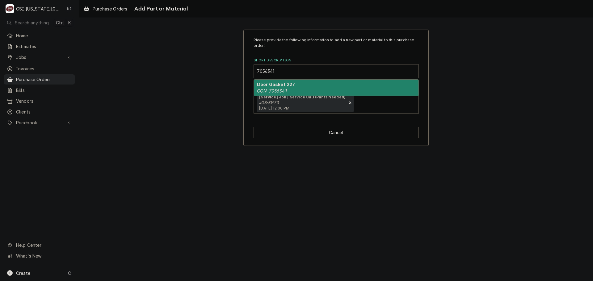
click at [289, 90] on div "Door Gasket 227 CON-7056341" at bounding box center [336, 88] width 165 height 16
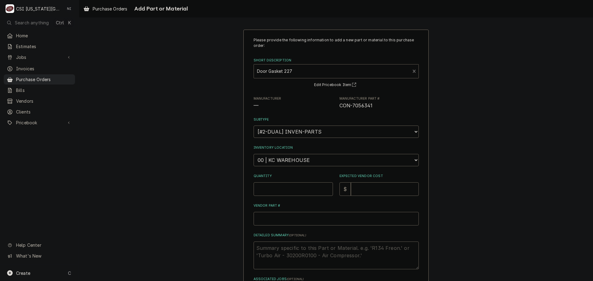
type textarea "x"
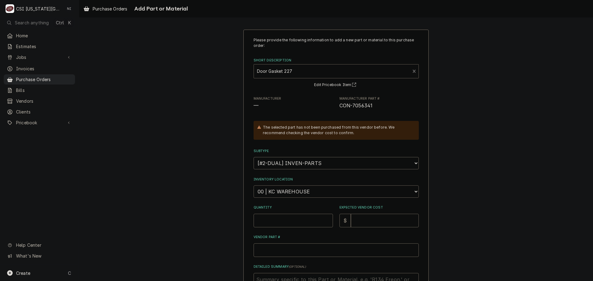
click at [290, 192] on select "Choose a location... 00 | KC WAREHOUSE 00 | MAIN WAREHOUSE 01 | BRIAN BREAZIER …" at bounding box center [336, 192] width 165 height 12
select select "2832"
click at [254, 186] on select "Choose a location... 00 | KC WAREHOUSE 00 | MAIN WAREHOUSE 01 | BRIAN BREAZIER …" at bounding box center [336, 192] width 165 height 12
type textarea "x"
click at [319, 193] on select "Choose a location... 00 | KC WAREHOUSE 00 | MAIN WAREHOUSE 01 | BRIAN BREAZIER …" at bounding box center [336, 192] width 165 height 12
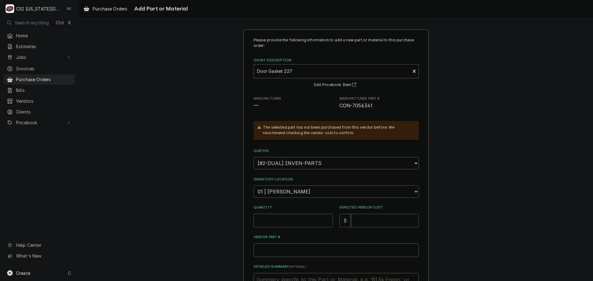
select select "2782"
click at [254, 186] on select "Choose a location... 00 | KC WAREHOUSE 00 | MAIN WAREHOUSE 01 | BRIAN BREAZIER …" at bounding box center [336, 192] width 165 height 12
drag, startPoint x: 295, startPoint y: 218, endPoint x: 296, endPoint y: 213, distance: 5.0
click at [295, 219] on input "Quantity" at bounding box center [293, 221] width 79 height 14
type textarea "x"
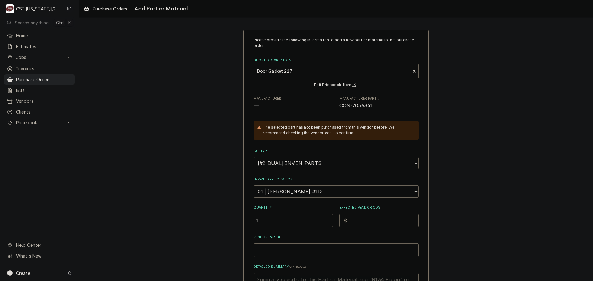
type input "1"
type textarea "x"
type input "1"
type textarea "x"
type input "11"
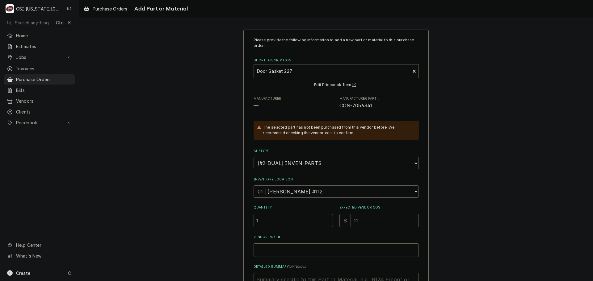
type textarea "x"
type input "115"
type textarea "x"
type input "115.6"
type textarea "x"
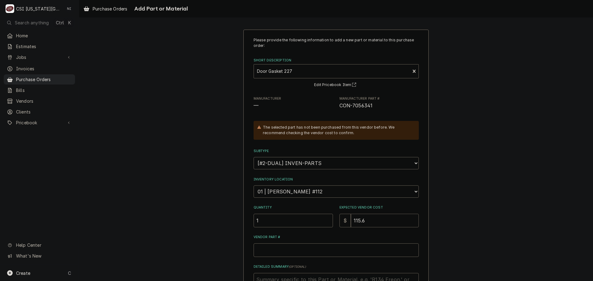
type input "115.66"
type textarea "x"
type input "115.665"
type textarea "x"
type input "115.66"
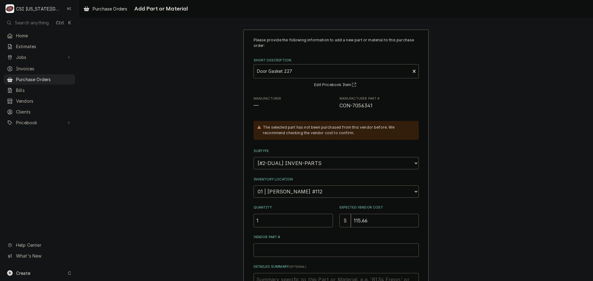
type textarea "x"
type input "115.6"
type textarea "x"
type input "115"
type textarea "x"
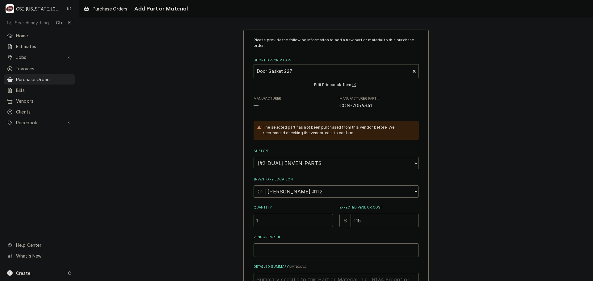
type input "115.5"
type textarea "x"
type input "115.55"
drag, startPoint x: 383, startPoint y: 104, endPoint x: 338, endPoint y: 106, distance: 44.8
click at [340, 106] on span "CON-7056341" at bounding box center [379, 105] width 79 height 7
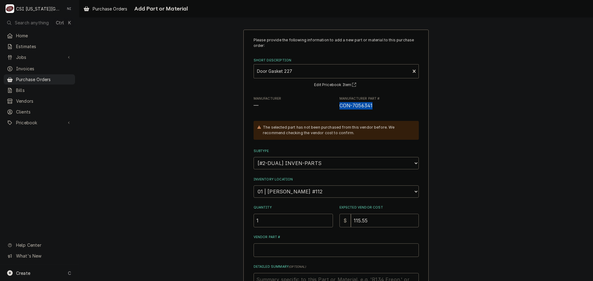
copy span "CON-7056341"
click at [289, 255] on input "Vendor Part #" at bounding box center [336, 251] width 165 height 14
paste input "CON-7056341"
type textarea "x"
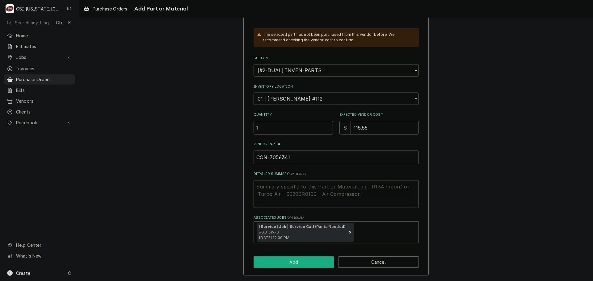
type input "CON-7056341"
click at [296, 260] on button "Add" at bounding box center [294, 262] width 81 height 11
click at [316, 261] on button "Add" at bounding box center [294, 262] width 81 height 11
click at [288, 266] on button "Add" at bounding box center [294, 262] width 81 height 11
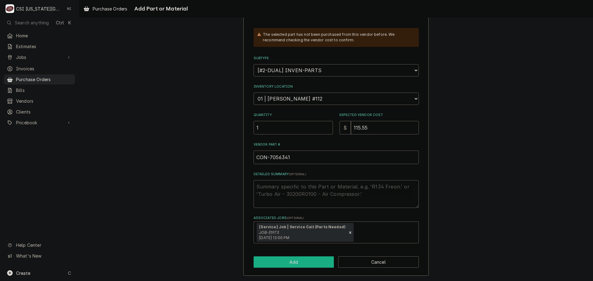
click at [314, 262] on button "Add" at bounding box center [294, 262] width 81 height 11
click at [389, 261] on button "Cancel" at bounding box center [378, 262] width 81 height 11
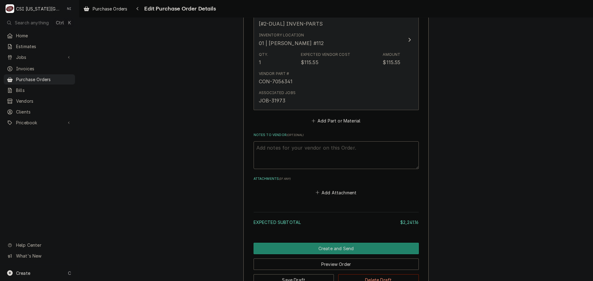
scroll to position [1859, 0]
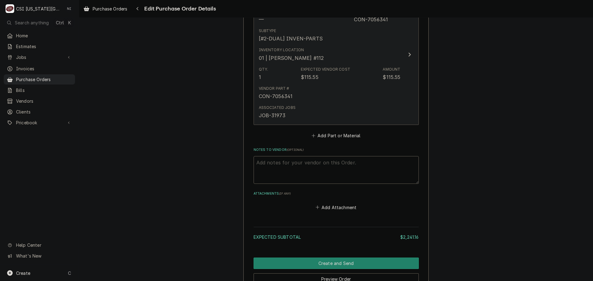
click at [308, 89] on div "Vendor Part # CON-7056341" at bounding box center [330, 92] width 142 height 19
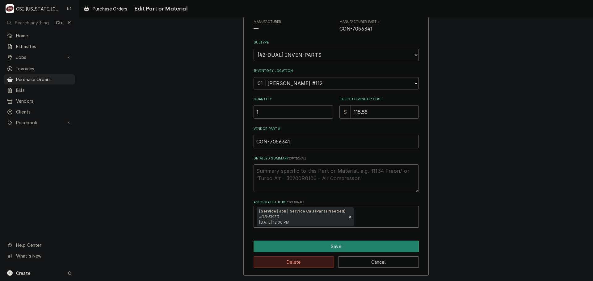
click at [310, 260] on button "Delete" at bounding box center [294, 262] width 81 height 11
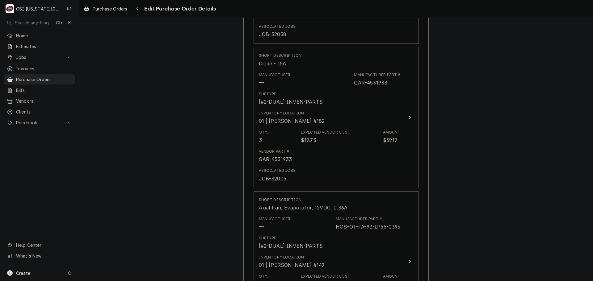
scroll to position [1776, 0]
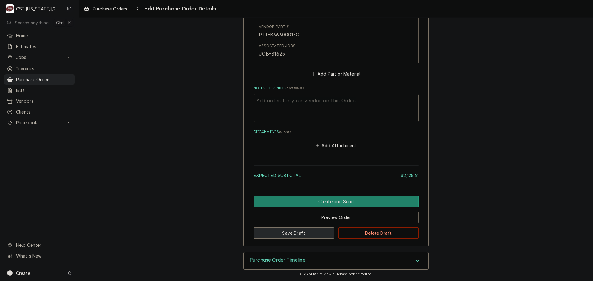
click at [314, 229] on button "Save Draft" at bounding box center [294, 233] width 81 height 11
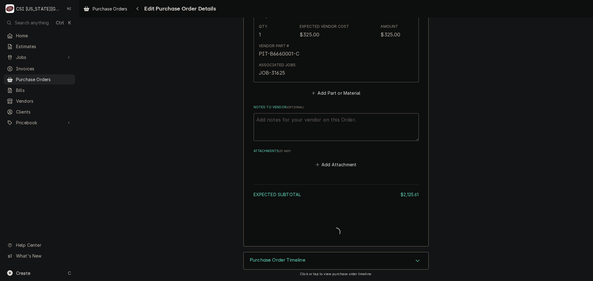
scroll to position [1757, 0]
type textarea "x"
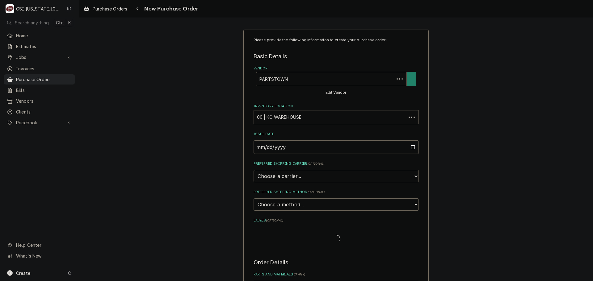
type textarea "x"
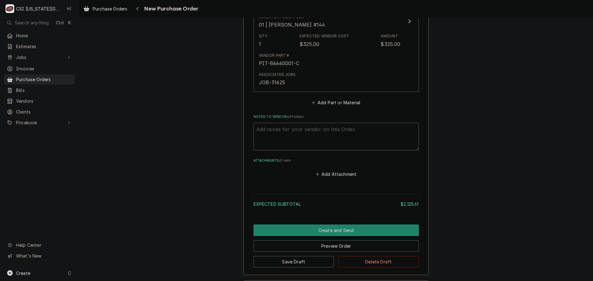
scroll to position [1776, 0]
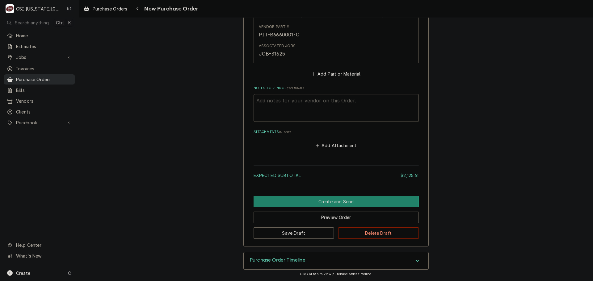
click at [35, 78] on span "Purchase Orders" at bounding box center [44, 79] width 56 height 6
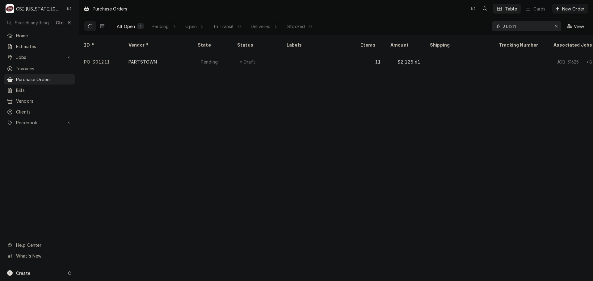
click at [519, 28] on input "301211" at bounding box center [526, 26] width 46 height 10
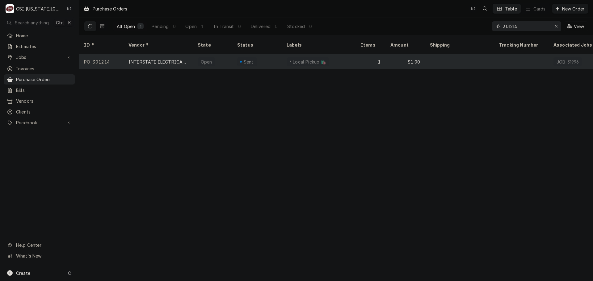
type input "301214"
click at [226, 56] on div "Open" at bounding box center [213, 61] width 40 height 15
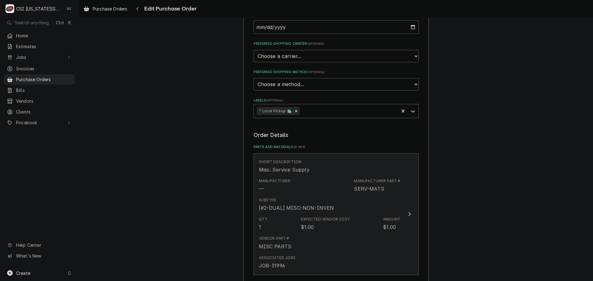
scroll to position [216, 0]
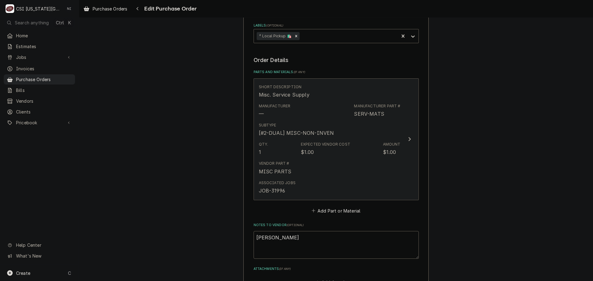
click at [335, 179] on div "Associated Jobs JOB-31996" at bounding box center [330, 187] width 142 height 19
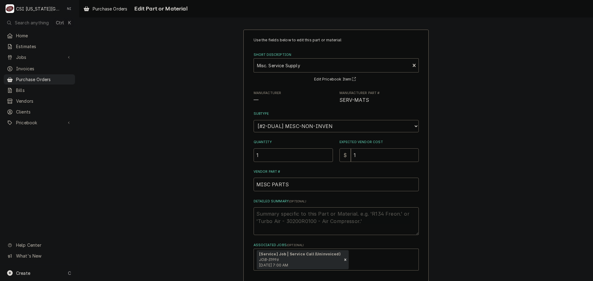
drag, startPoint x: 349, startPoint y: 154, endPoint x: 339, endPoint y: 156, distance: 10.3
click at [340, 156] on div "$ 1" at bounding box center [379, 156] width 79 height 14
type textarea "x"
type input "3"
type textarea "x"
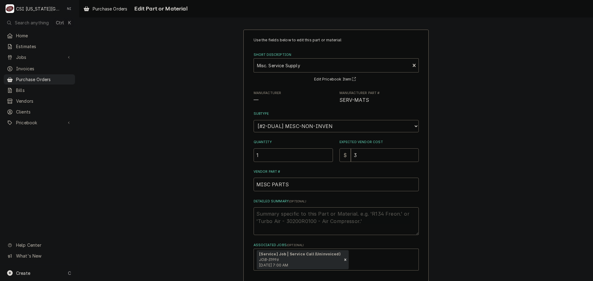
type input "39"
type textarea "x"
type input "39.5"
type textarea "x"
type input "39.55"
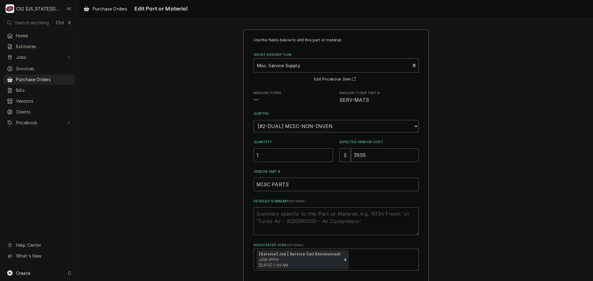
click at [328, 215] on textarea "Detailed Summary ( optional )" at bounding box center [336, 222] width 165 height 28
type textarea "x"
type textarea "pi"
type textarea "x"
type textarea "pi;"
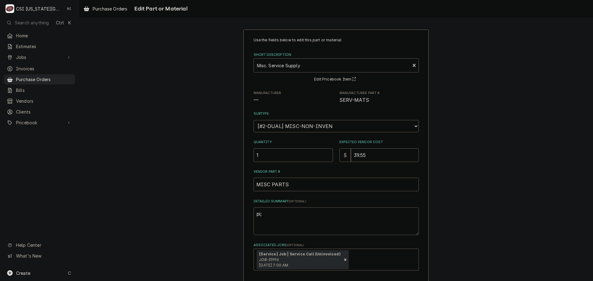
type textarea "x"
type textarea "pi;y"
type textarea "x"
type textarea "pi;y"
type textarea "x"
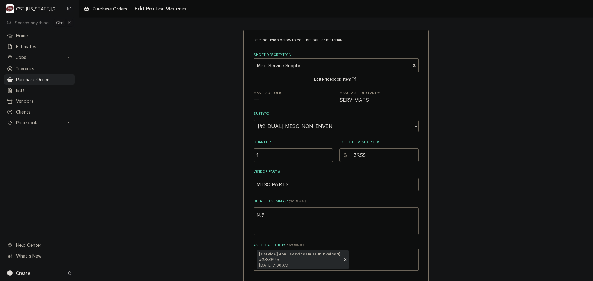
type textarea "pi;y"
type textarea "x"
type textarea "pi;"
type textarea "x"
type textarea "pi"
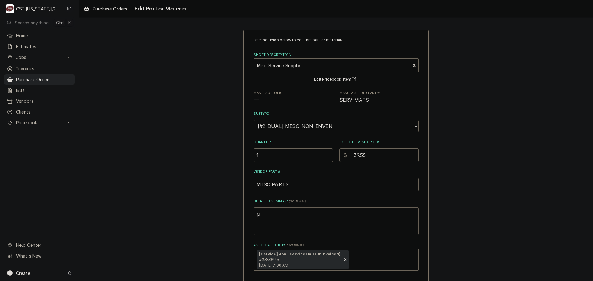
type textarea "x"
type textarea "p"
type textarea "x"
type textarea "o"
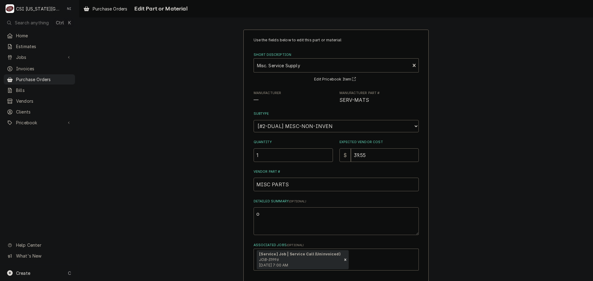
type textarea "x"
type textarea "ou"
type textarea "x"
type textarea "oul"
type textarea "x"
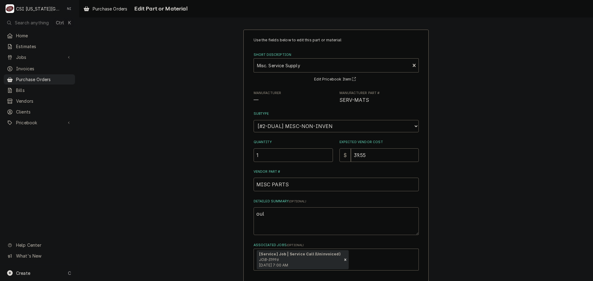
type textarea "oult"
type textarea "x"
type textarea "oult"
type textarea "x"
type textarea "oult"
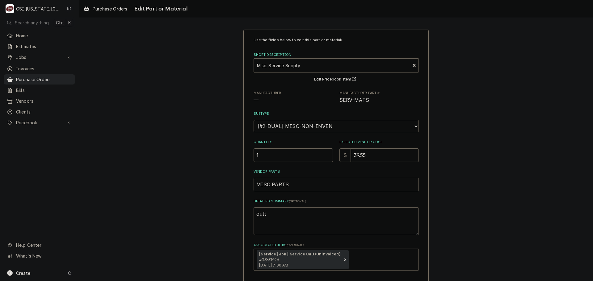
type textarea "x"
type textarea "oul"
type textarea "x"
type textarea "ou"
type textarea "x"
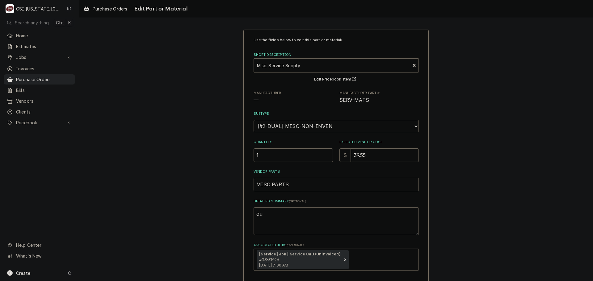
type textarea "out"
type textarea "x"
type textarea "outl"
type textarea "x"
type textarea "outle"
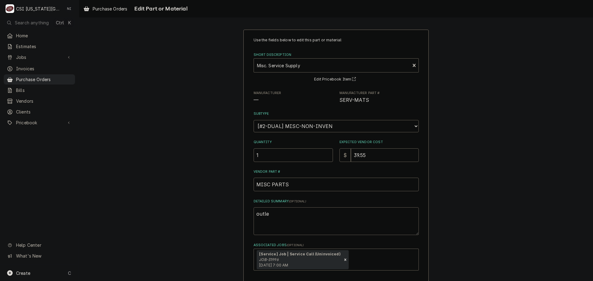
type textarea "x"
type textarea "outlet"
type textarea "x"
type textarea "outlet,"
type textarea "x"
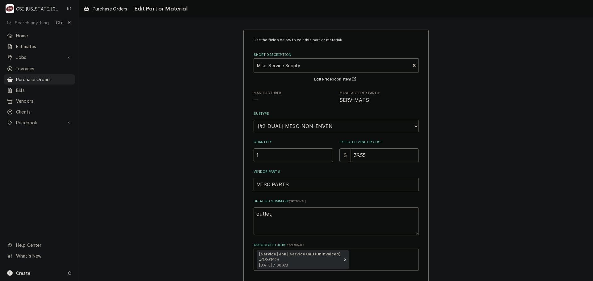
type textarea "outlet,"
type textarea "x"
type textarea "outlet, p"
type textarea "x"
type textarea "outlet, po"
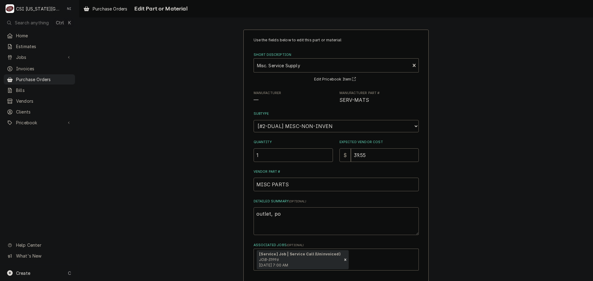
type textarea "x"
type textarea "outlet, pol"
type textarea "x"
type textarea "outlet, po"
type textarea "x"
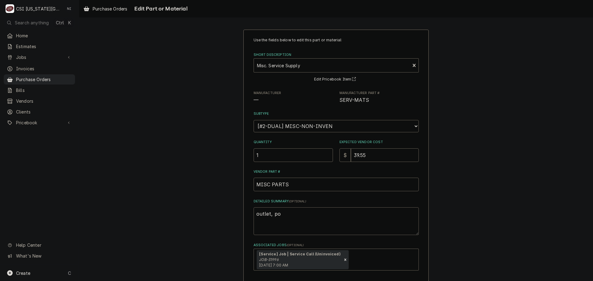
type textarea "outlet, p"
type textarea "x"
type textarea "outlet, pl"
type textarea "x"
type textarea "outlet, plu"
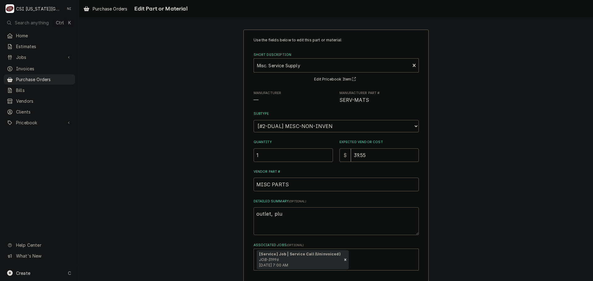
type textarea "x"
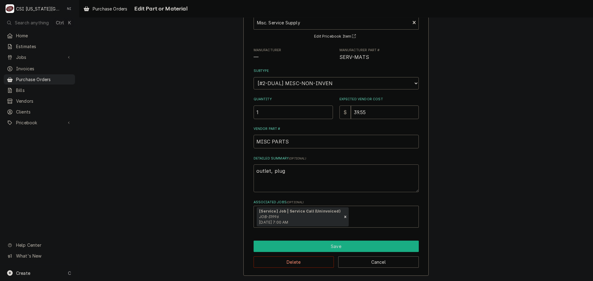
type textarea "outlet, plug"
click at [295, 242] on button "Save" at bounding box center [336, 246] width 165 height 11
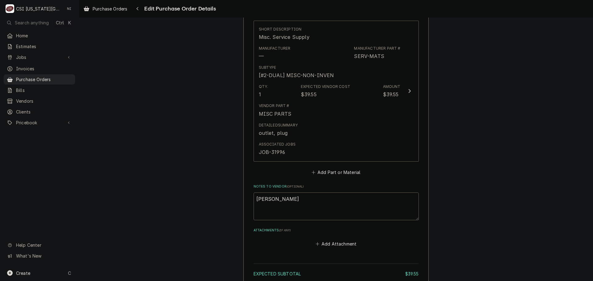
scroll to position [341, 0]
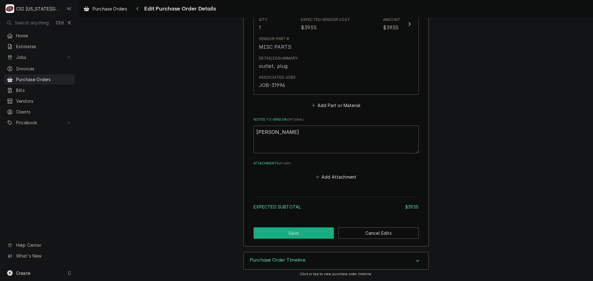
click at [306, 236] on button "Save" at bounding box center [294, 233] width 81 height 11
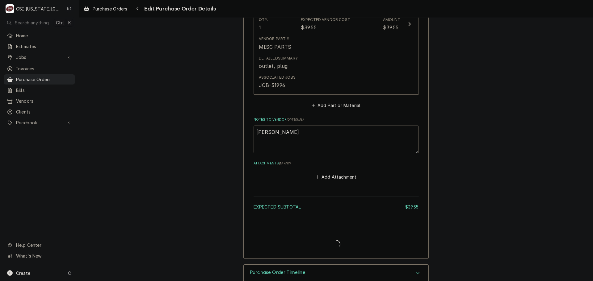
type textarea "x"
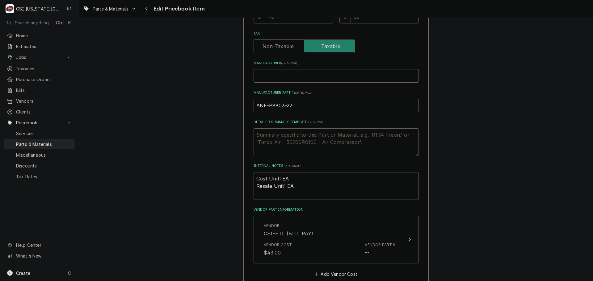
scroll to position [433, 0]
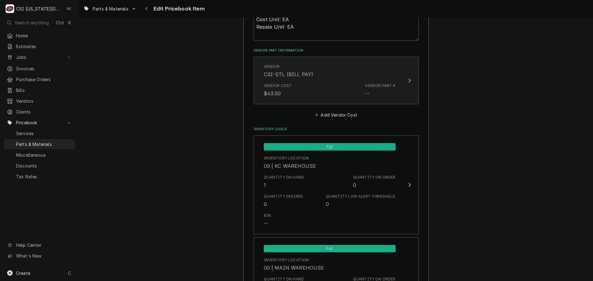
click at [354, 84] on div "Vendor Cost $43.00 Vendor Part # --" at bounding box center [330, 90] width 132 height 19
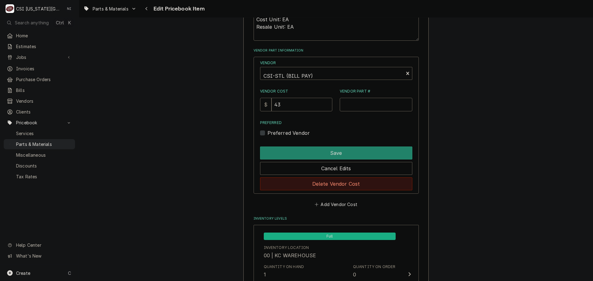
click at [346, 182] on button "Delete Vendor Cost" at bounding box center [336, 184] width 152 height 13
type textarea "x"
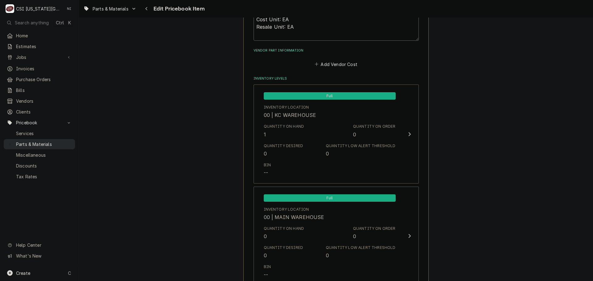
click at [61, 142] on span "Parts & Materials" at bounding box center [44, 144] width 56 height 6
